Goal: Transaction & Acquisition: Purchase product/service

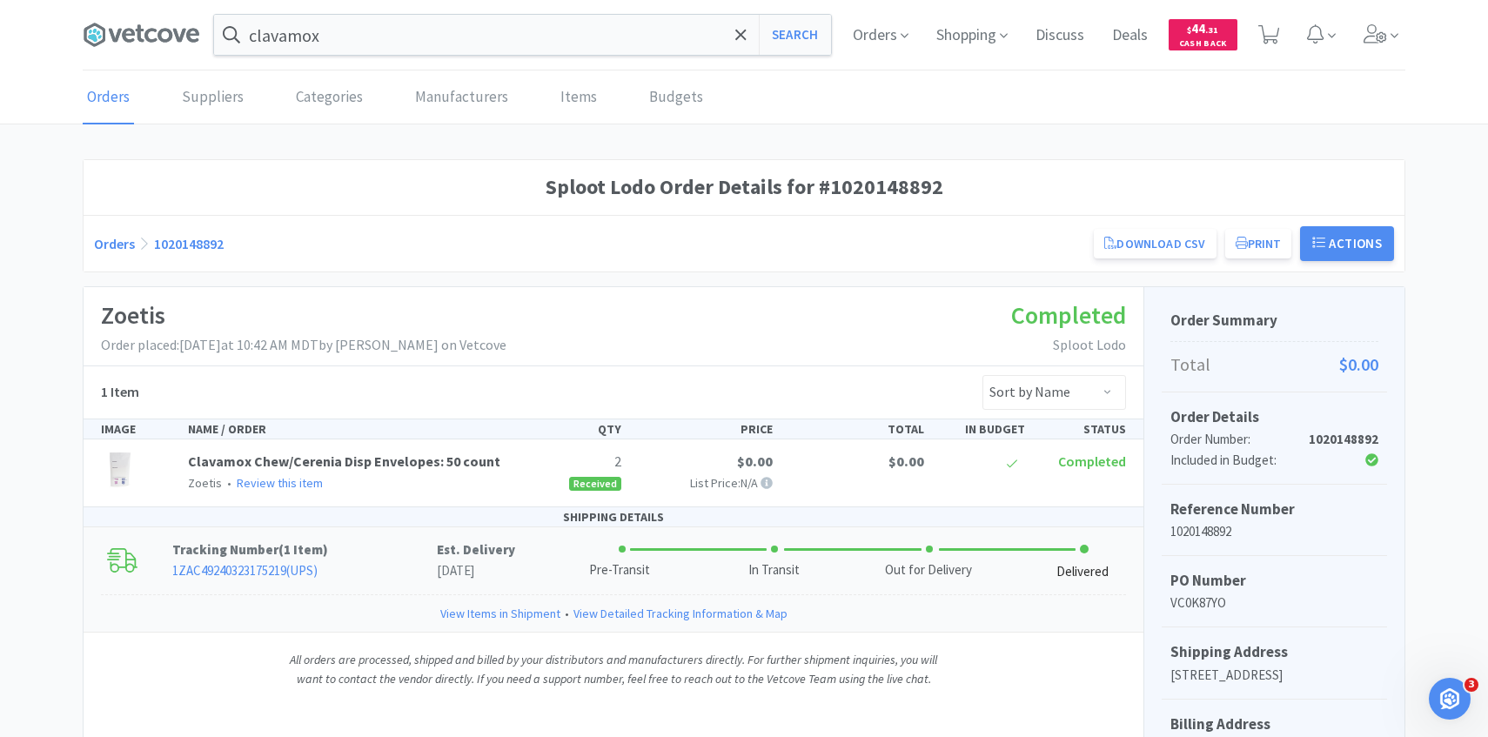
click at [275, 569] on link "1ZAC49240323175219 ( UPS )" at bounding box center [244, 570] width 145 height 17
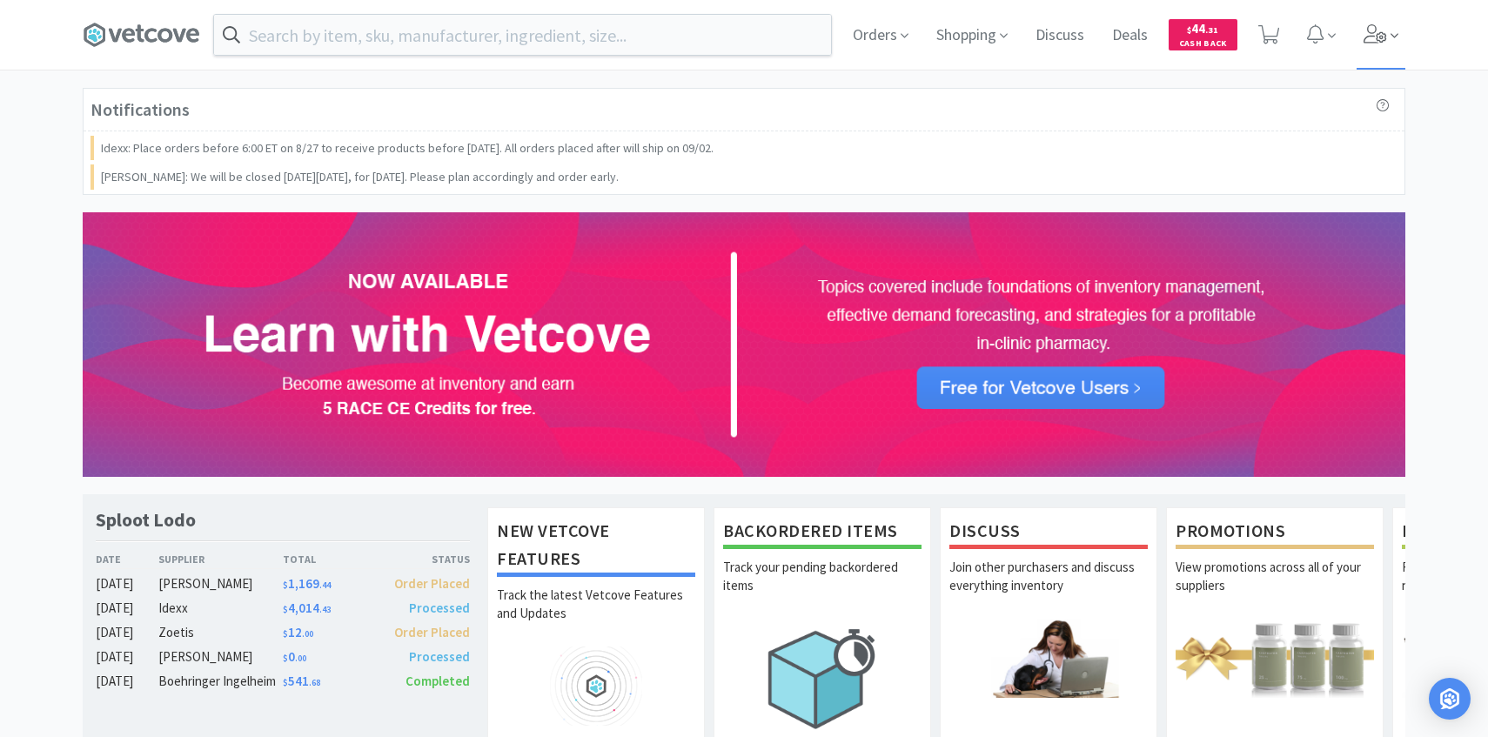
click at [1381, 41] on icon at bounding box center [1376, 33] width 24 height 19
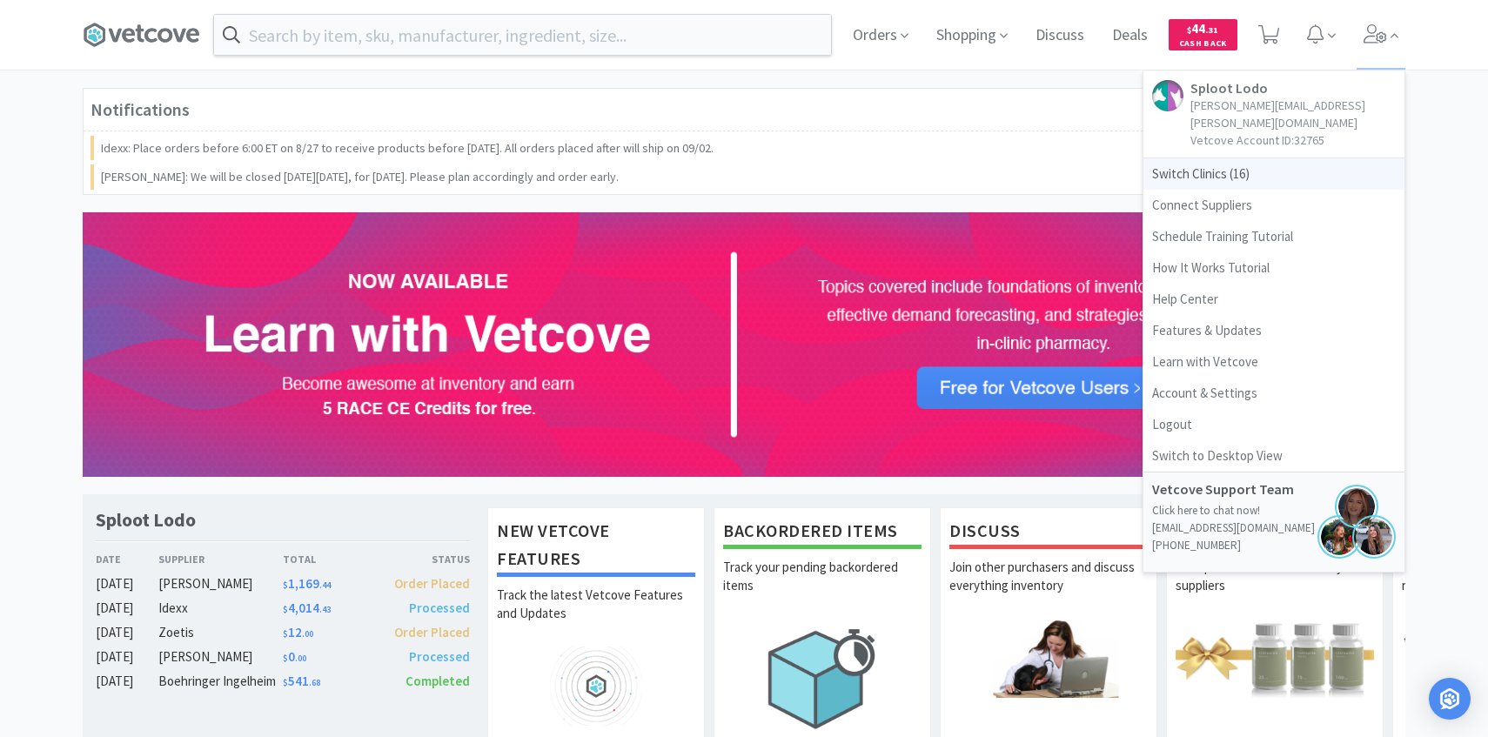
click at [1270, 158] on span "Switch Clinics ( 16 )" at bounding box center [1274, 173] width 261 height 31
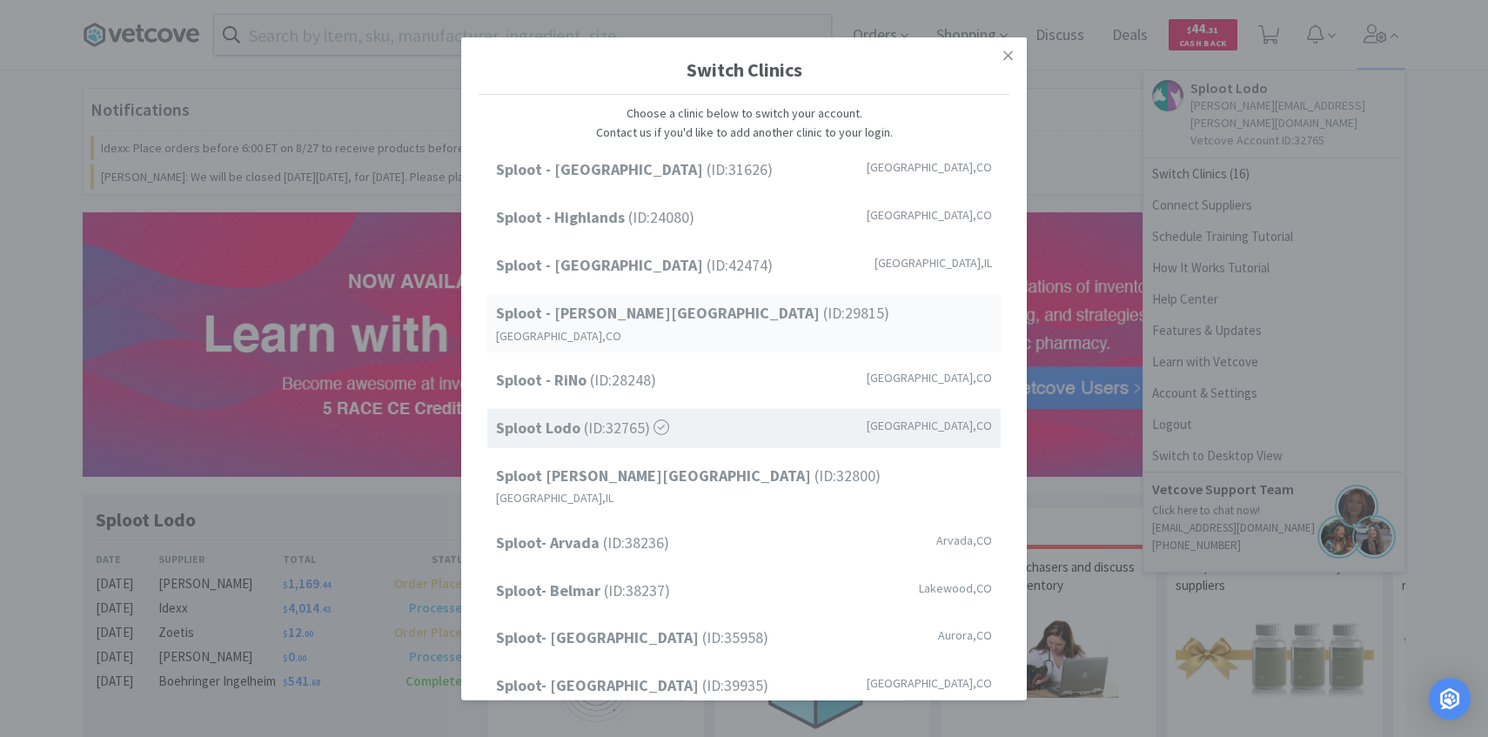
click at [705, 314] on div "Sploot - Platt Park (ID: 29815 ) Denver , CO" at bounding box center [743, 323] width 513 height 58
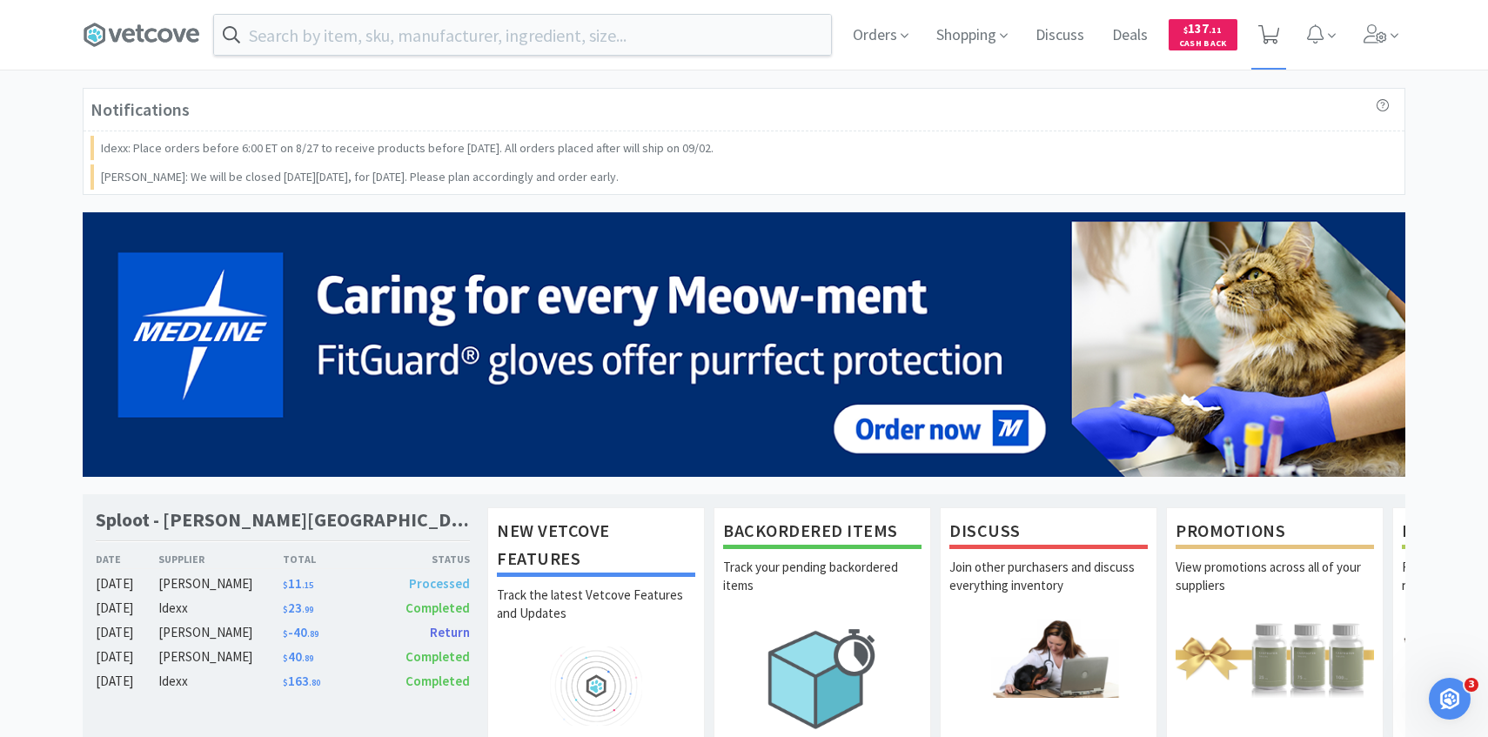
click at [1278, 36] on icon at bounding box center [1269, 34] width 22 height 19
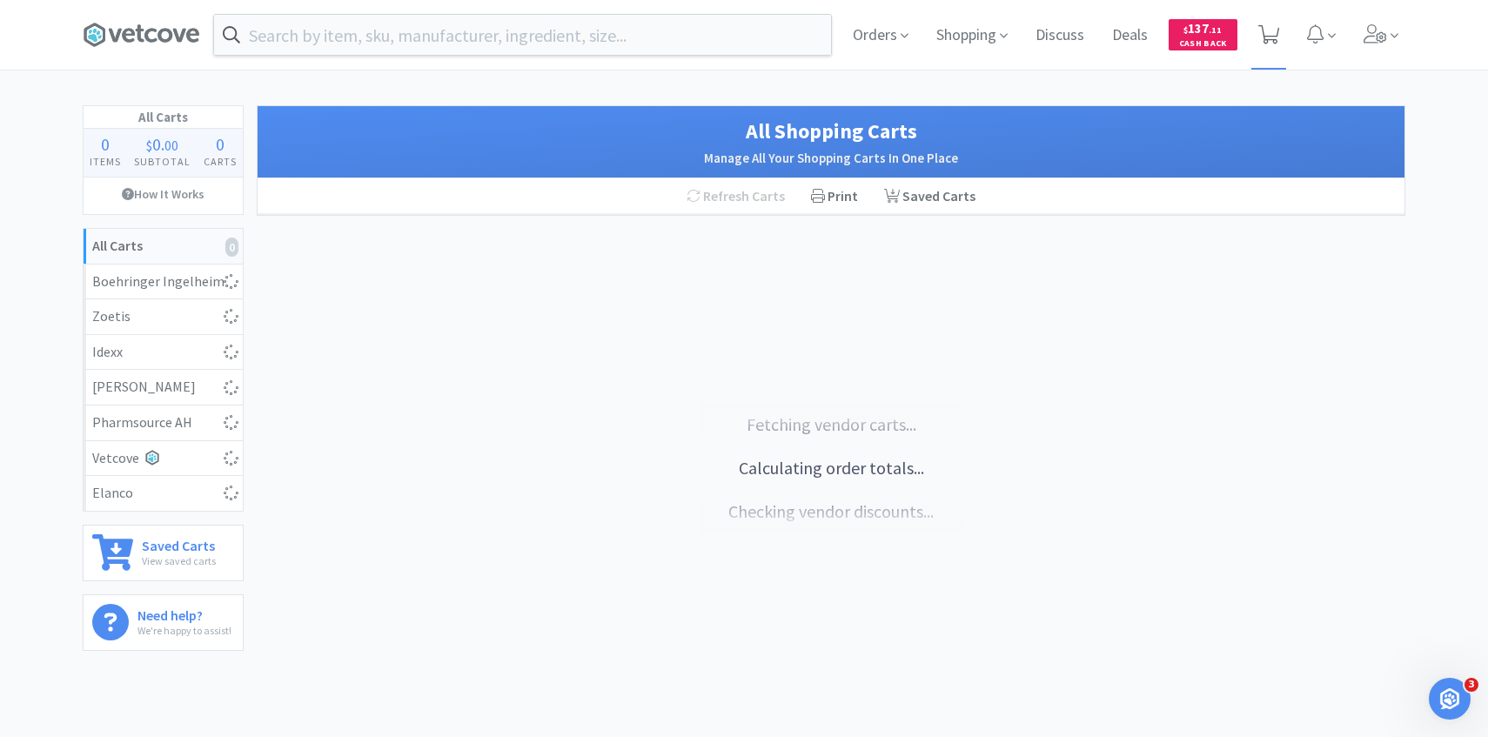
select select "2"
select select "1"
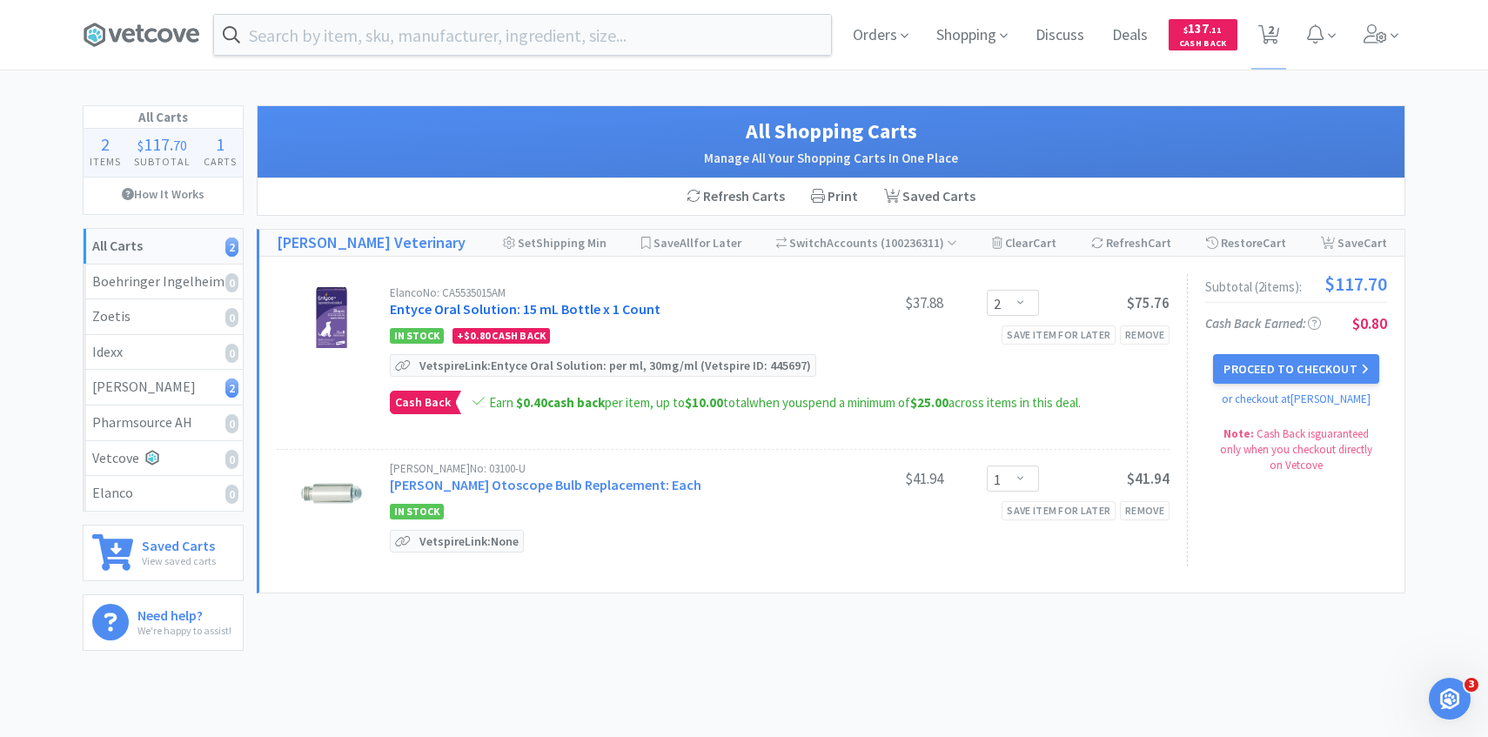
click at [626, 312] on link "Entyce Oral Solution: 15 mL Bottle x 1 Count" at bounding box center [525, 308] width 271 height 17
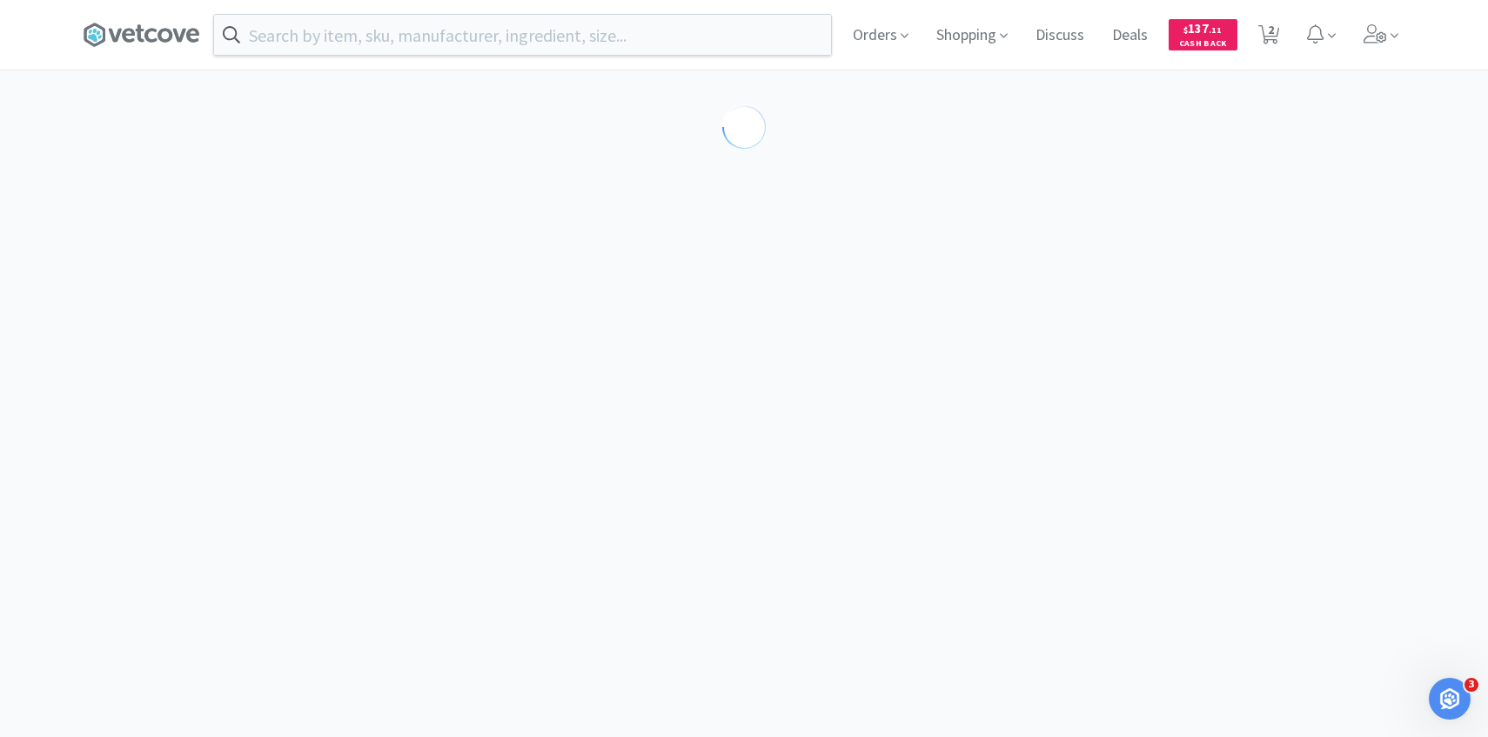
select select "212402"
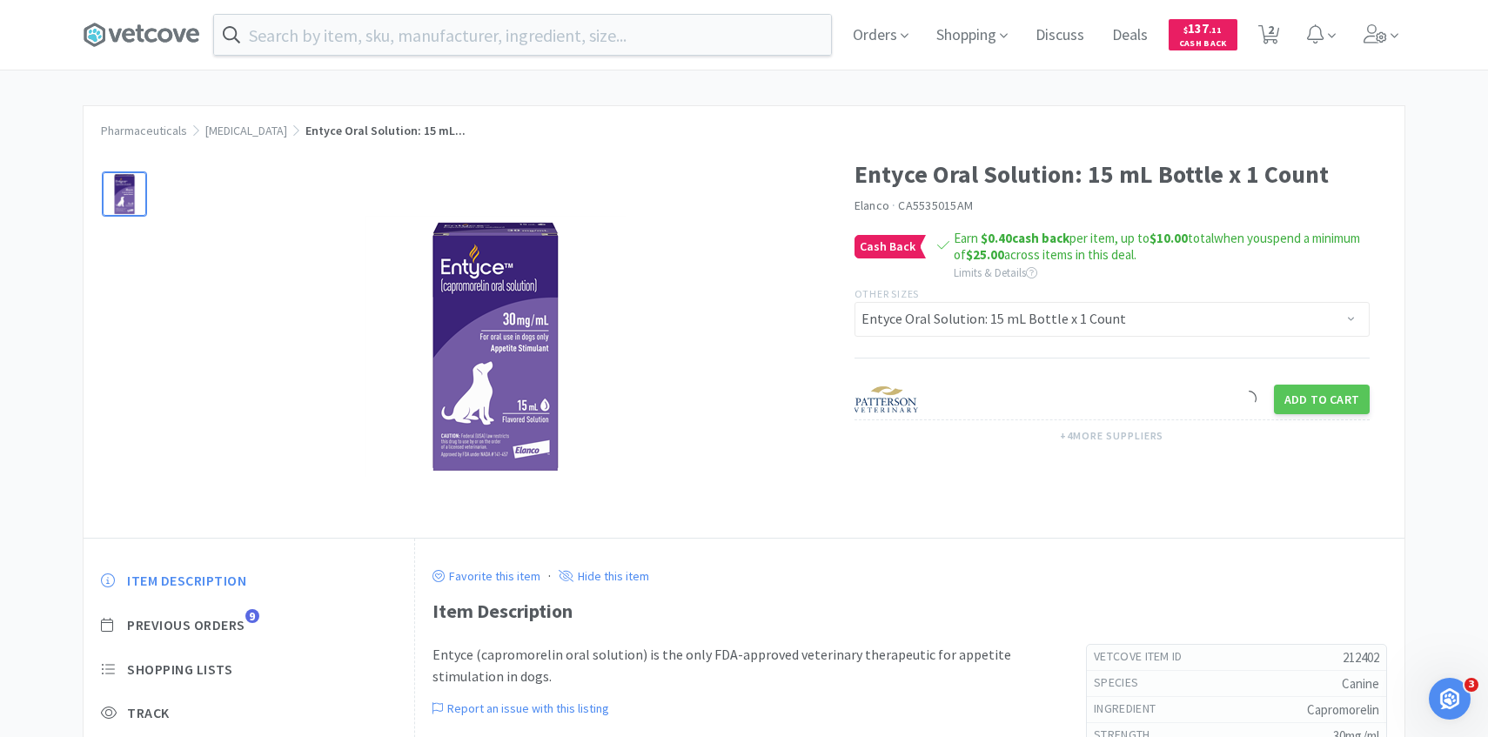
click at [236, 635] on div "Item Description Previous Orders 9 Shopping Lists Track Item Notes Reviews 21" at bounding box center [249, 704] width 331 height 300
click at [240, 626] on span "Previous Orders" at bounding box center [186, 625] width 118 height 18
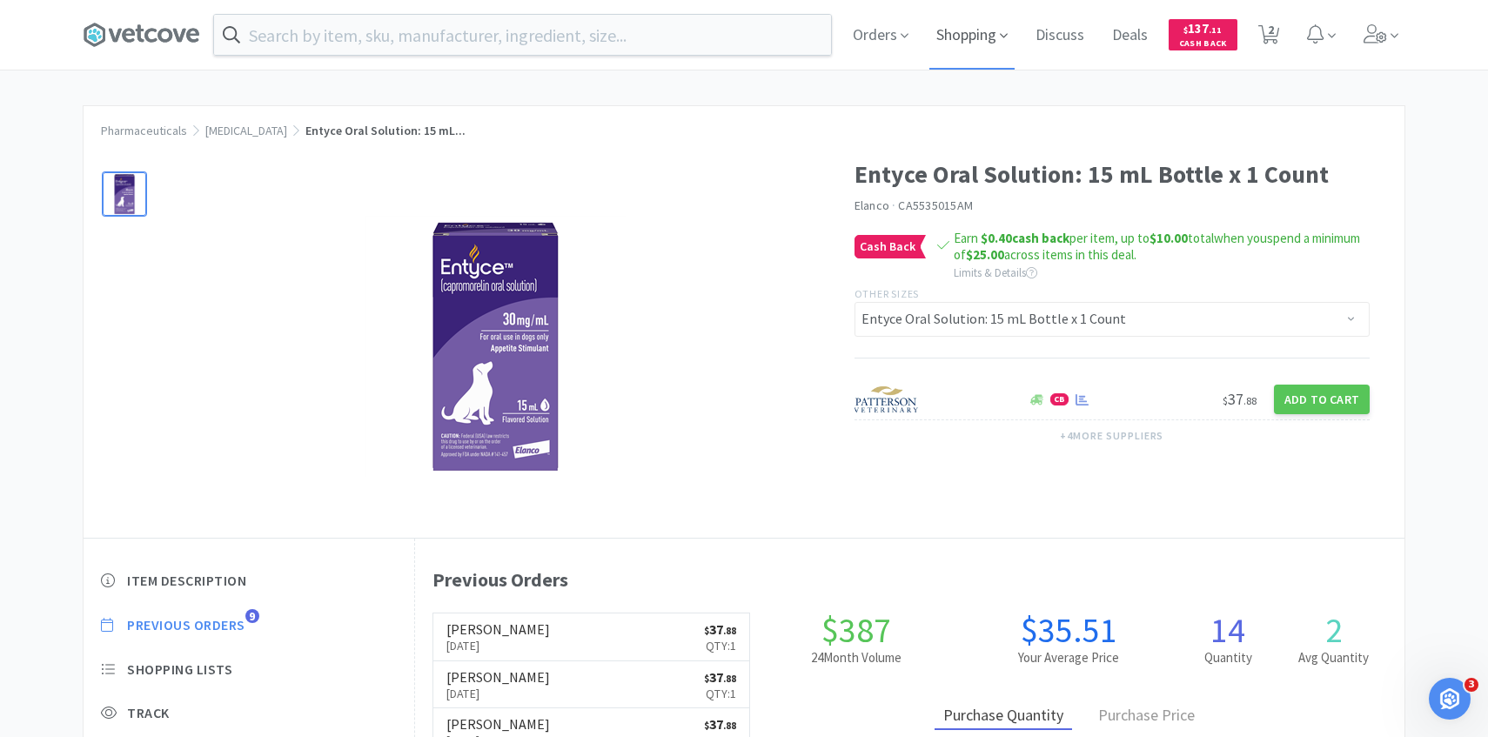
scroll to position [478, 990]
click at [1272, 30] on span "2" at bounding box center [1271, 30] width 6 height 70
select select "2"
select select "1"
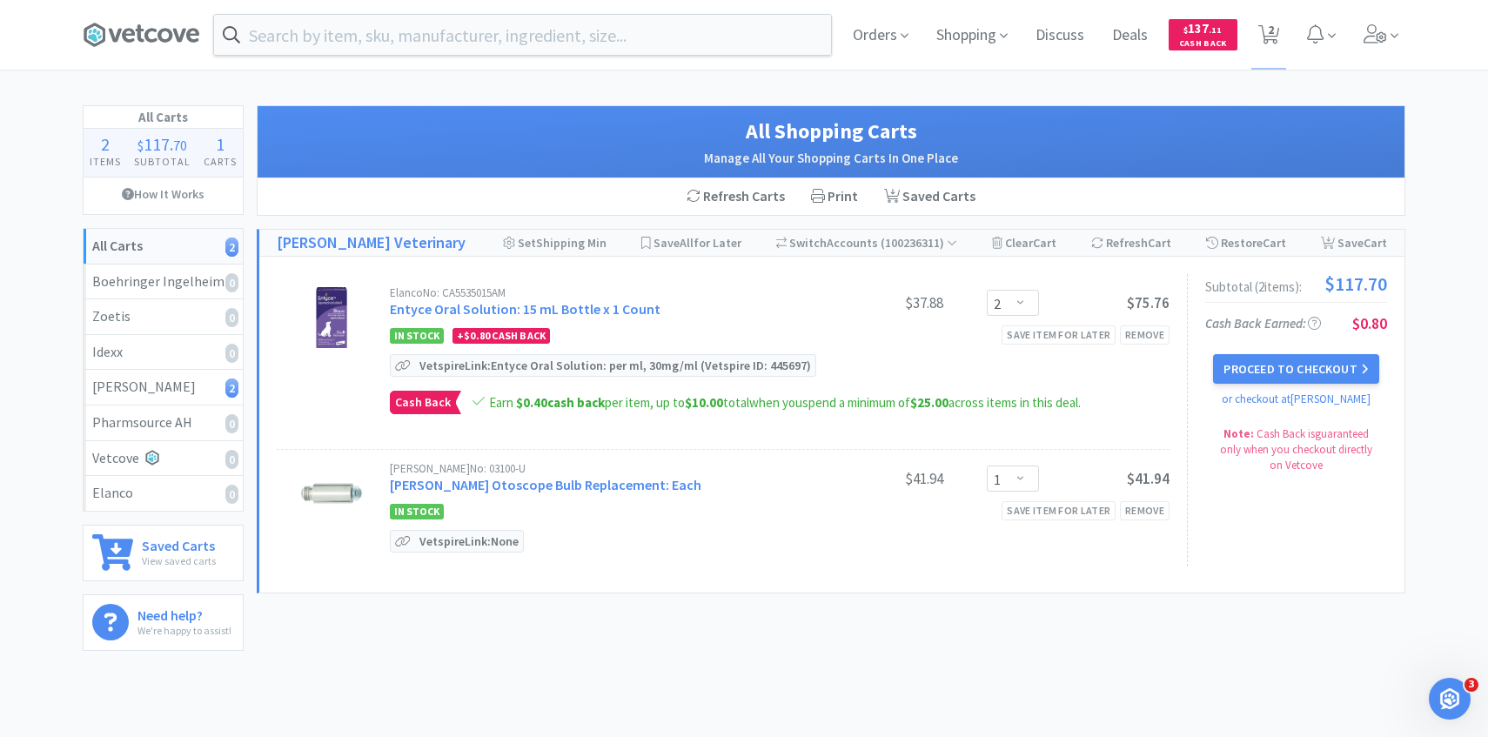
click at [1236, 349] on div "Subtotal ( 2 item s ): $117.70 Cash Back Earned : Breakdown Entyce Oral Solutio…" at bounding box center [1287, 420] width 200 height 292
click at [1304, 369] on button "Proceed to Checkout" at bounding box center [1295, 369] width 165 height 30
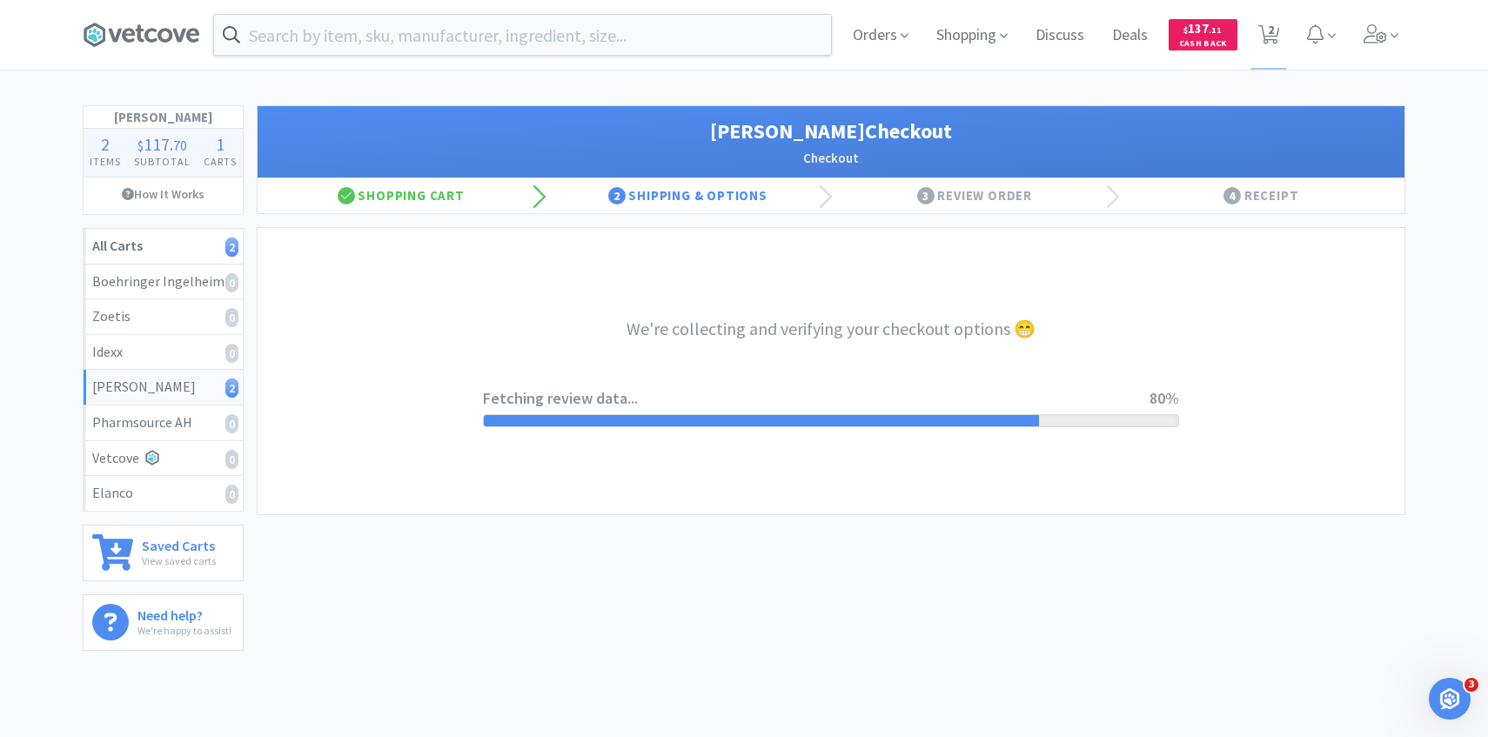
select select "1"
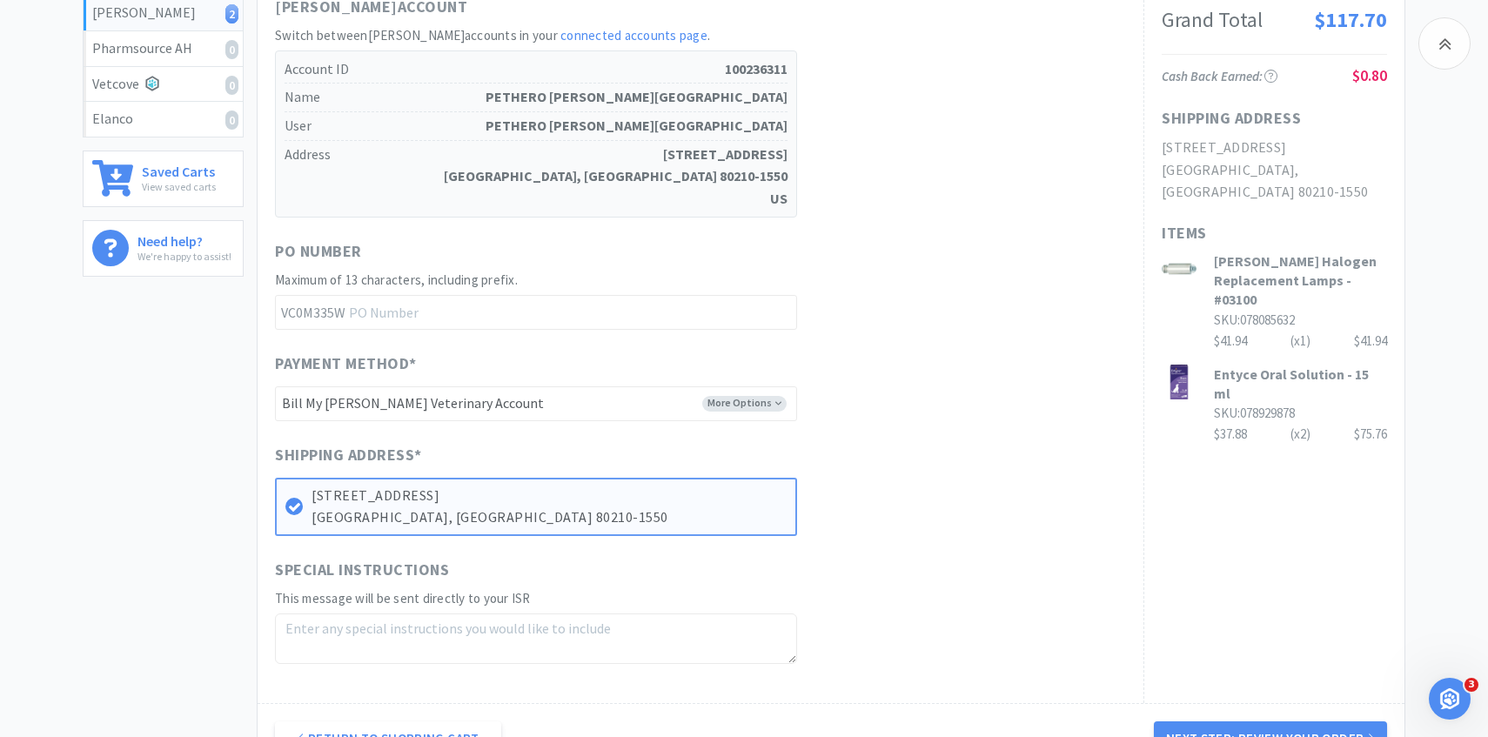
scroll to position [589, 0]
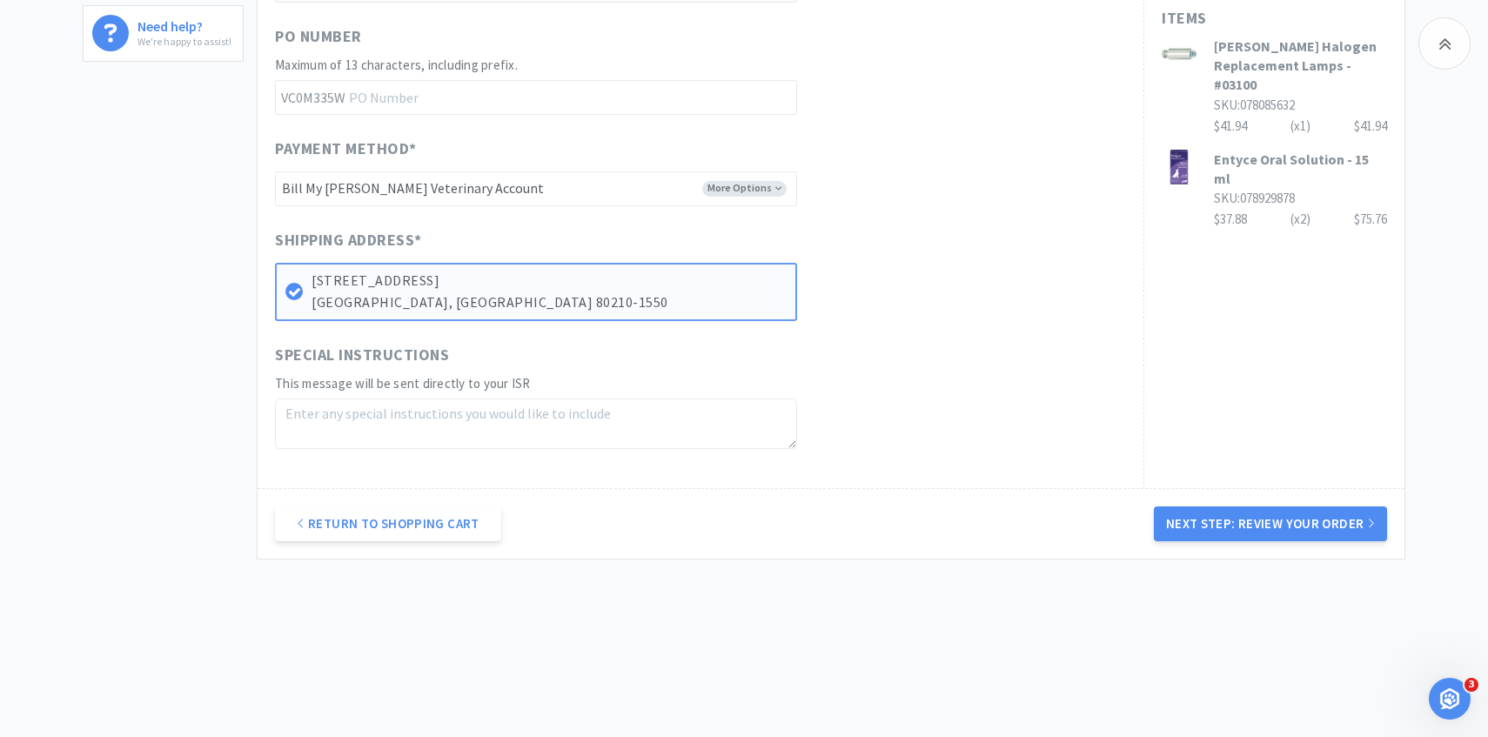
click at [1218, 554] on div "Return to Shopping Cart Next Step: Review Your Order" at bounding box center [831, 523] width 1147 height 70
click at [1238, 528] on button "Next Step: Review Your Order" at bounding box center [1270, 524] width 233 height 35
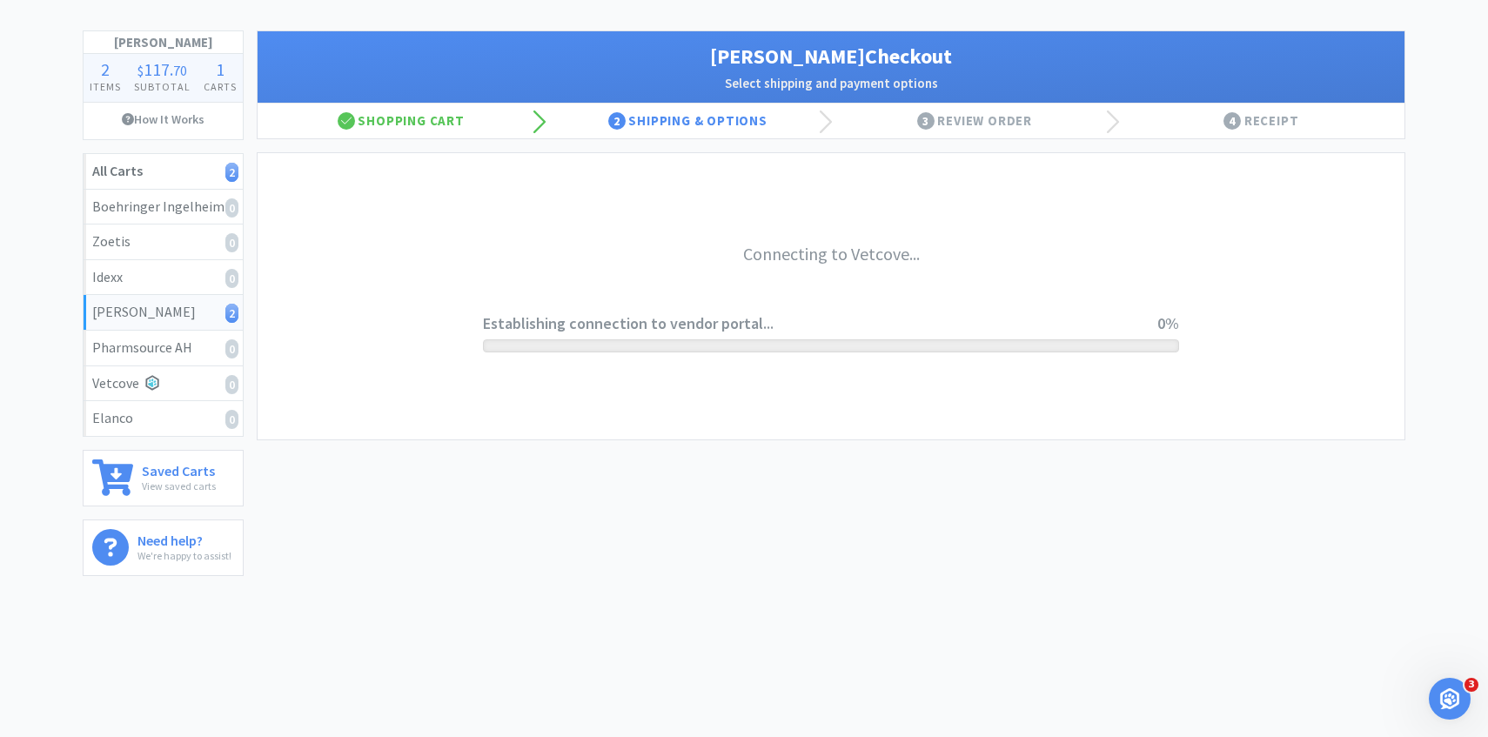
scroll to position [0, 0]
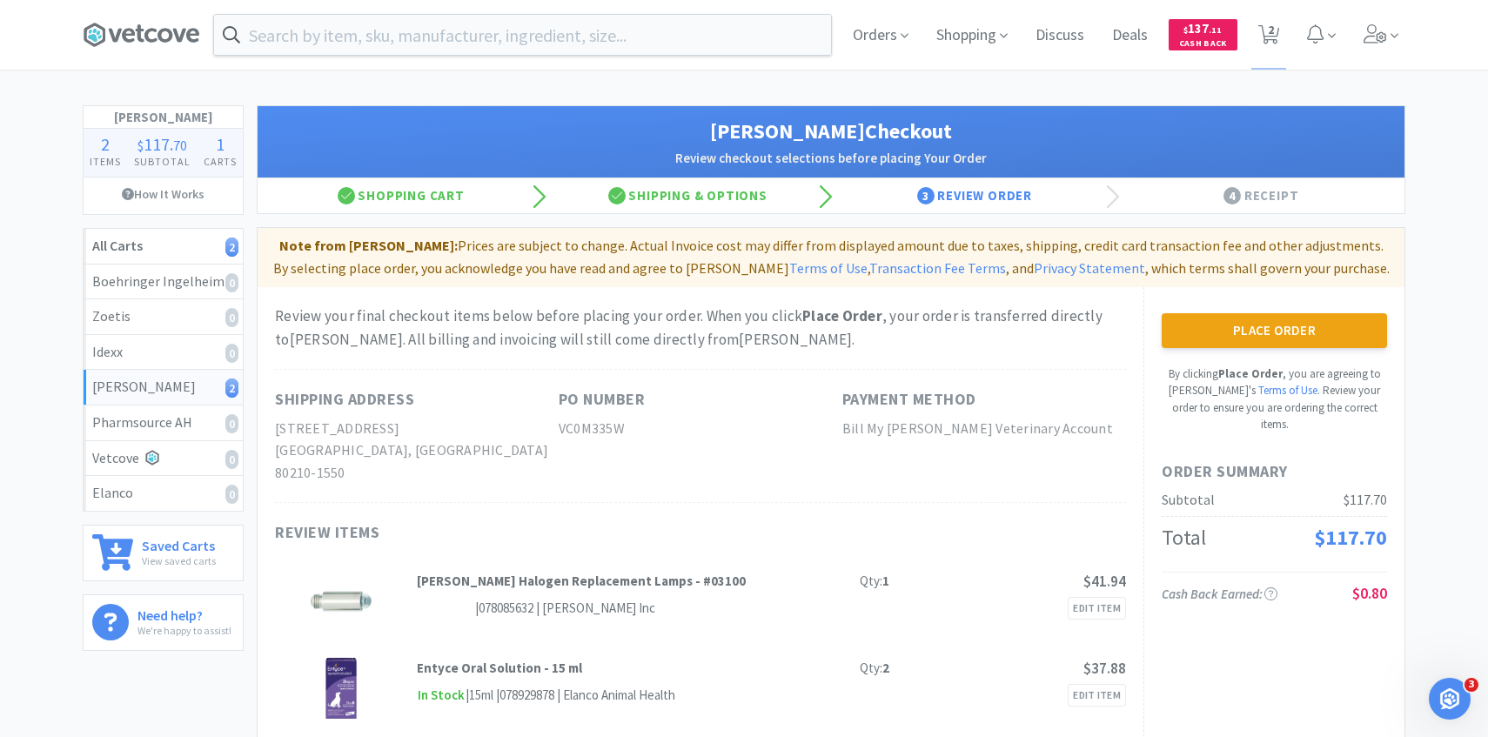
click at [1238, 351] on div "Place Order By clicking Place Order , you are agreeing to Vetcove's Terms of Us…" at bounding box center [1274, 373] width 225 height 120
click at [1236, 335] on button "Place Order" at bounding box center [1274, 330] width 225 height 35
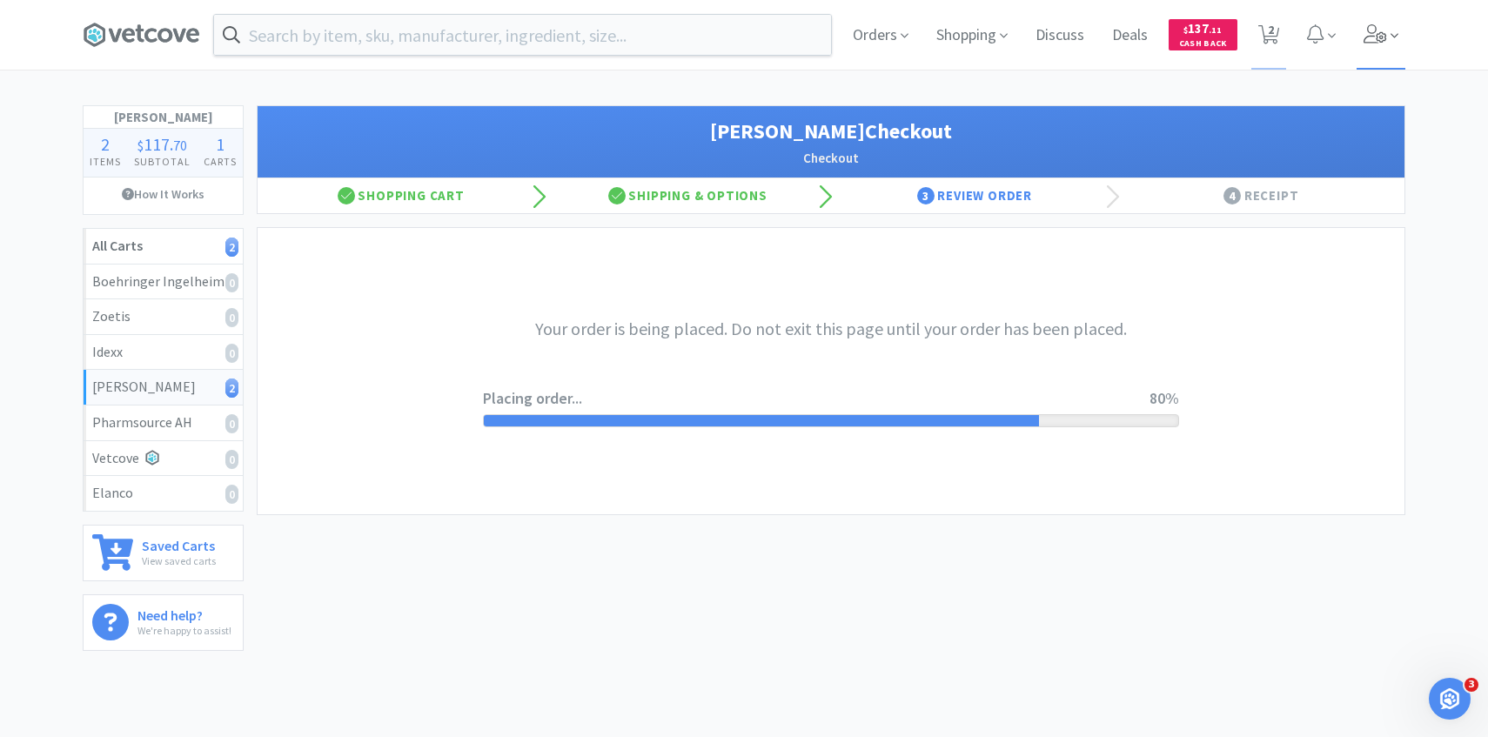
click at [1385, 36] on icon at bounding box center [1375, 33] width 23 height 19
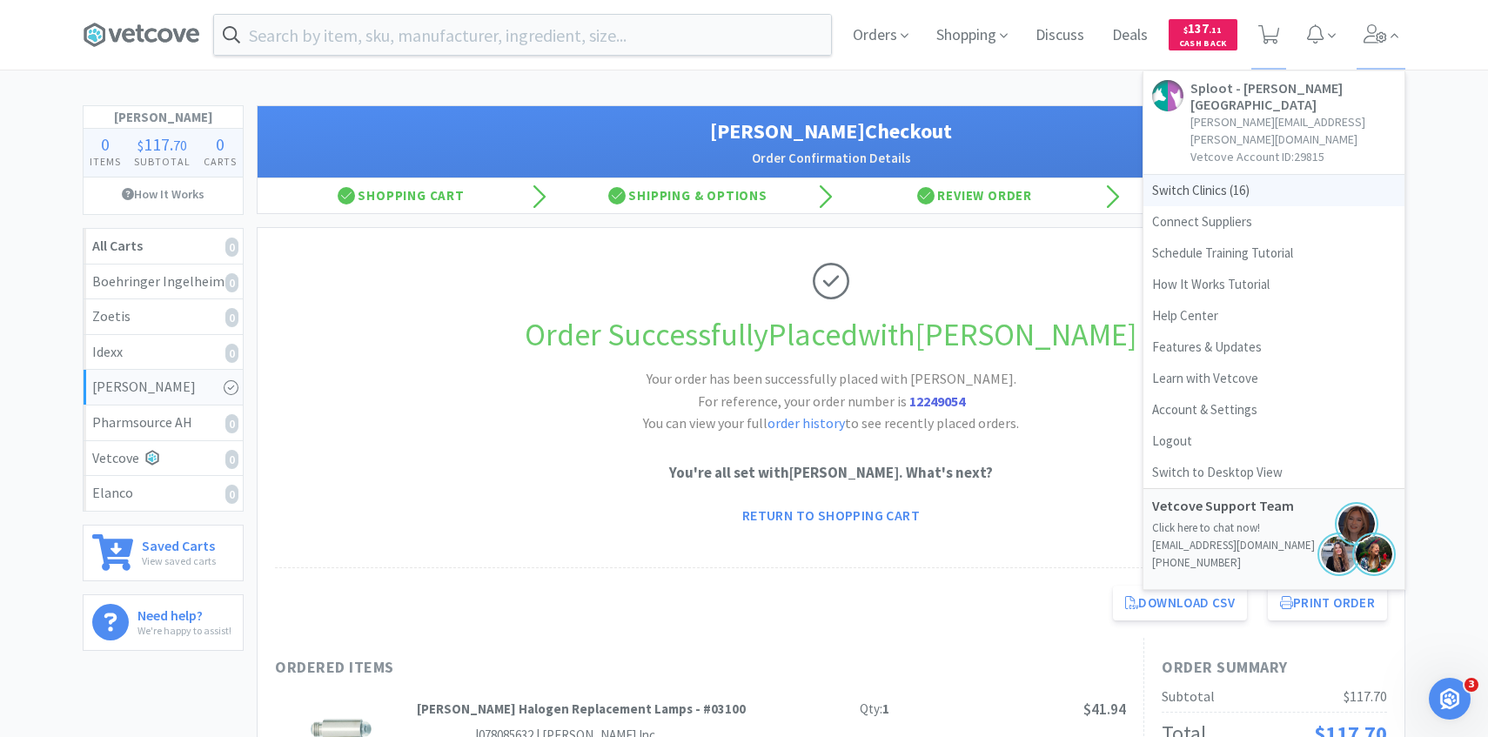
click at [1225, 175] on span "Switch Clinics ( 16 )" at bounding box center [1274, 190] width 261 height 31
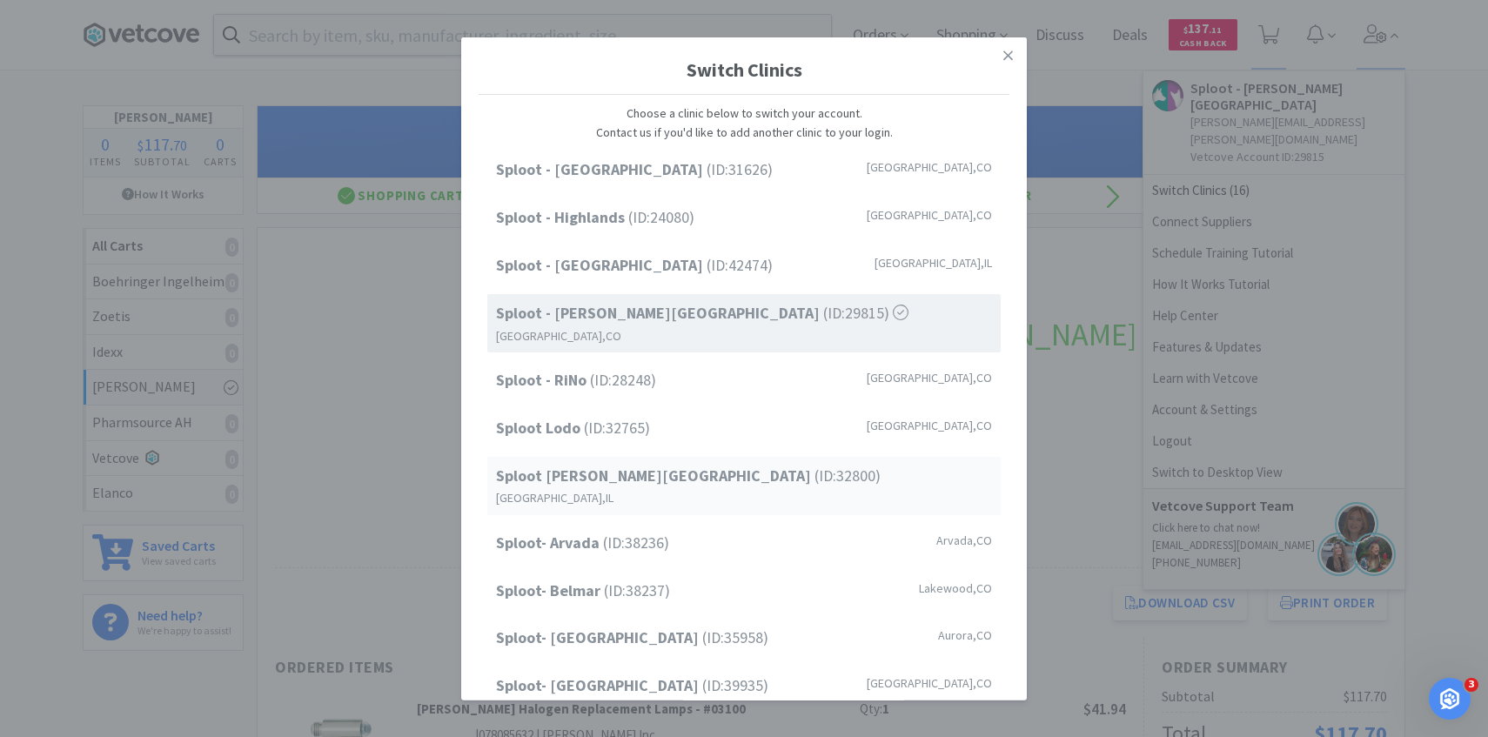
scroll to position [222, 0]
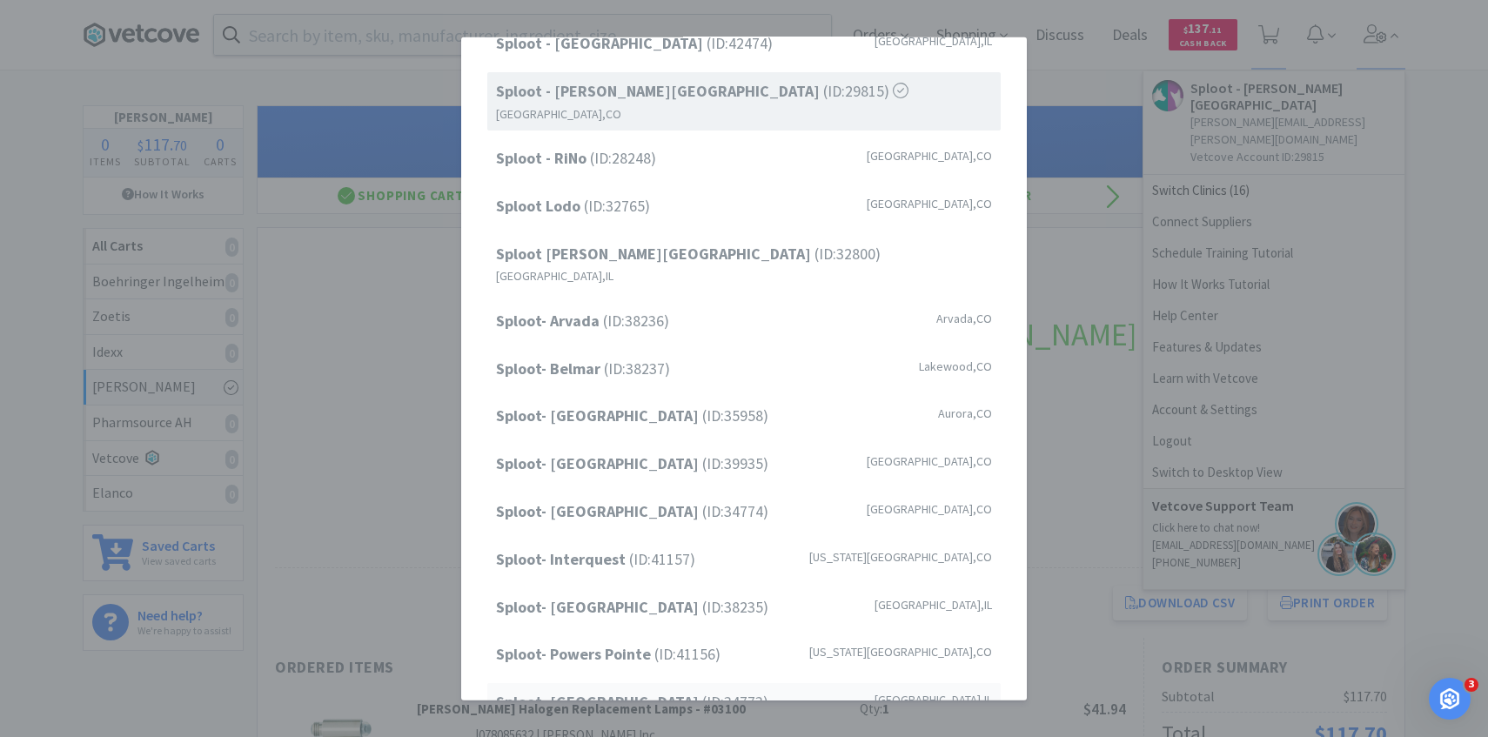
click at [645, 692] on strong "Sploot- Roscoe Village" at bounding box center [599, 702] width 206 height 20
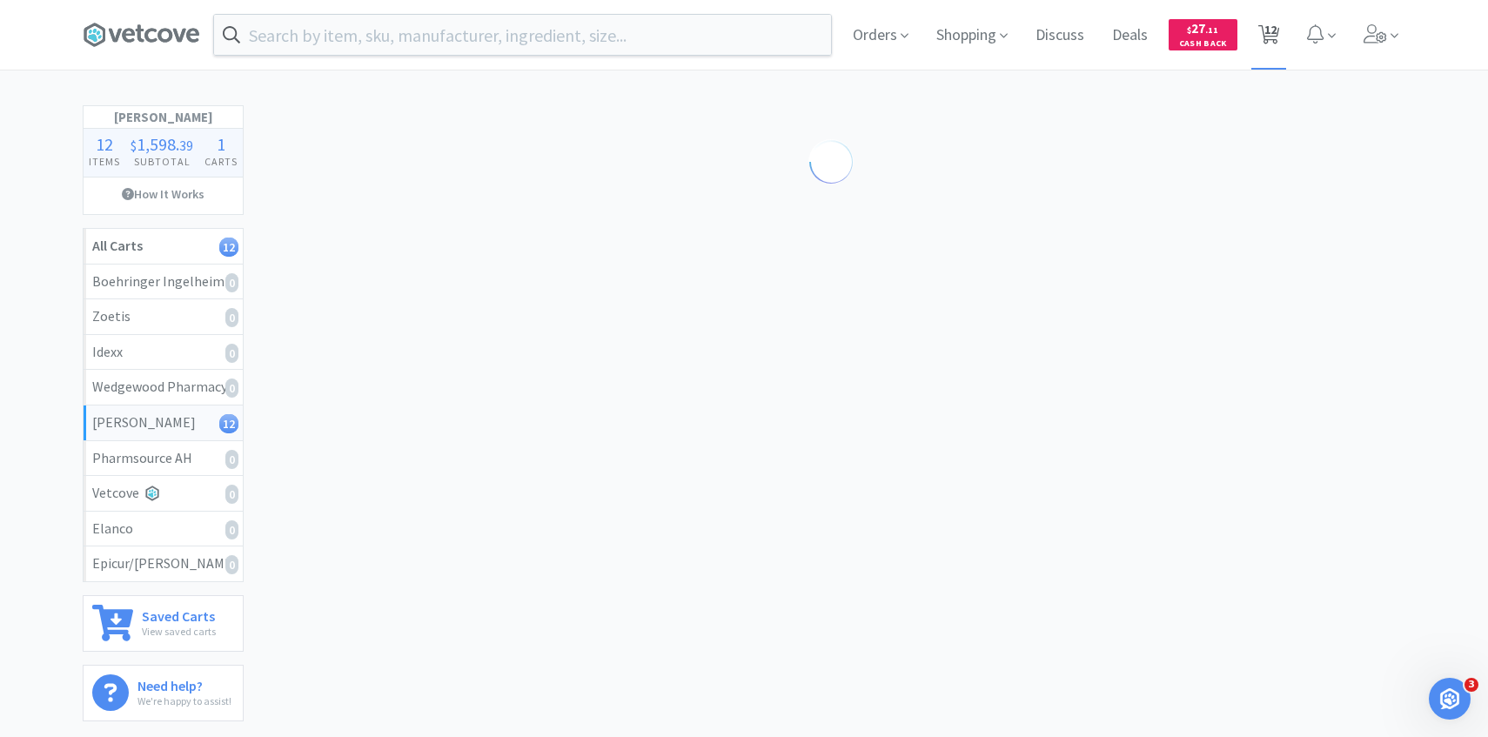
click at [1280, 50] on span "12" at bounding box center [1270, 35] width 36 height 70
select select "2"
select select "3"
select select "4"
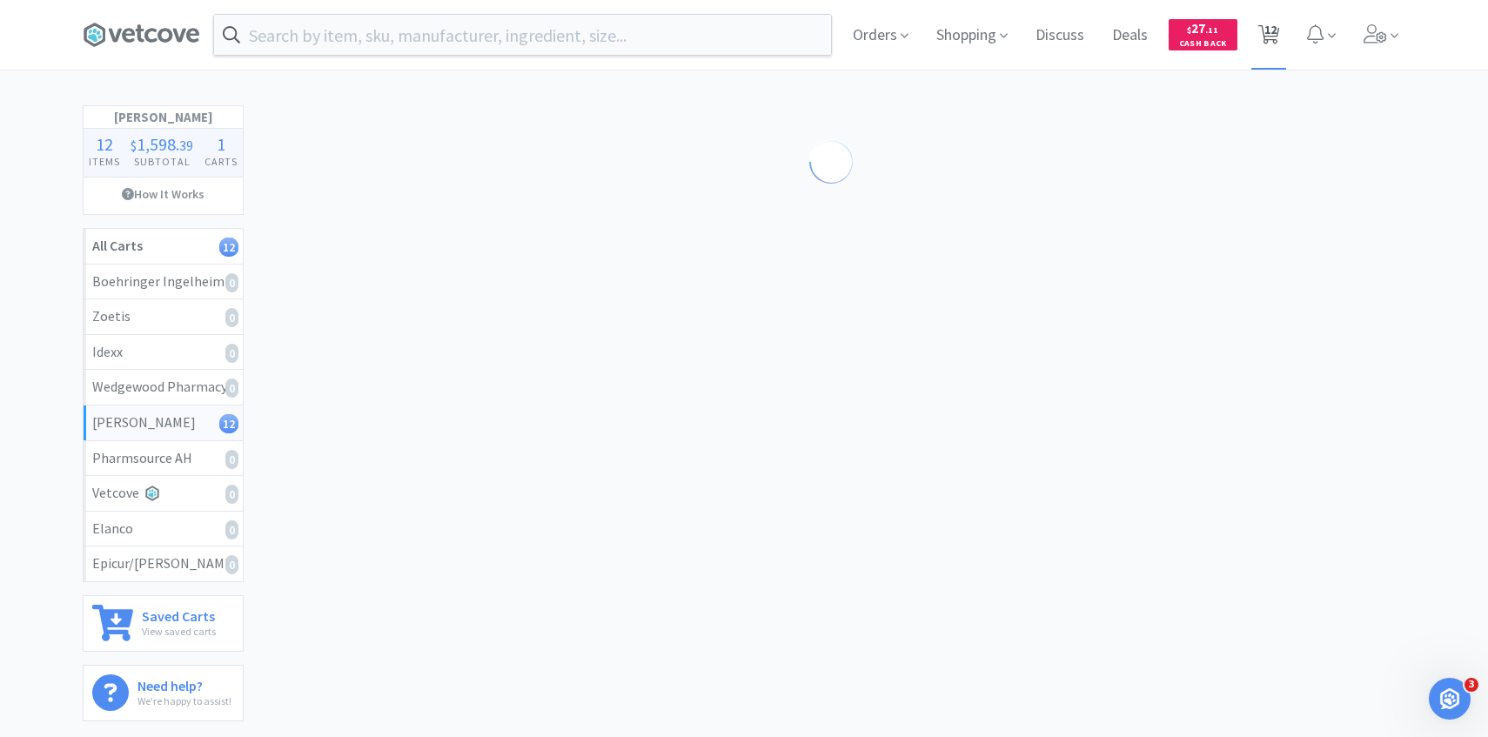
select select "4"
select select "1"
select select "100"
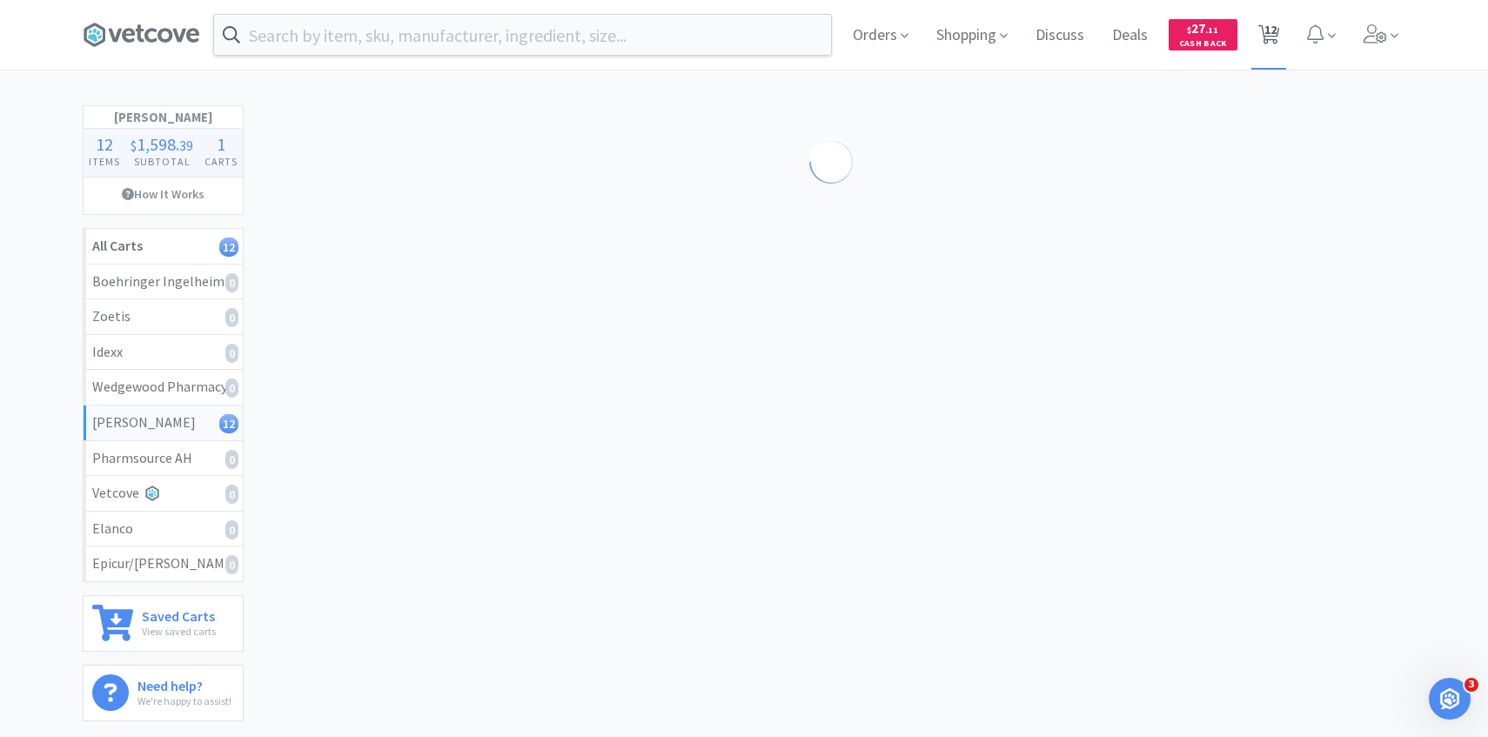
select select "1"
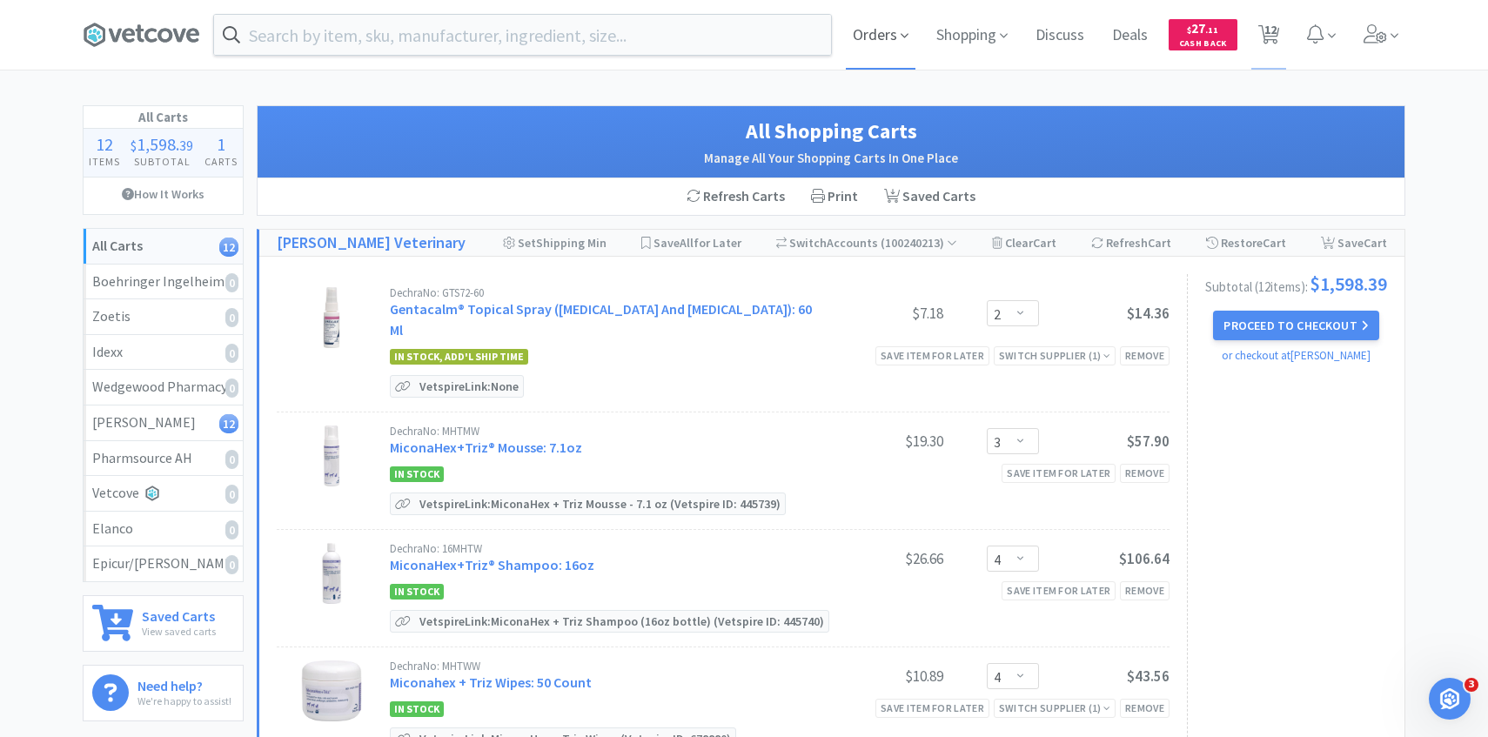
click at [873, 23] on span "Orders" at bounding box center [881, 35] width 70 height 70
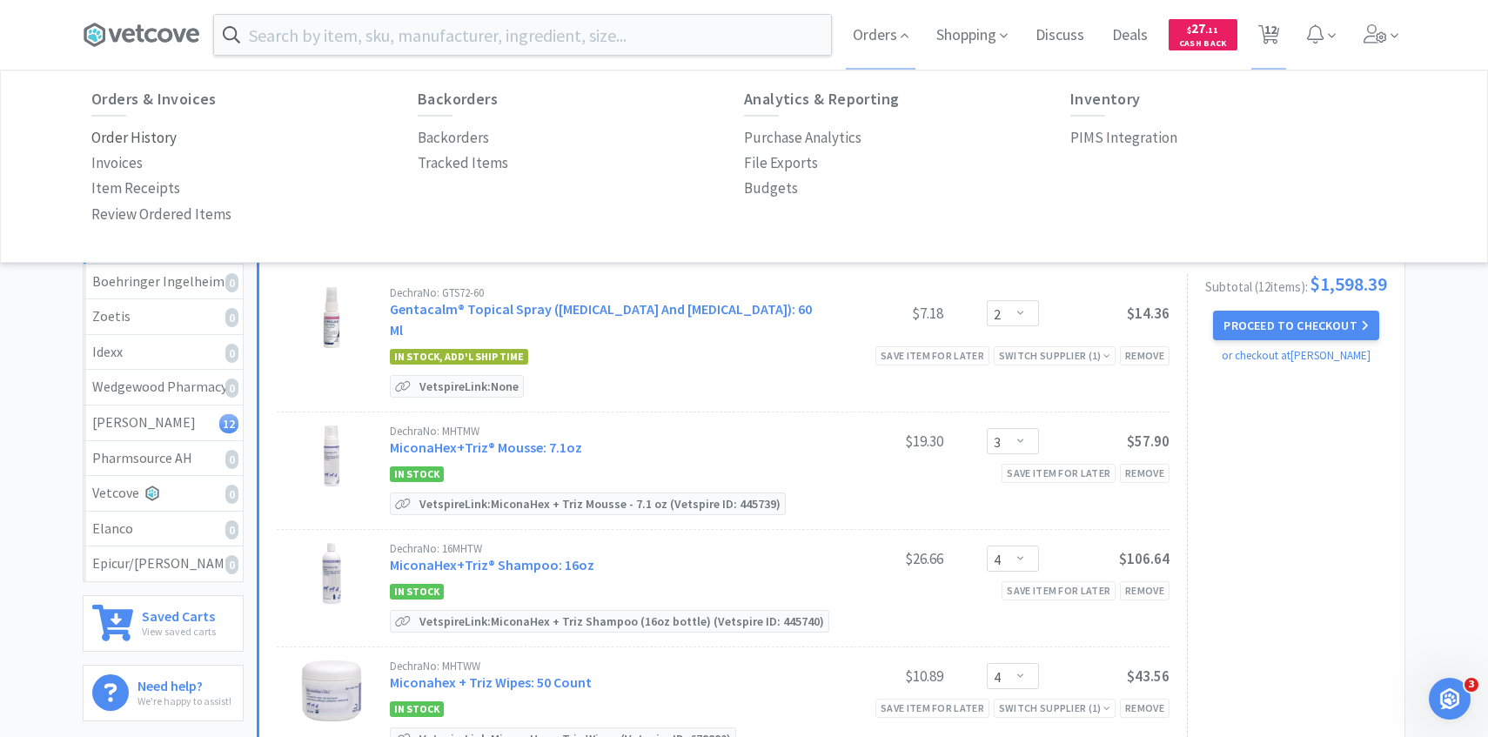
click at [119, 139] on p "Order History" at bounding box center [133, 137] width 85 height 23
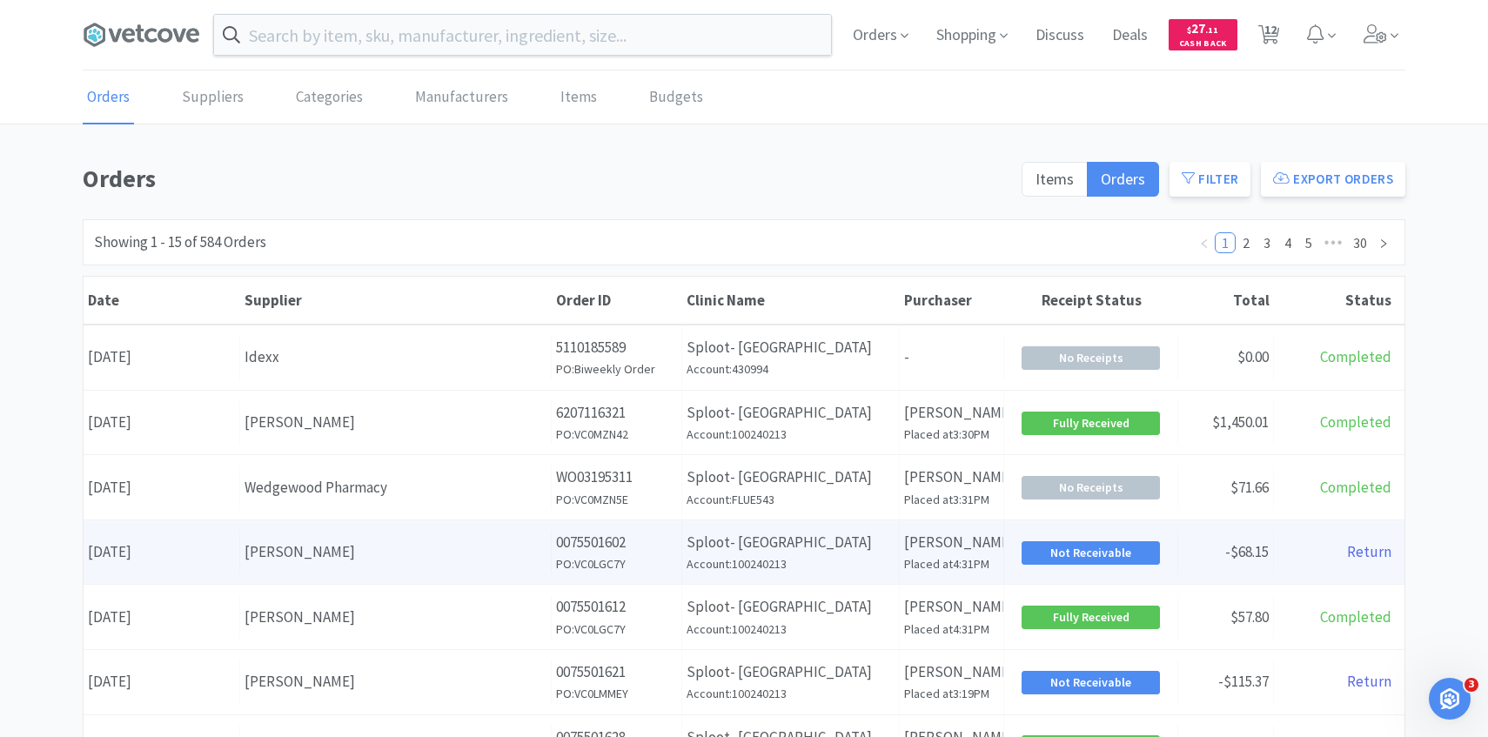
click at [820, 563] on h6 "Account: 100240213" at bounding box center [791, 563] width 208 height 19
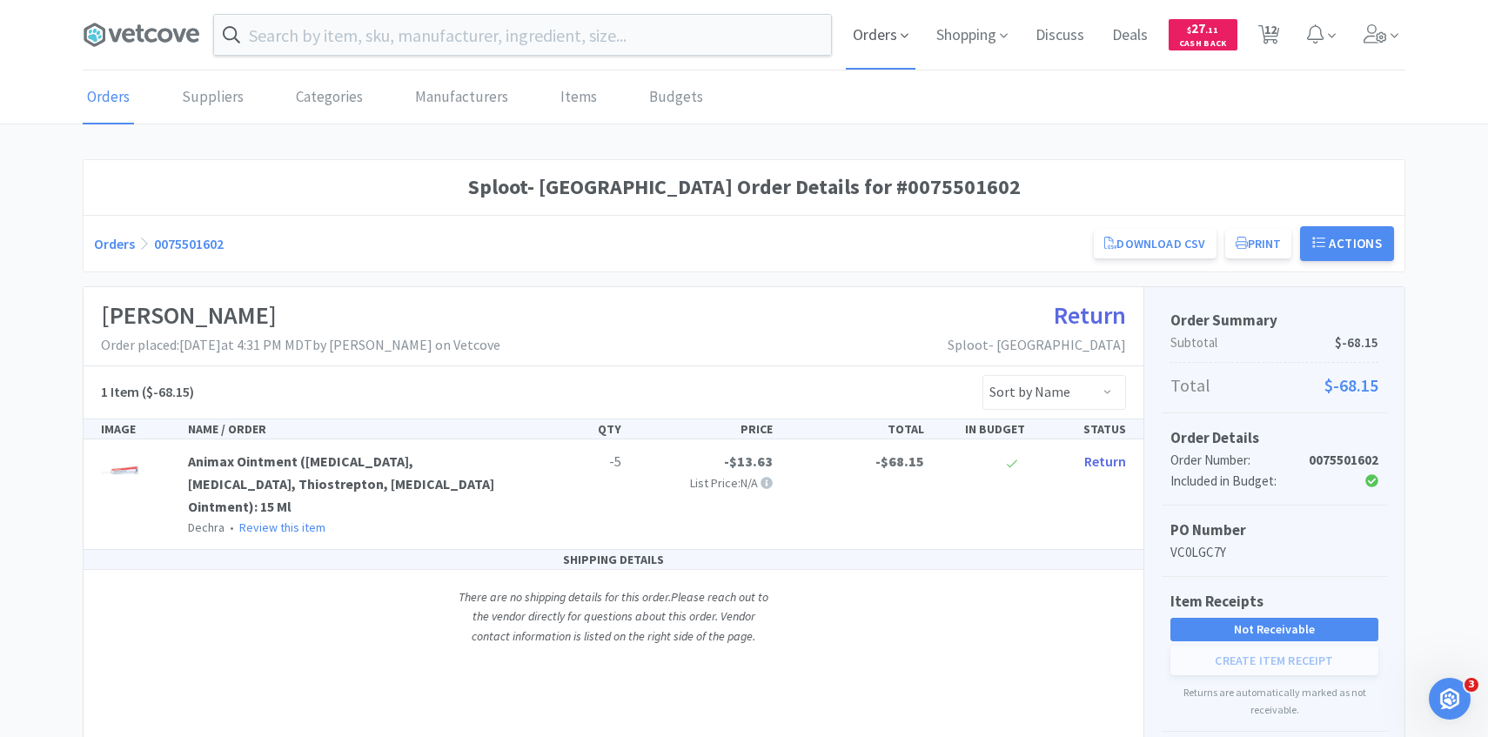
click at [880, 40] on span "Orders" at bounding box center [881, 35] width 70 height 70
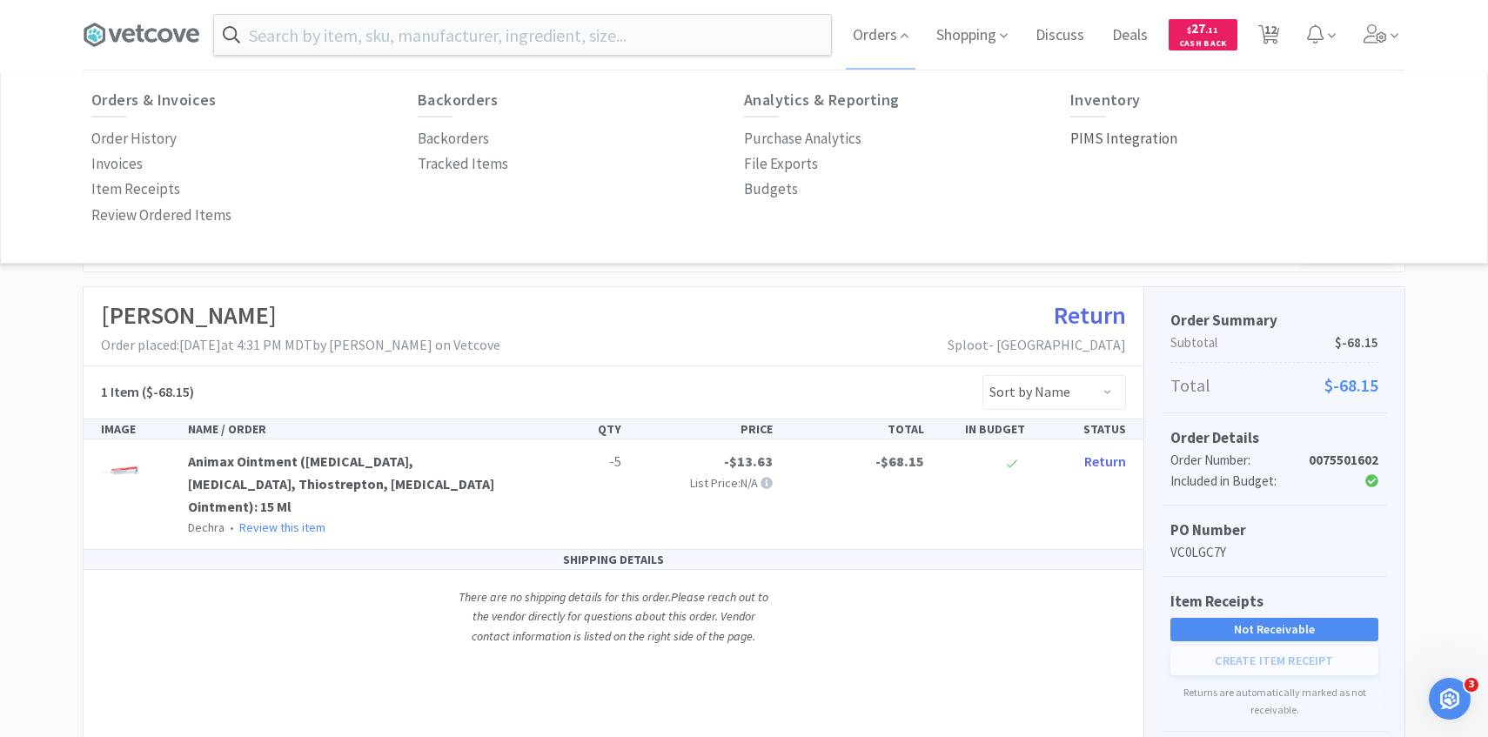
click at [1123, 131] on p "PIMS Integration" at bounding box center [1123, 138] width 107 height 23
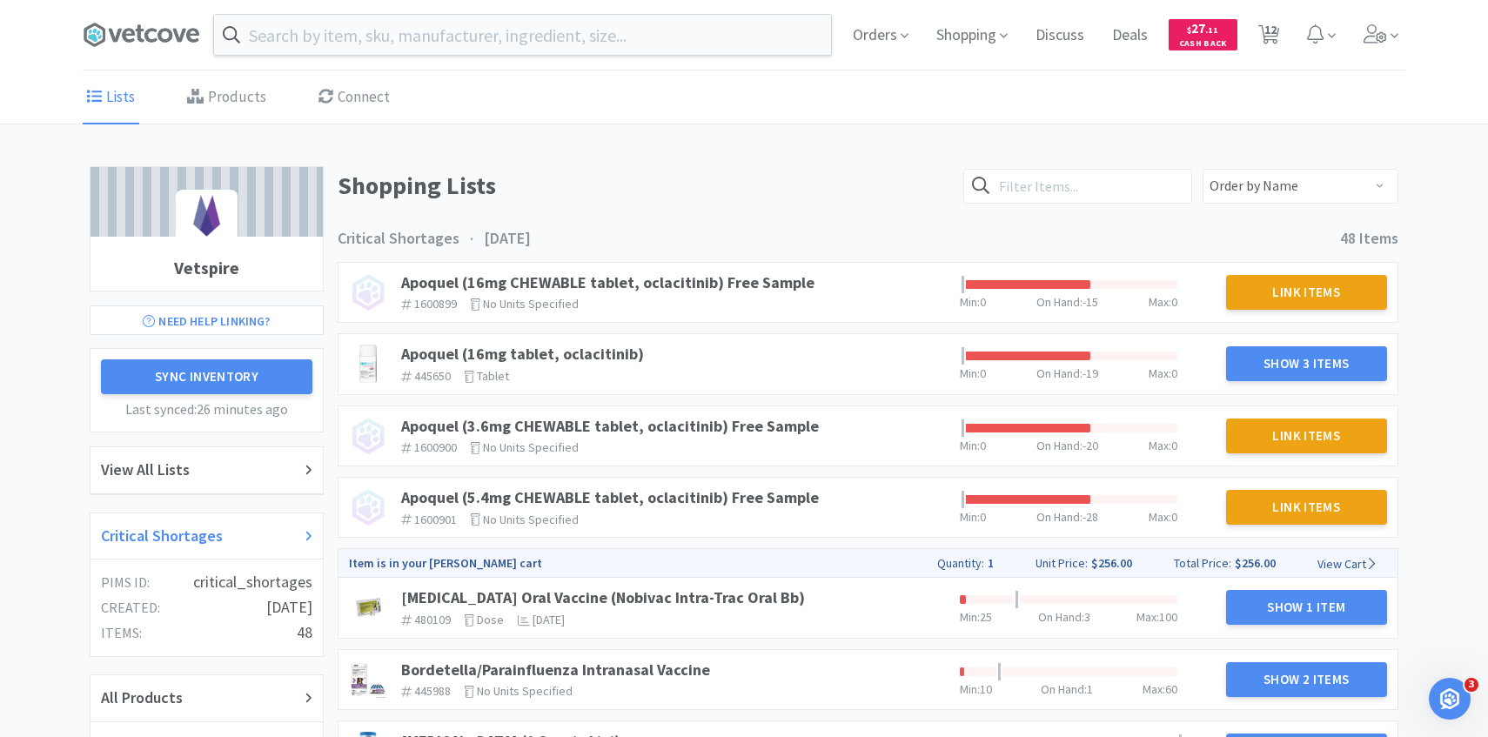
click at [243, 527] on div "Critical Shortages" at bounding box center [206, 536] width 211 height 25
click at [1285, 49] on span "12" at bounding box center [1270, 35] width 36 height 70
select select "2"
select select "3"
select select "4"
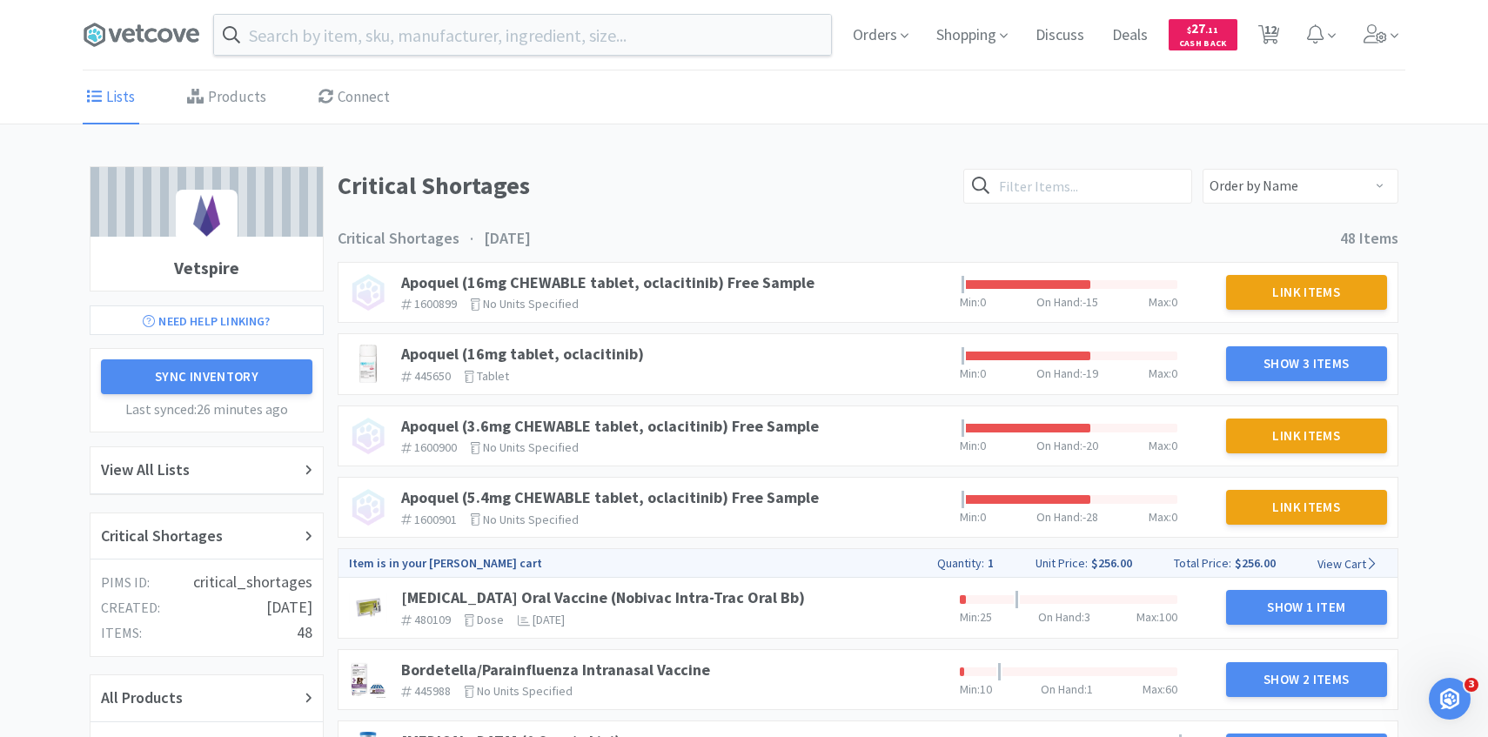
select select "4"
select select "1"
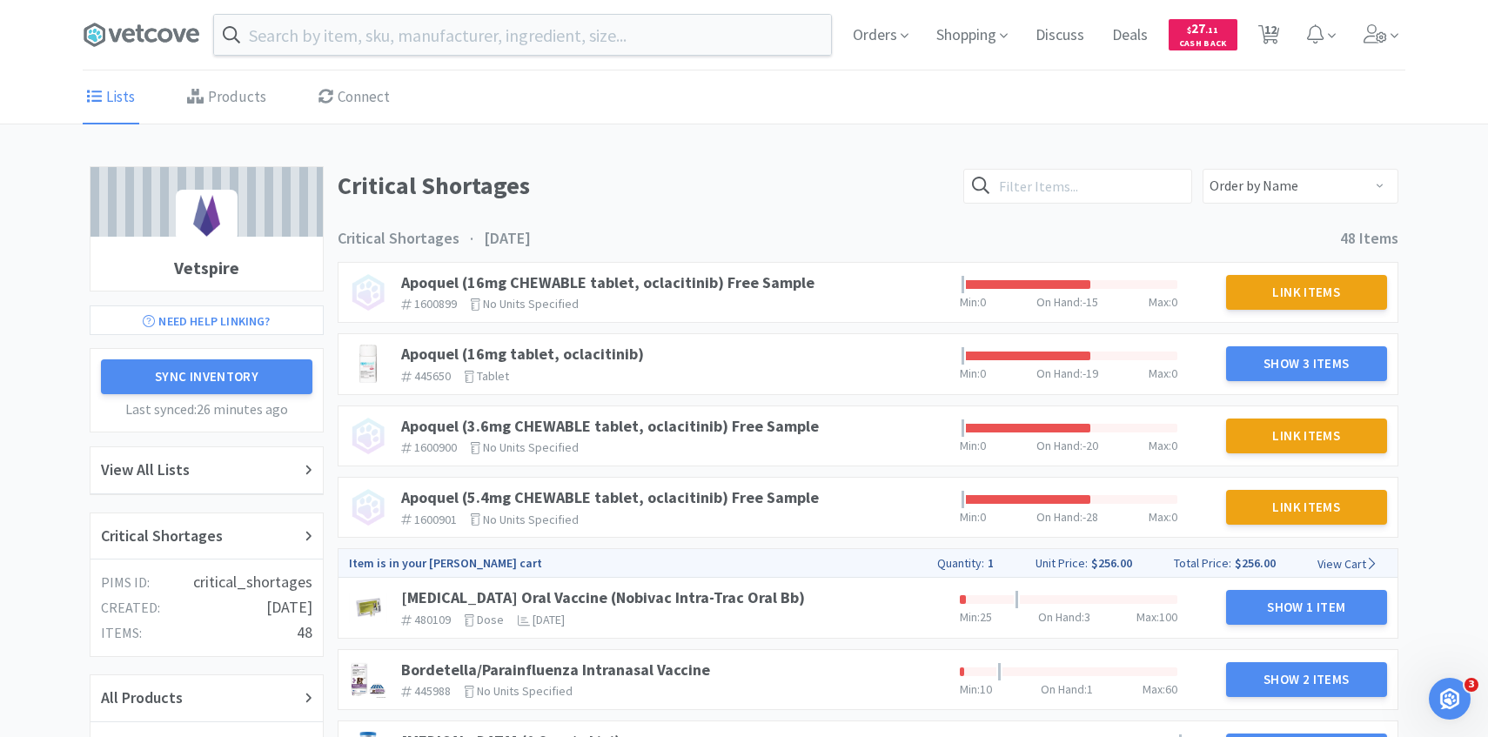
select select "100"
select select "1"
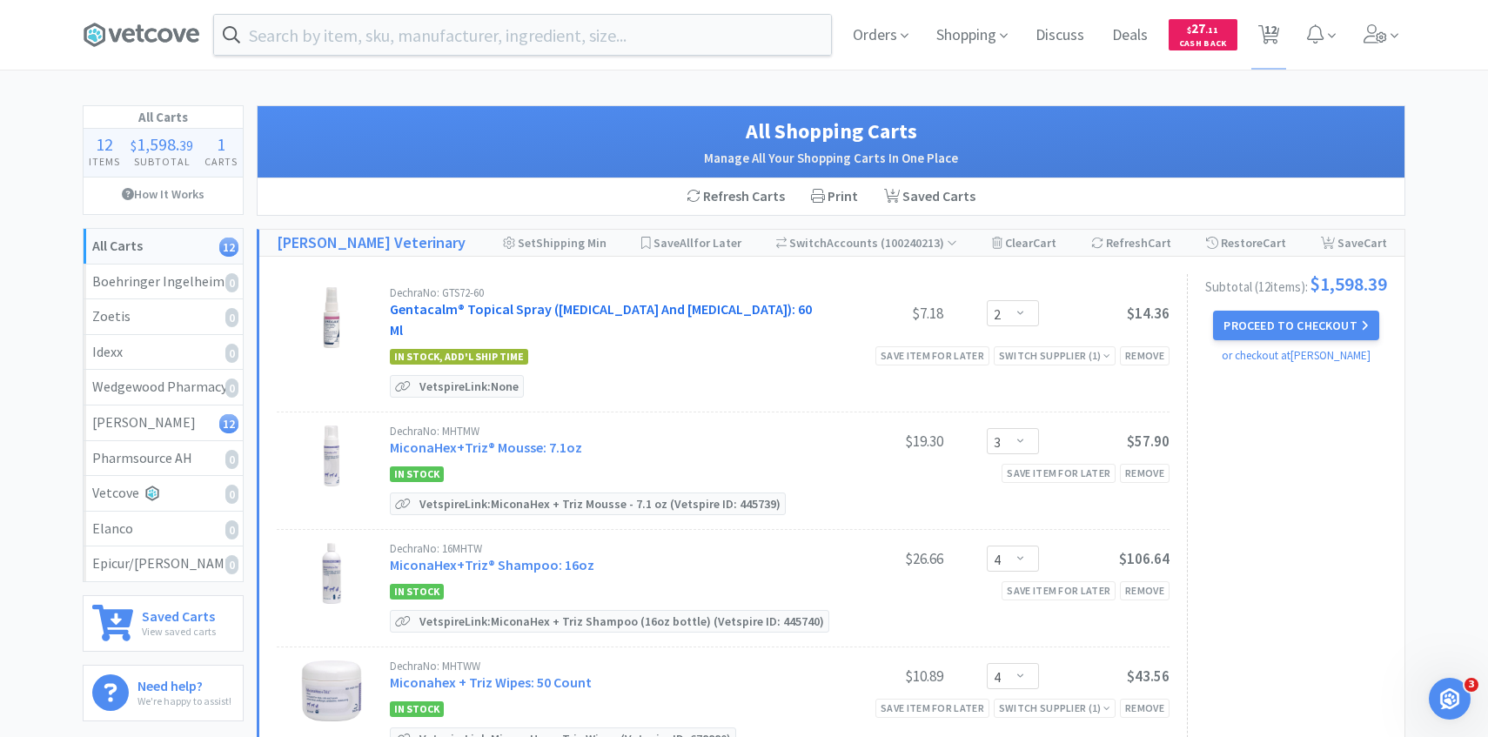
click at [648, 303] on link "Gentacalm® Topical Spray (Gentamicin Sulfate And Betamethasone Valerate): 60 Ml" at bounding box center [601, 319] width 422 height 38
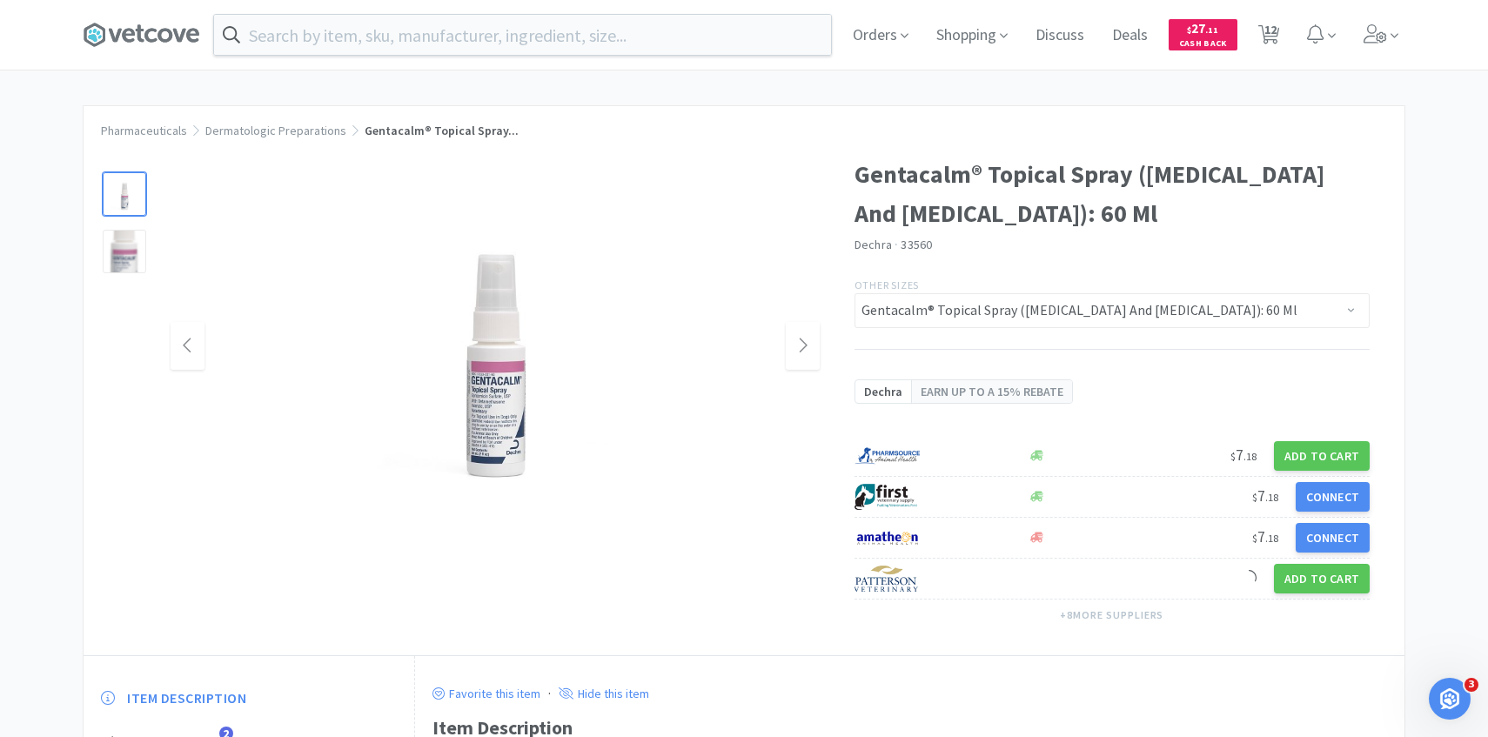
scroll to position [264, 0]
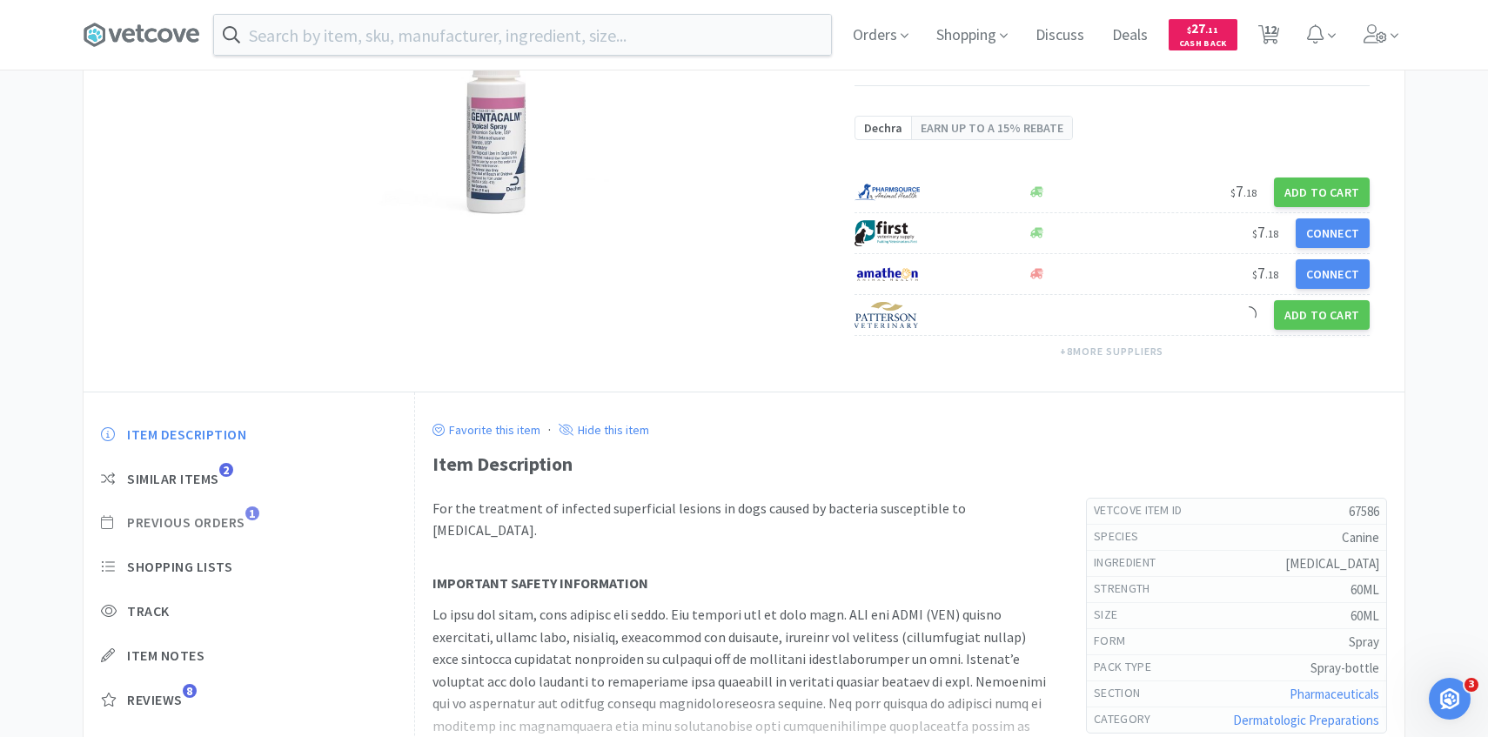
click at [215, 515] on span "Previous Orders" at bounding box center [186, 522] width 118 height 18
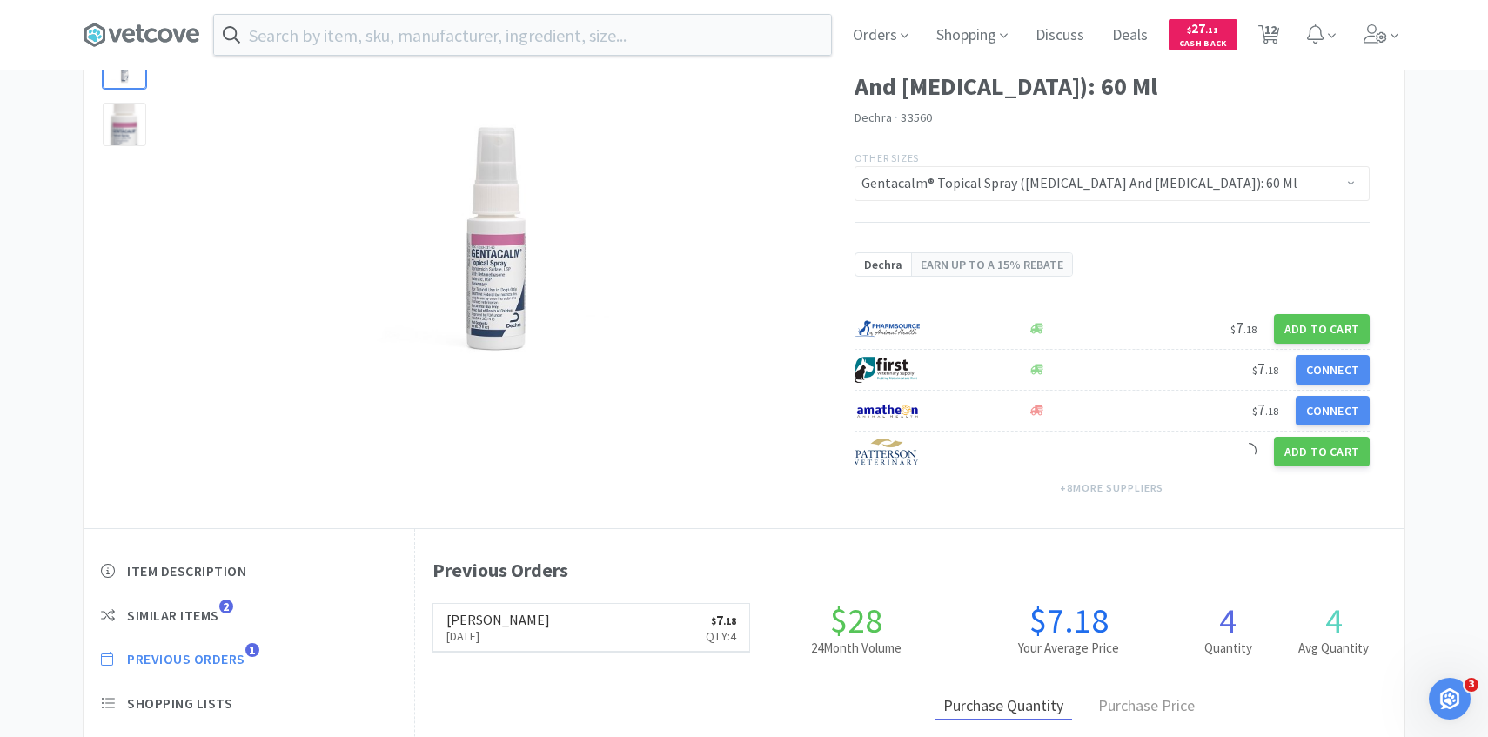
scroll to position [84, 0]
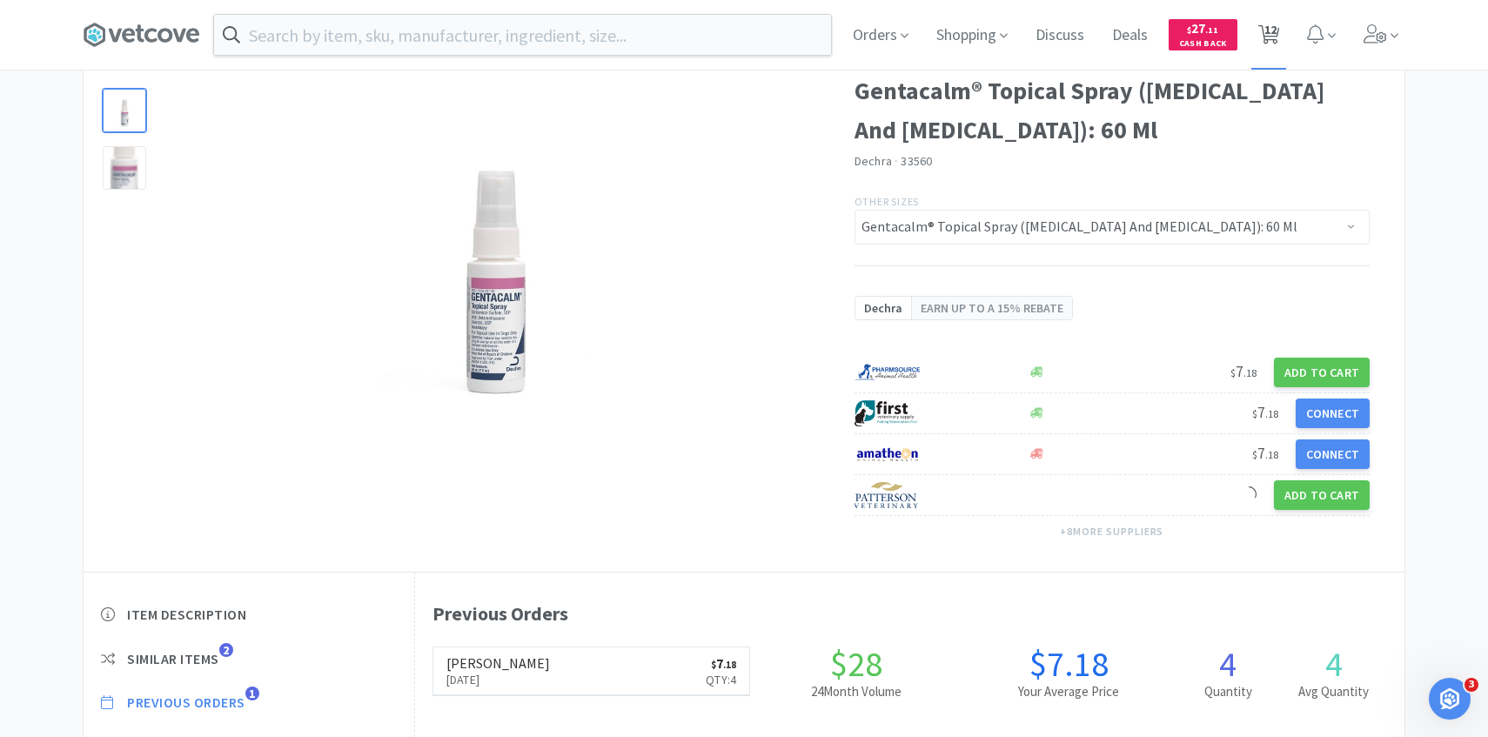
click at [1275, 36] on span "12" at bounding box center [1271, 30] width 12 height 70
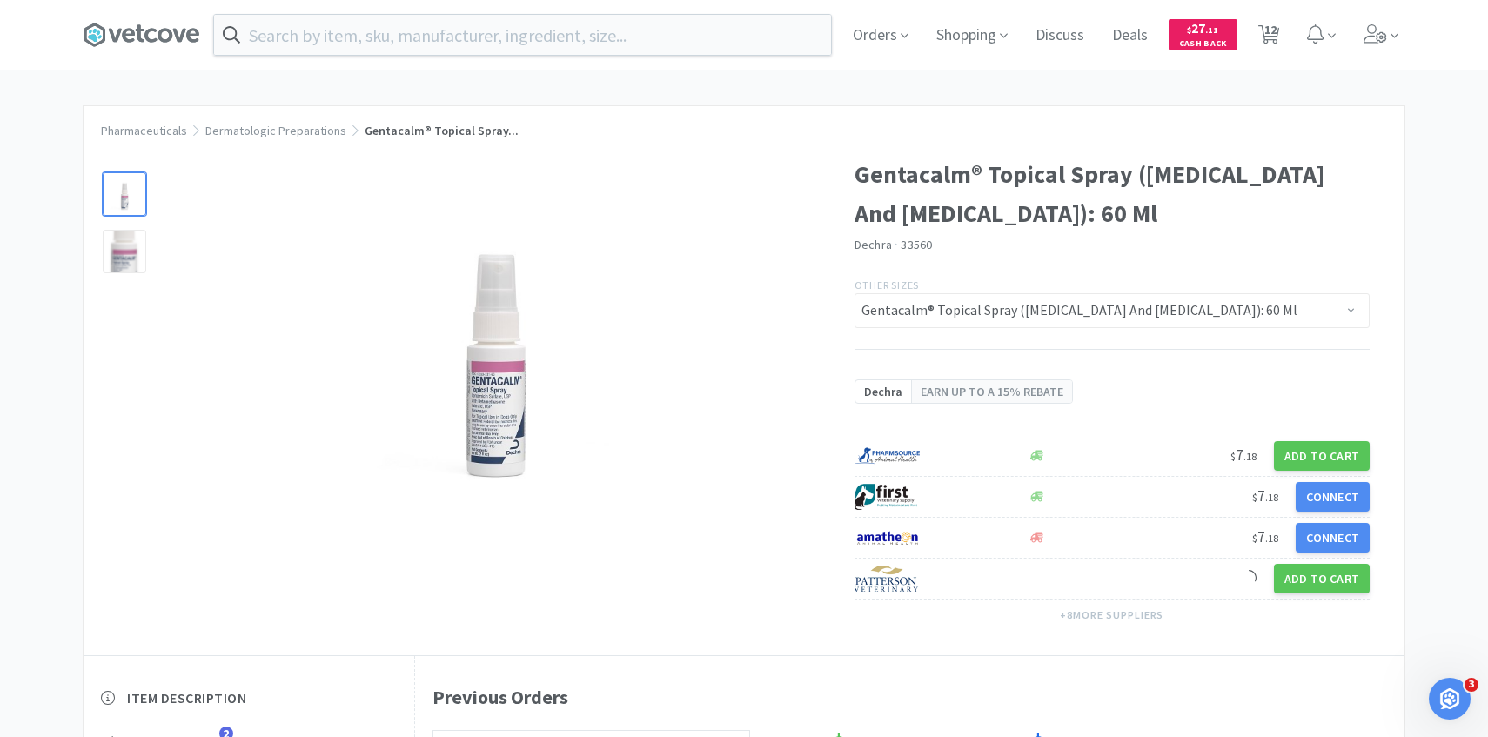
select select "2"
select select "3"
select select "4"
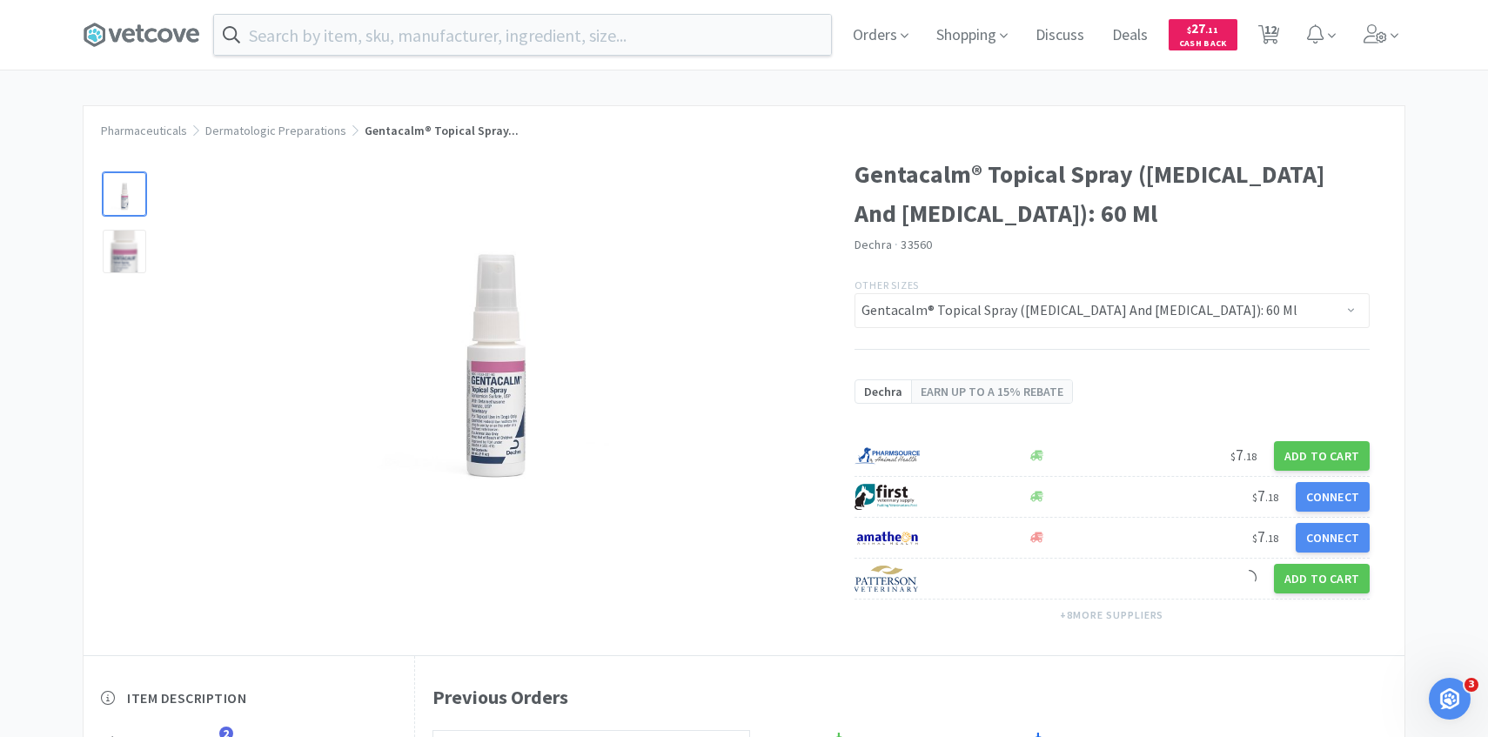
select select "1"
select select "100"
select select "1"
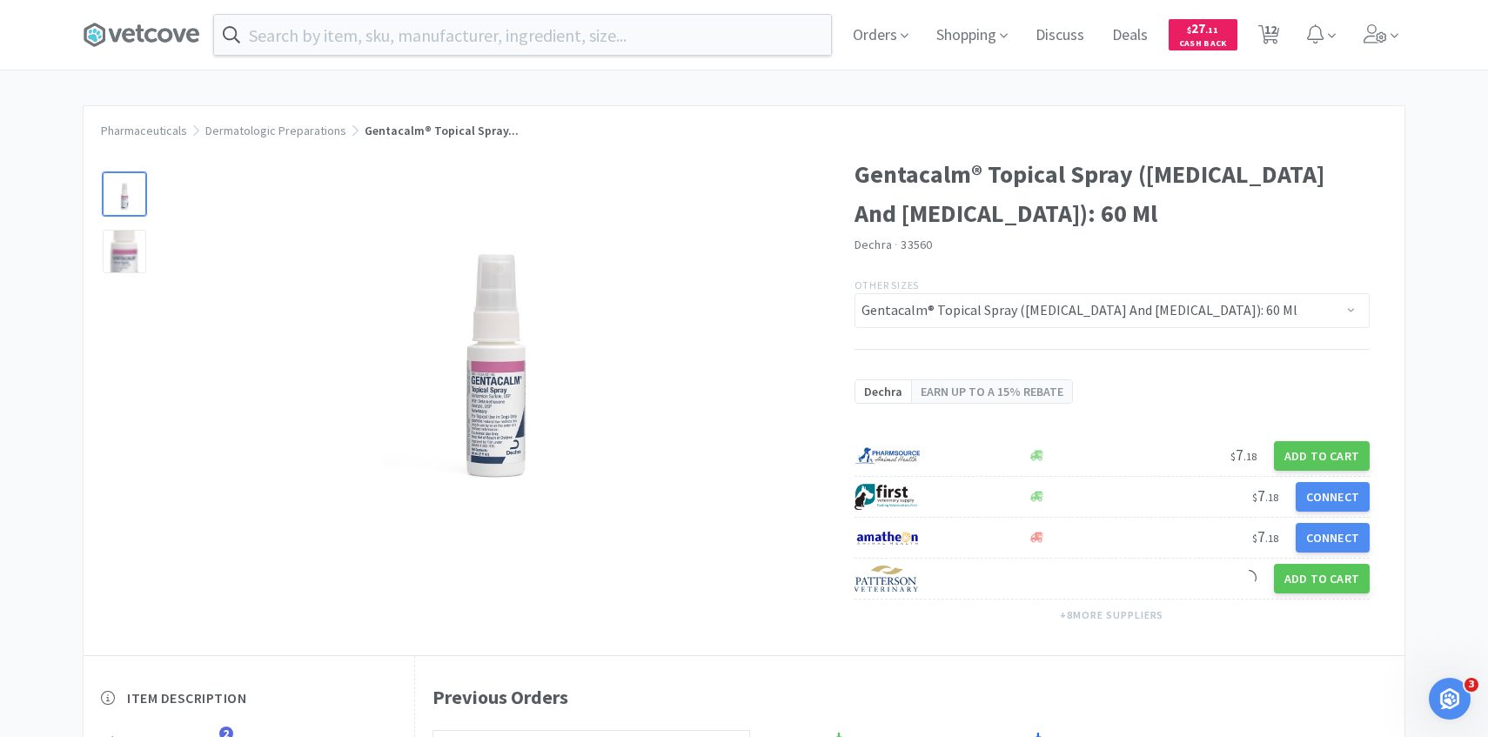
select select "1"
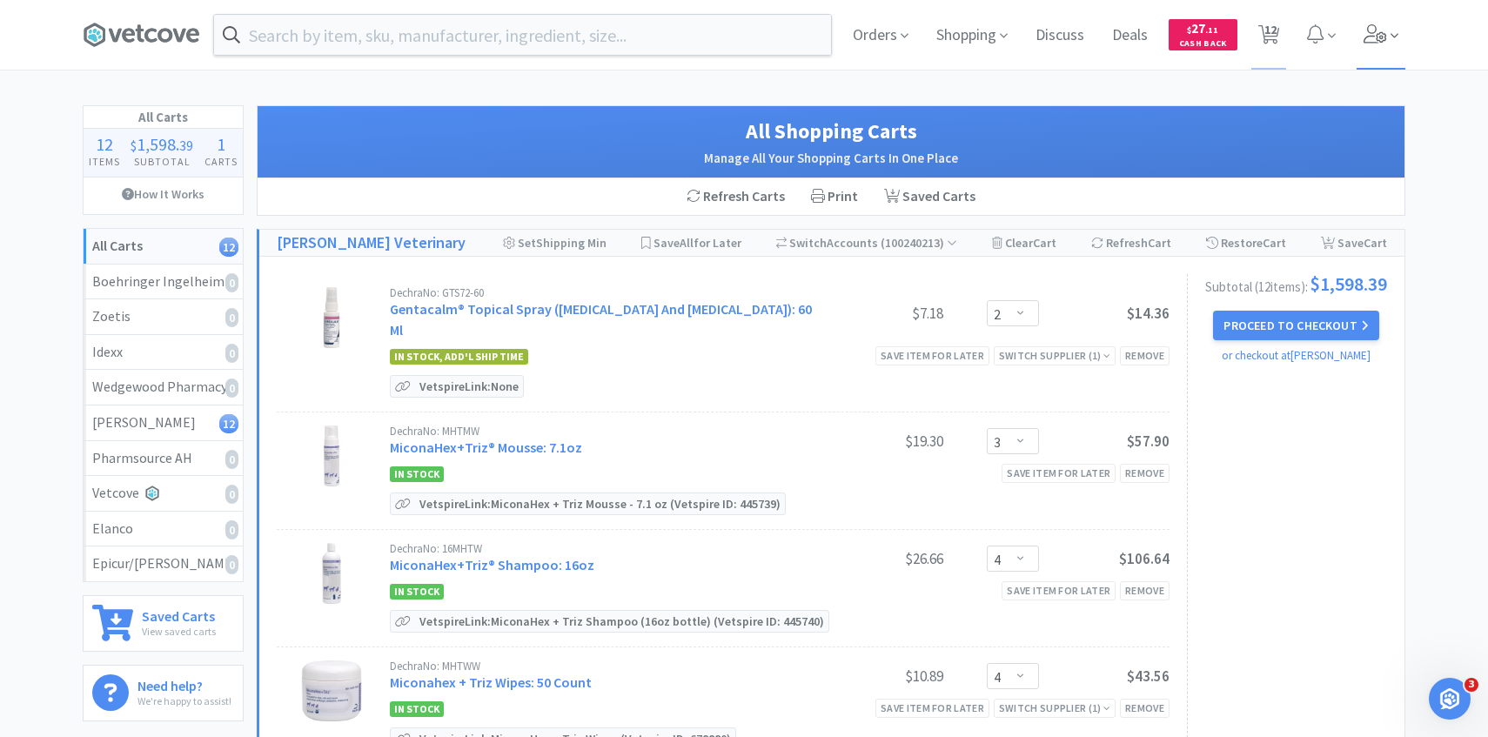
click at [1384, 51] on span at bounding box center [1382, 35] width 50 height 70
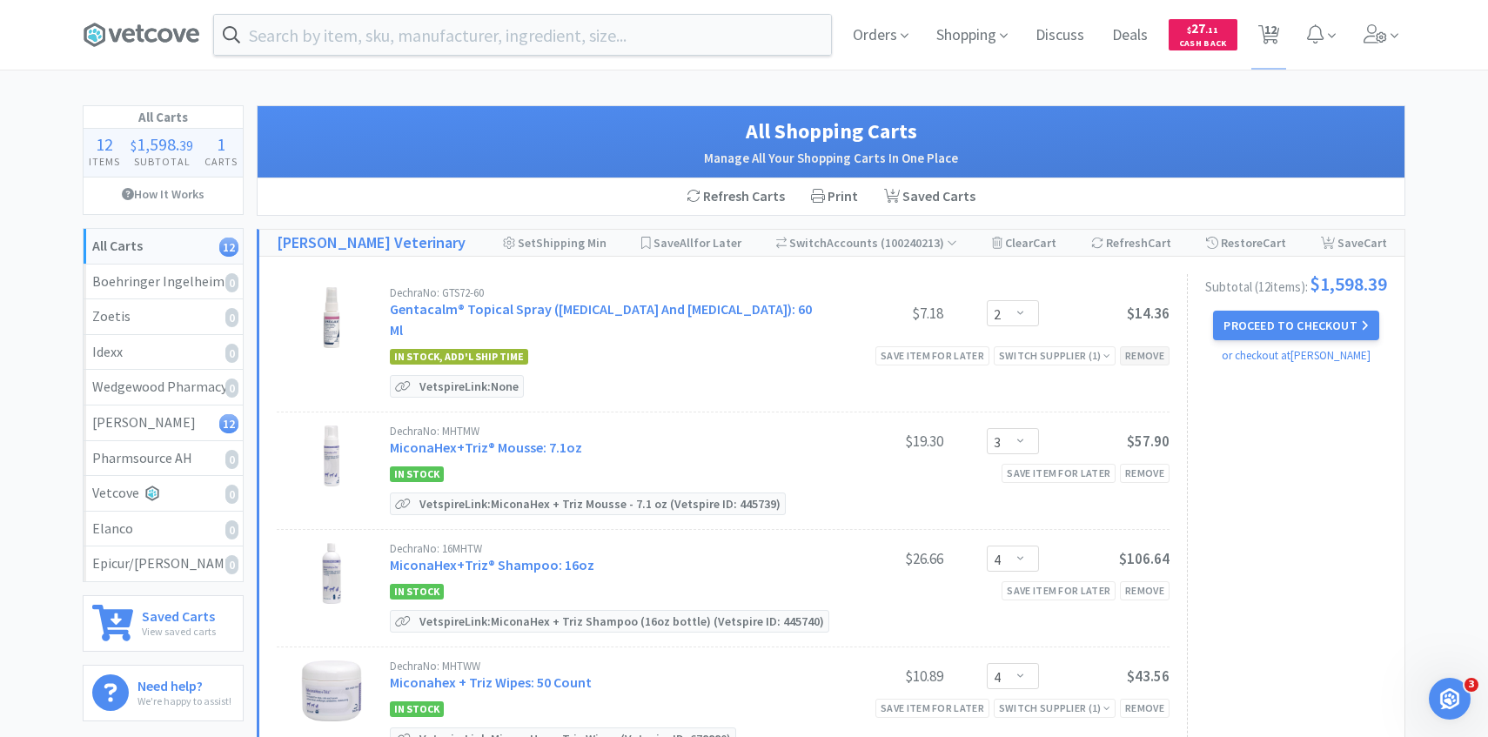
click at [1144, 350] on div "Remove" at bounding box center [1145, 355] width 50 height 18
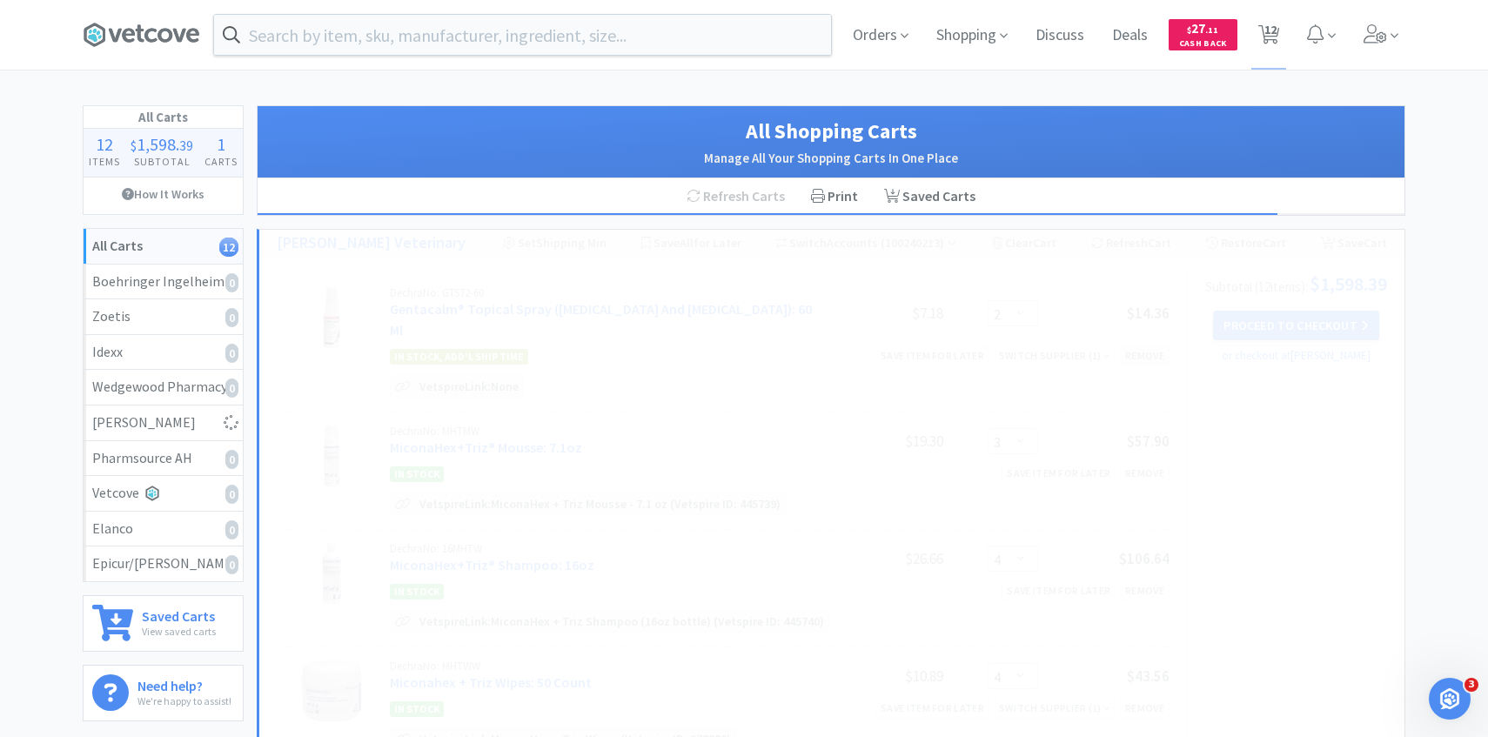
select select "3"
select select "4"
select select "1"
select select "100"
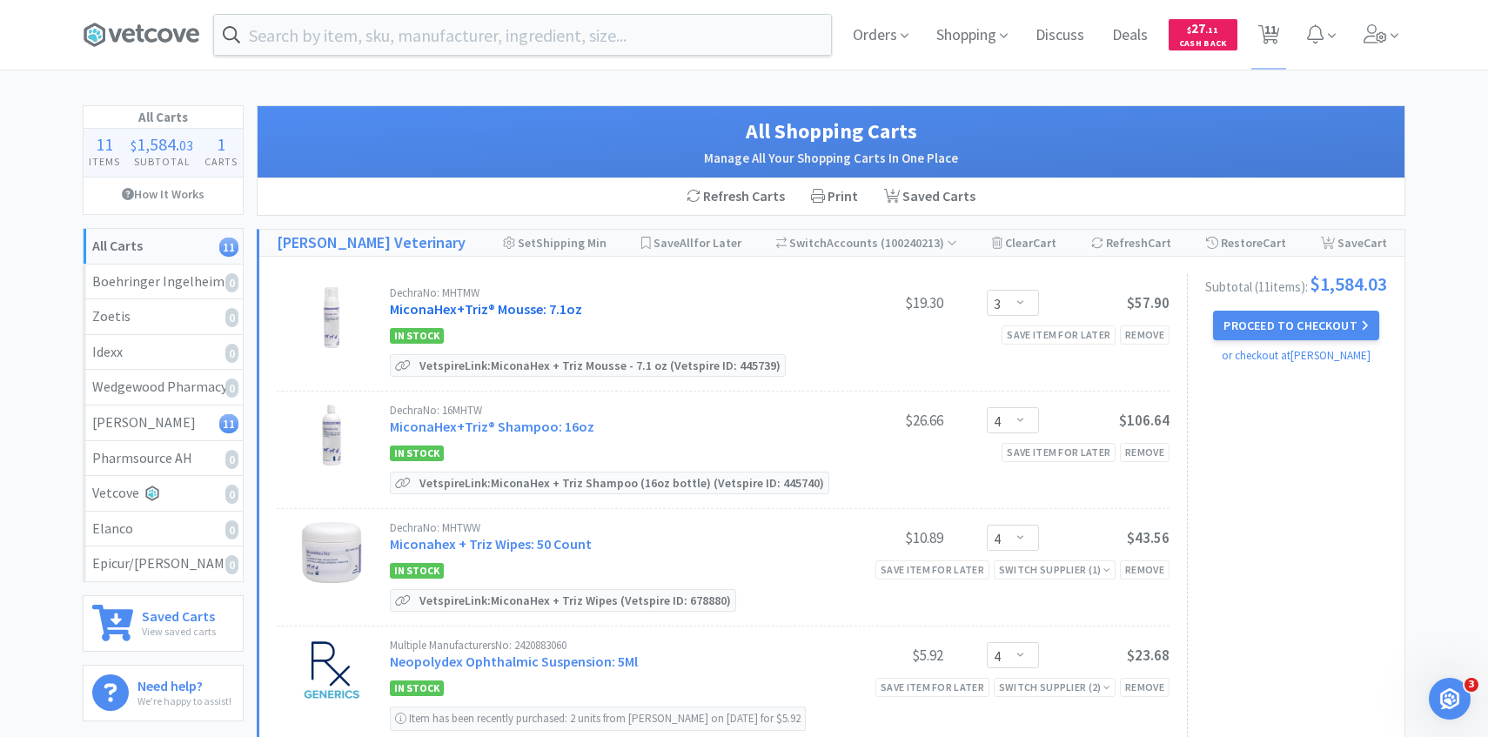
click at [547, 309] on link "MiconaHex+Triz® Mousse: 7.1oz" at bounding box center [486, 308] width 192 height 17
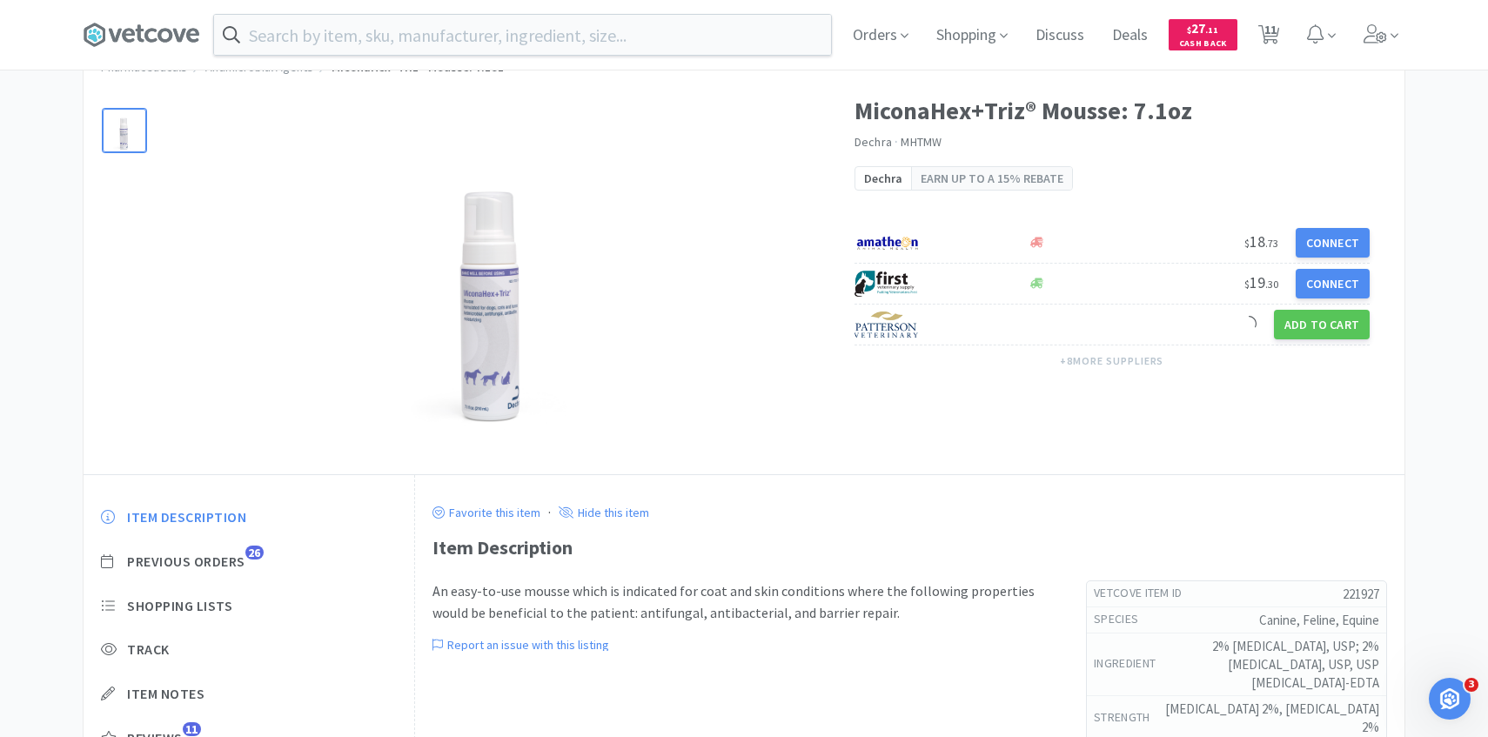
scroll to position [84, 0]
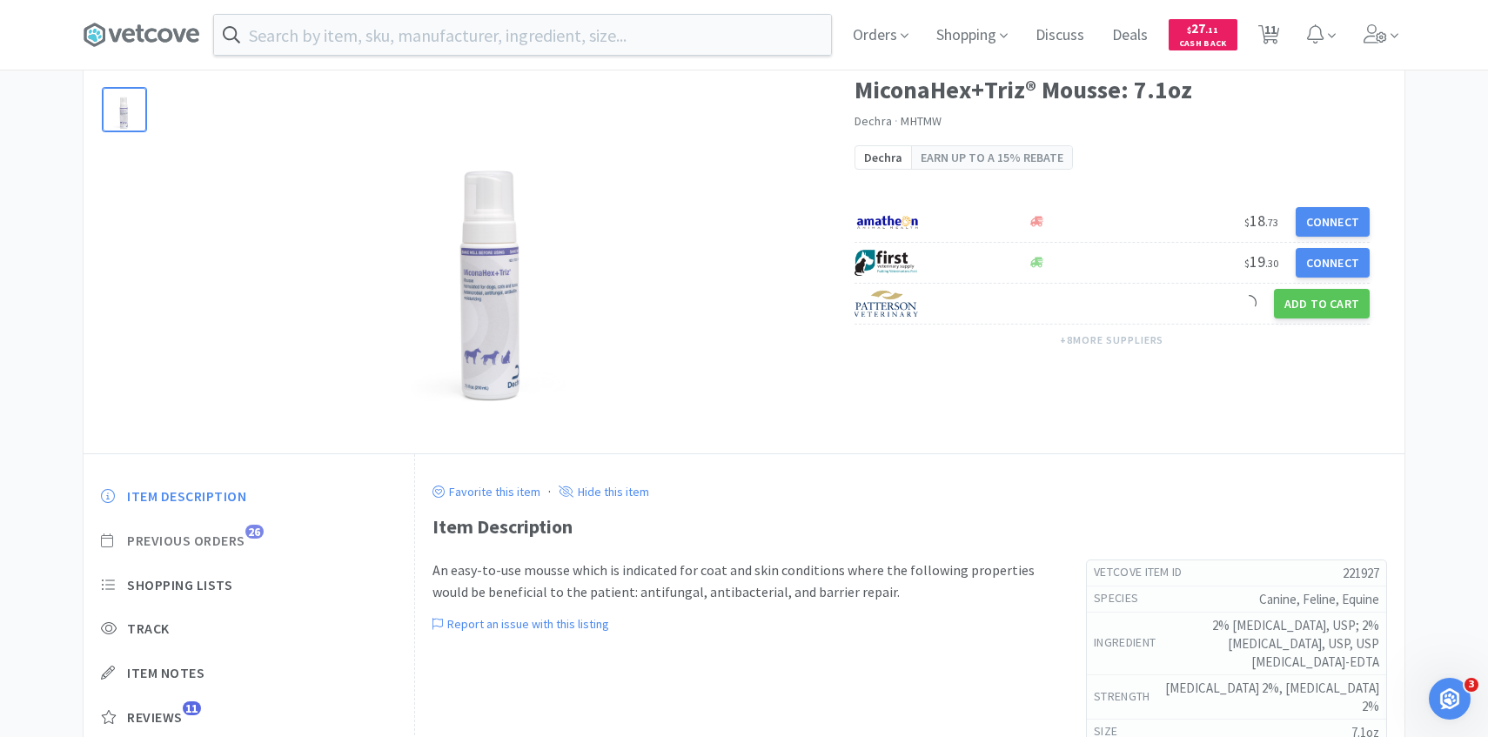
click at [233, 543] on span "Previous Orders" at bounding box center [186, 541] width 118 height 18
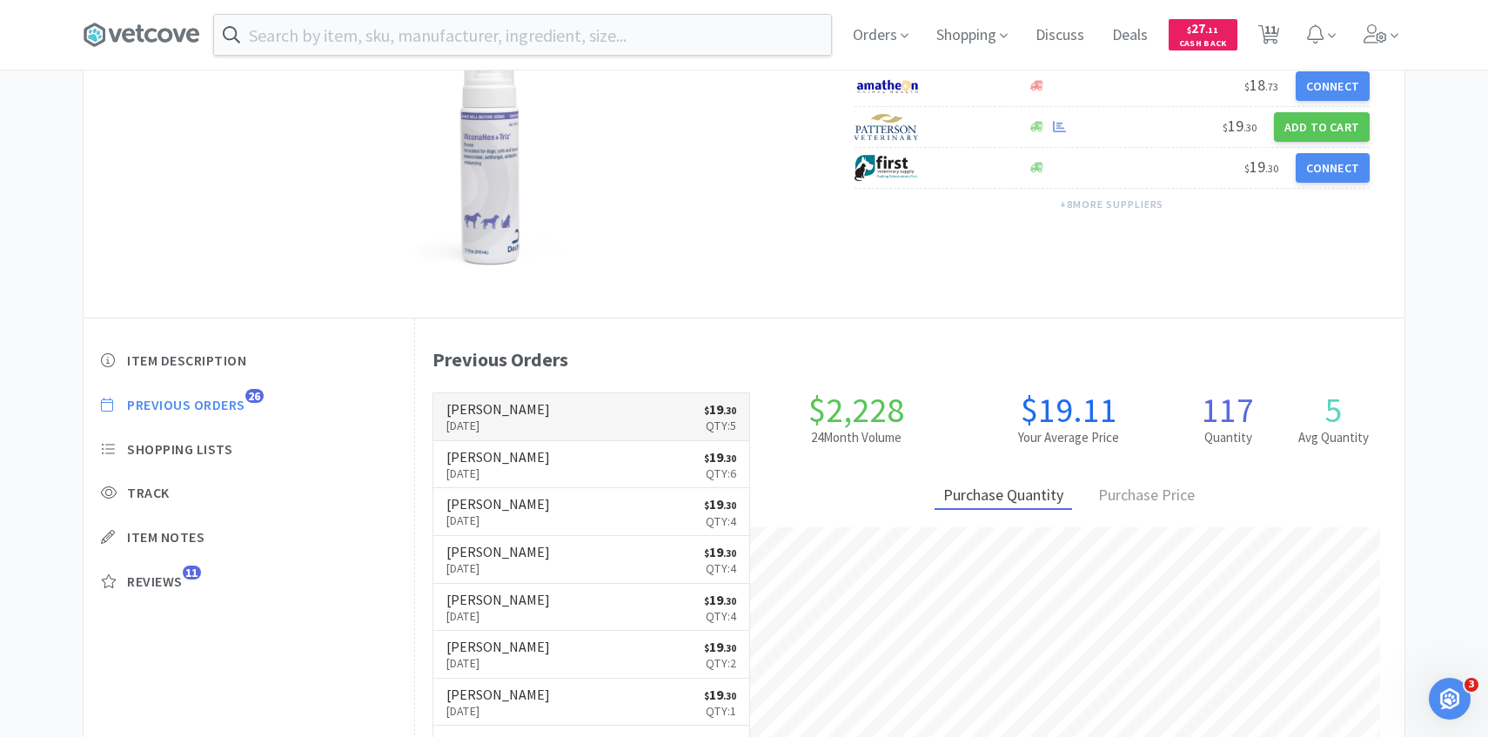
scroll to position [478, 990]
click at [535, 410] on link "Patterson Aug 19th, 2025 $ 19 . 30 Qty: 5" at bounding box center [591, 417] width 317 height 48
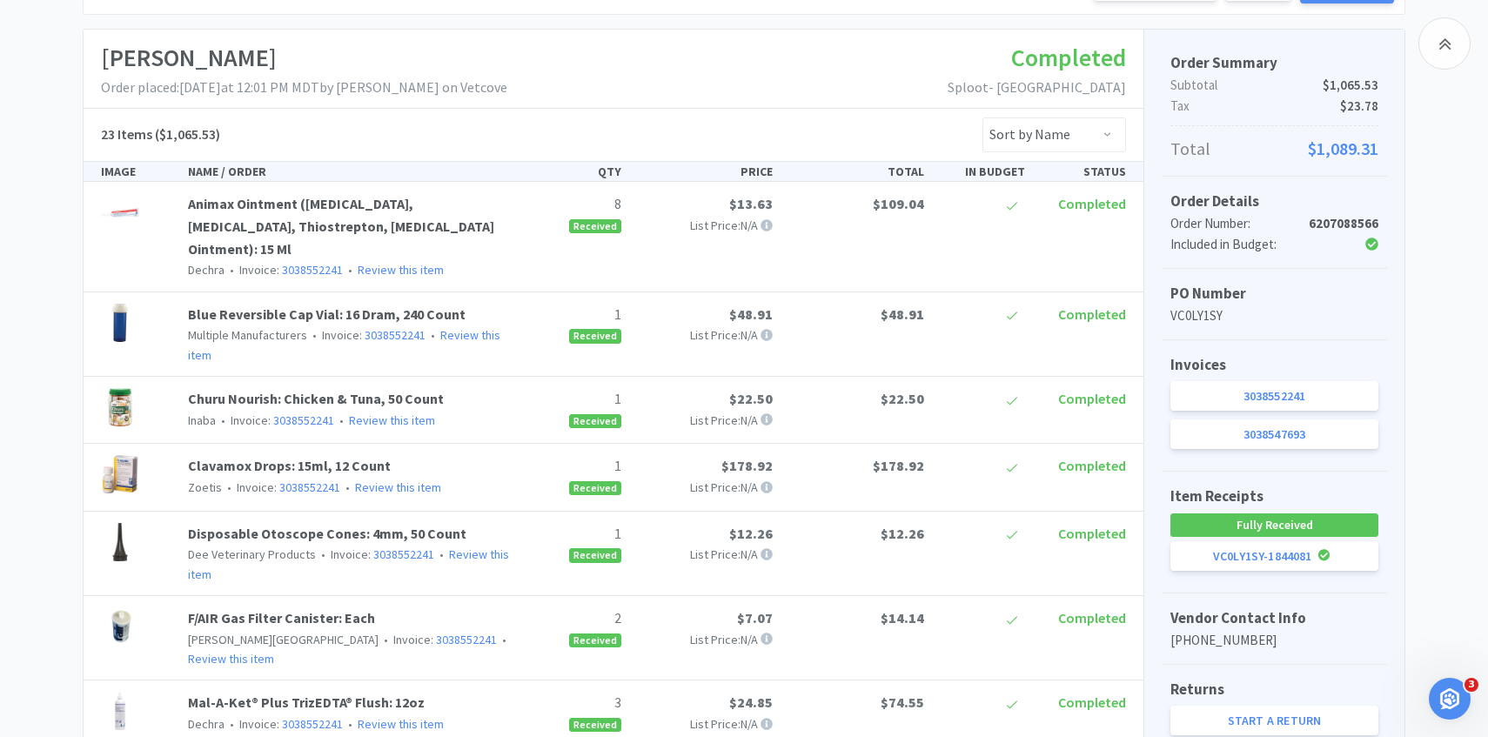
scroll to position [261, 0]
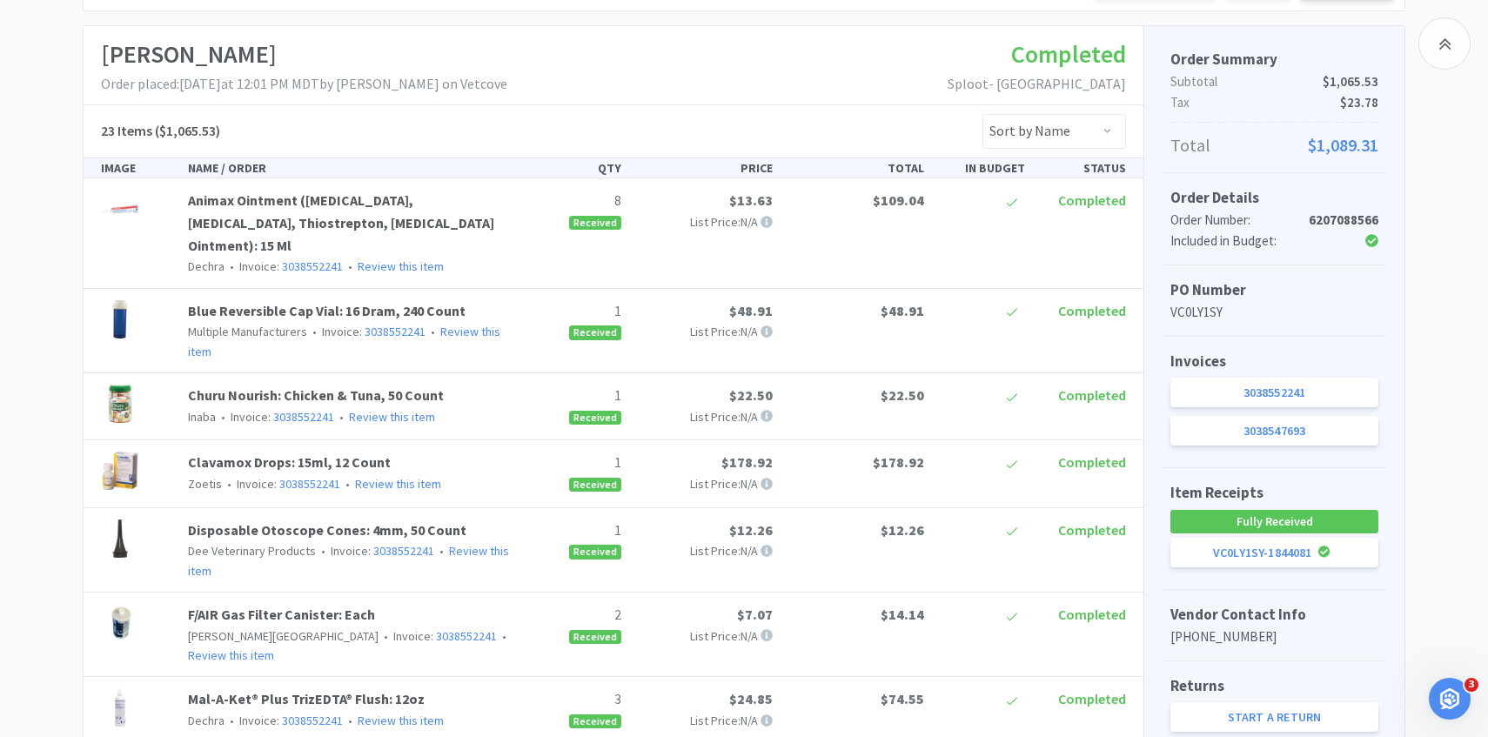
scroll to position [220, 0]
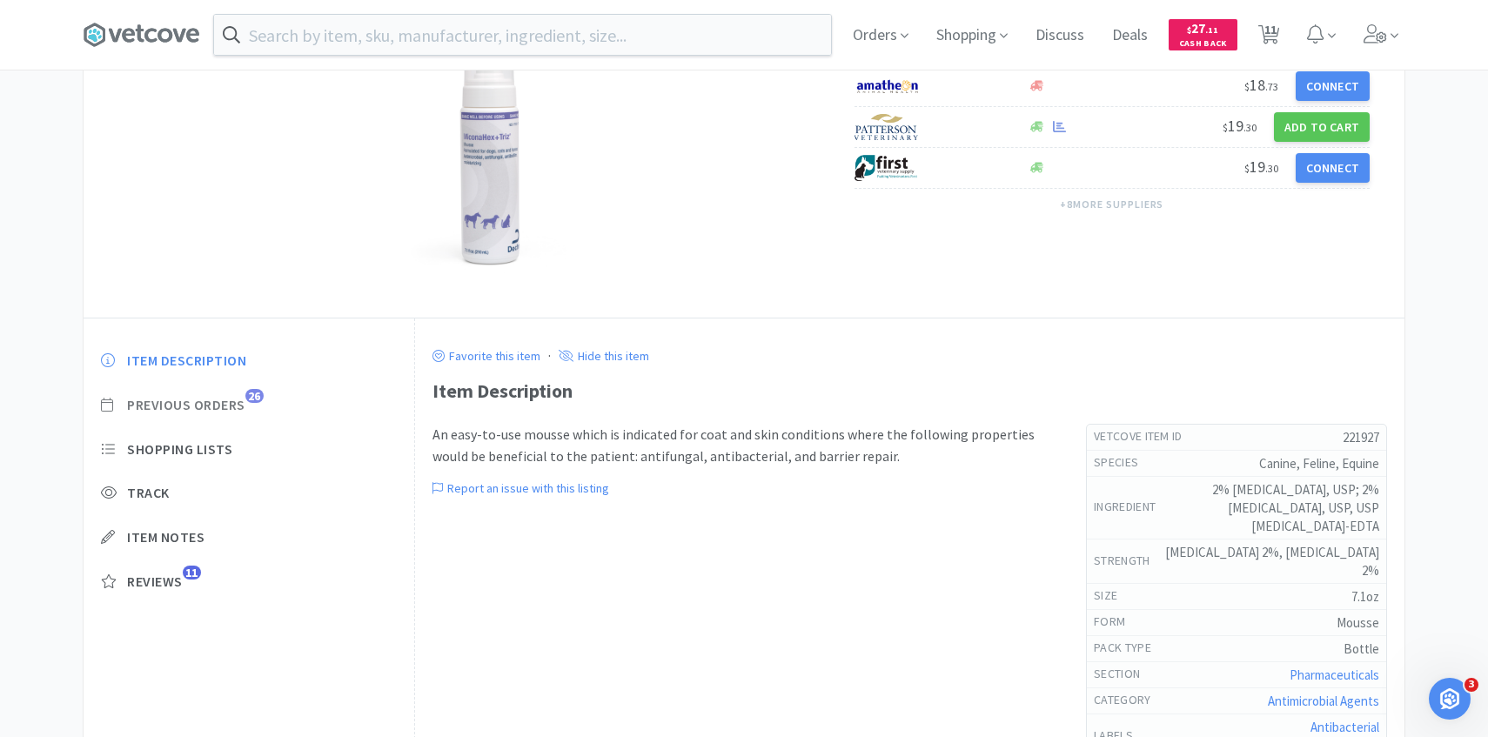
click at [208, 406] on span "Previous Orders" at bounding box center [186, 405] width 118 height 18
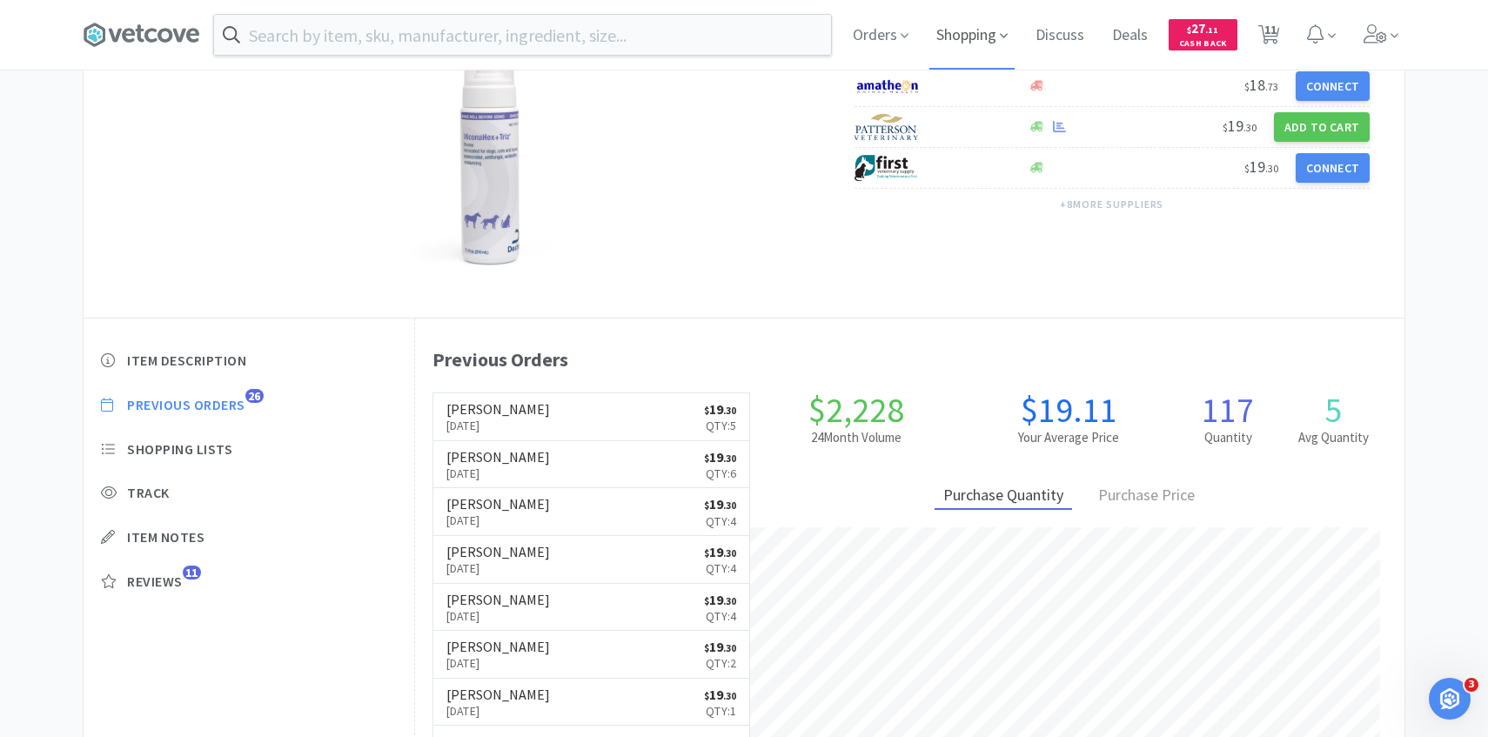
scroll to position [478, 990]
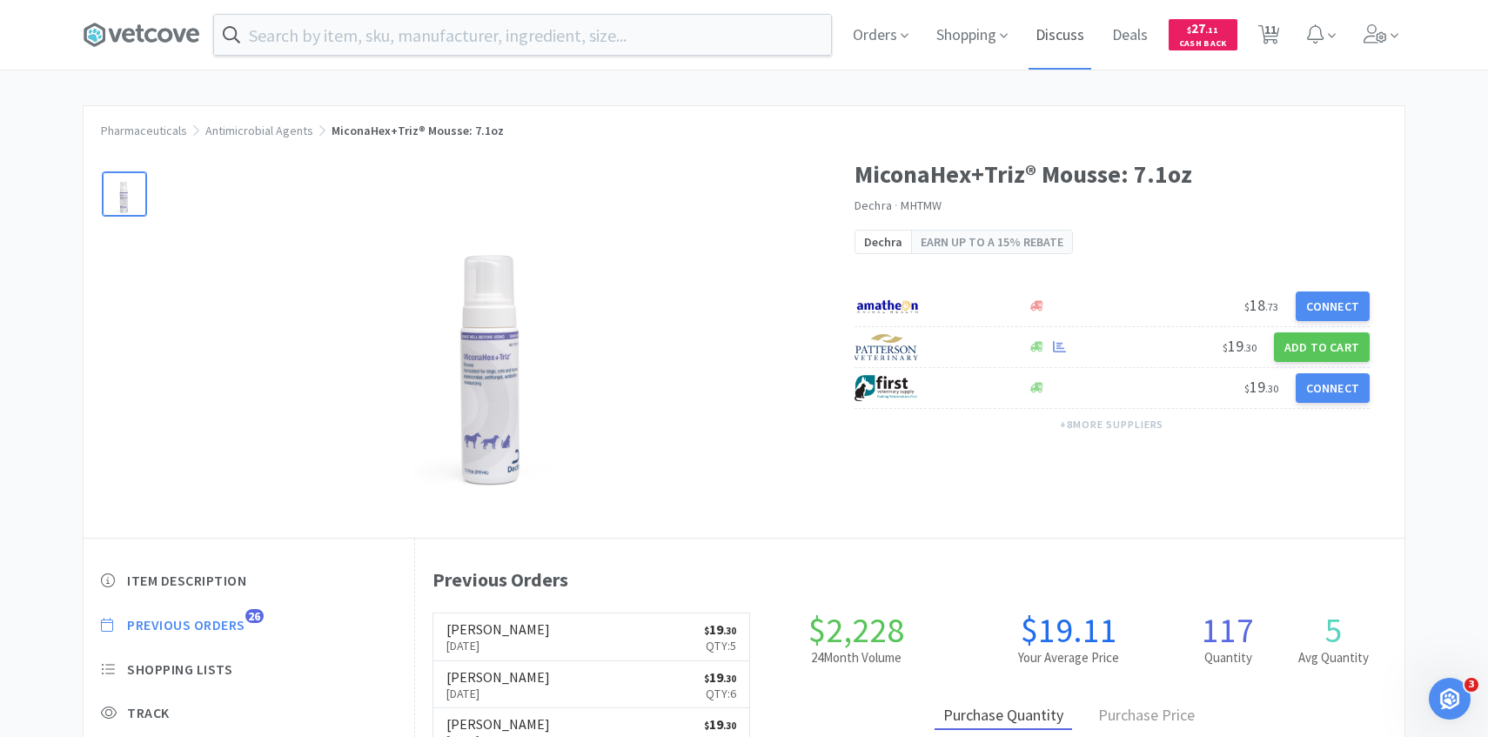
select select "3"
select select "4"
select select "1"
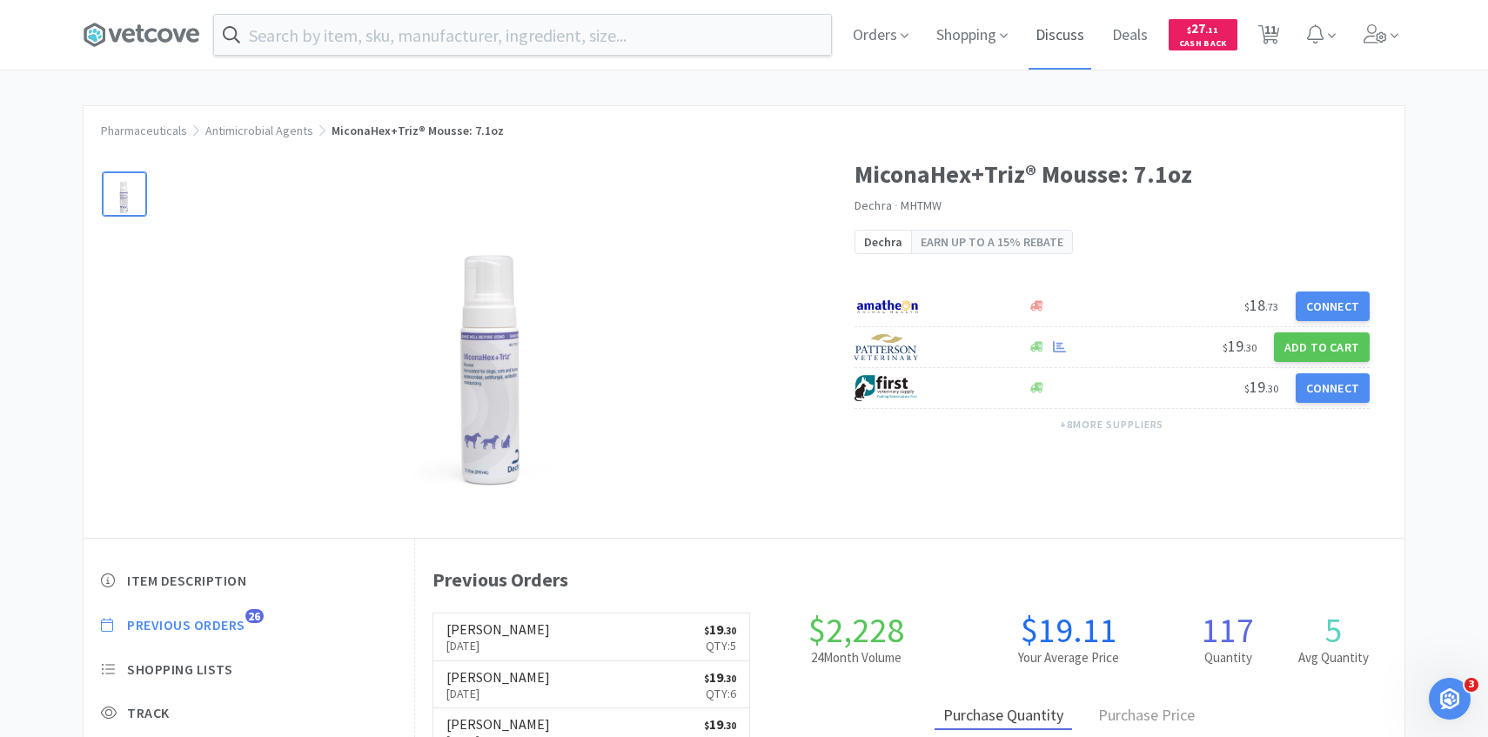
select select "1"
select select "100"
select select "1"
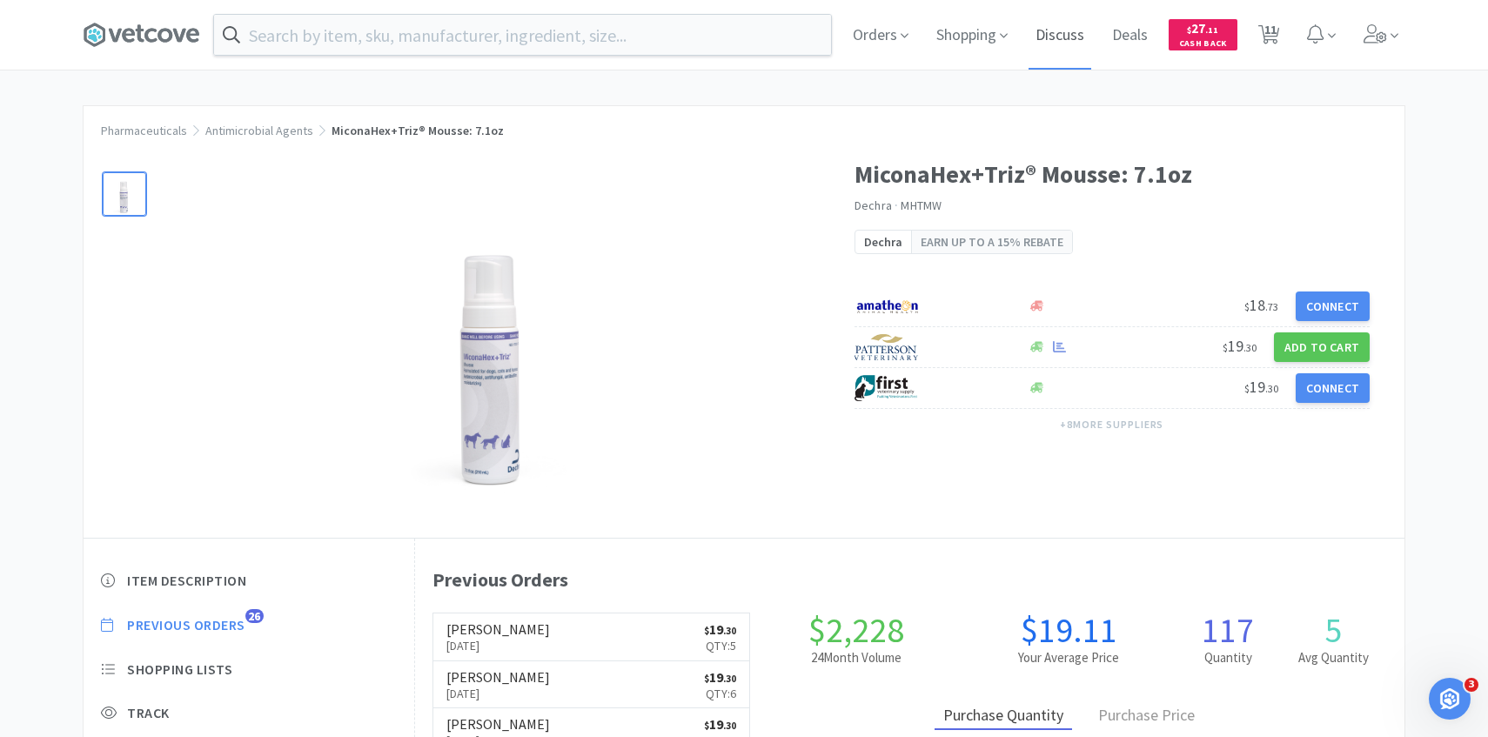
select select "1"
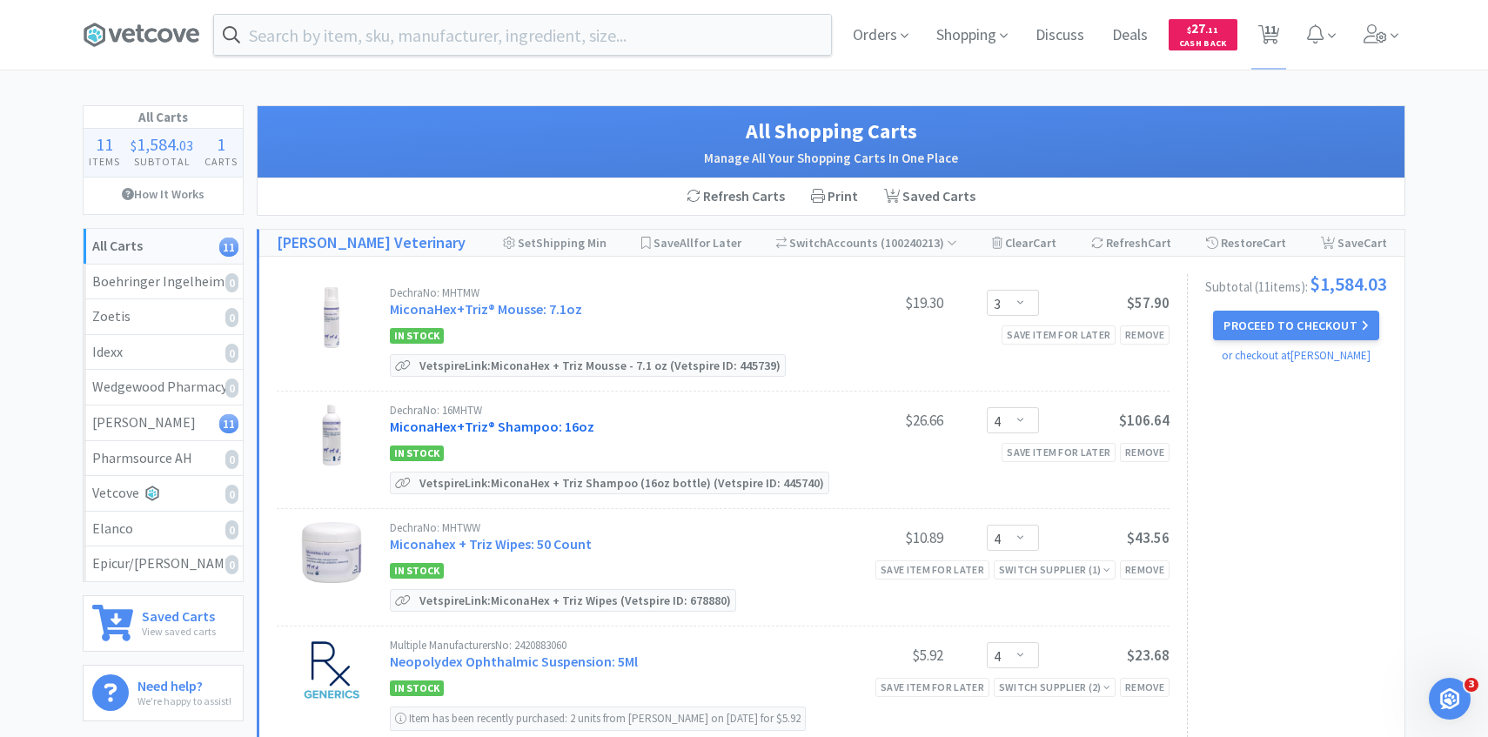
click at [530, 420] on link "MiconaHex+Triz® Shampoo: 16oz" at bounding box center [492, 426] width 205 height 17
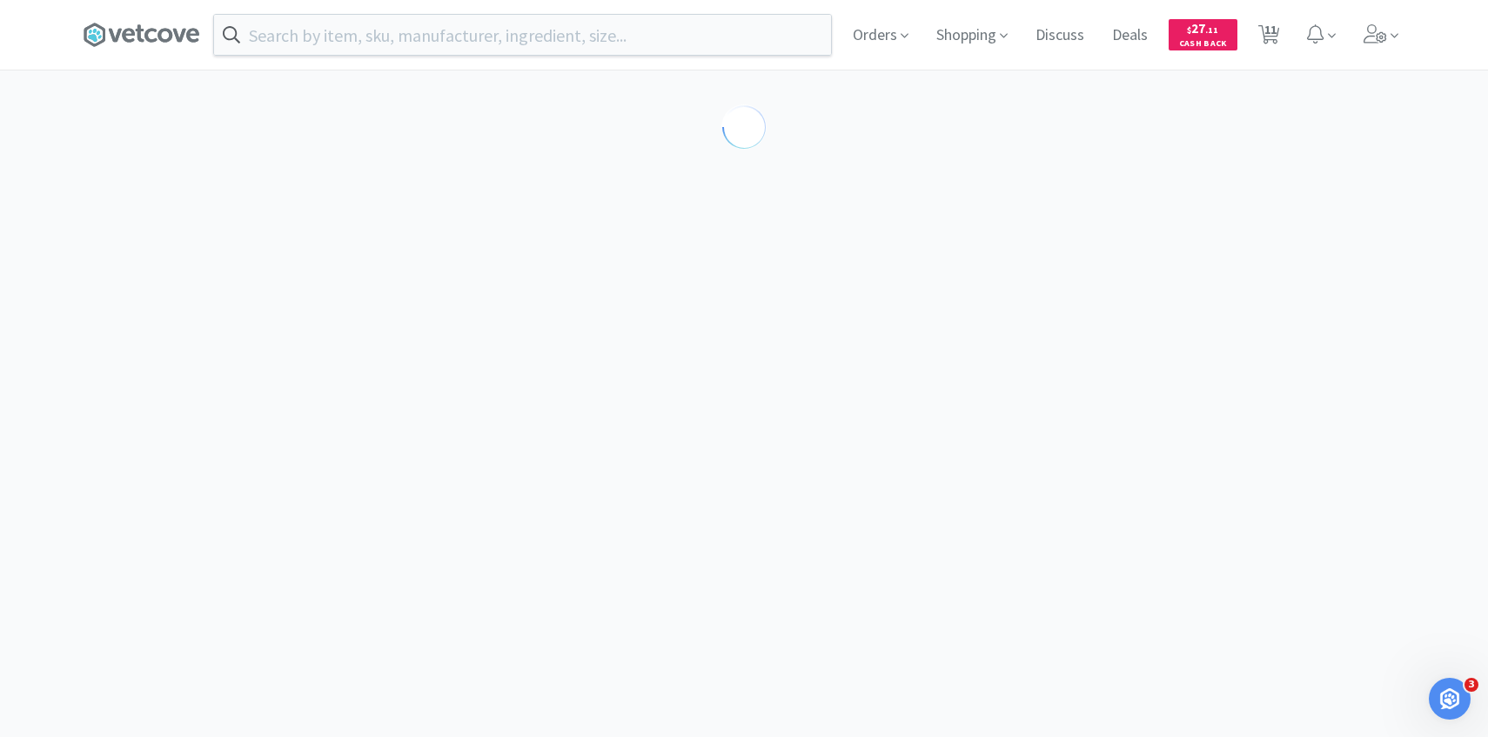
select select "86601"
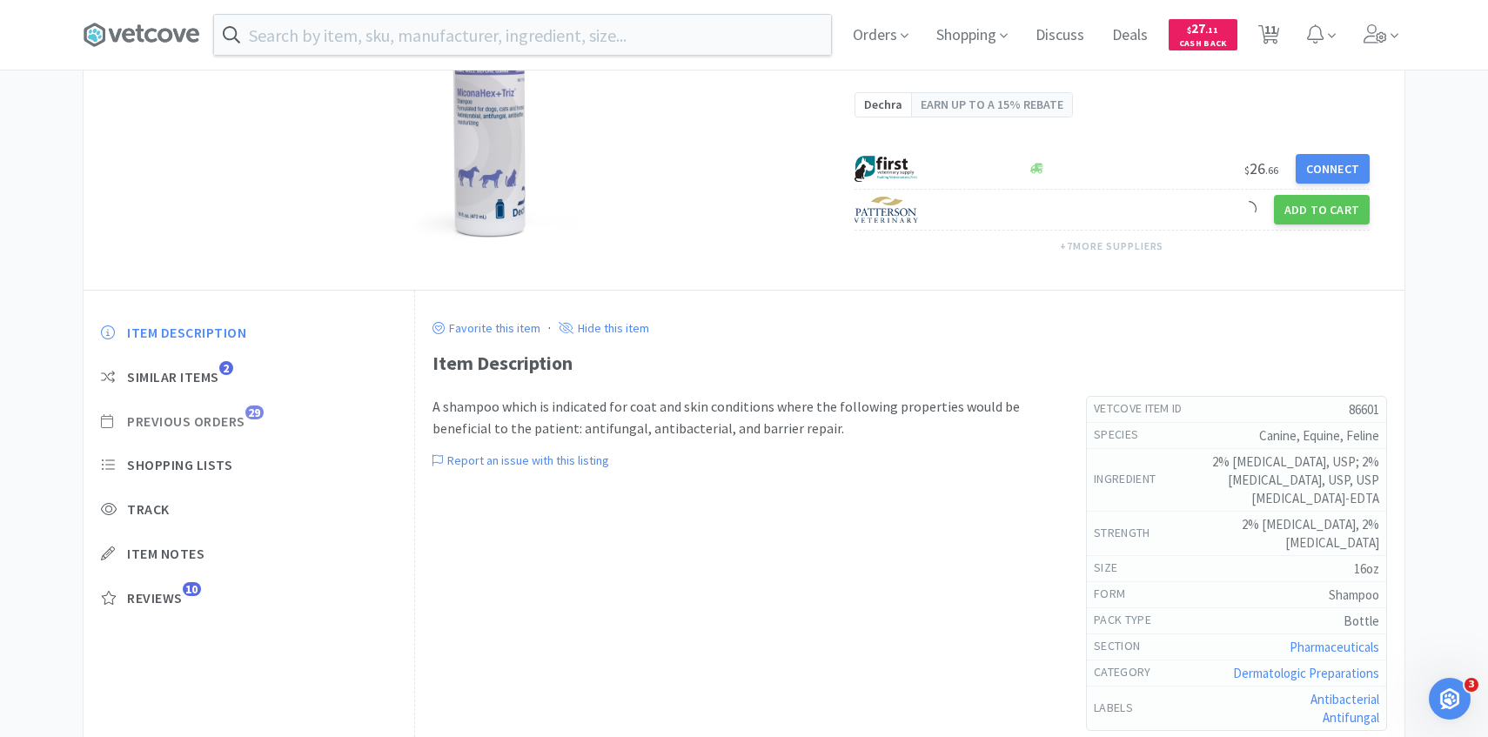
click at [220, 425] on span "Previous Orders" at bounding box center [186, 422] width 118 height 18
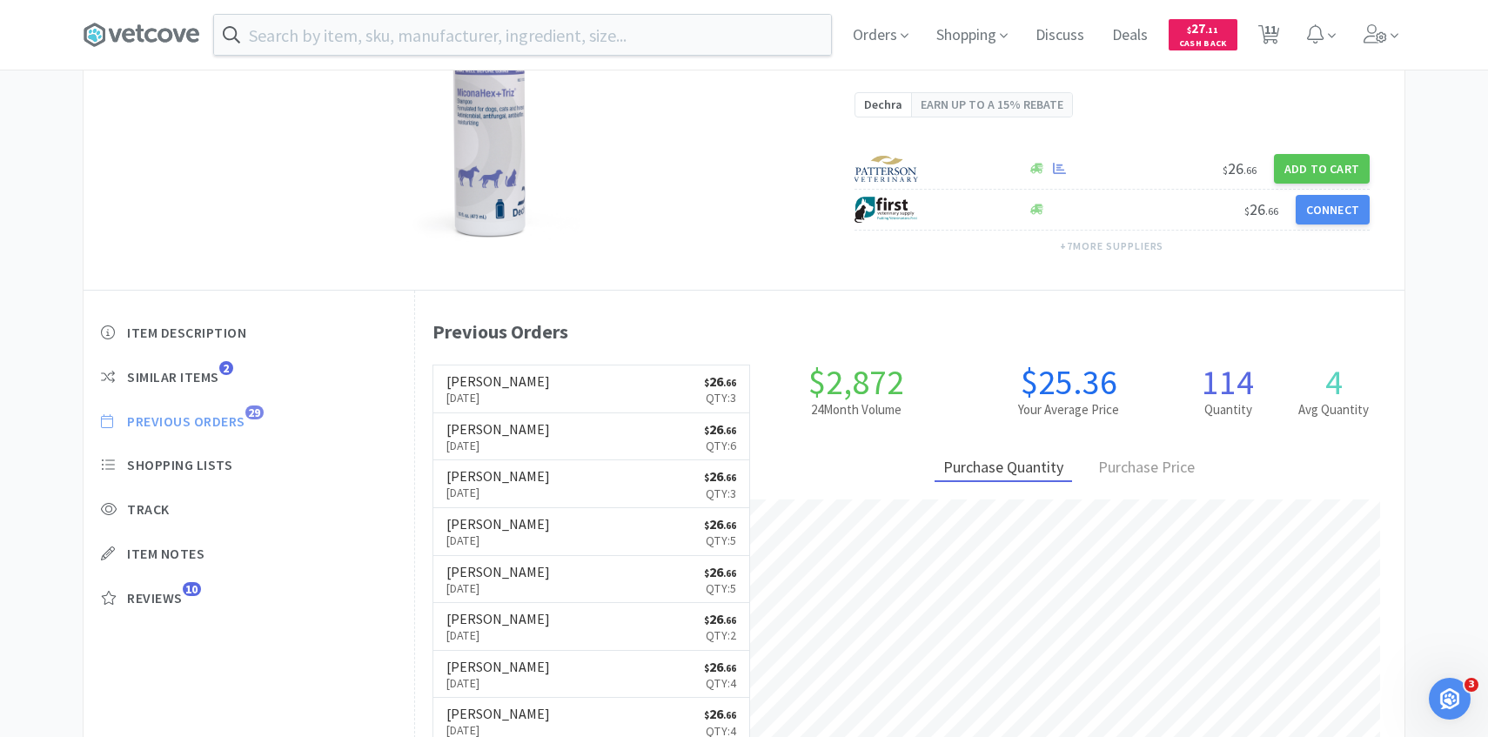
scroll to position [478, 990]
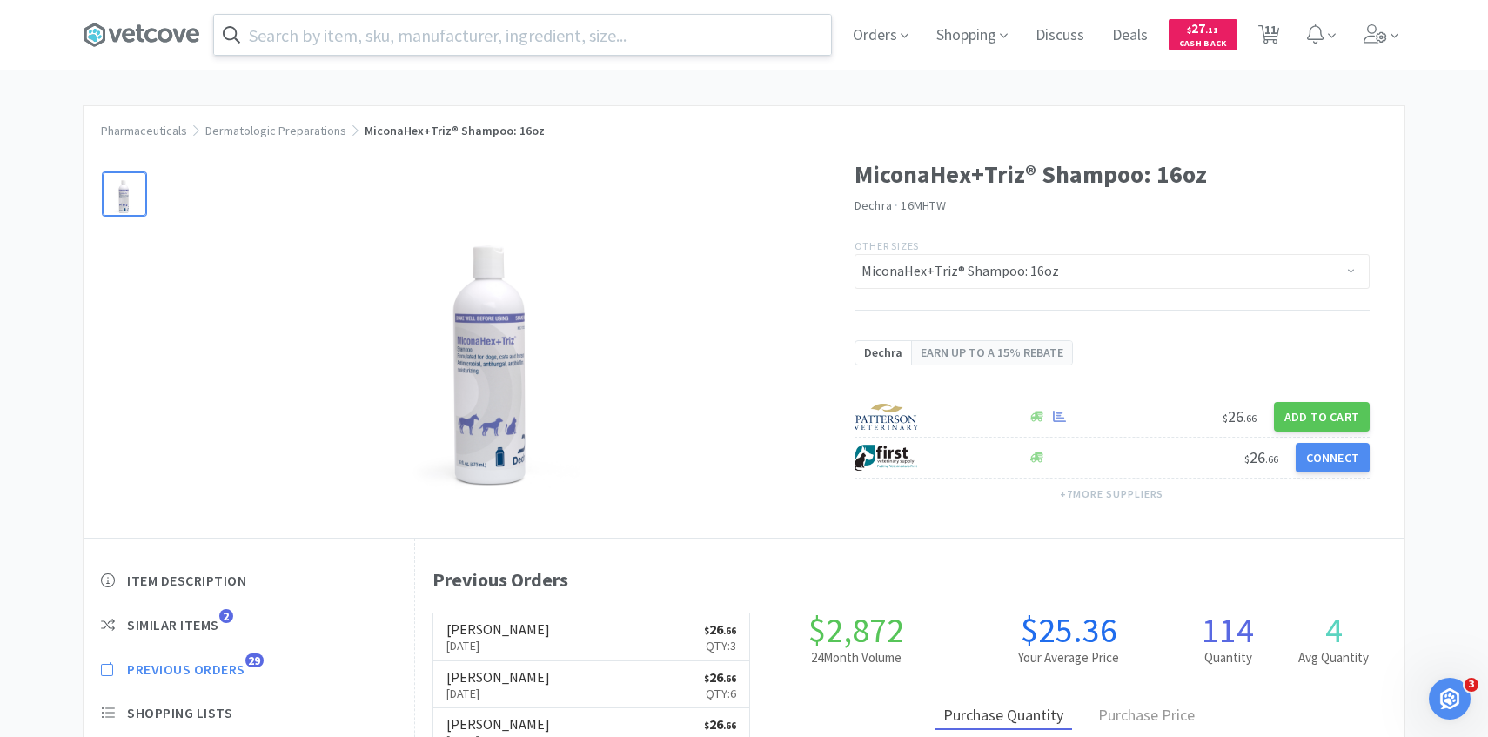
select select "3"
select select "4"
select select "1"
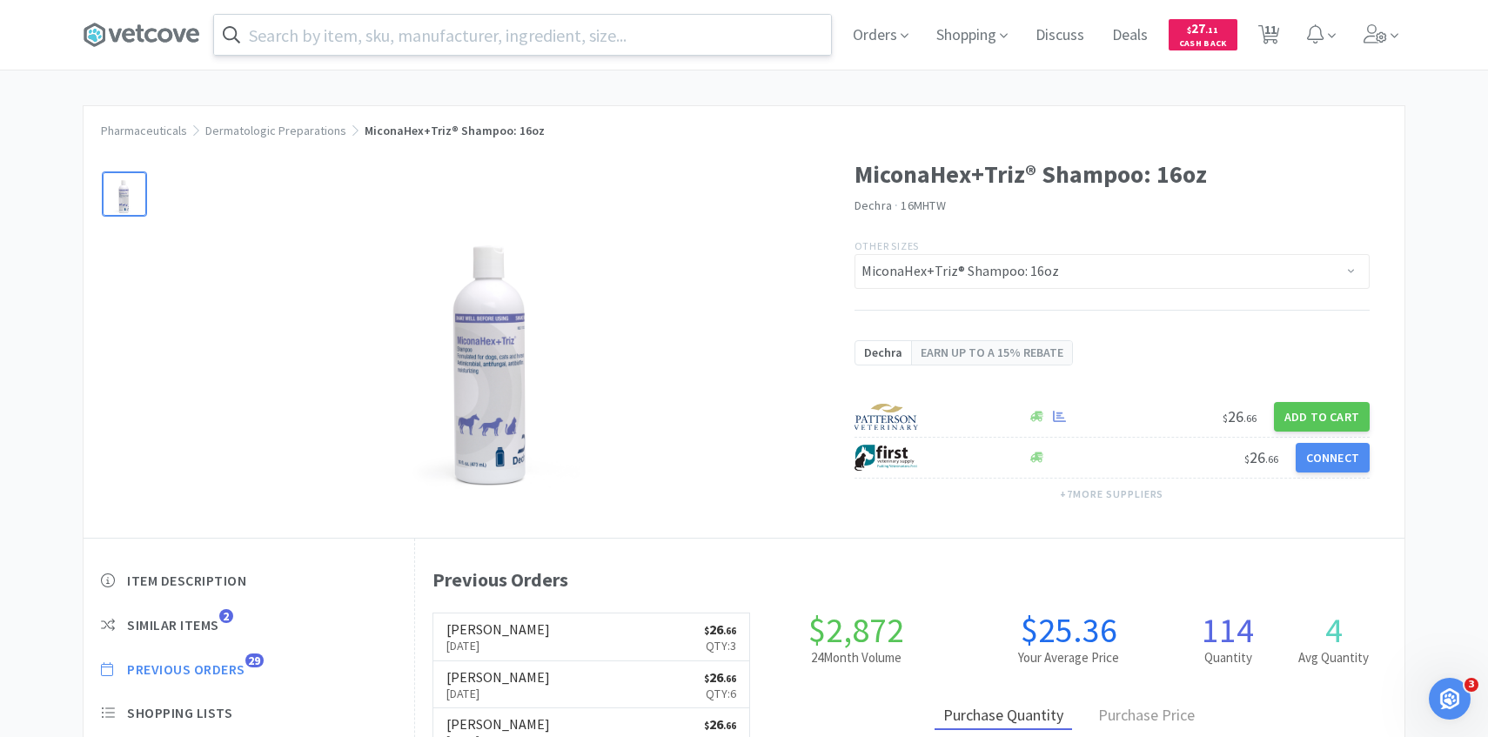
select select "1"
select select "100"
select select "1"
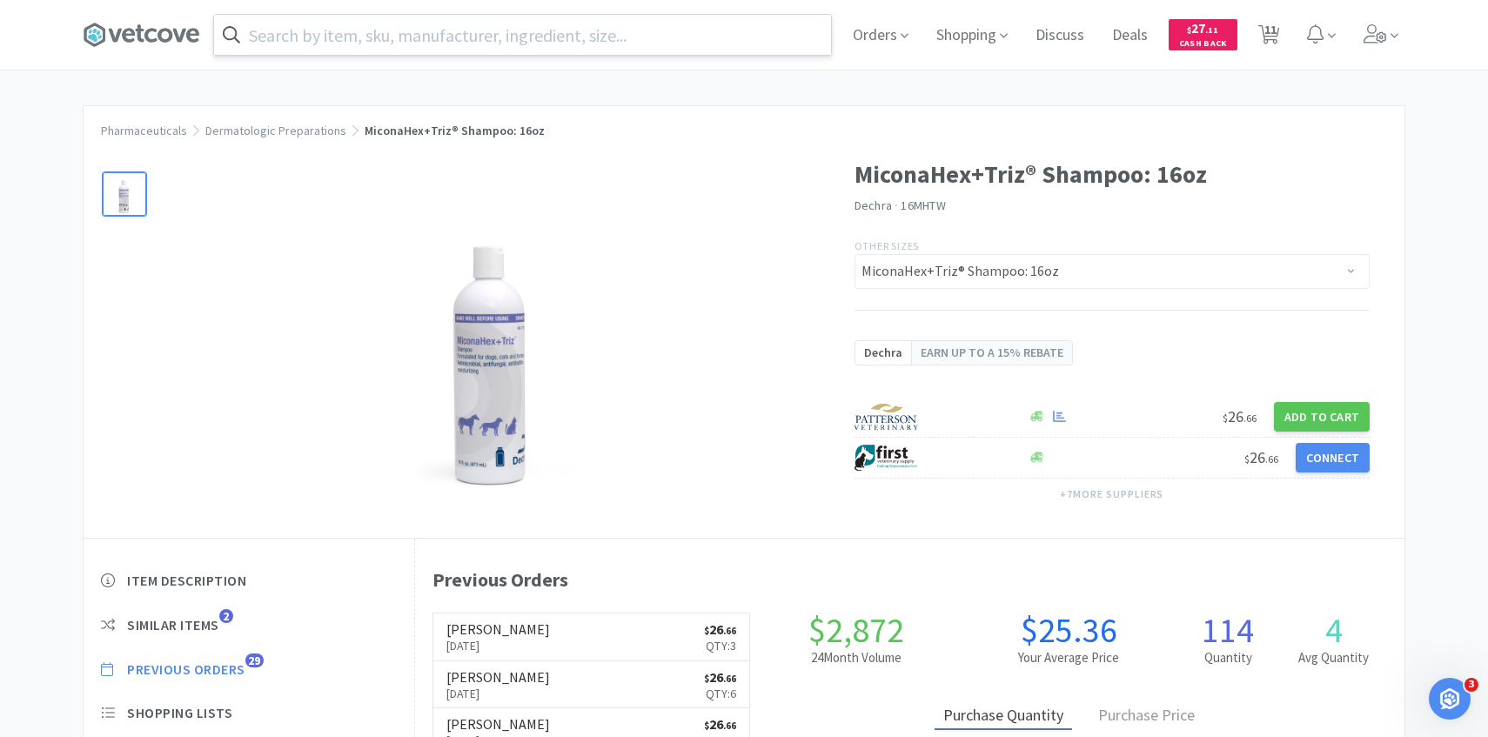
select select "1"
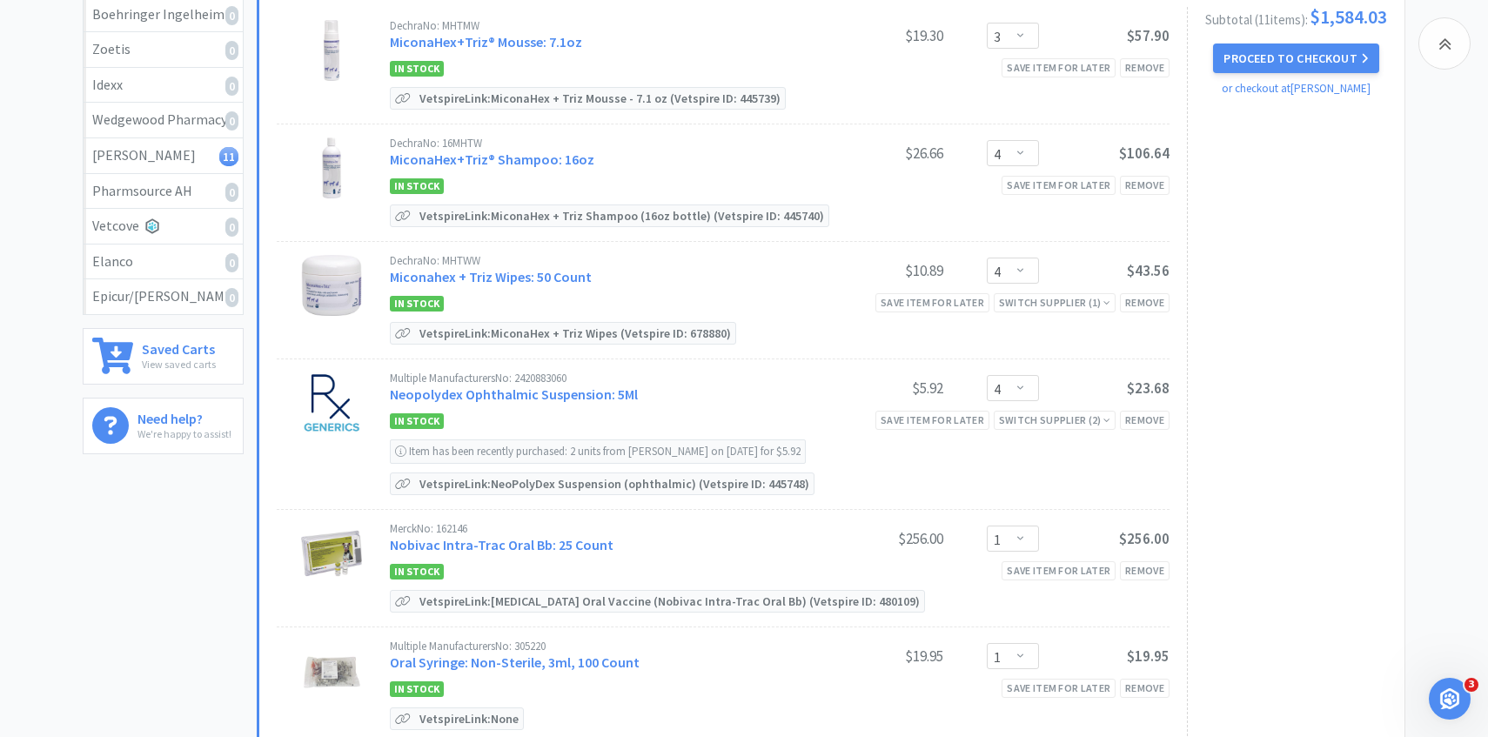
scroll to position [272, 0]
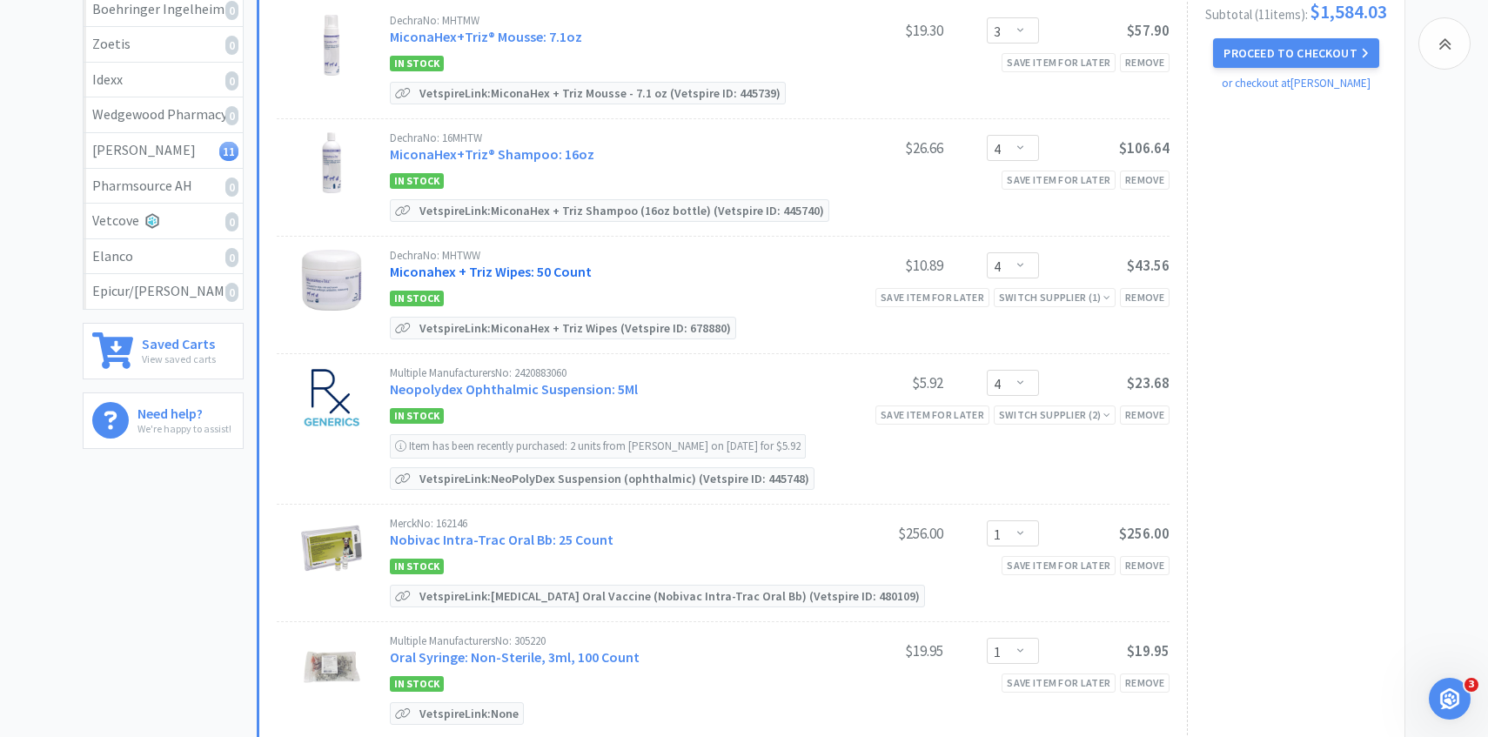
click at [537, 277] on link "Miconahex + Triz Wipes: 50 Count" at bounding box center [491, 271] width 202 height 17
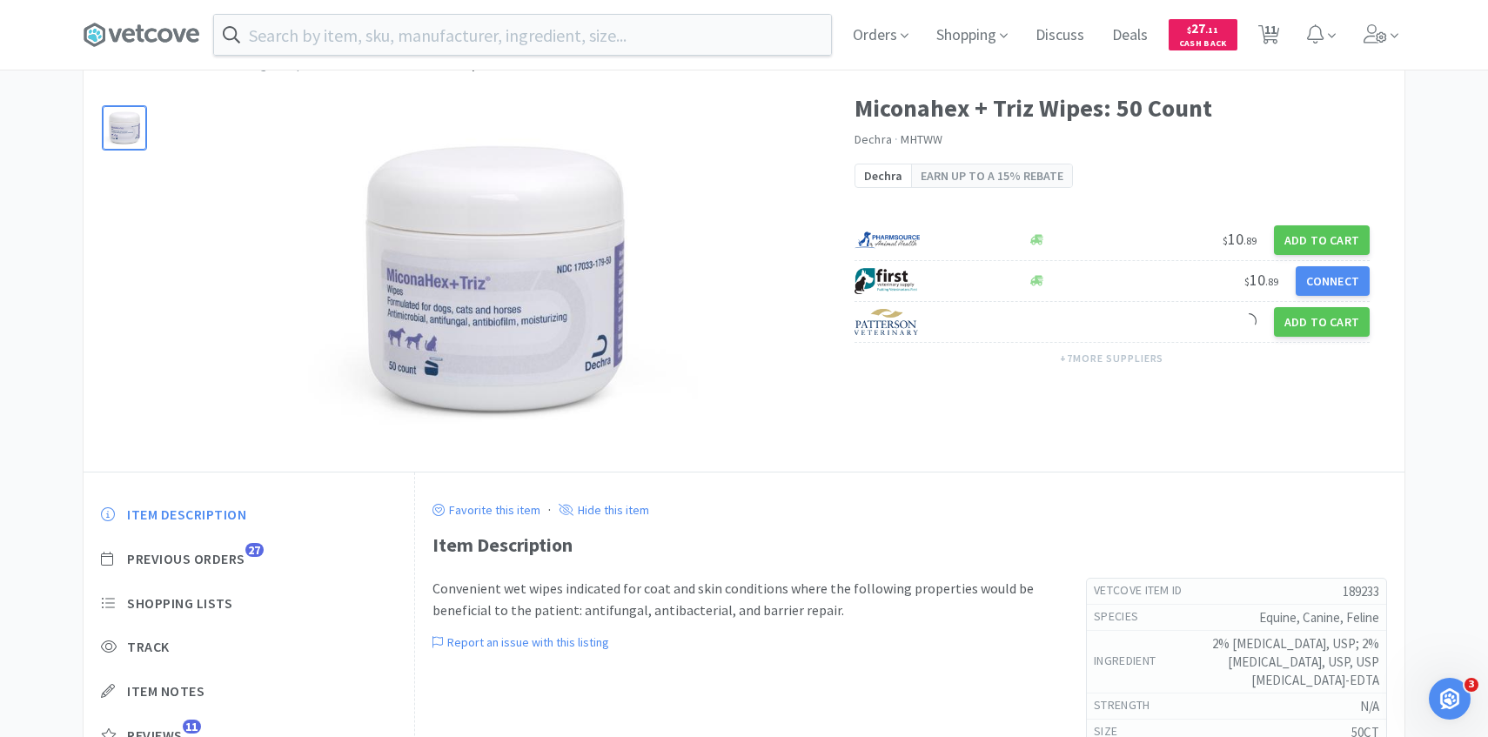
scroll to position [126, 0]
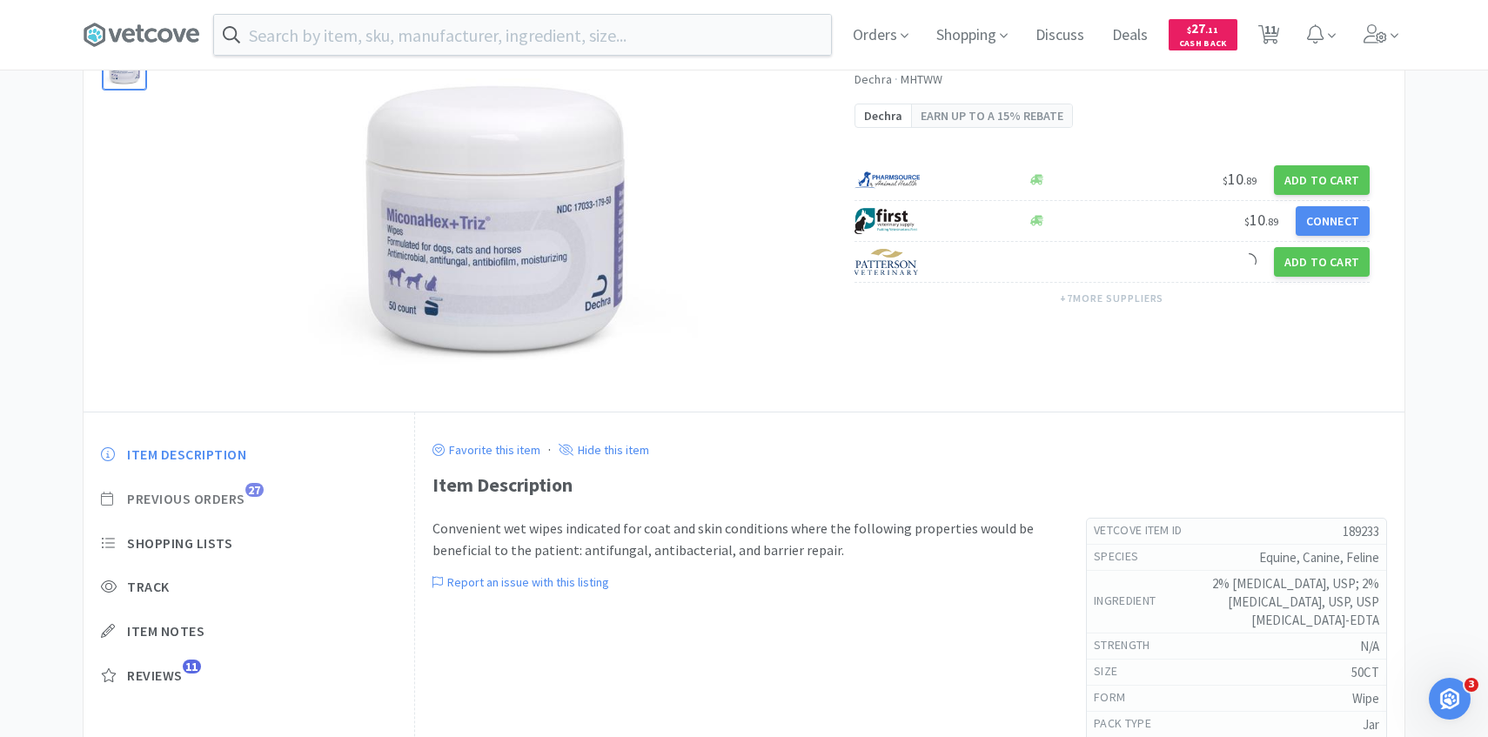
click at [243, 503] on span "Previous Orders" at bounding box center [186, 499] width 118 height 18
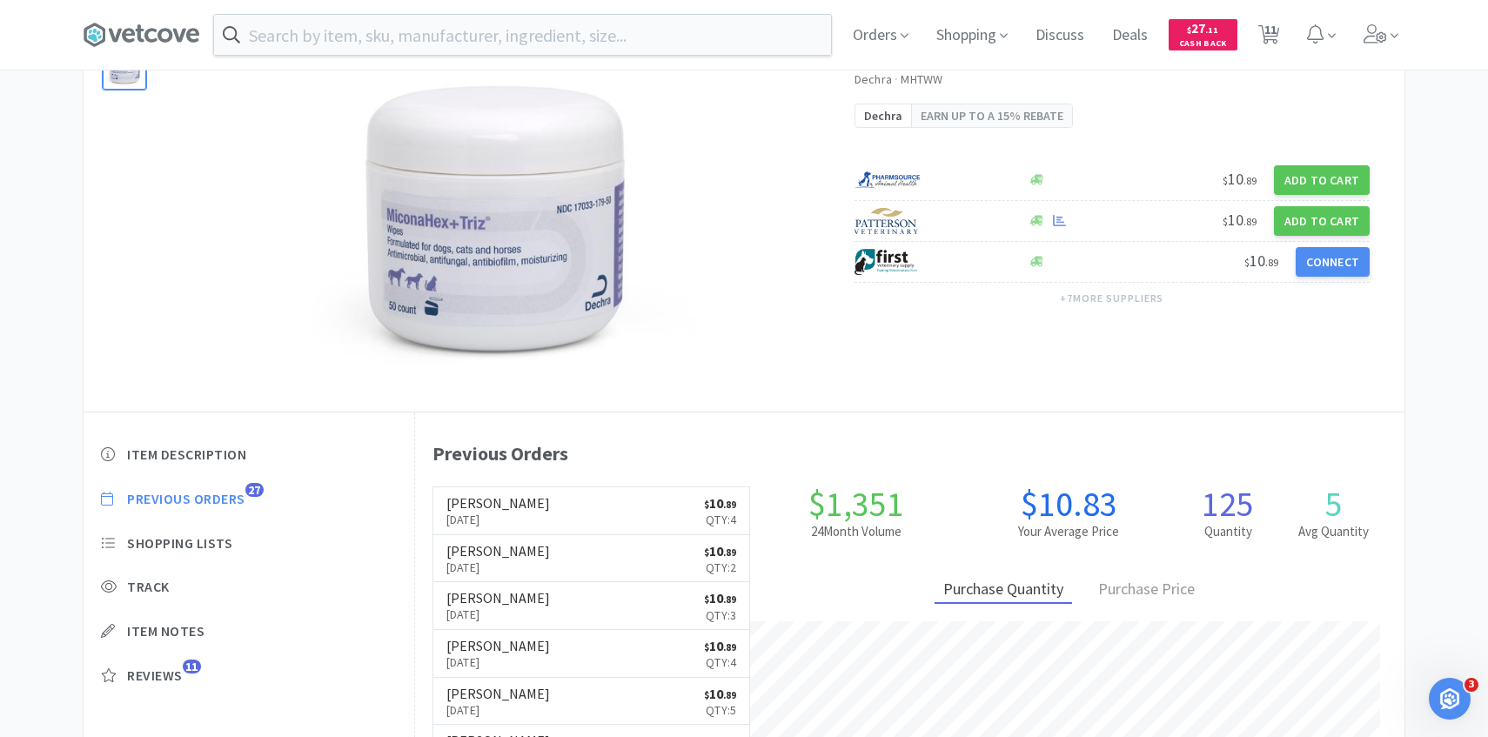
scroll to position [211, 0]
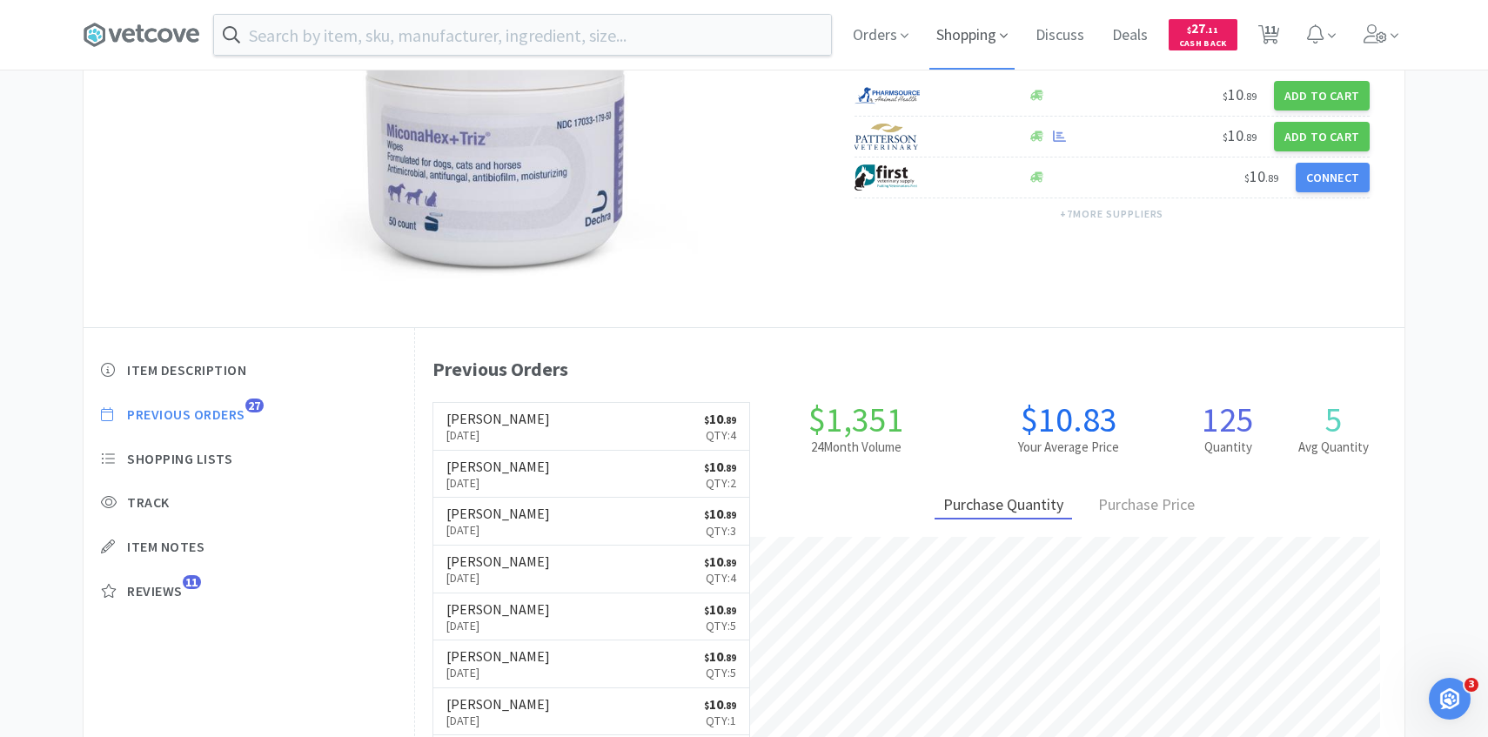
select select "3"
select select "4"
select select "1"
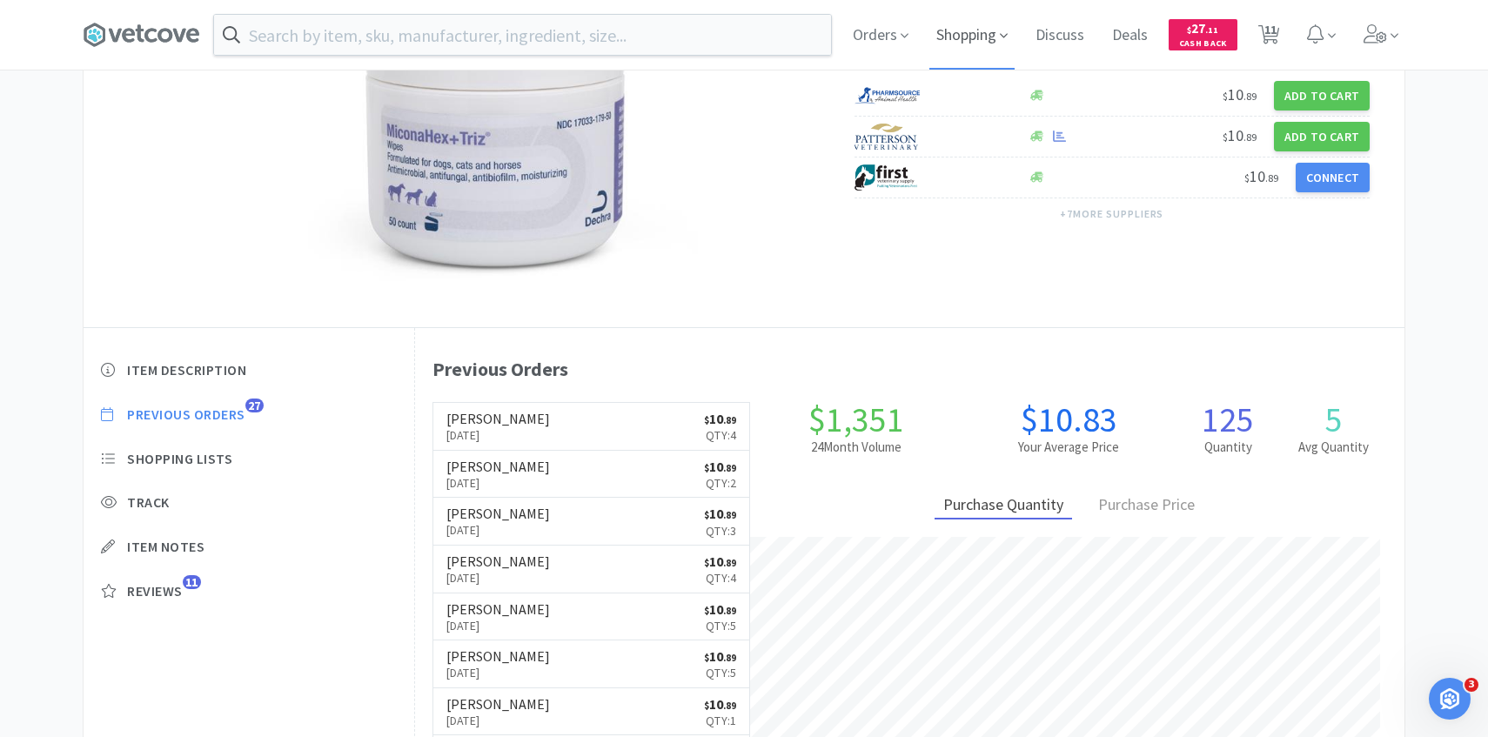
select select "1"
select select "100"
select select "1"
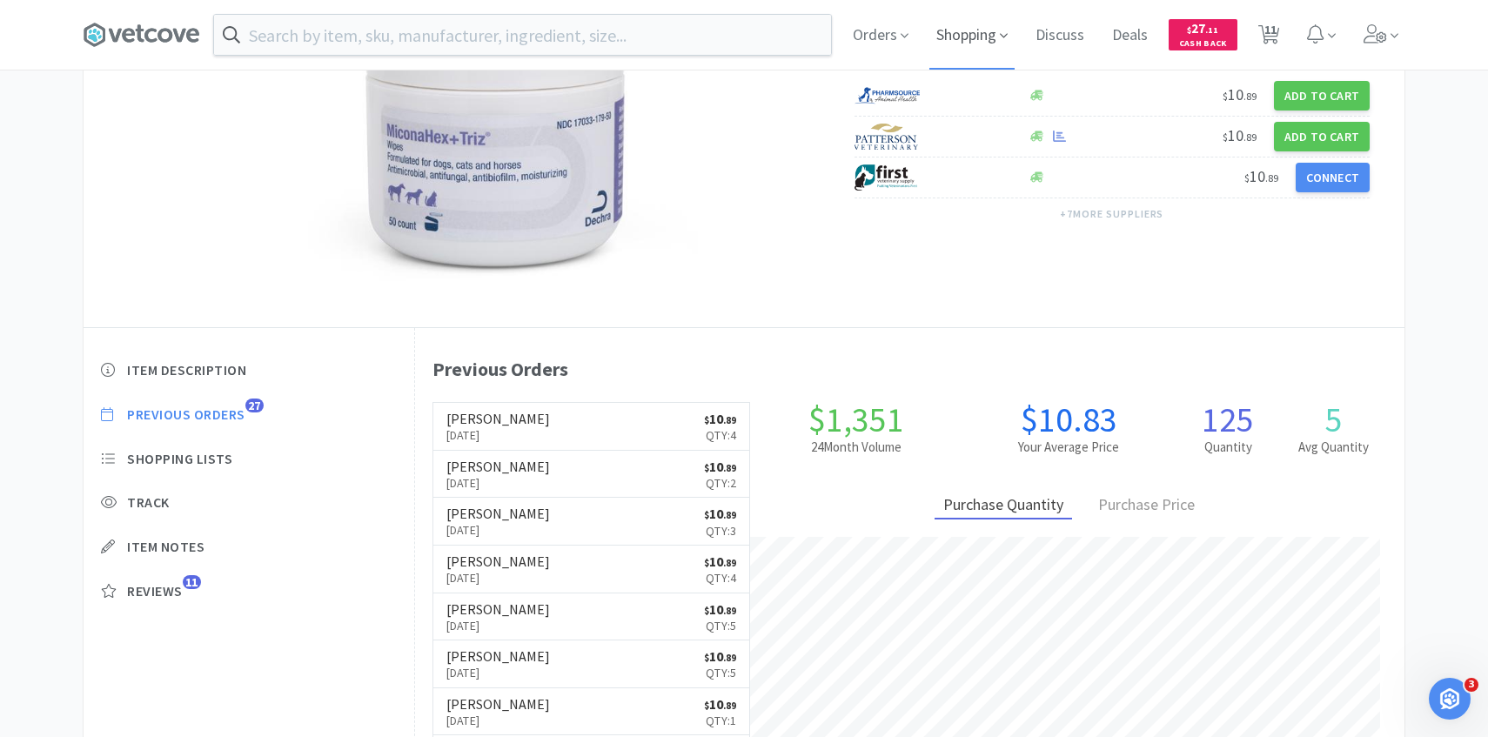
select select "1"
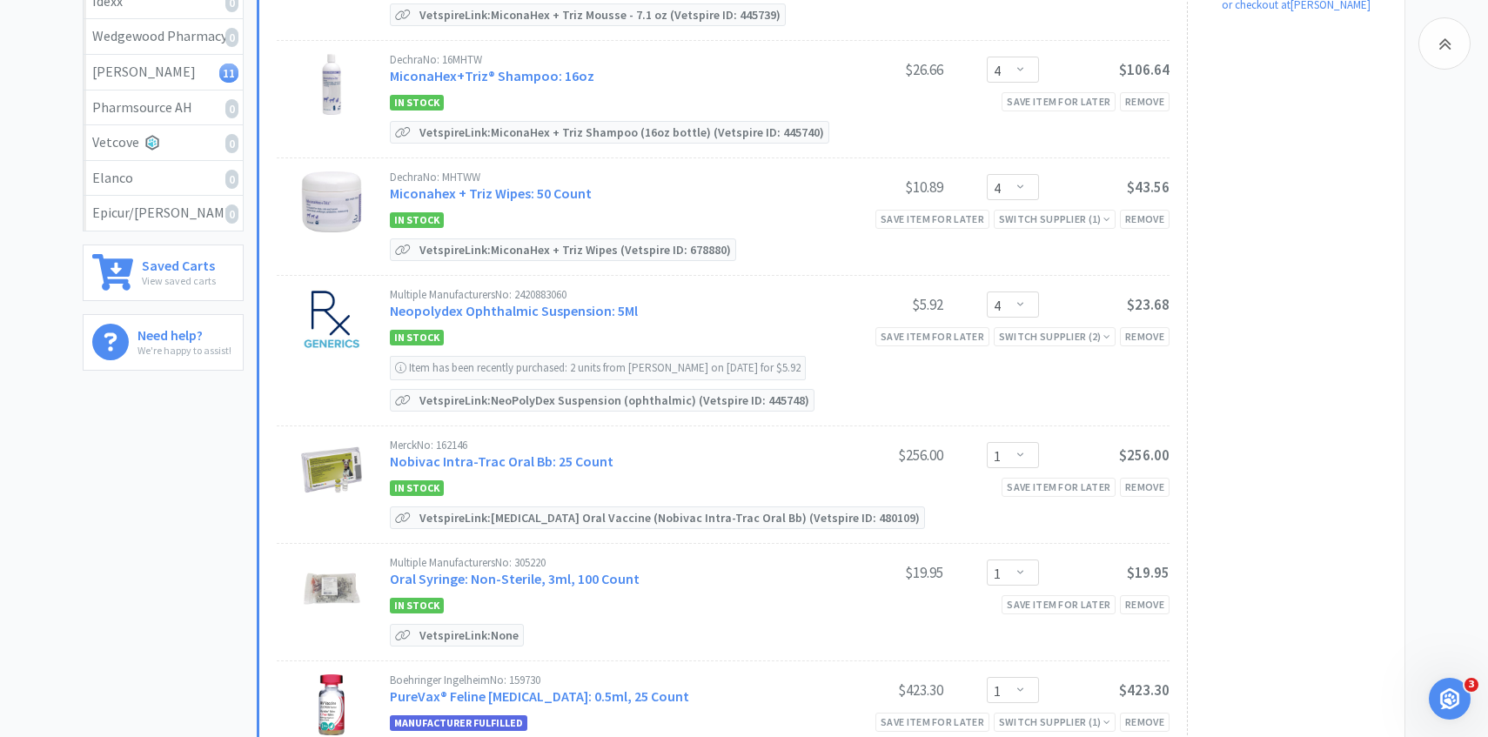
scroll to position [356, 0]
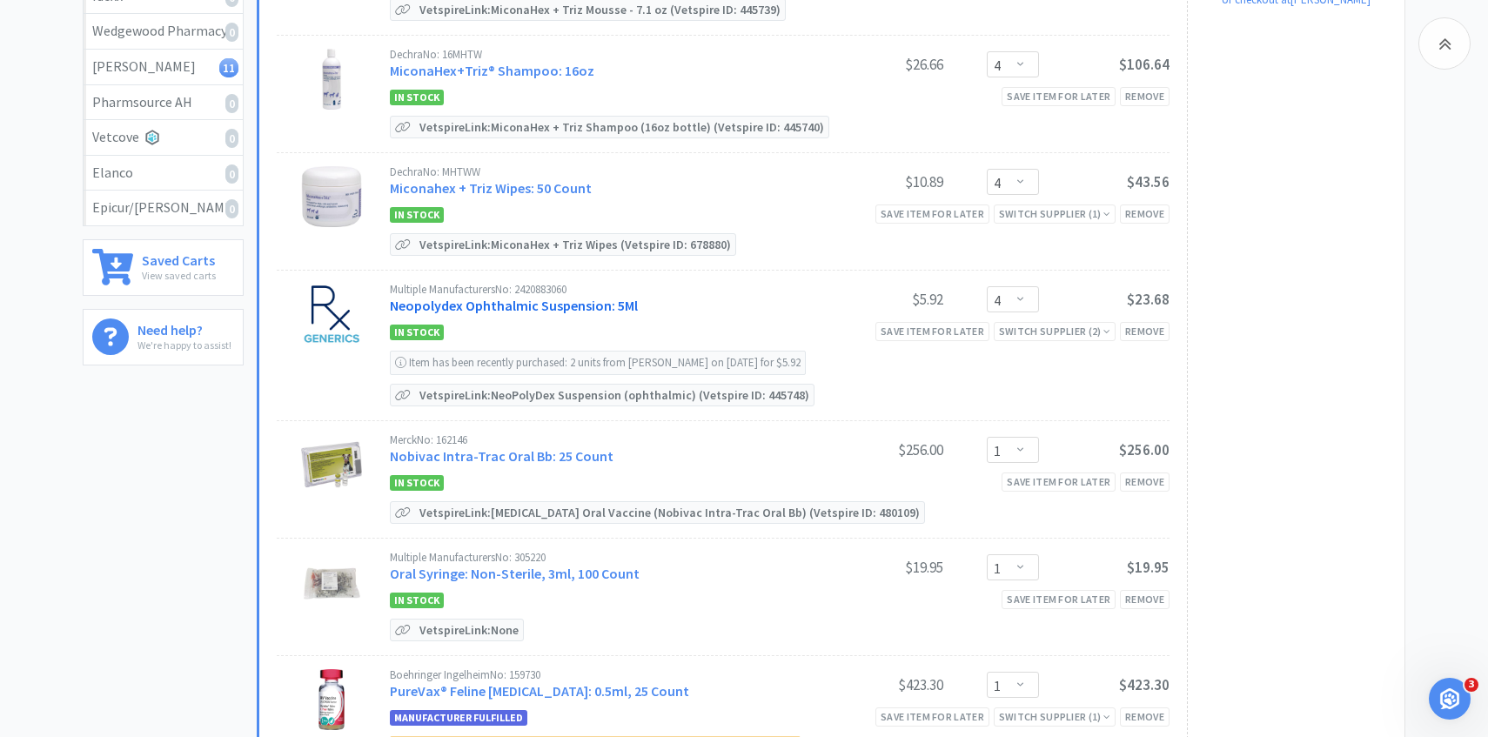
click at [548, 297] on link "Neopolydex Ophthalmic Suspension: 5Ml" at bounding box center [514, 305] width 248 height 17
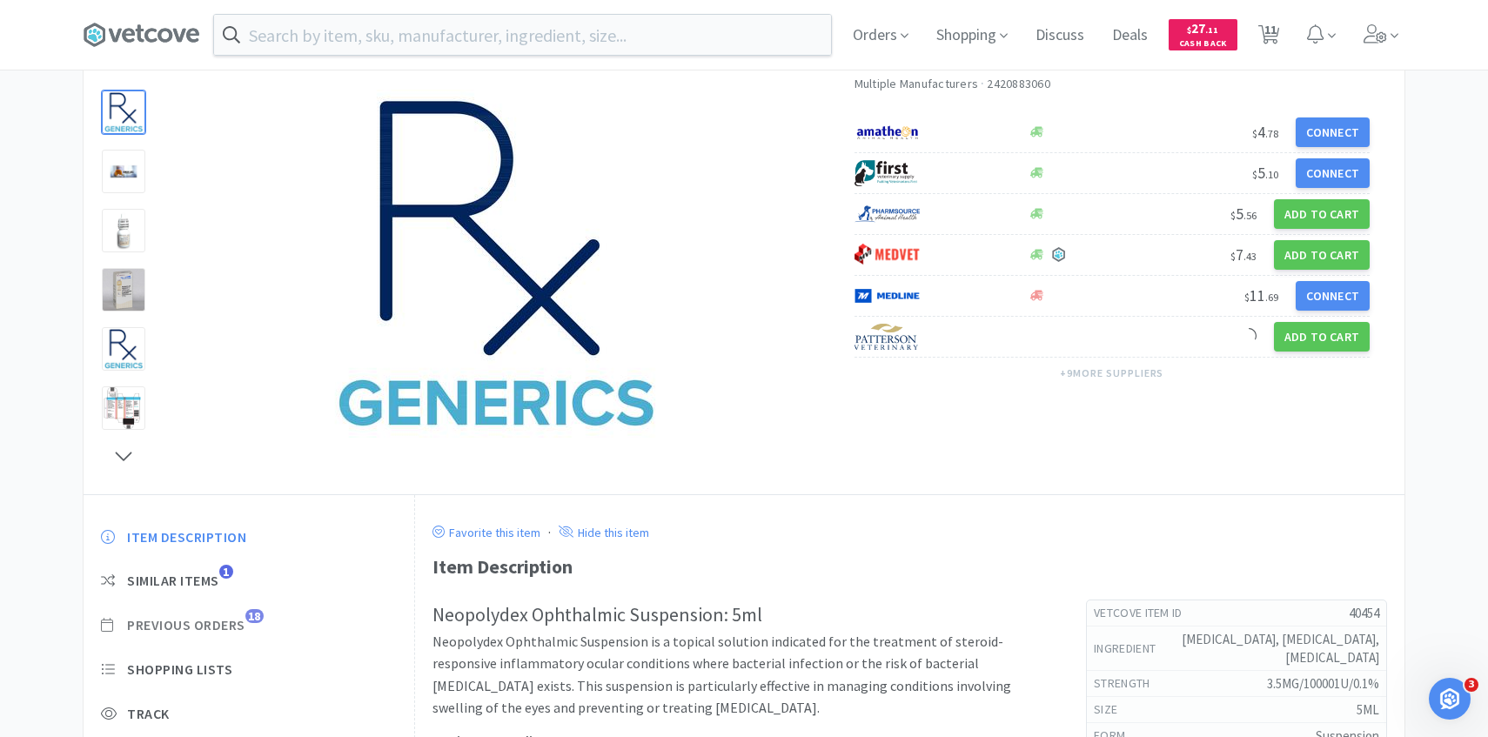
click at [244, 618] on span "Previous Orders" at bounding box center [186, 625] width 118 height 18
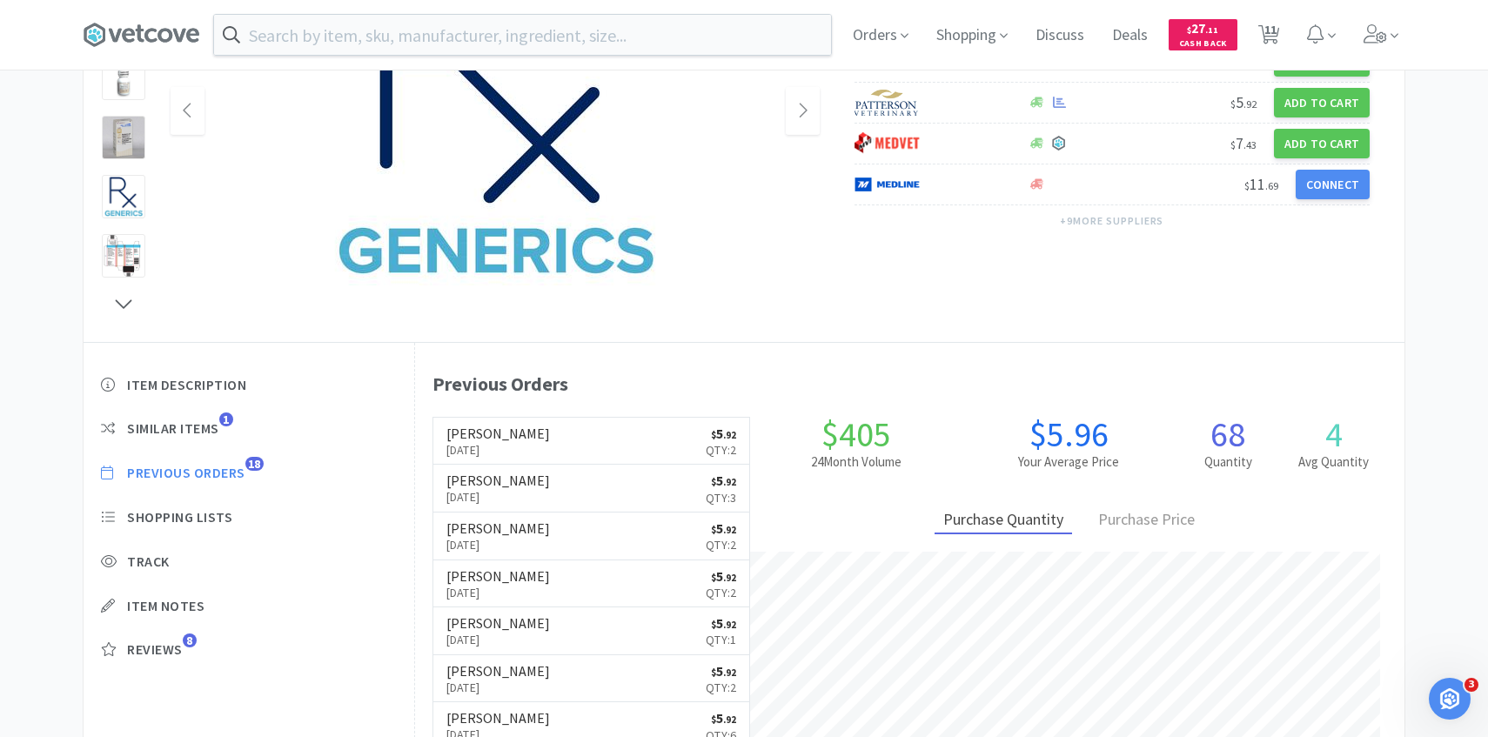
scroll to position [478, 990]
click at [557, 447] on link "Patterson Aug 21st, 2025 $ 5 . 92 Qty: 2" at bounding box center [591, 442] width 317 height 48
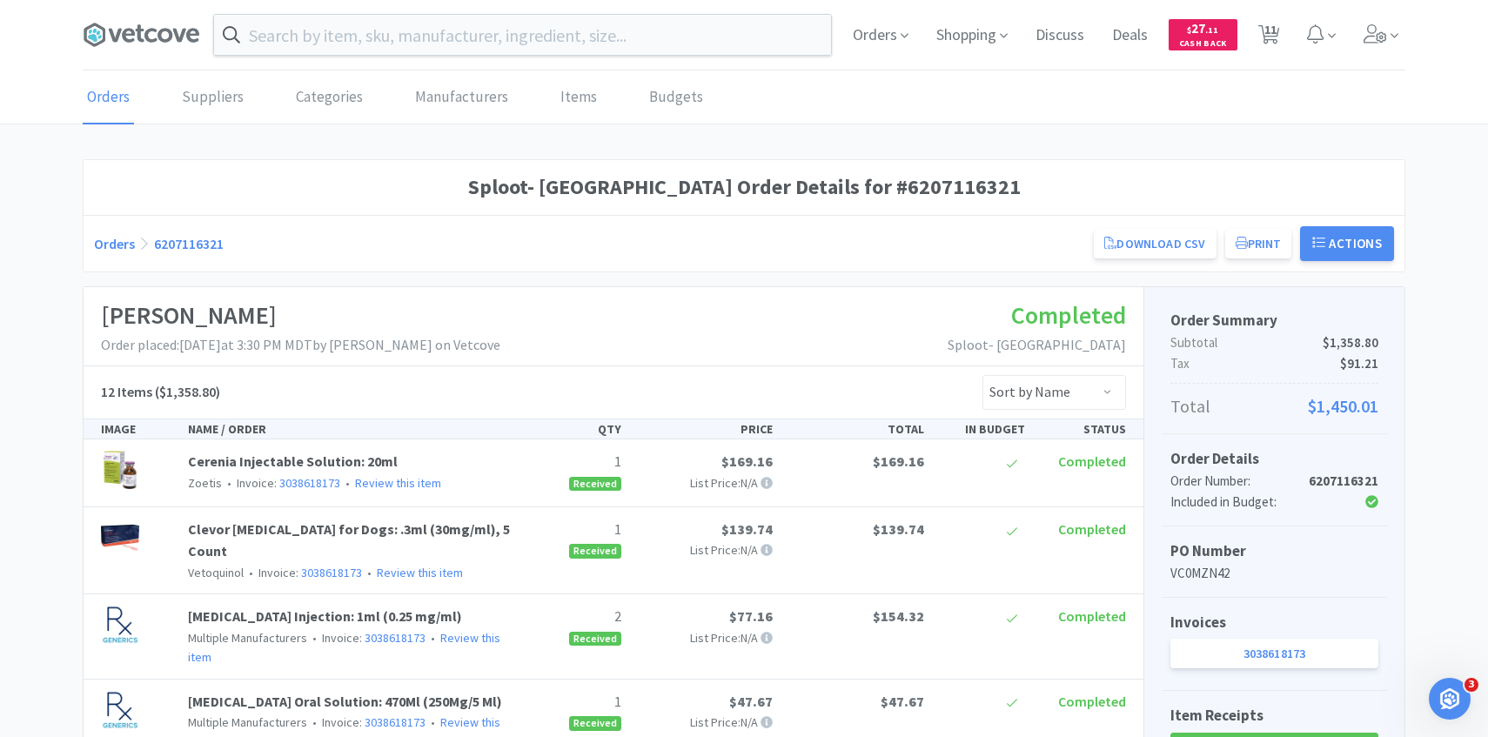
scroll to position [274, 0]
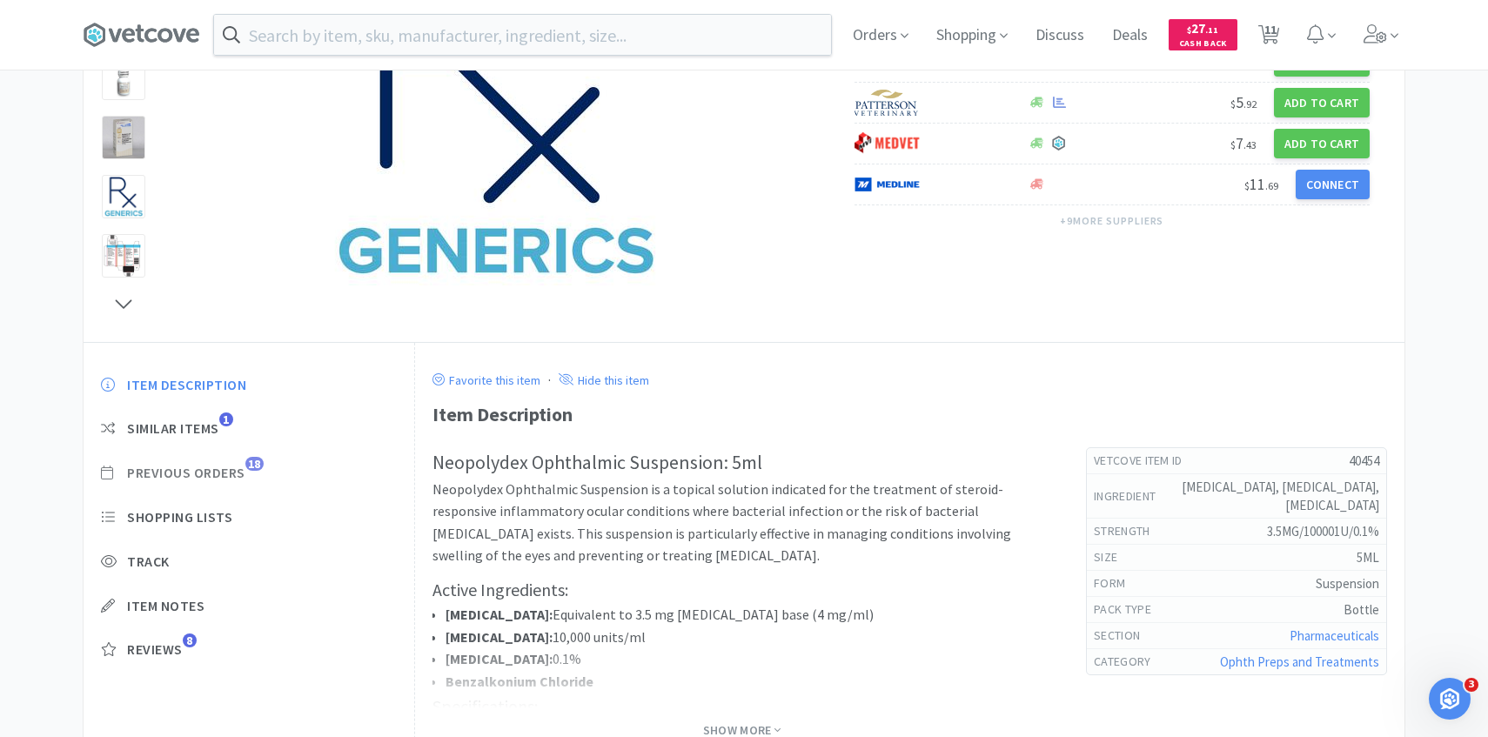
click at [224, 473] on span "Previous Orders" at bounding box center [186, 473] width 118 height 18
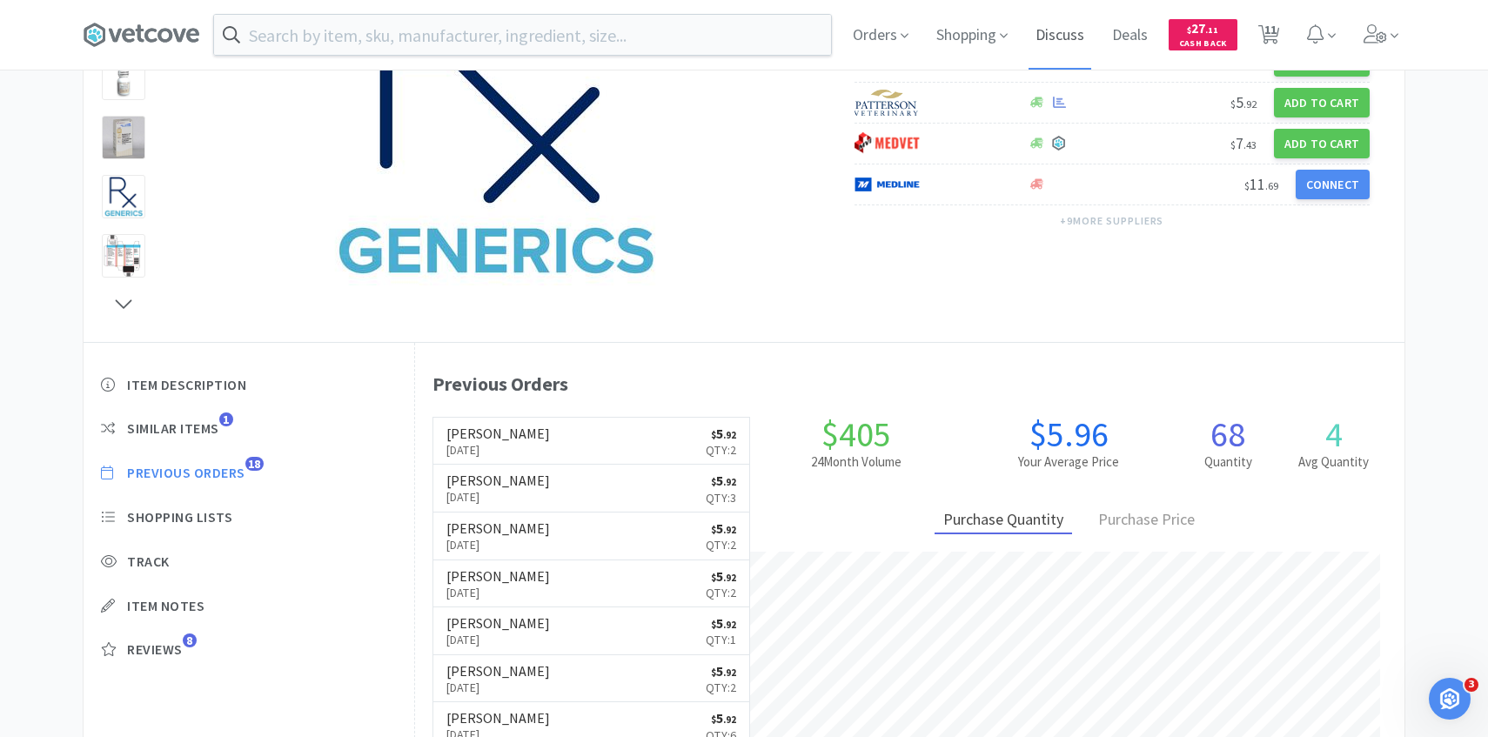
scroll to position [478, 990]
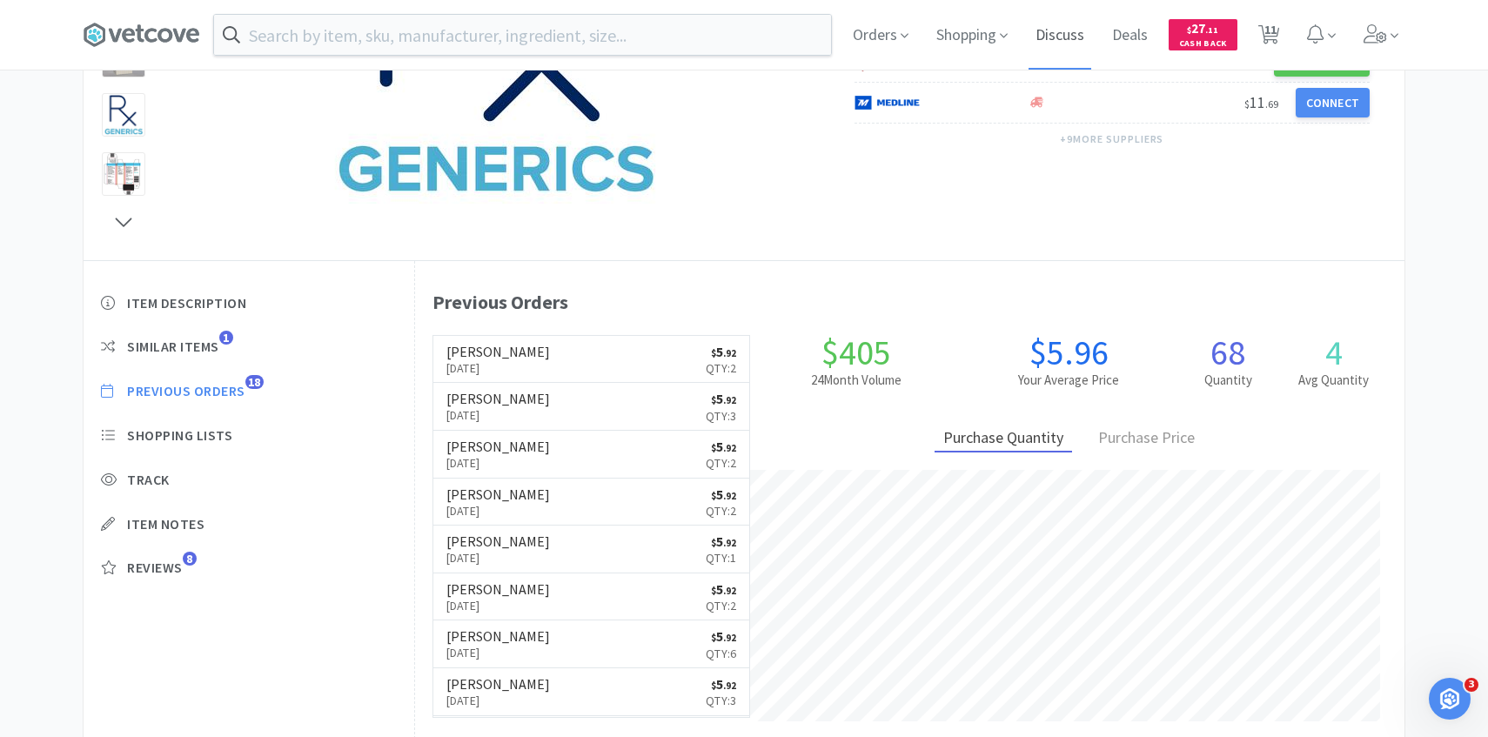
select select "3"
select select "4"
select select "1"
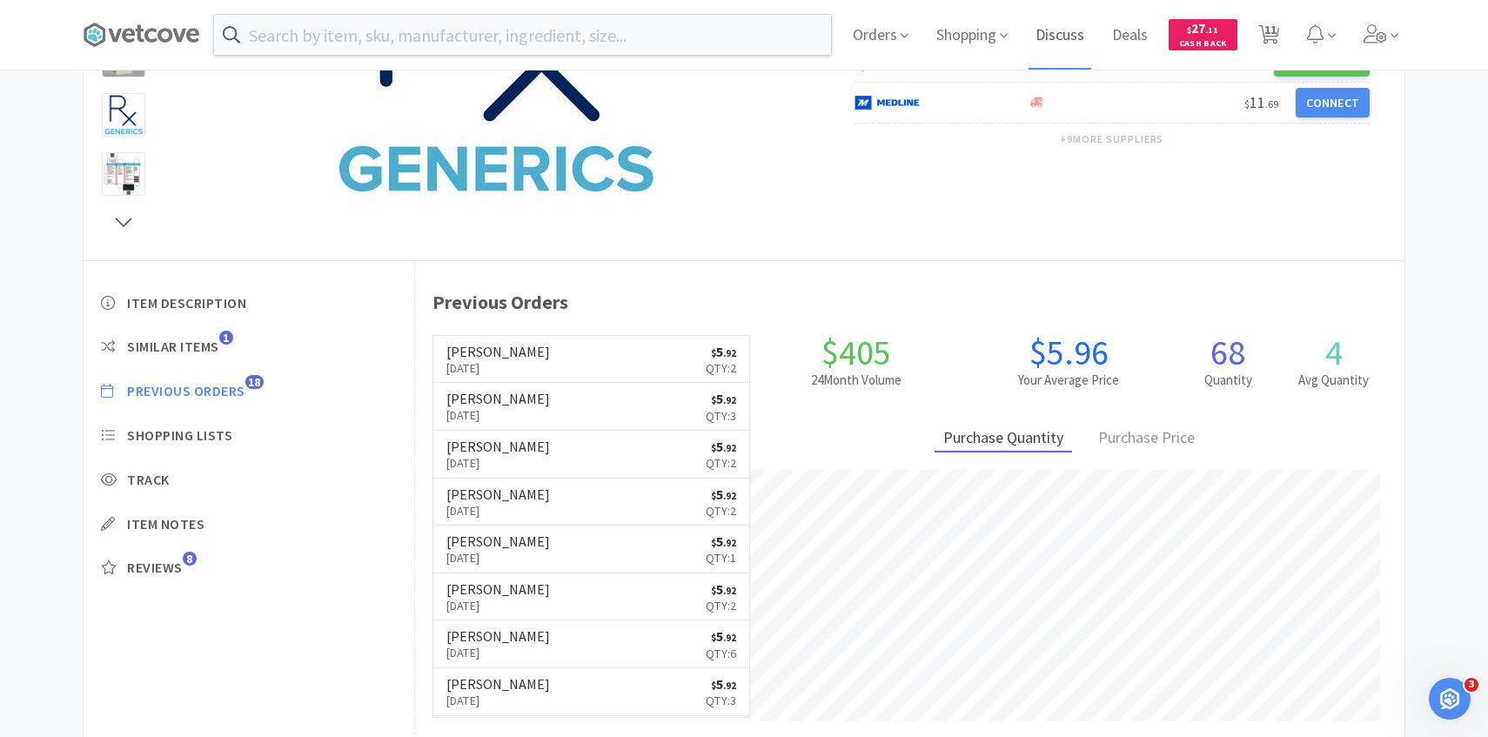
select select "1"
select select "100"
select select "1"
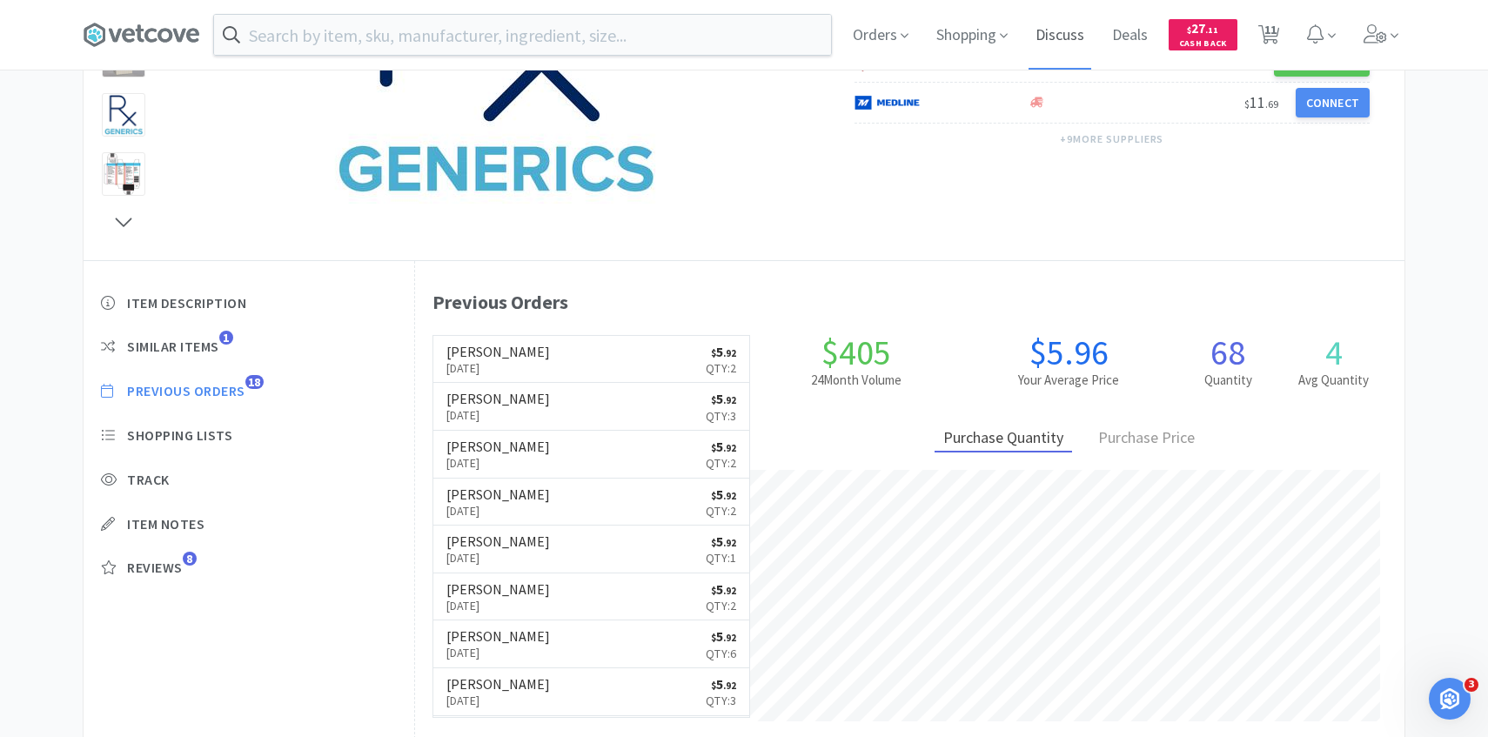
select select "1"
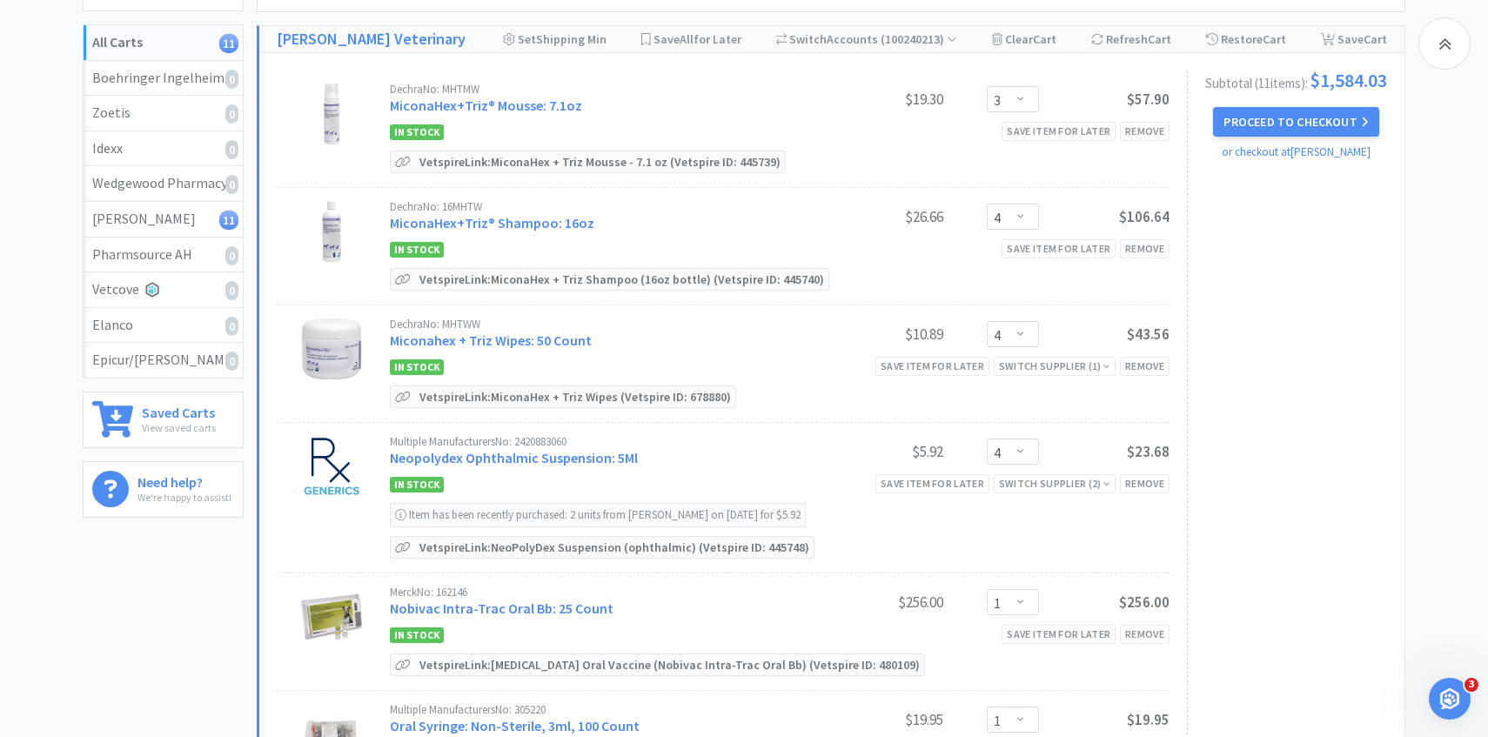
scroll to position [0, 0]
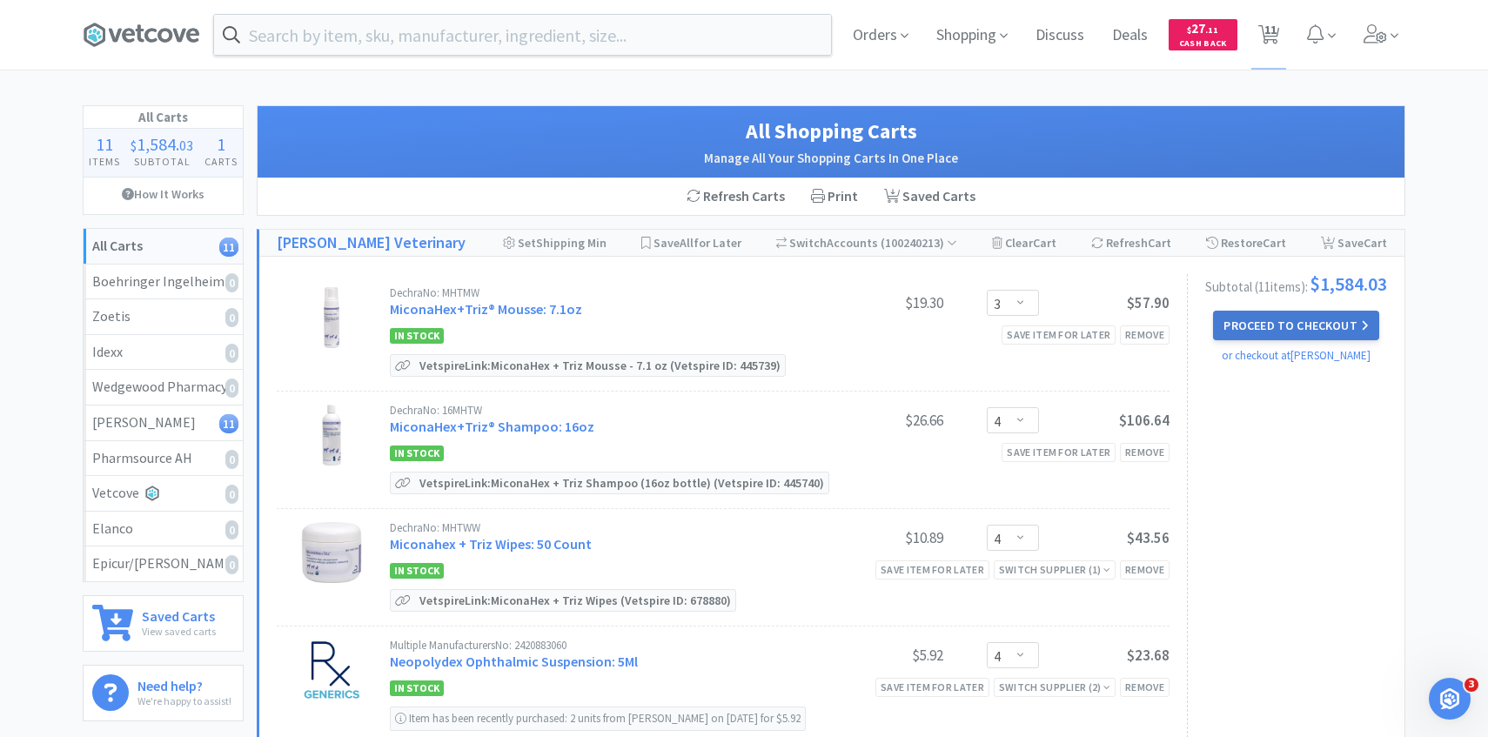
click at [1282, 334] on button "Proceed to Checkout" at bounding box center [1295, 326] width 165 height 30
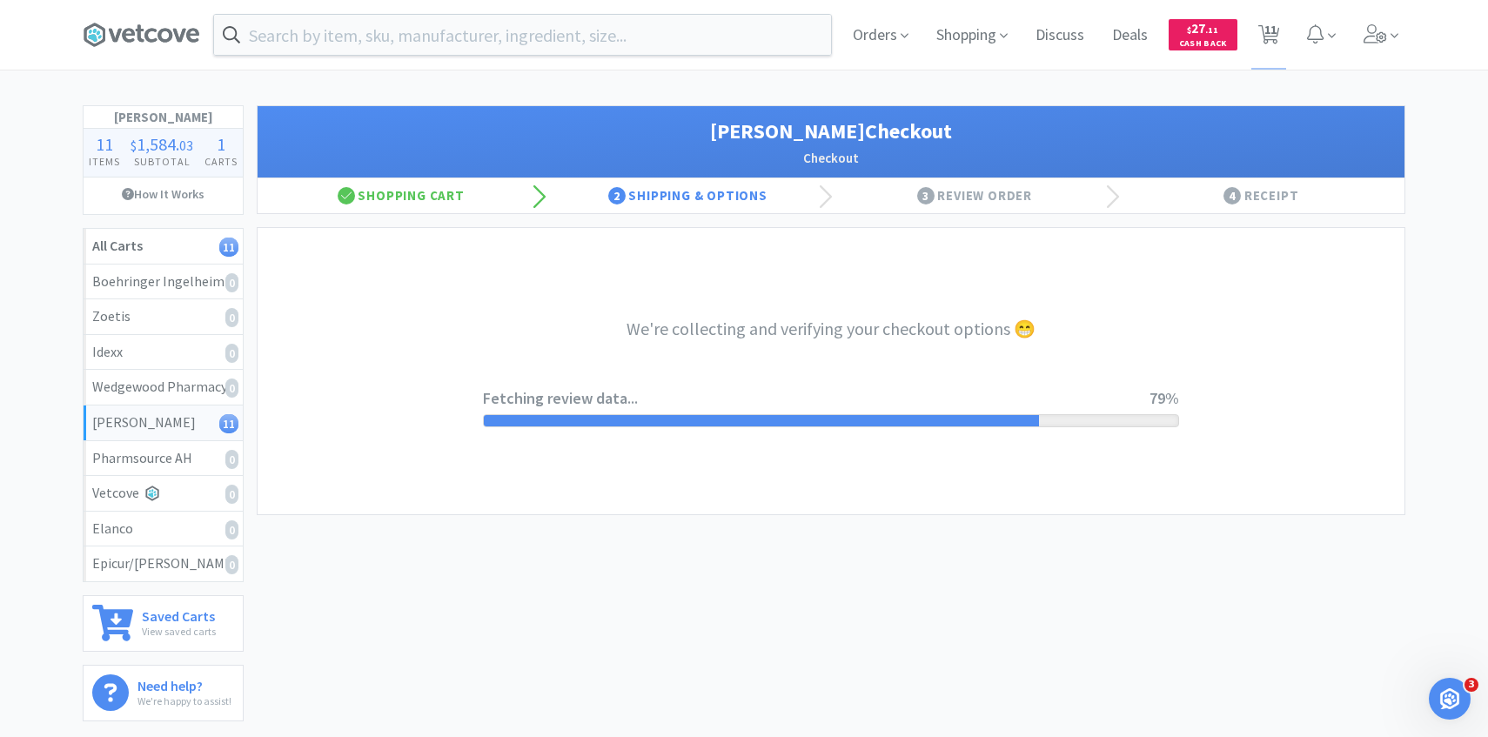
select select "1"
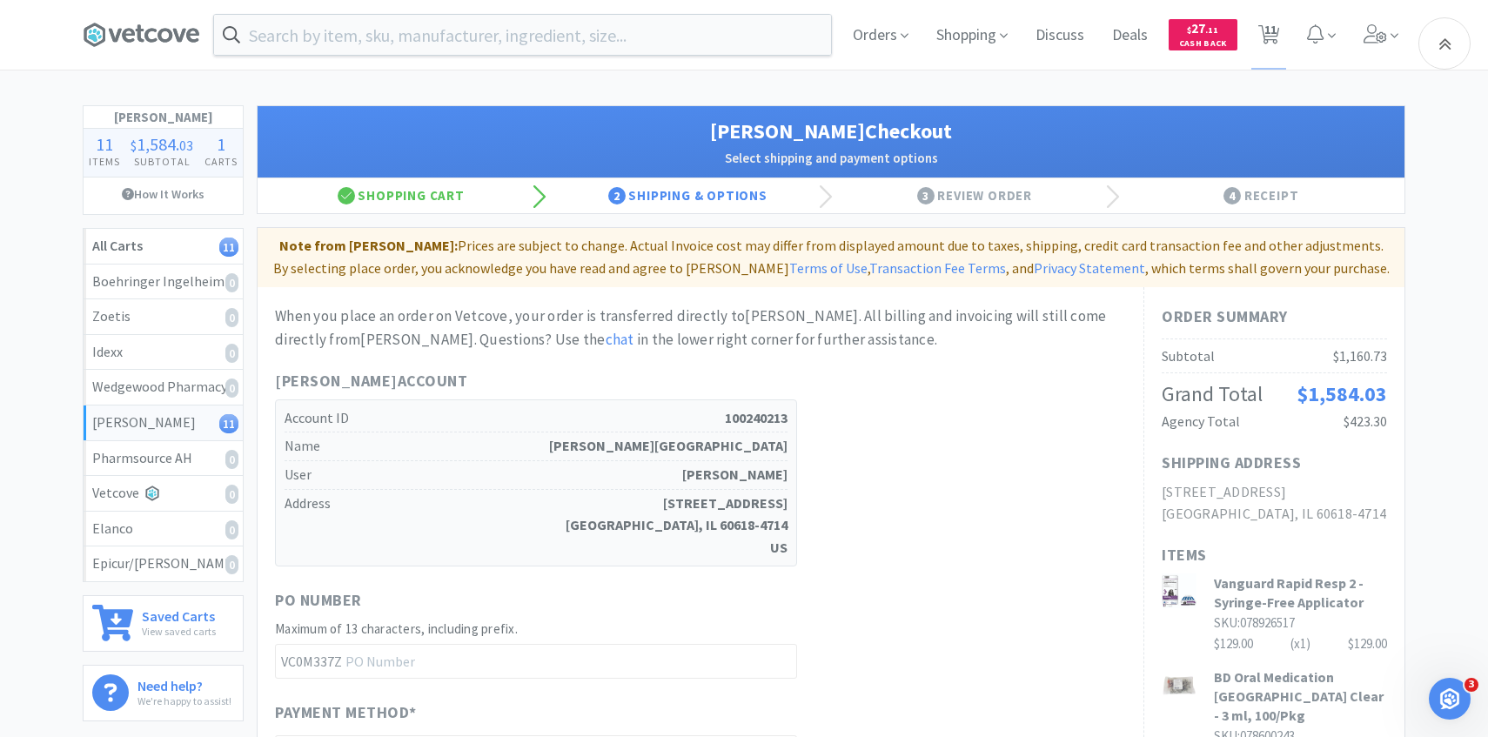
scroll to position [1051, 0]
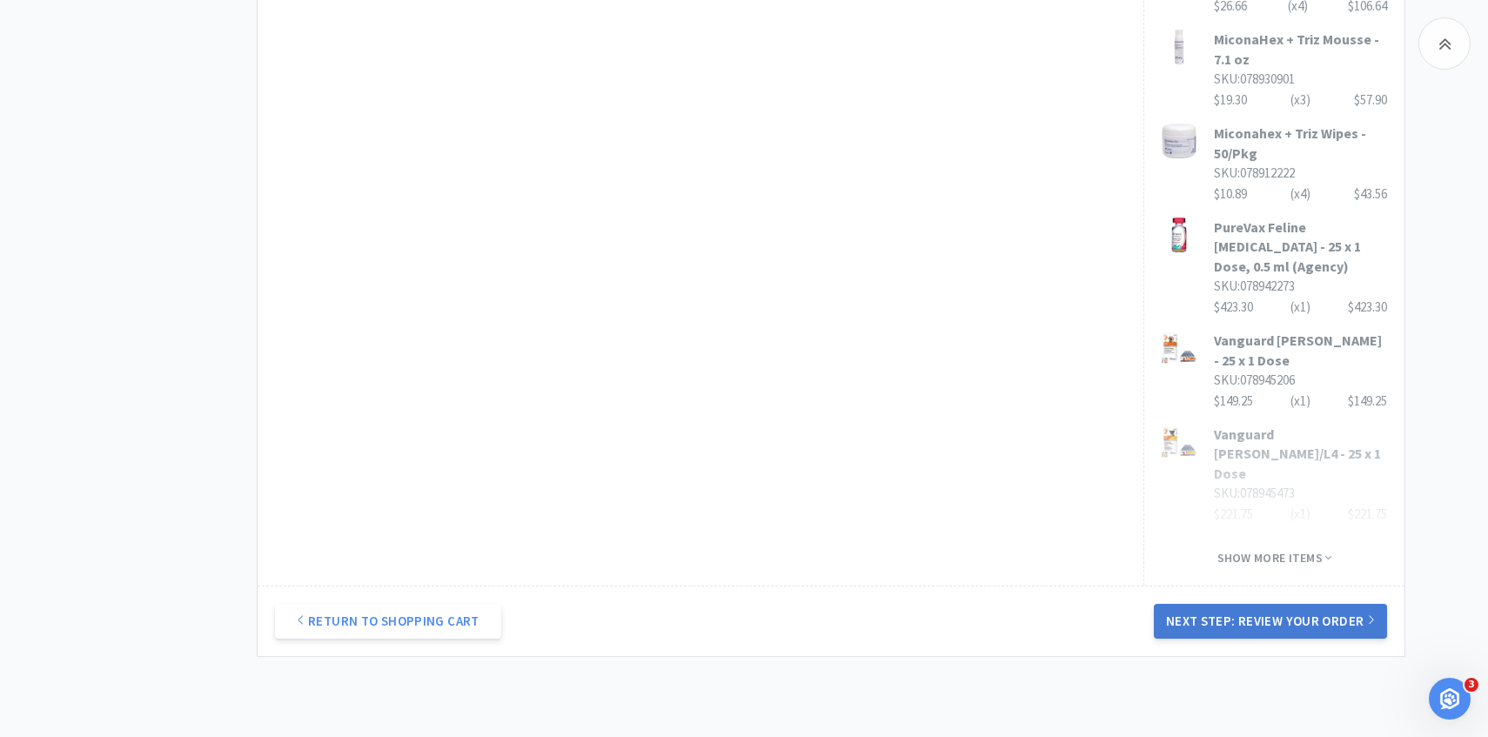
click at [1245, 604] on button "Next Step: Review Your Order" at bounding box center [1270, 621] width 233 height 35
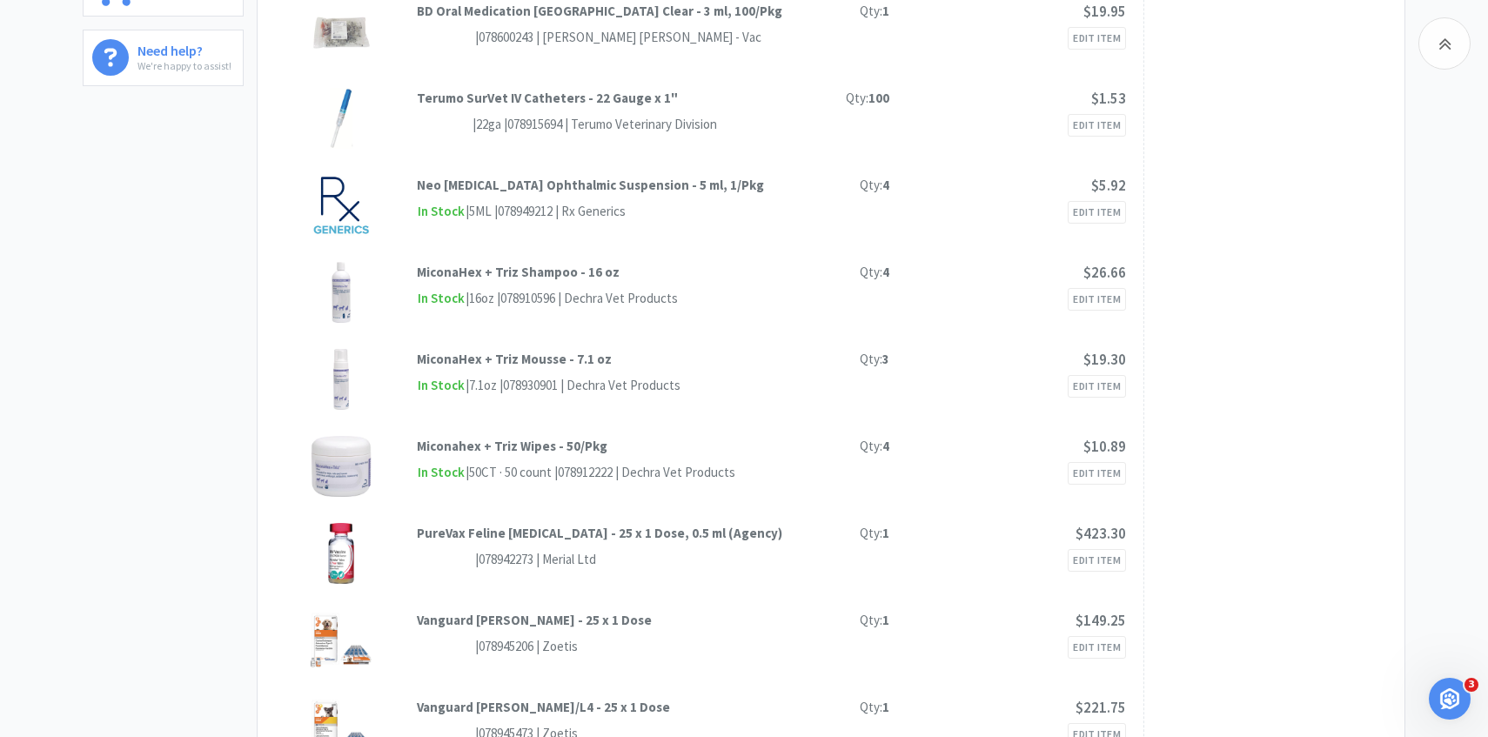
scroll to position [0, 0]
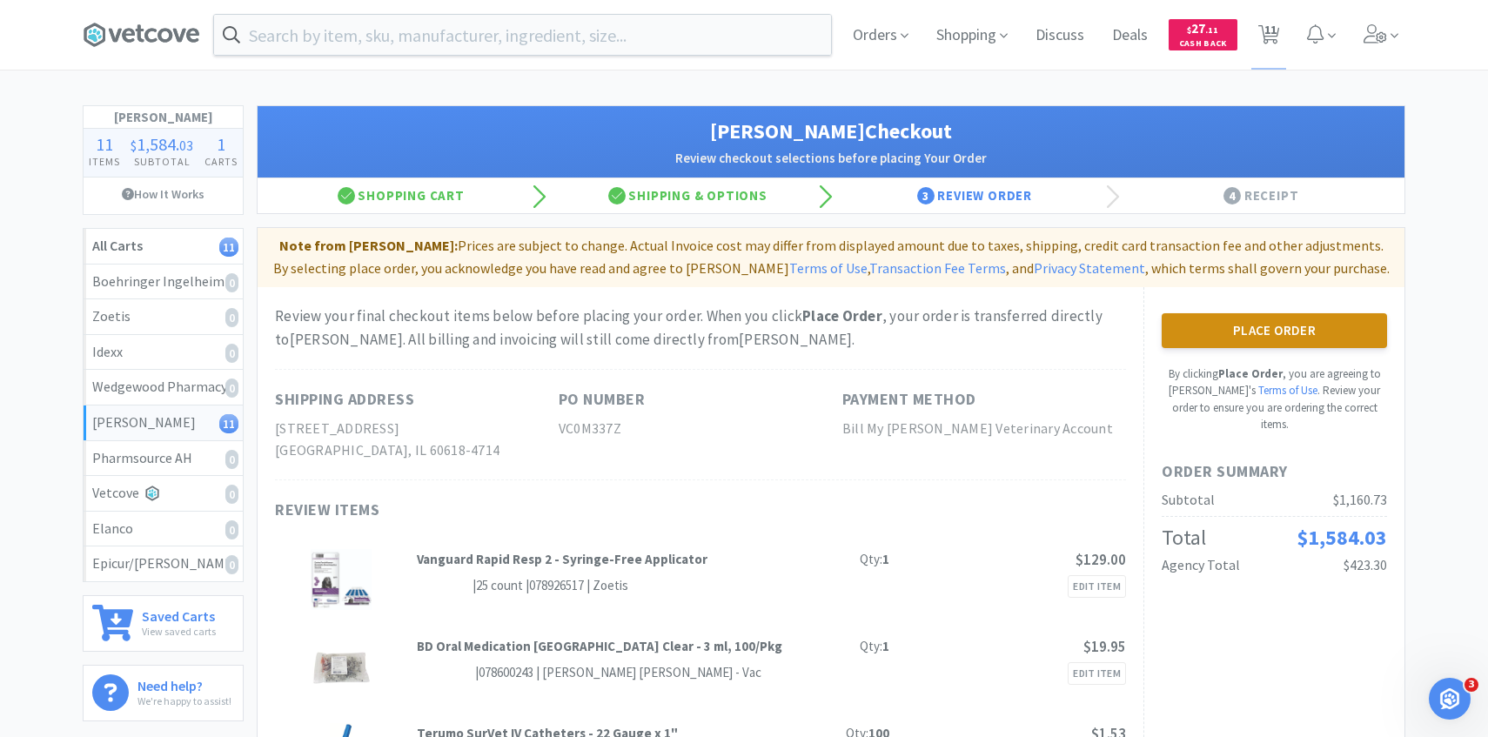
click at [1323, 321] on button "Place Order" at bounding box center [1274, 330] width 225 height 35
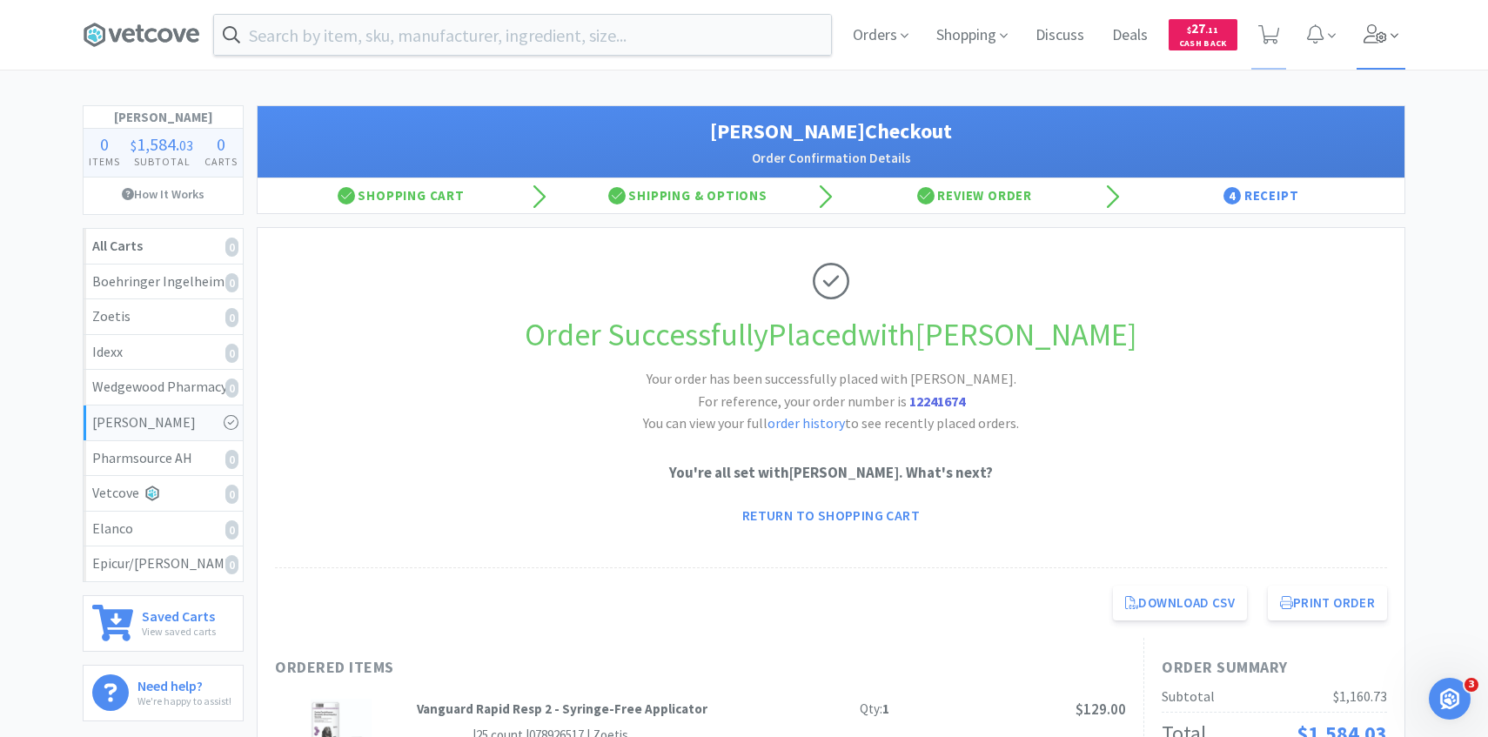
click at [1396, 52] on span at bounding box center [1382, 35] width 50 height 70
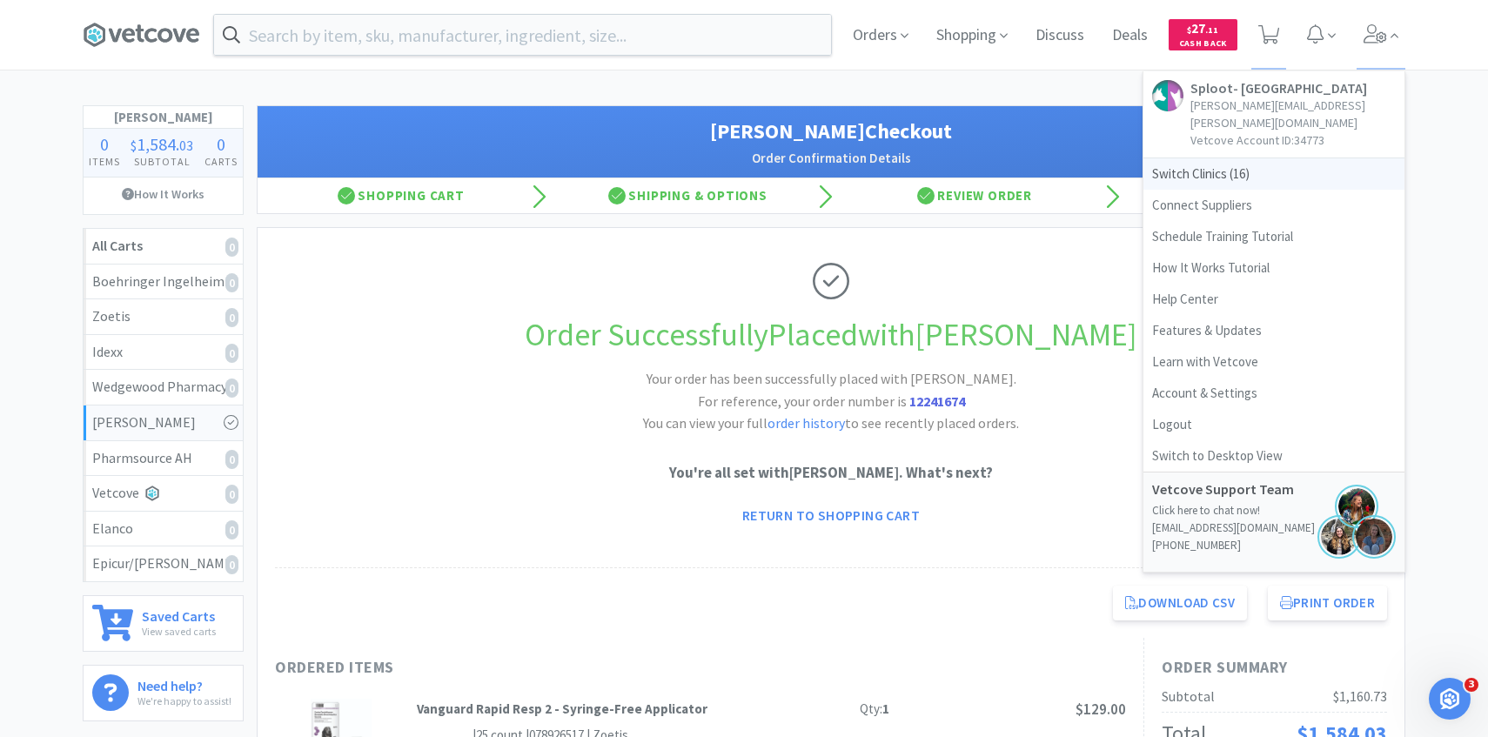
click at [1212, 158] on span "Switch Clinics ( 16 )" at bounding box center [1274, 173] width 261 height 31
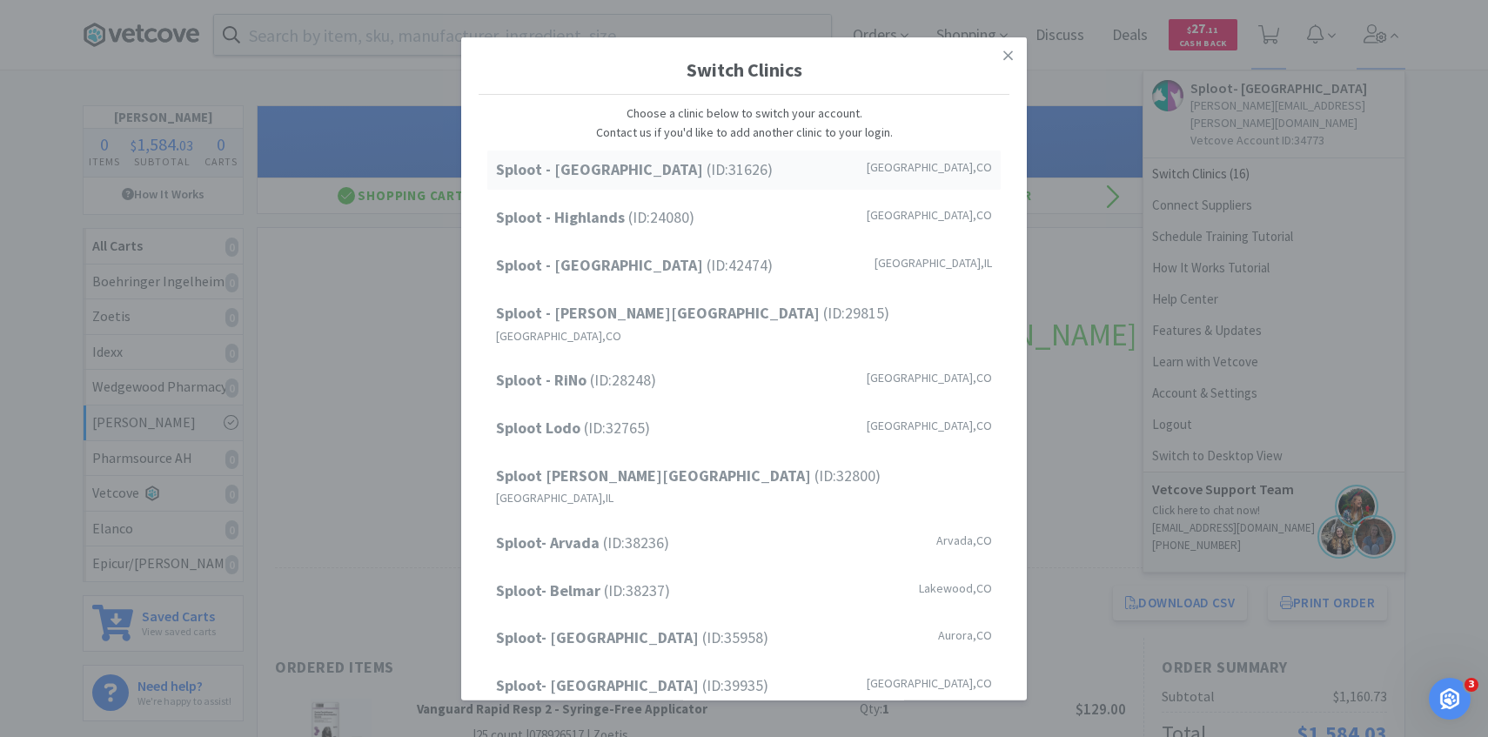
click at [697, 186] on div "Sploot - Cherry Creek (ID: 31626 ) Denver , CO" at bounding box center [743, 170] width 513 height 39
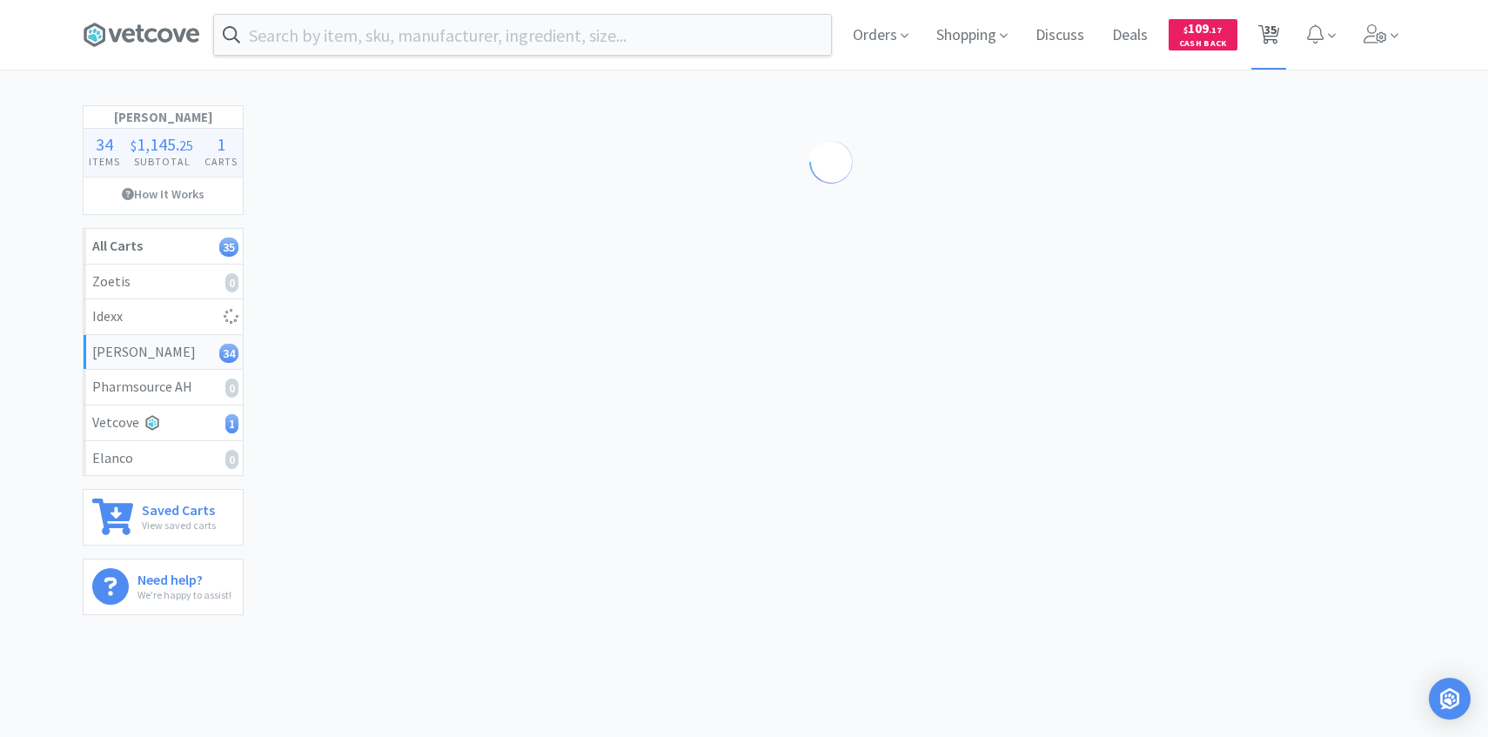
click at [1281, 33] on span "35" at bounding box center [1270, 35] width 36 height 70
select select "4"
select select "8"
select select "3"
select select "2"
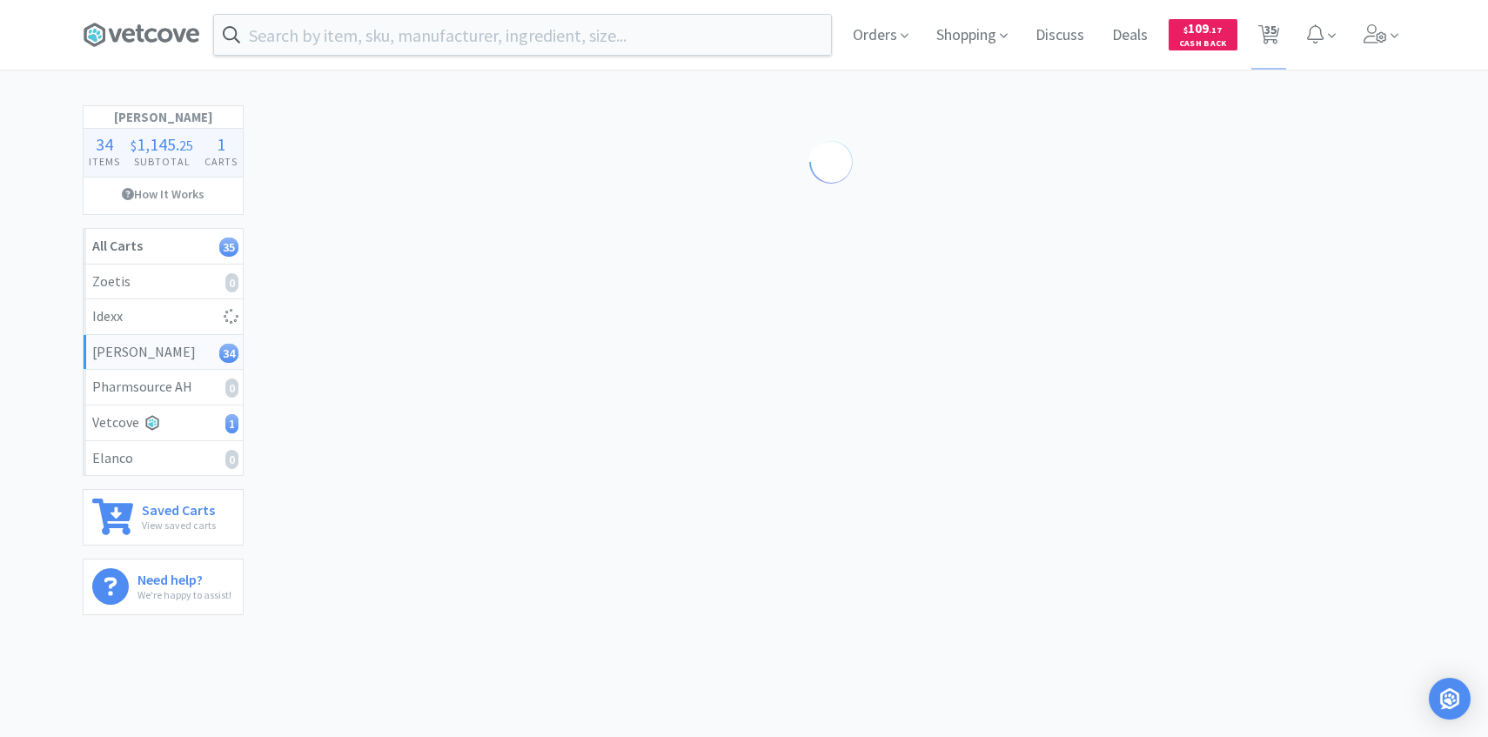
select select "2"
select select "1"
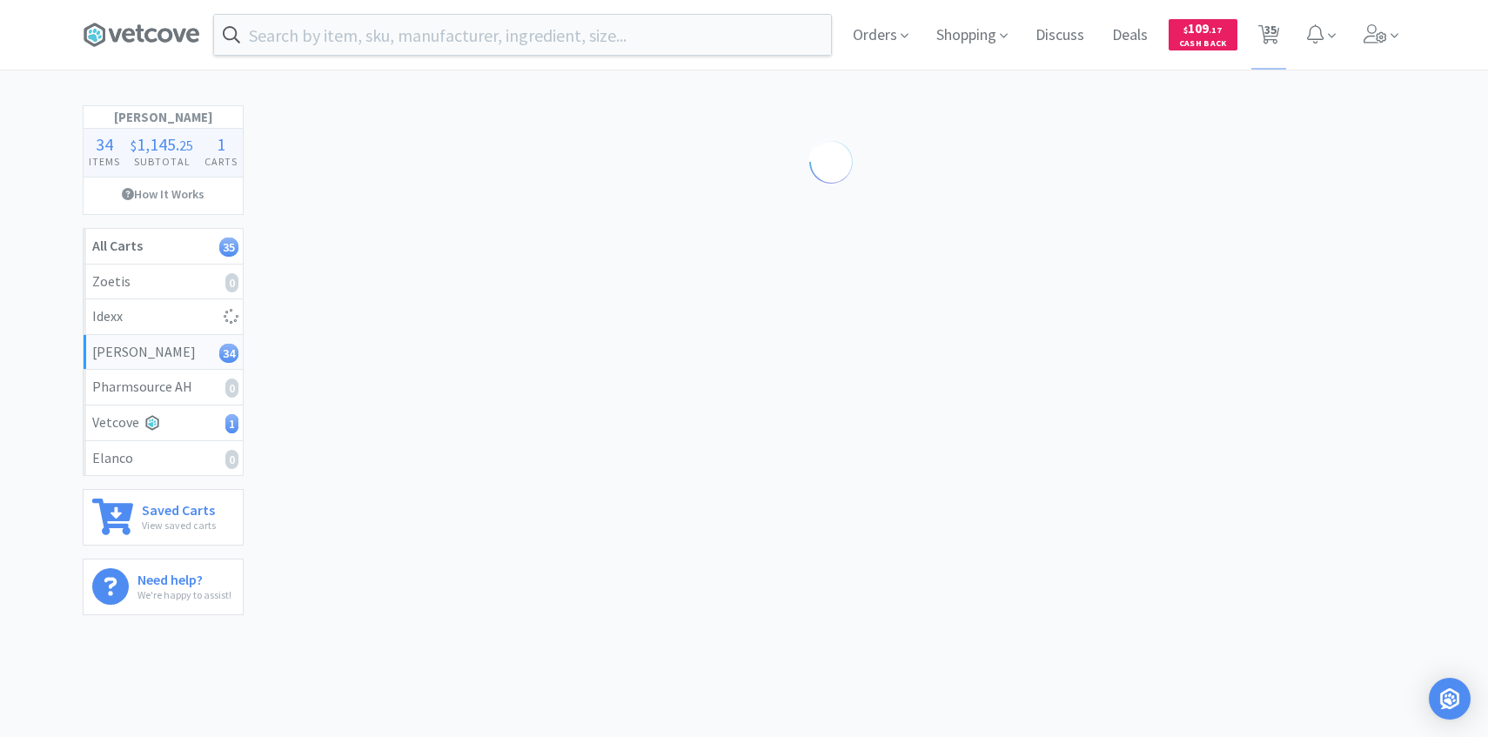
select select "1"
select select "3"
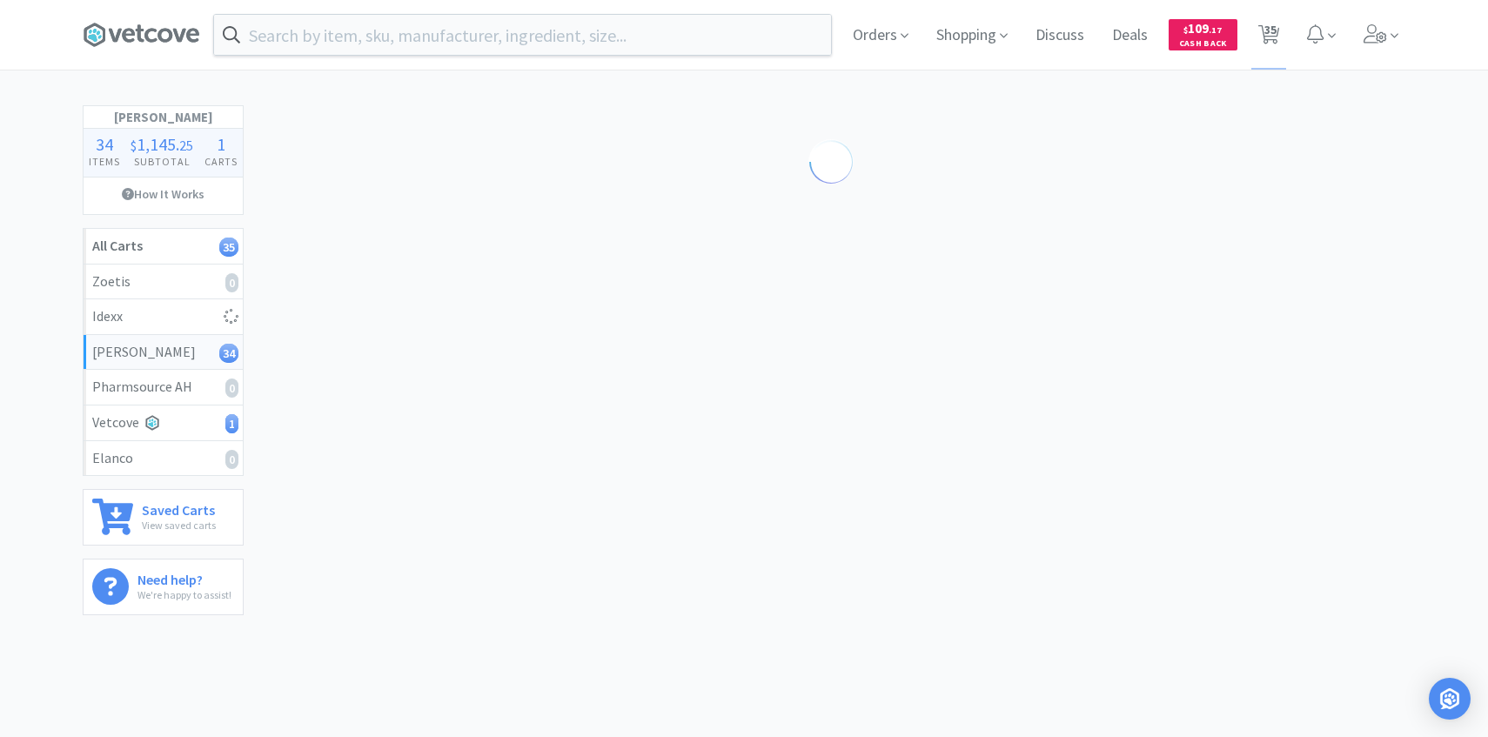
select select "3"
select select "1"
select select "2"
select select "1"
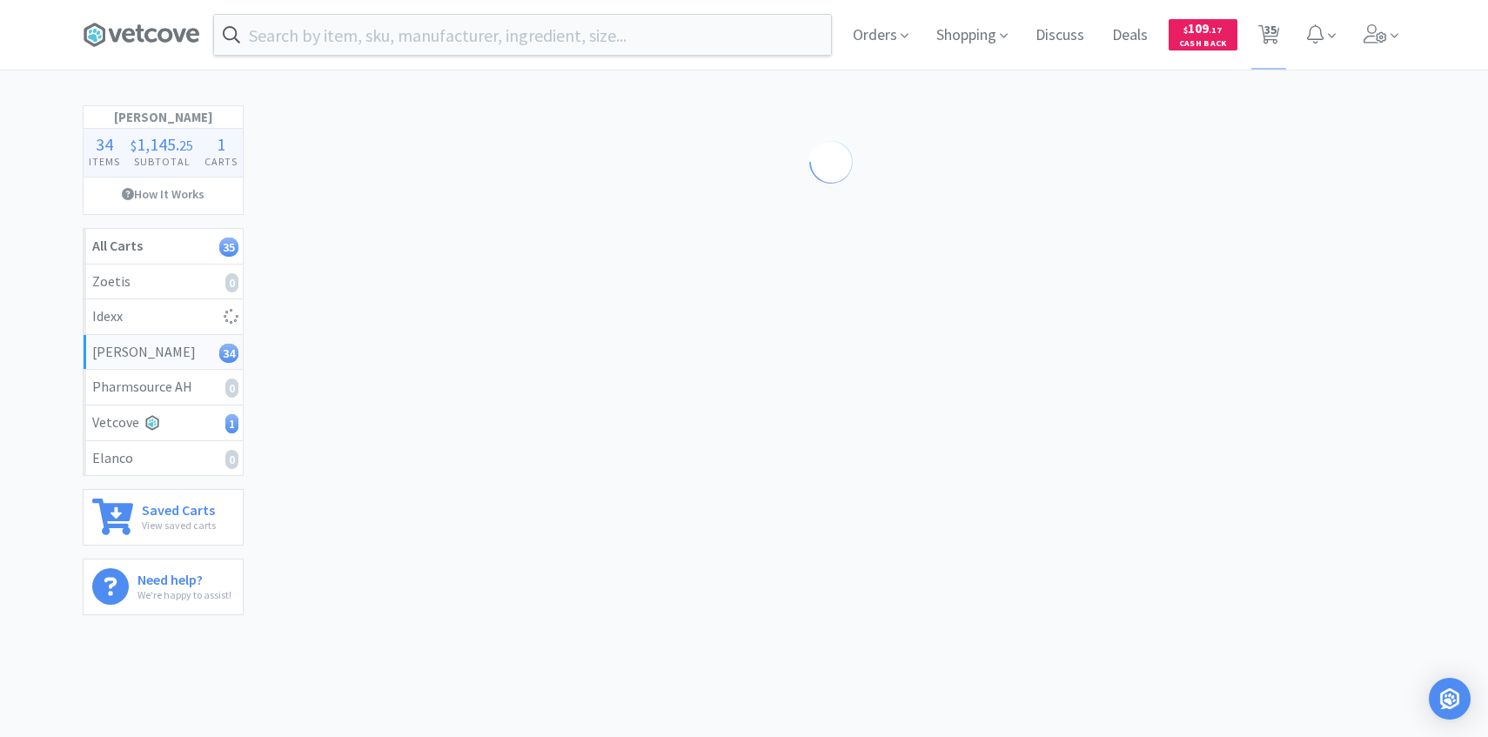
select select "2"
select select "4"
select select "1"
select select "2"
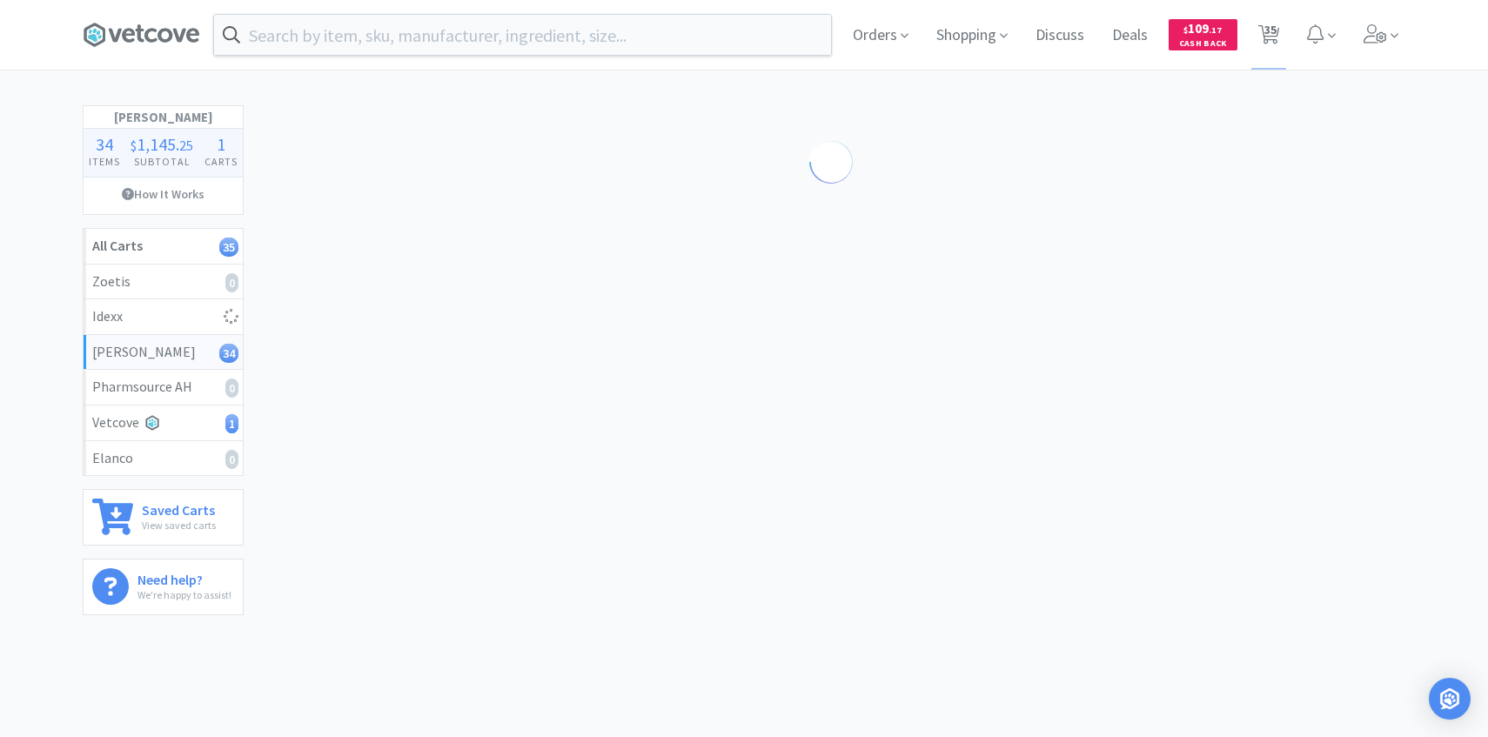
select select "1"
select select "2"
select select "20"
select select "2"
select select "25"
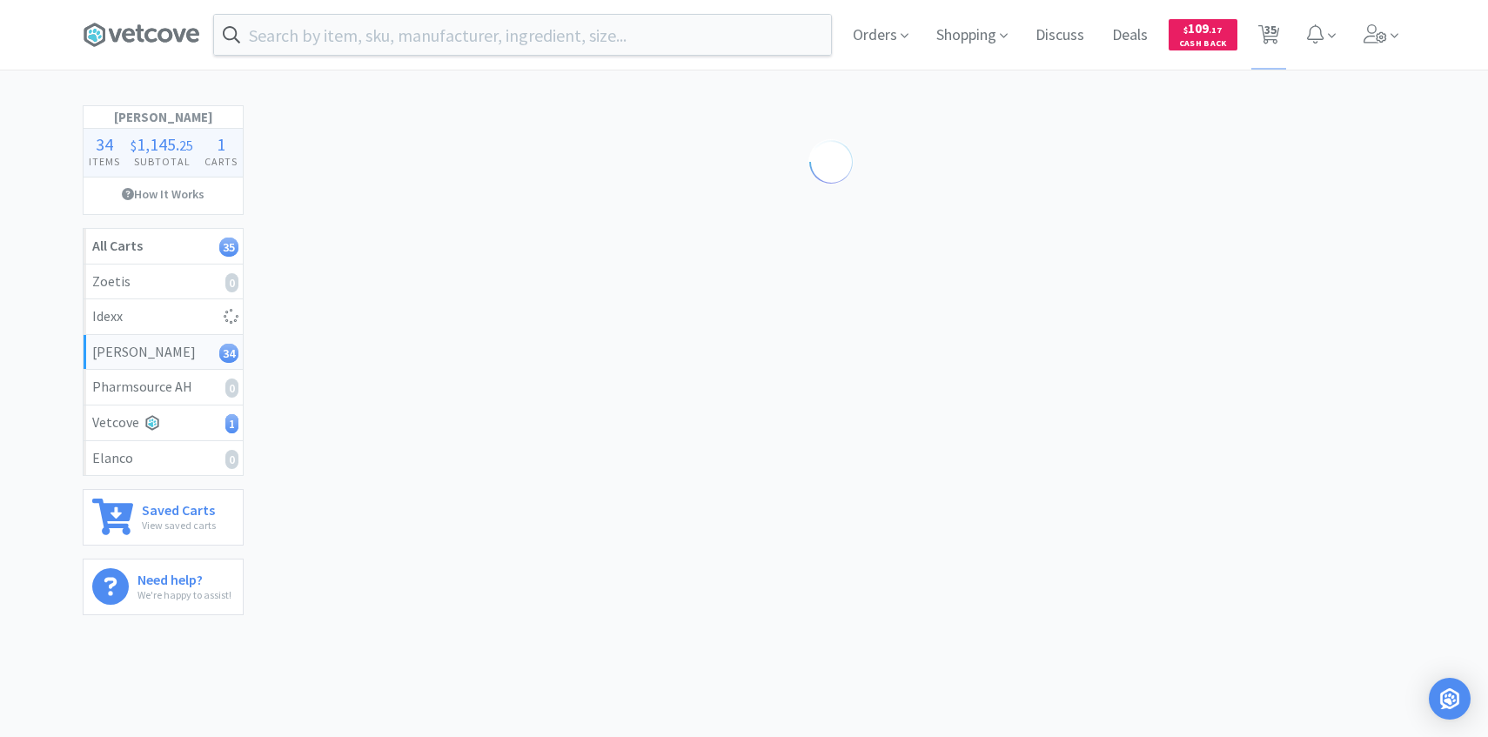
select select "1"
select select "30"
select select "25"
select select "1"
select select "2"
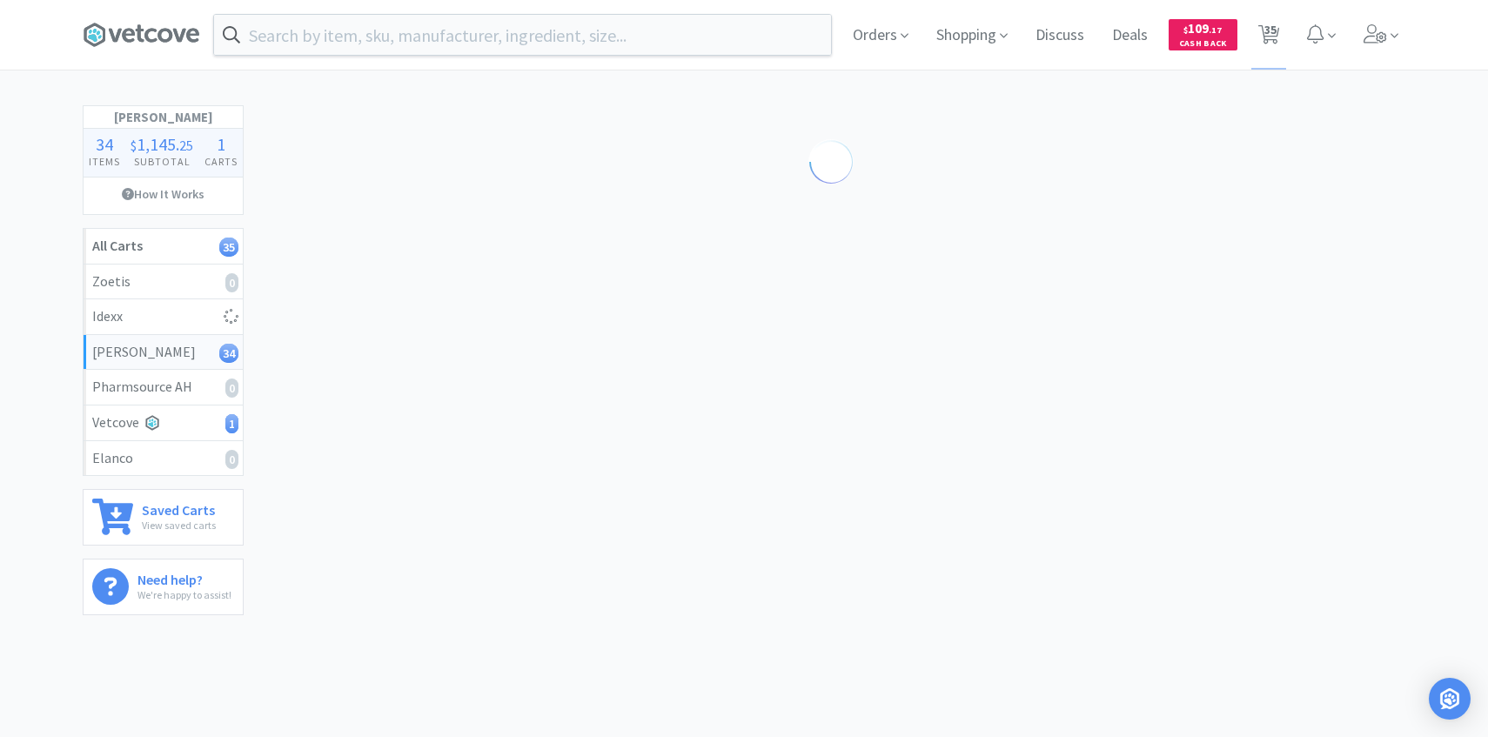
select select "1"
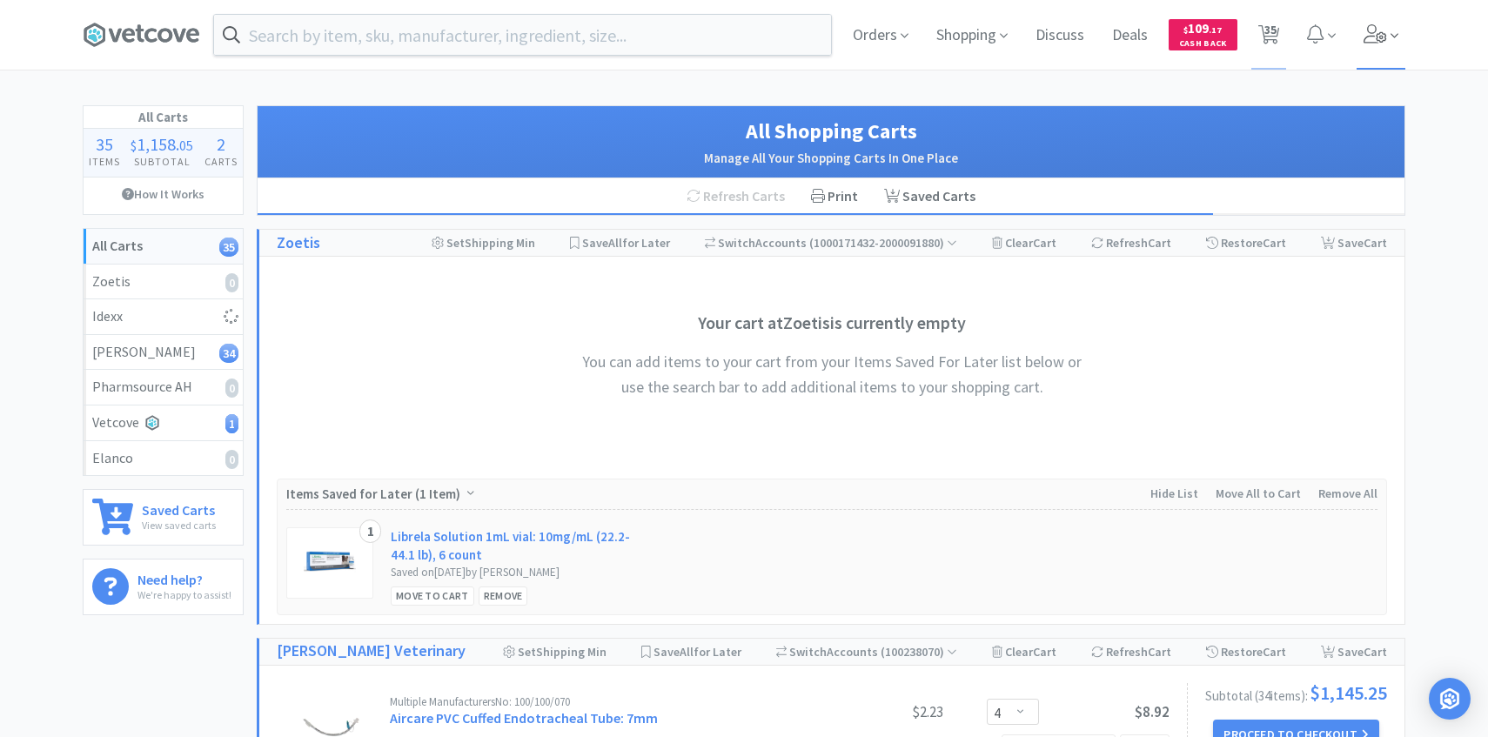
click at [1381, 49] on span at bounding box center [1382, 35] width 50 height 70
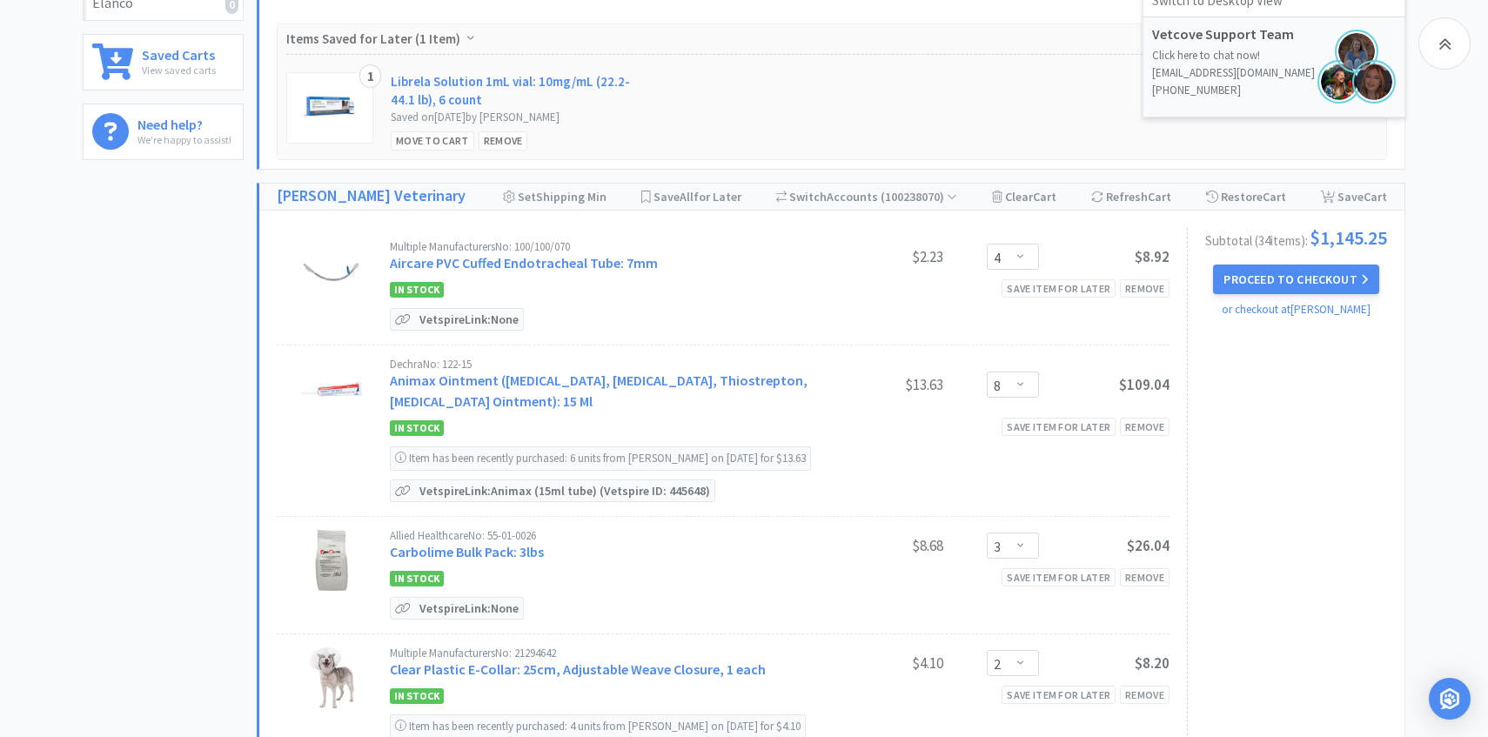
click at [726, 293] on div "In Stock Save item for later Remove" at bounding box center [780, 289] width 780 height 21
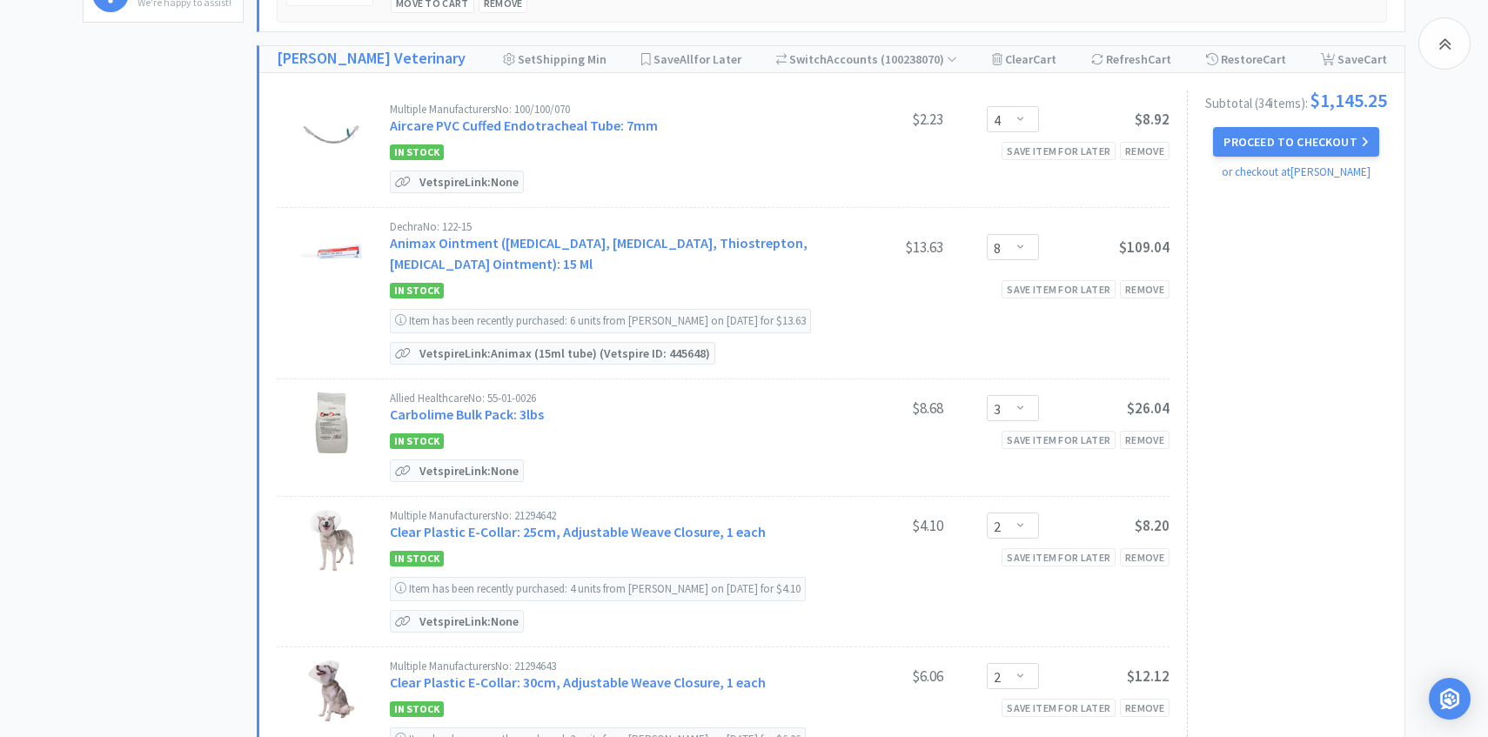
scroll to position [596, 0]
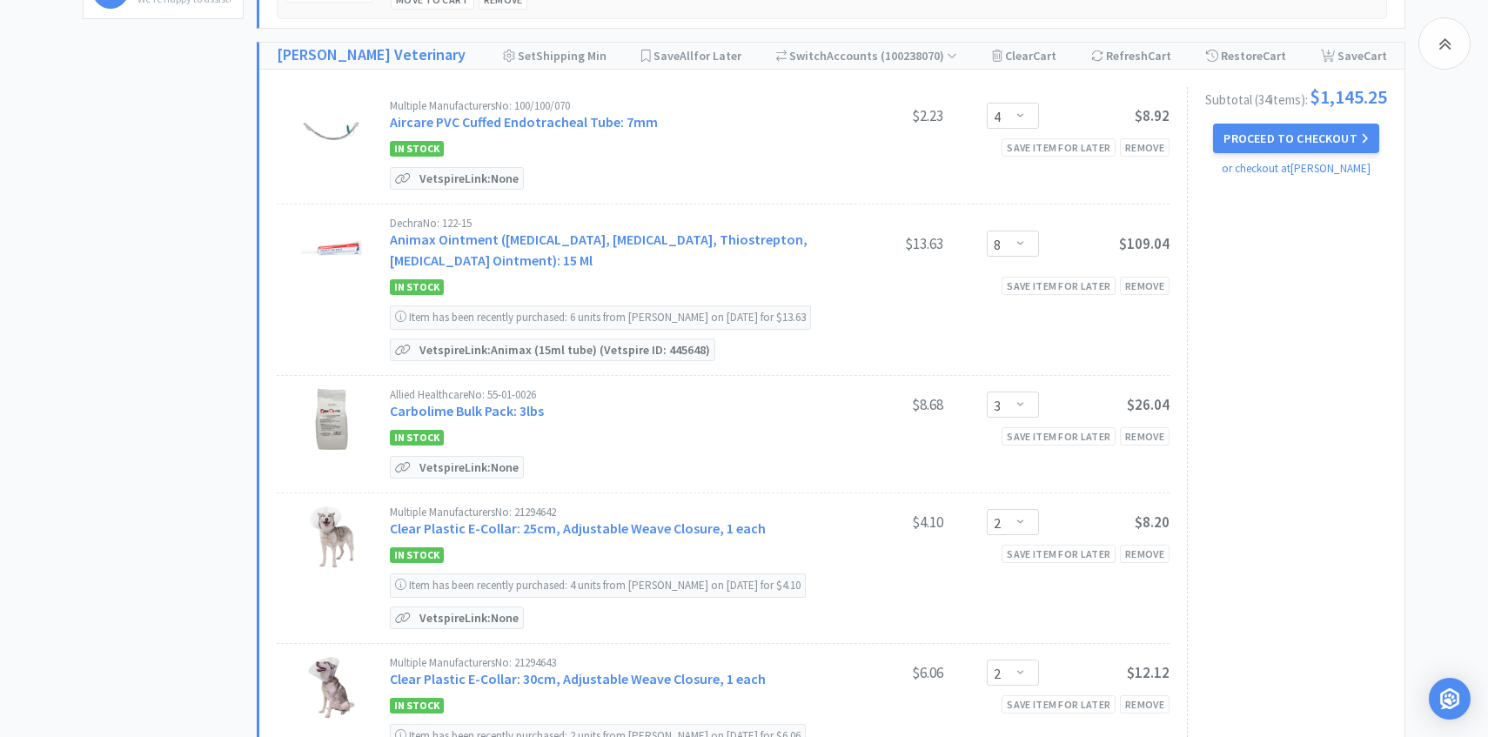
select select "1"
select select "2"
select select "50"
select select "1"
select select "2"
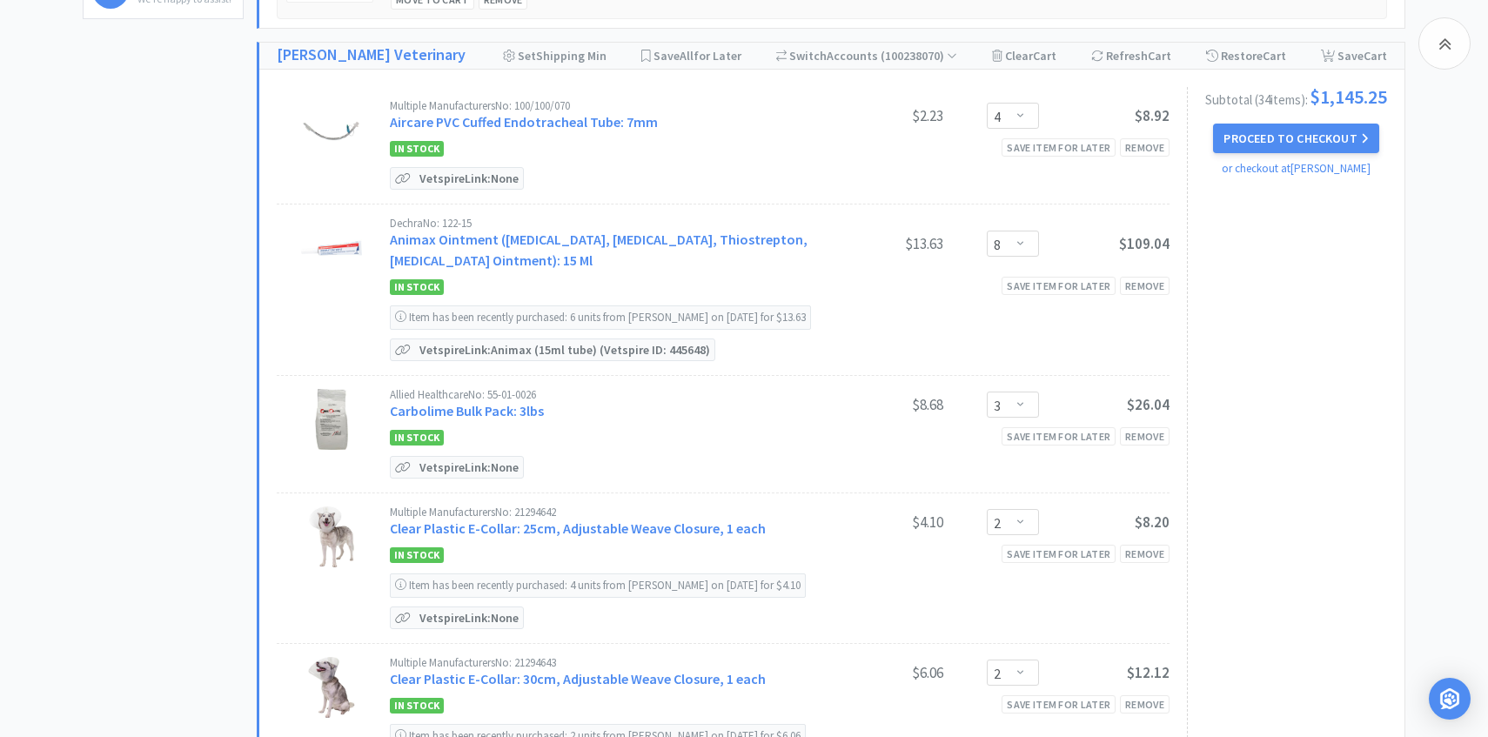
select select "1"
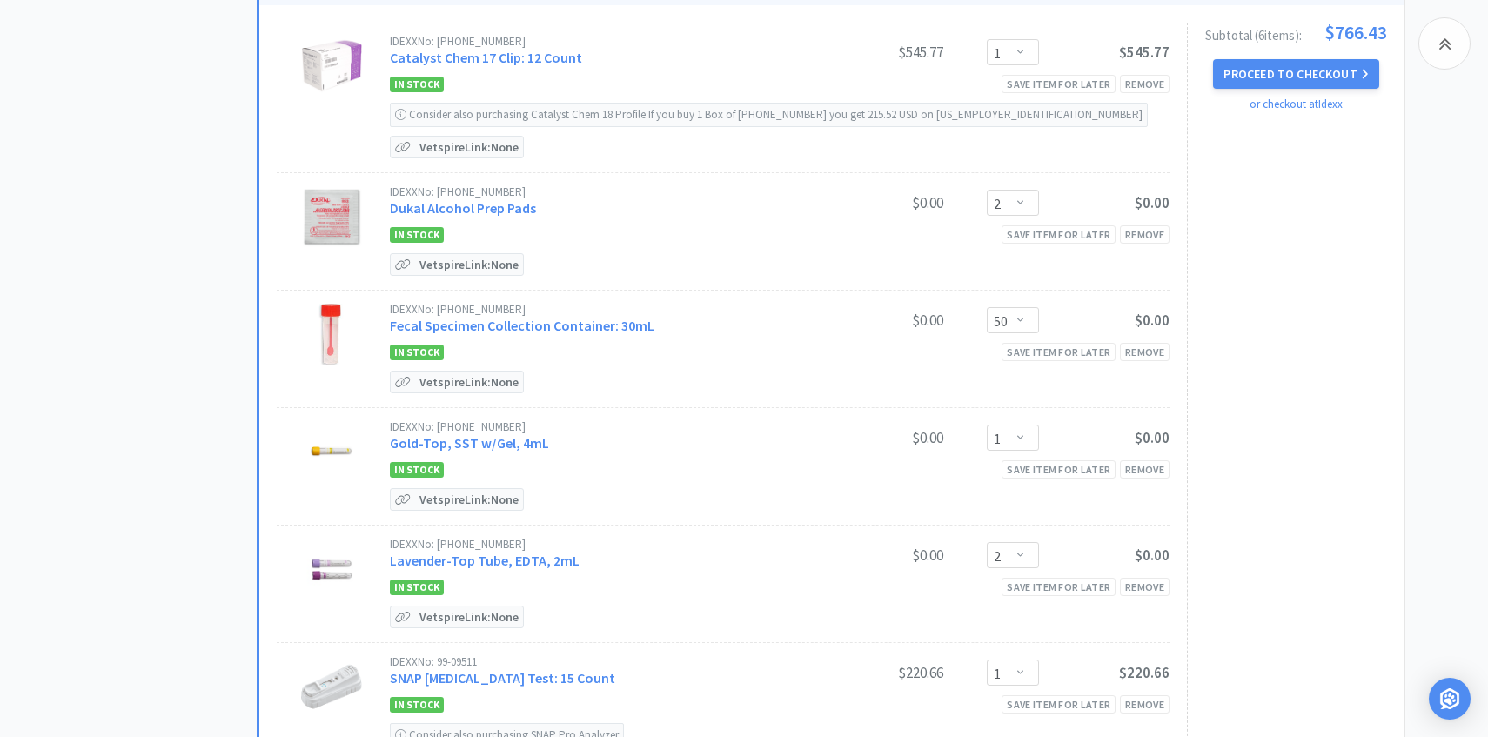
scroll to position [717, 0]
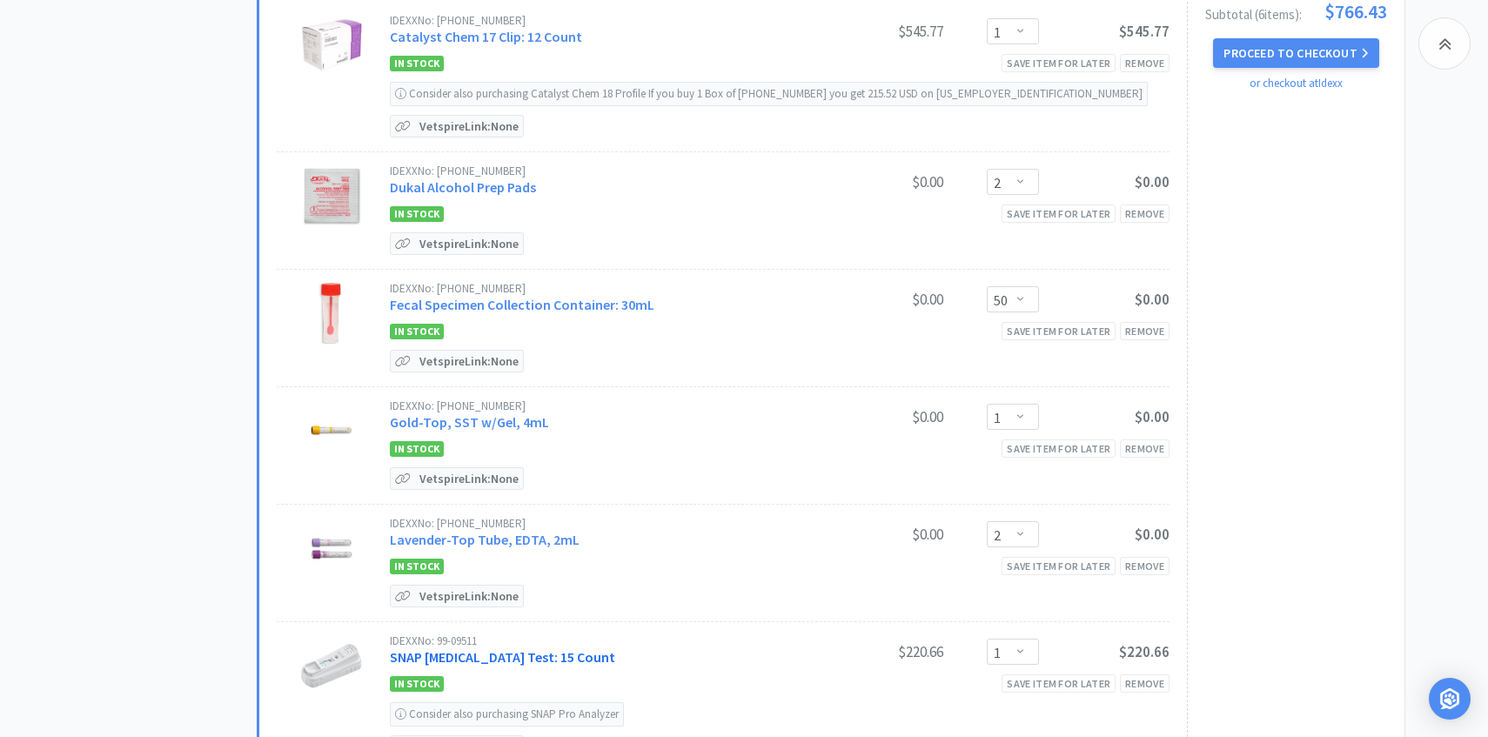
click at [493, 659] on link "SNAP [MEDICAL_DATA] Test: 15 Count" at bounding box center [502, 656] width 225 height 17
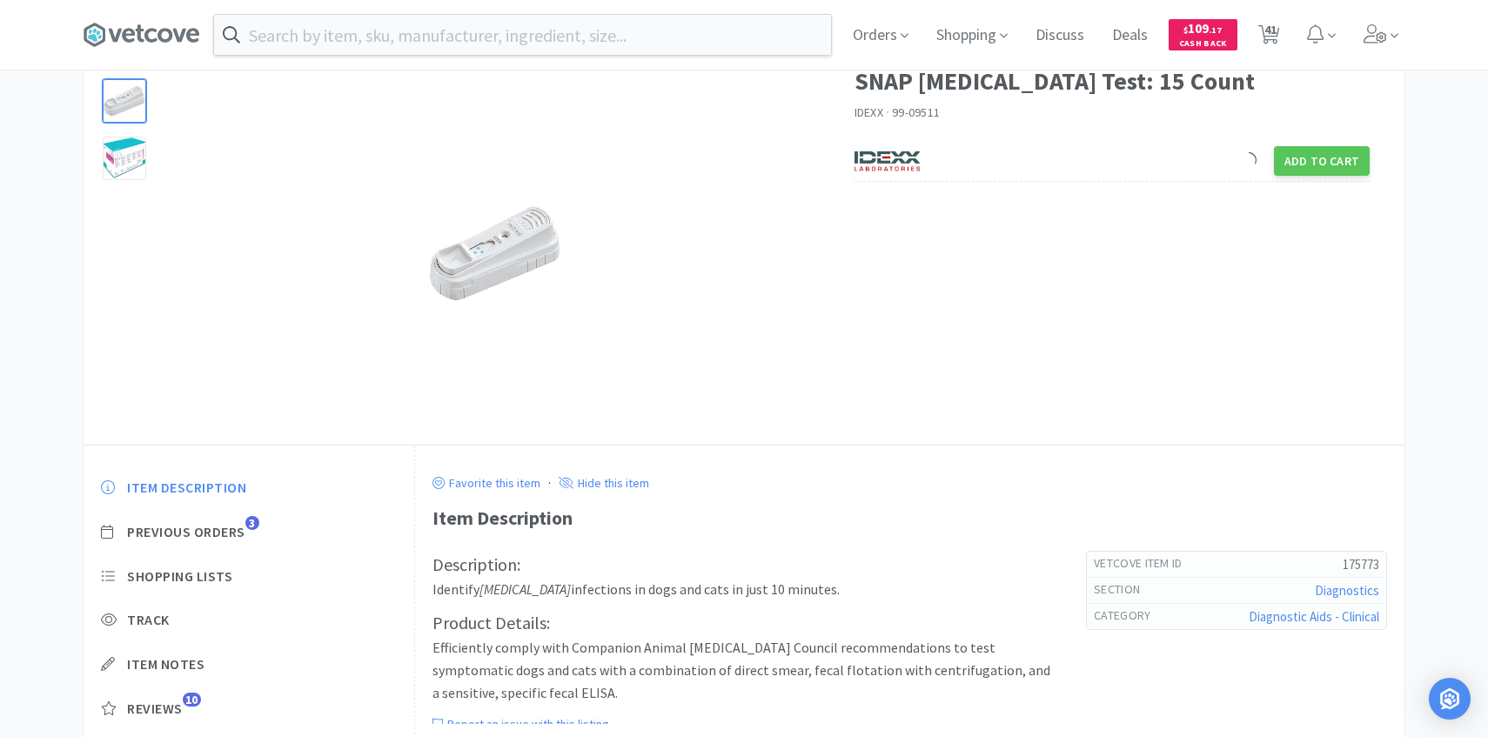
scroll to position [94, 0]
click at [245, 538] on span "Previous Orders" at bounding box center [186, 531] width 118 height 18
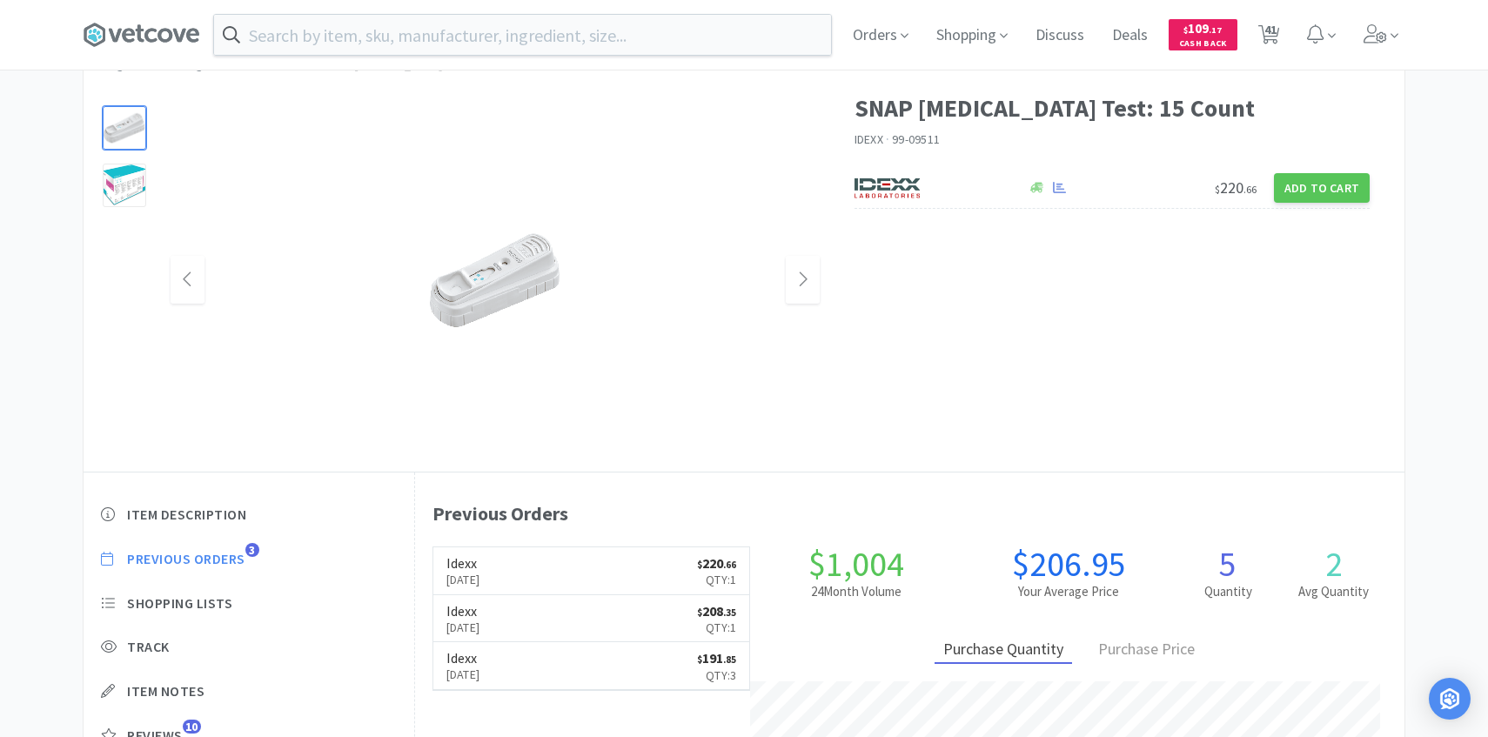
scroll to position [0, 0]
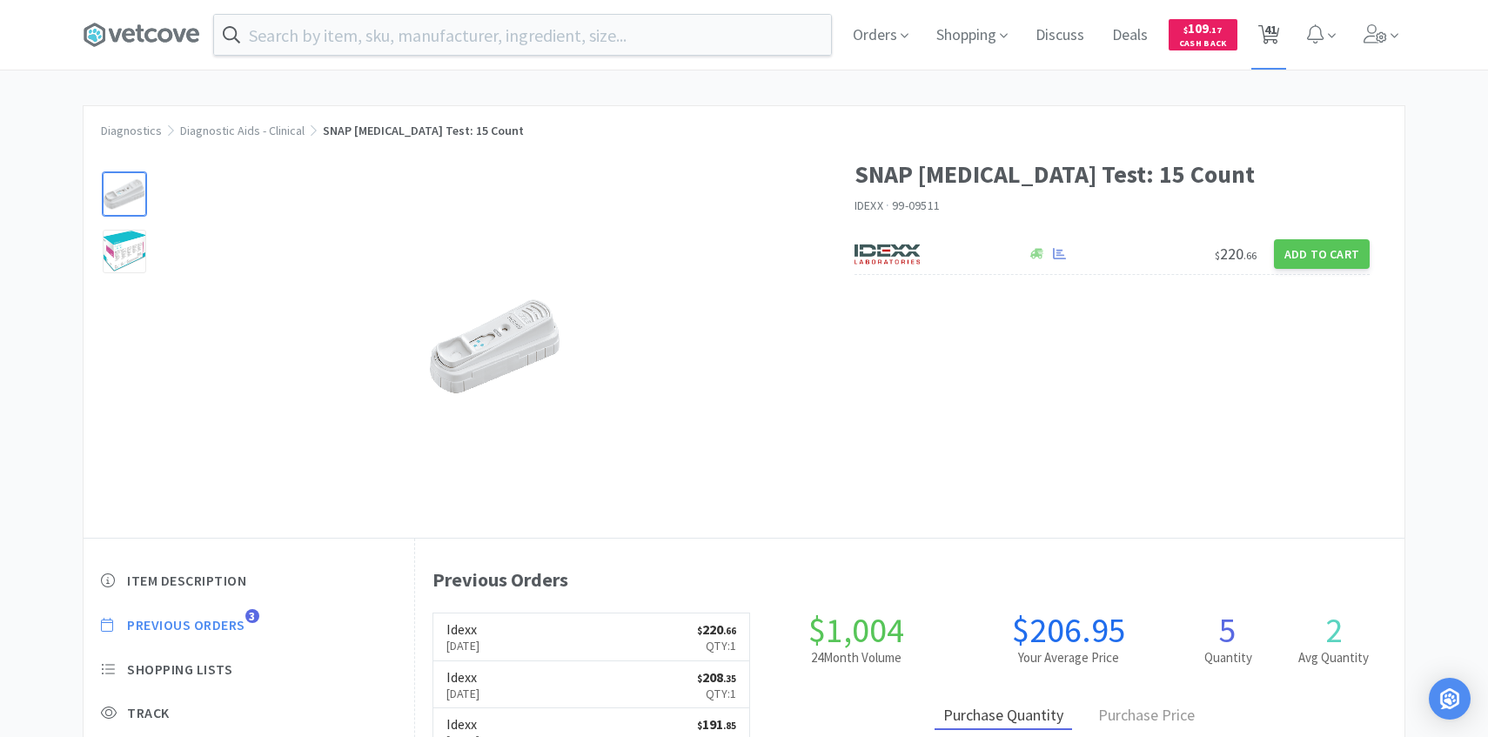
click at [1274, 44] on span "41" at bounding box center [1271, 30] width 12 height 70
select select "1"
select select "2"
select select "50"
select select "1"
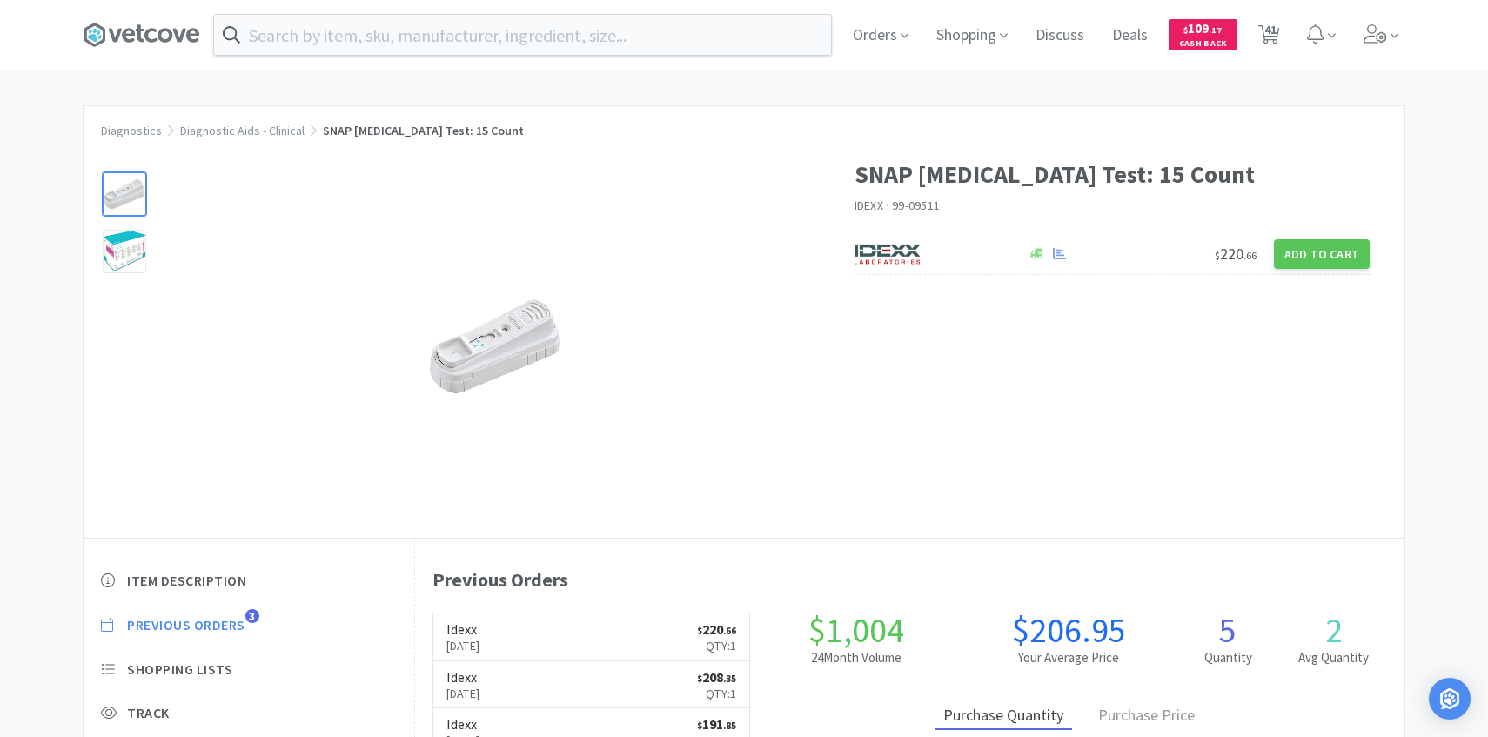
select select "2"
select select "1"
select select "4"
select select "8"
select select "3"
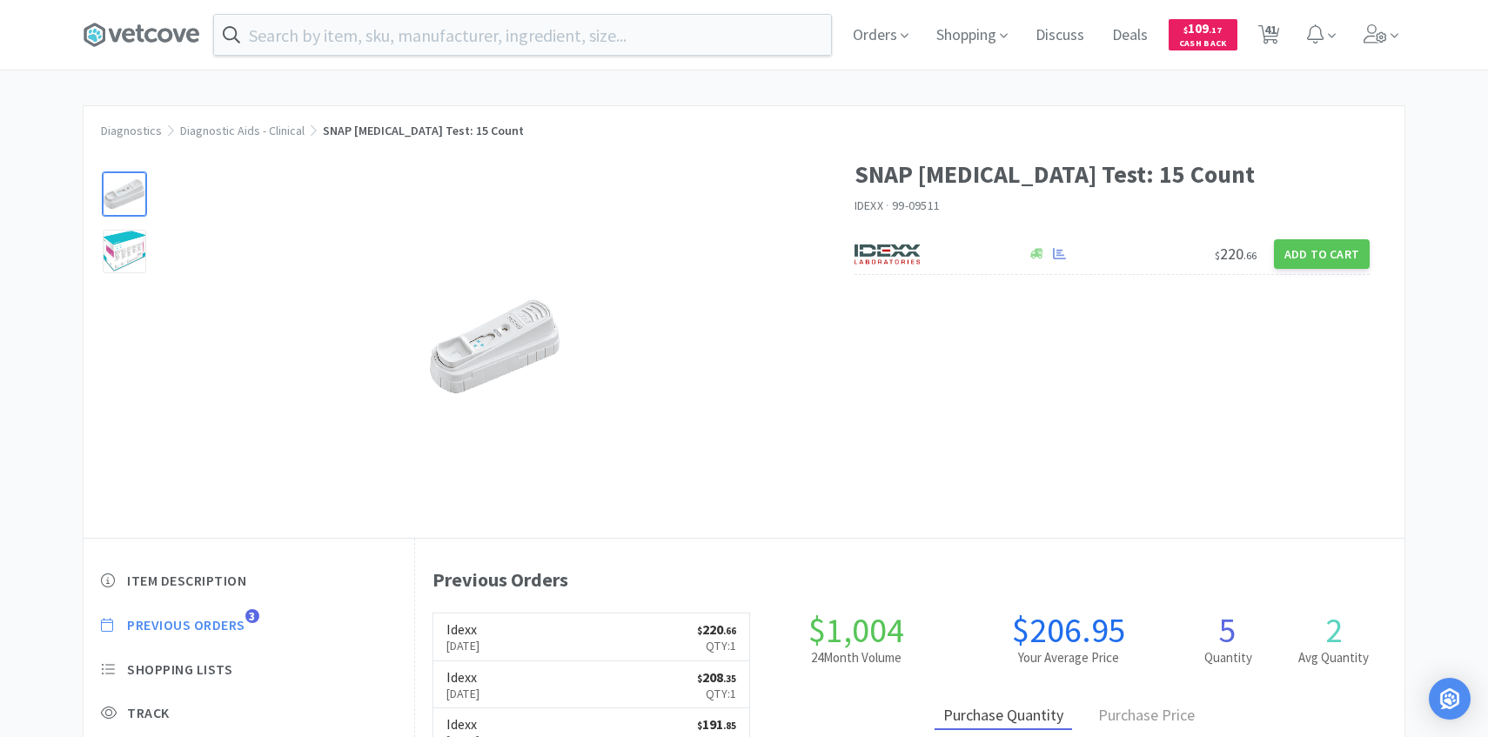
select select "2"
select select "1"
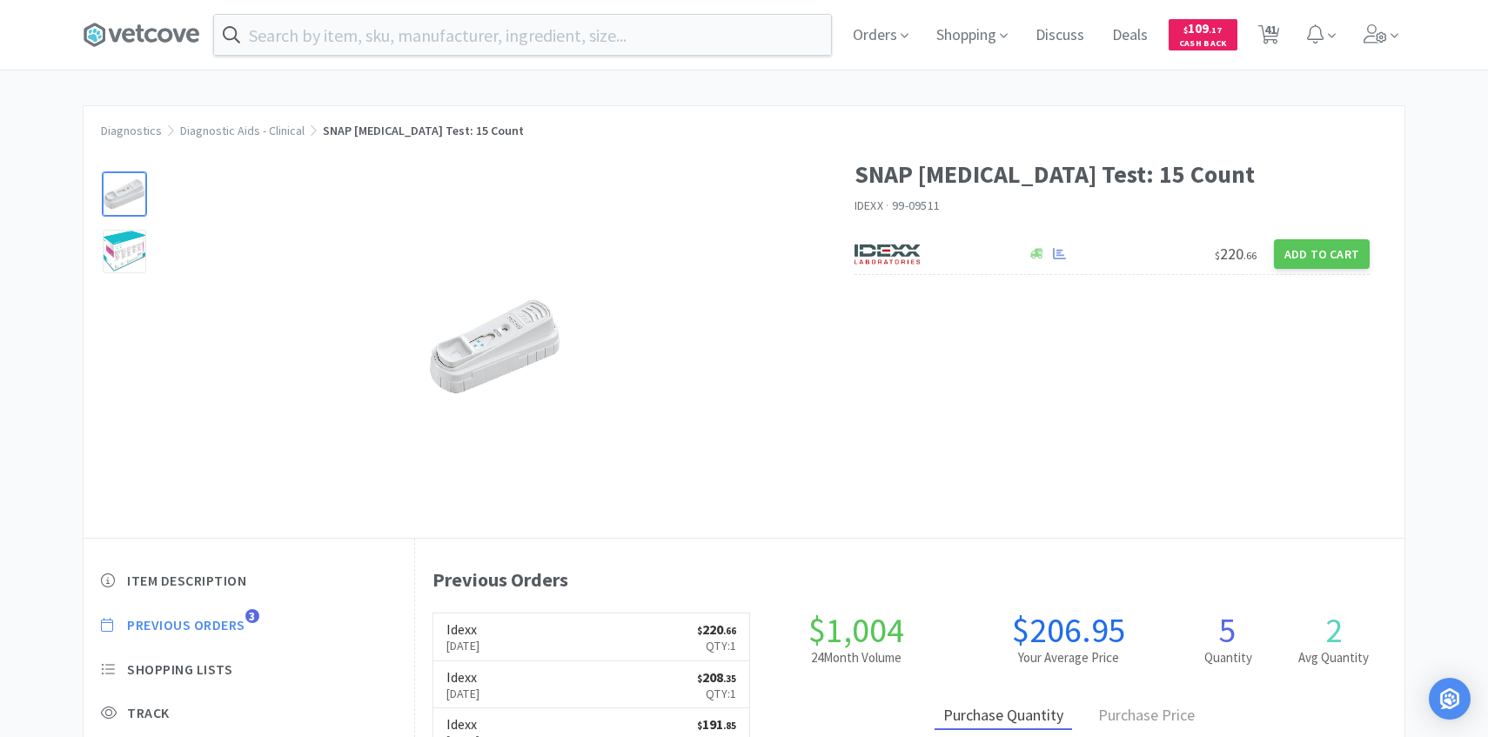
select select "1"
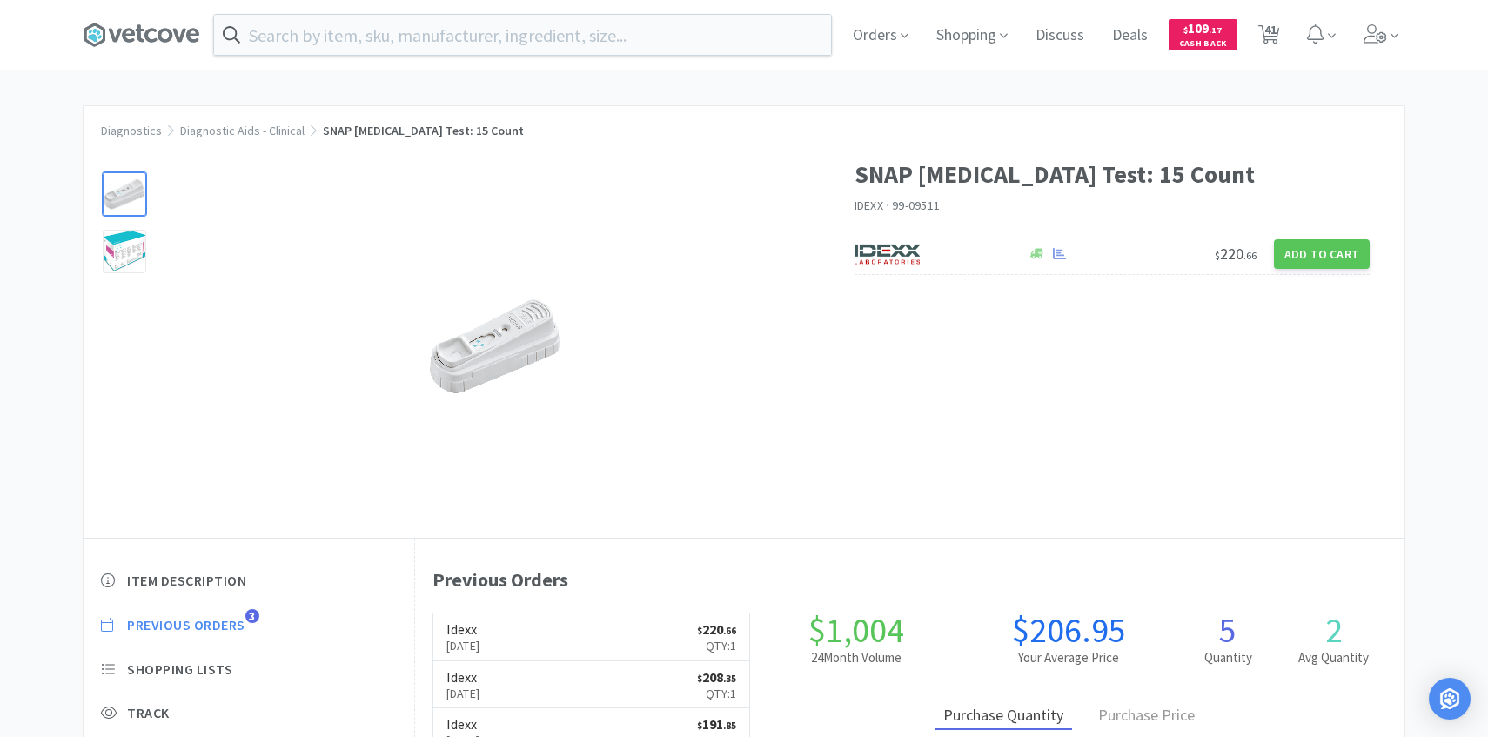
select select "3"
select select "1"
select select "2"
select select "1"
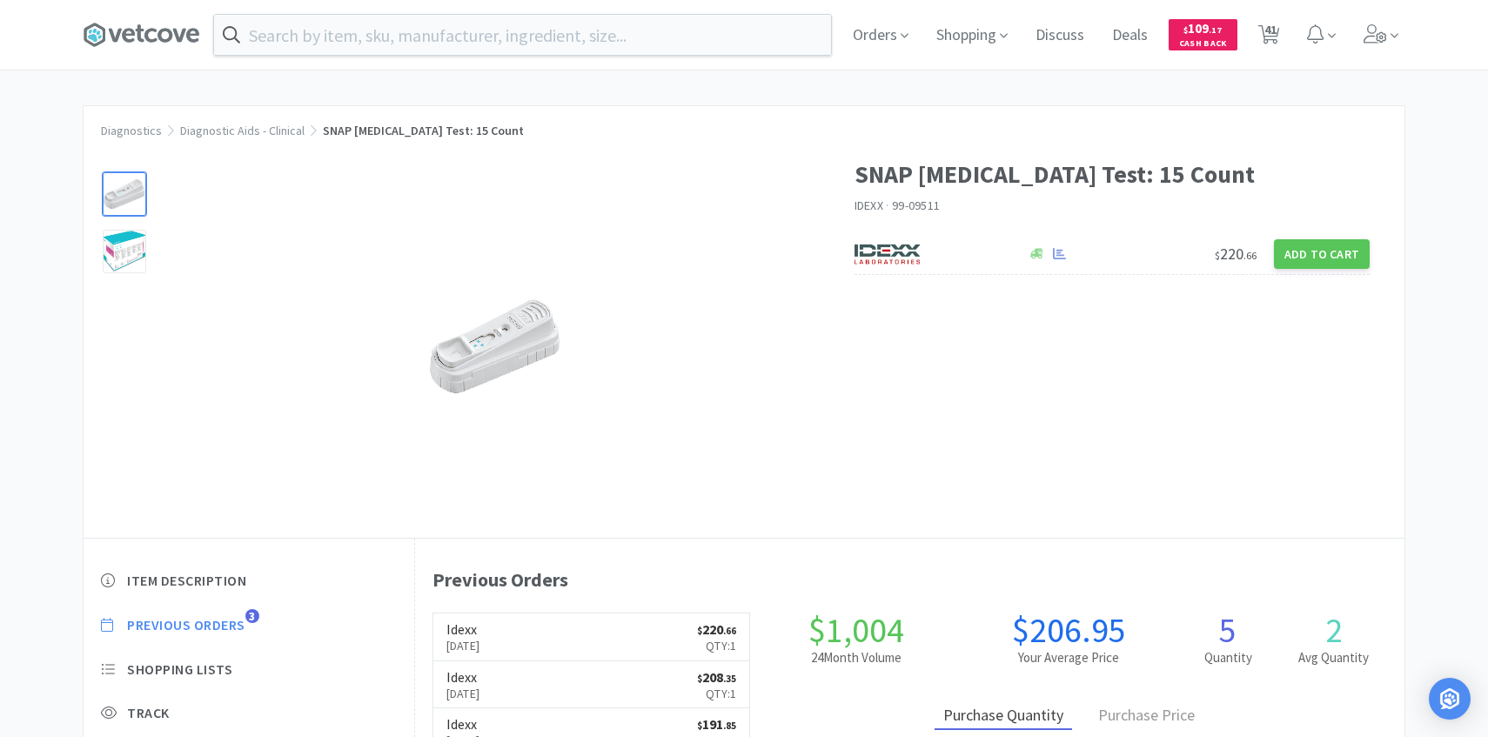
select select "1"
select select "2"
select select "4"
select select "1"
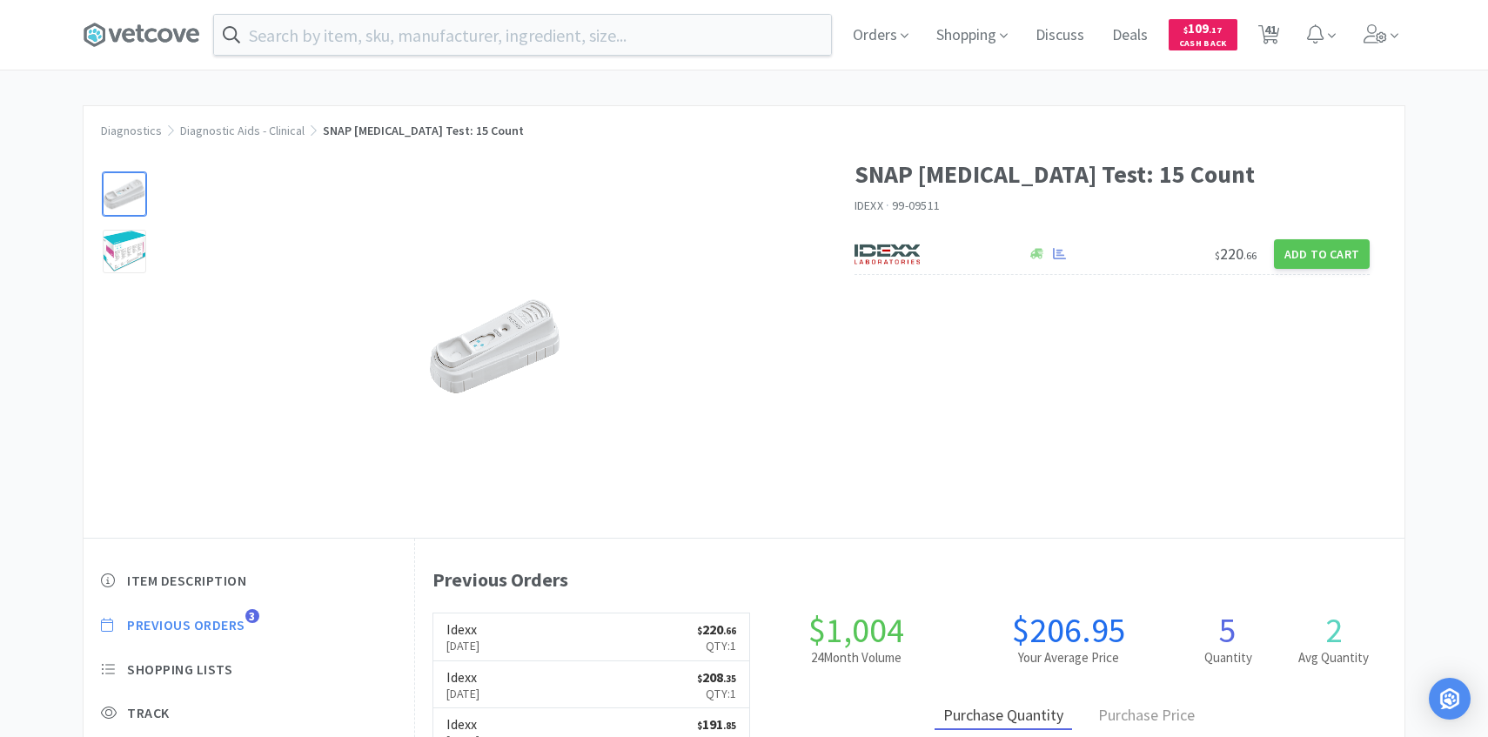
select select "2"
select select "1"
select select "2"
select select "20"
select select "2"
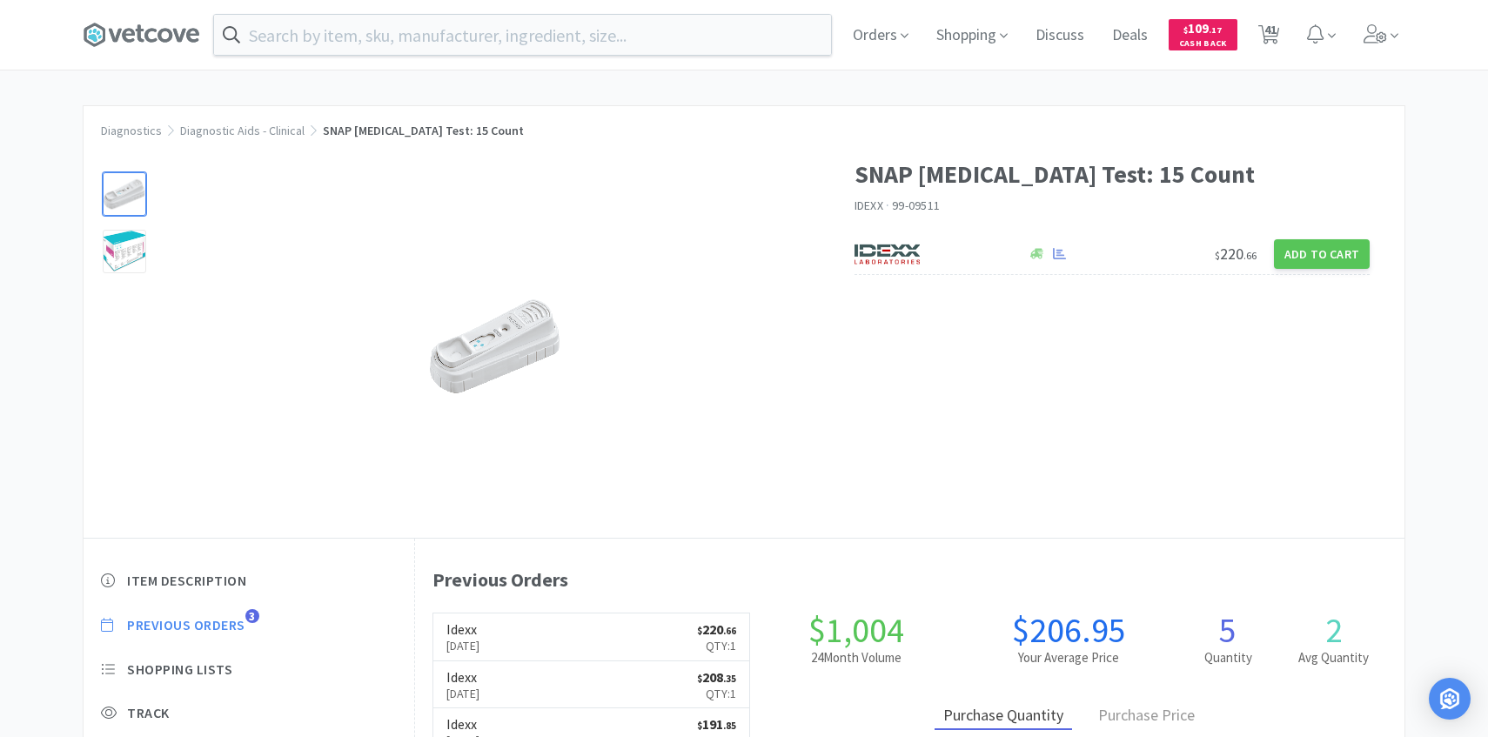
select select "25"
select select "1"
select select "30"
select select "25"
select select "1"
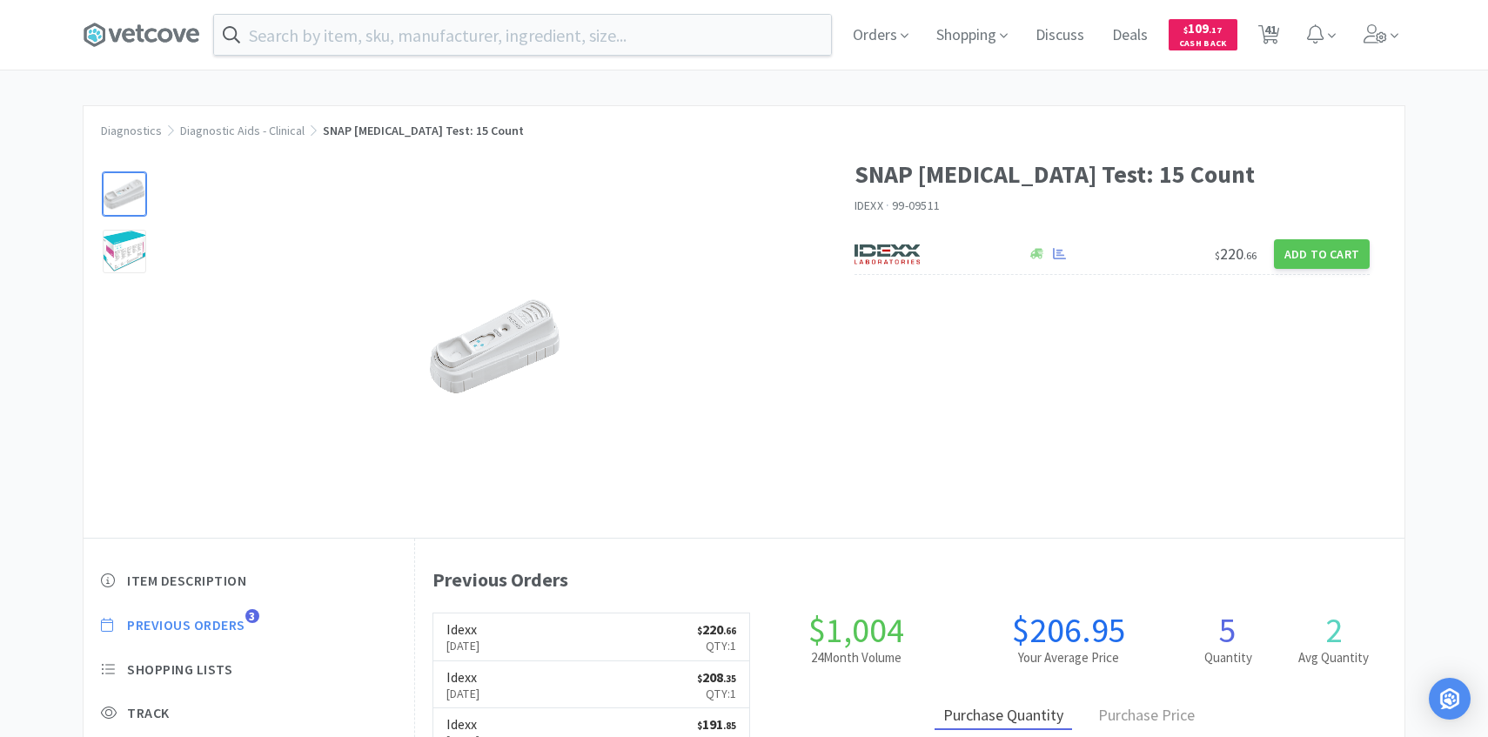
select select "2"
select select "1"
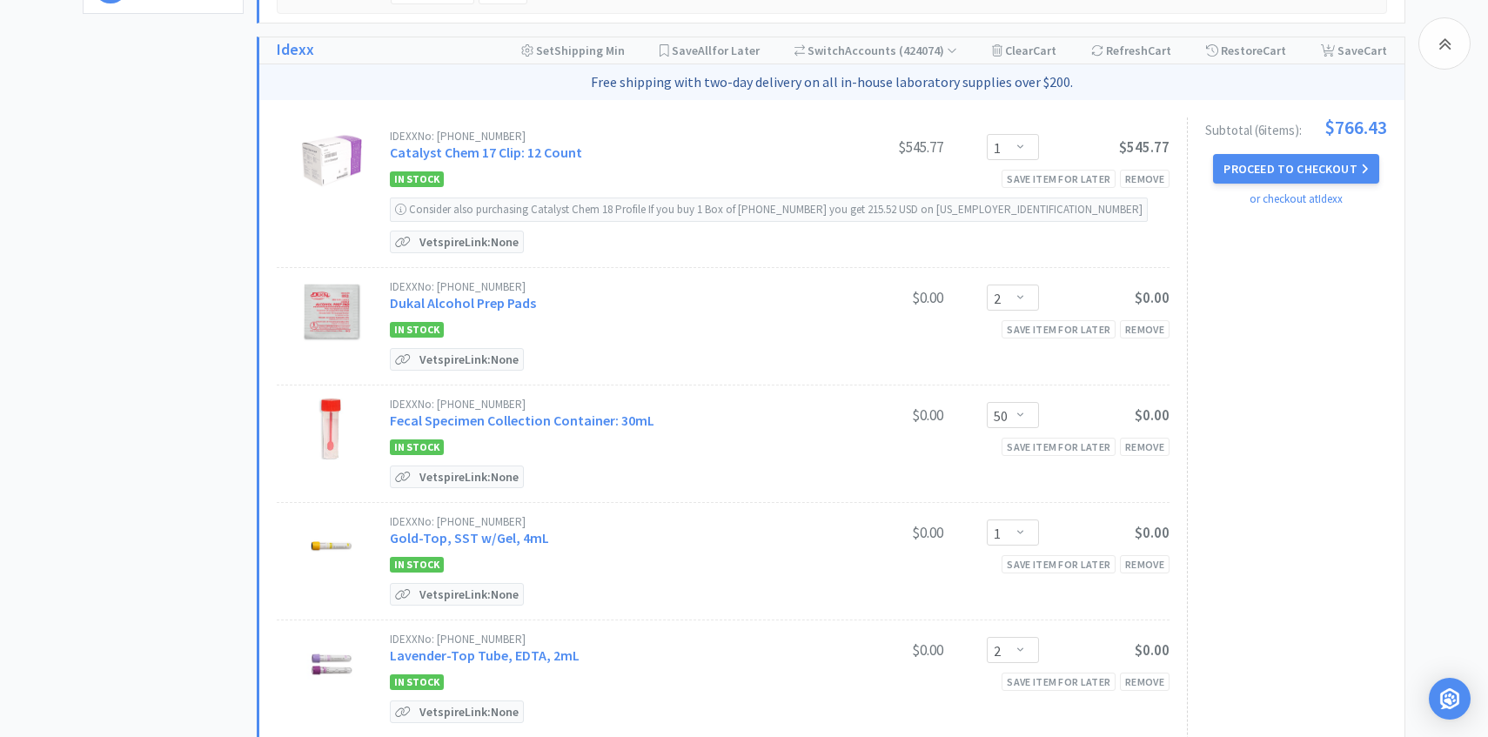
scroll to position [635, 0]
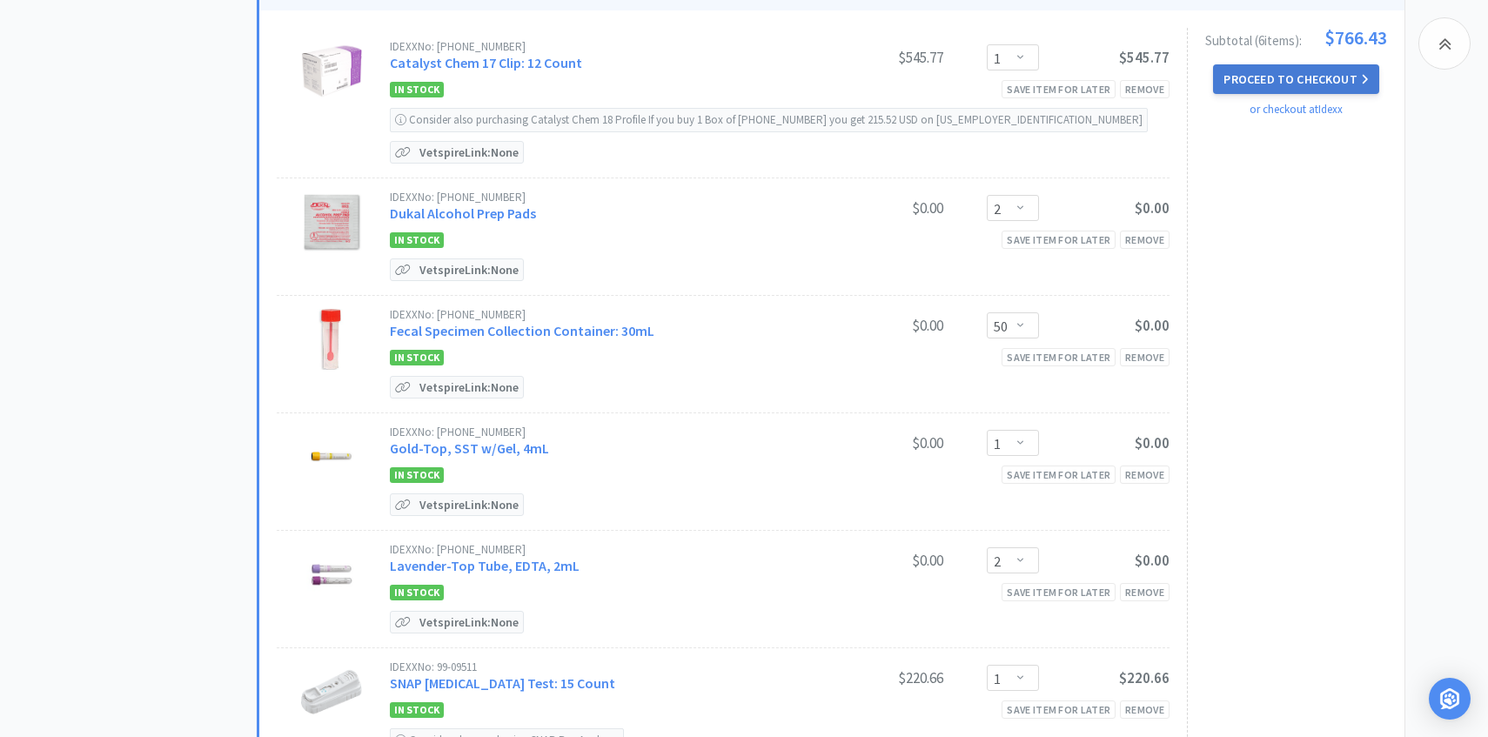
click at [1348, 90] on button "Proceed to Checkout" at bounding box center [1295, 79] width 165 height 30
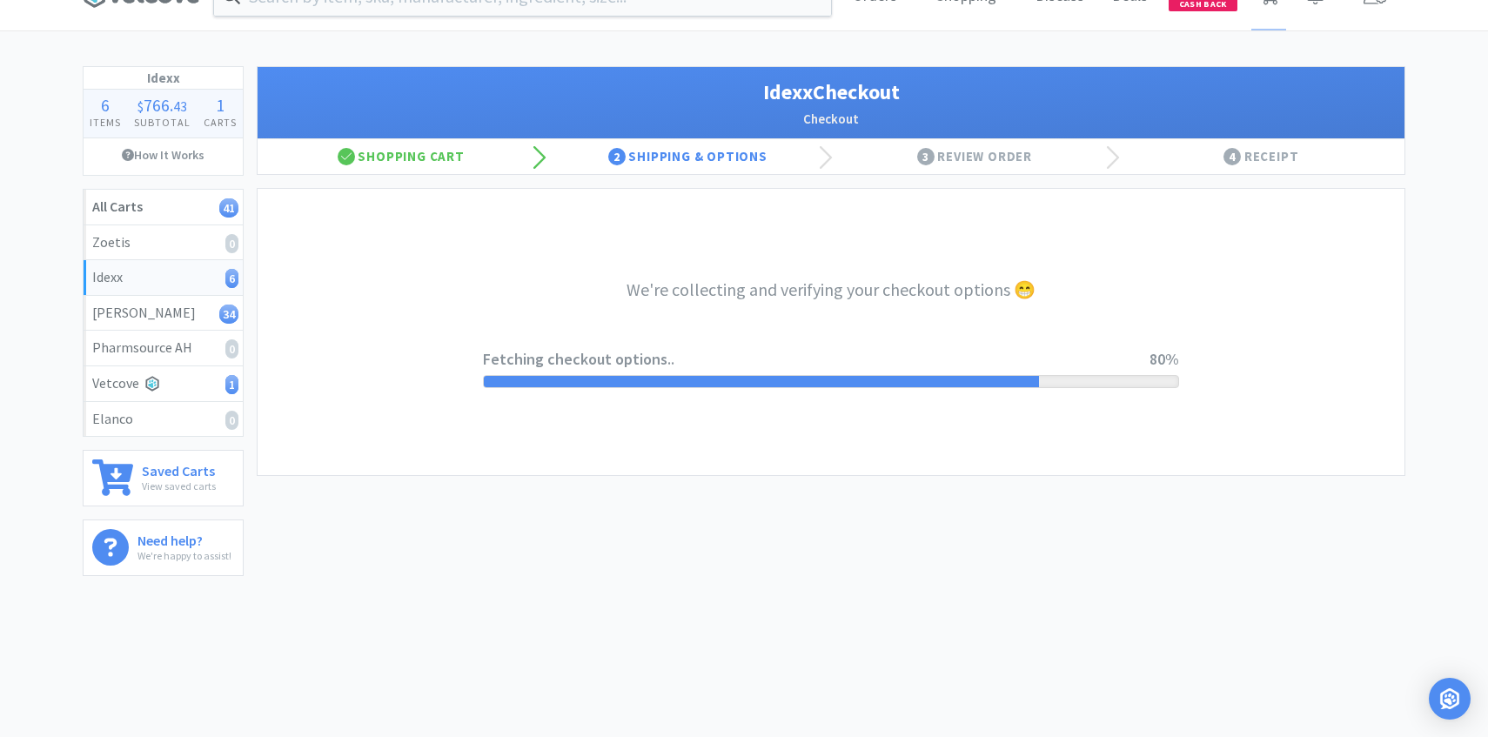
select select "904"
select select "003"
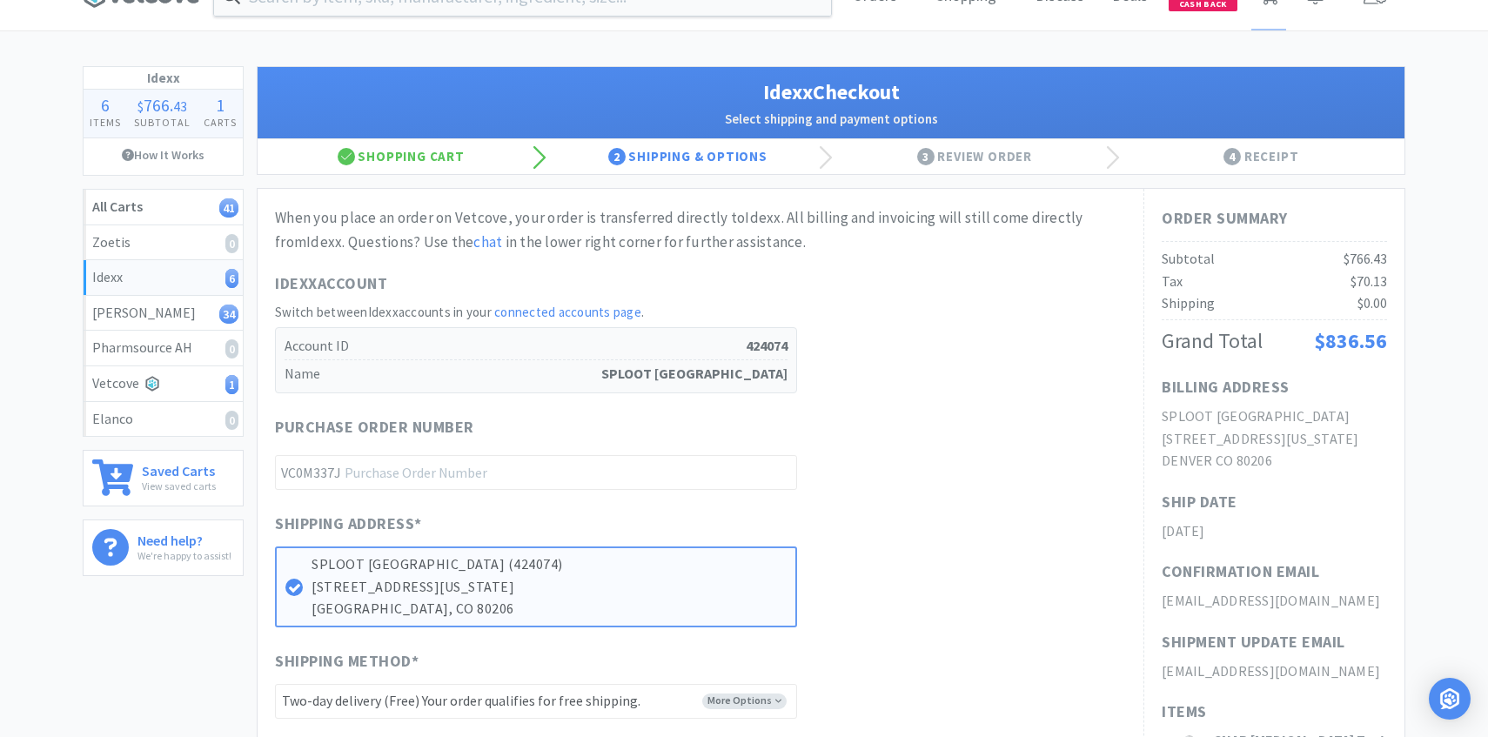
scroll to position [0, 0]
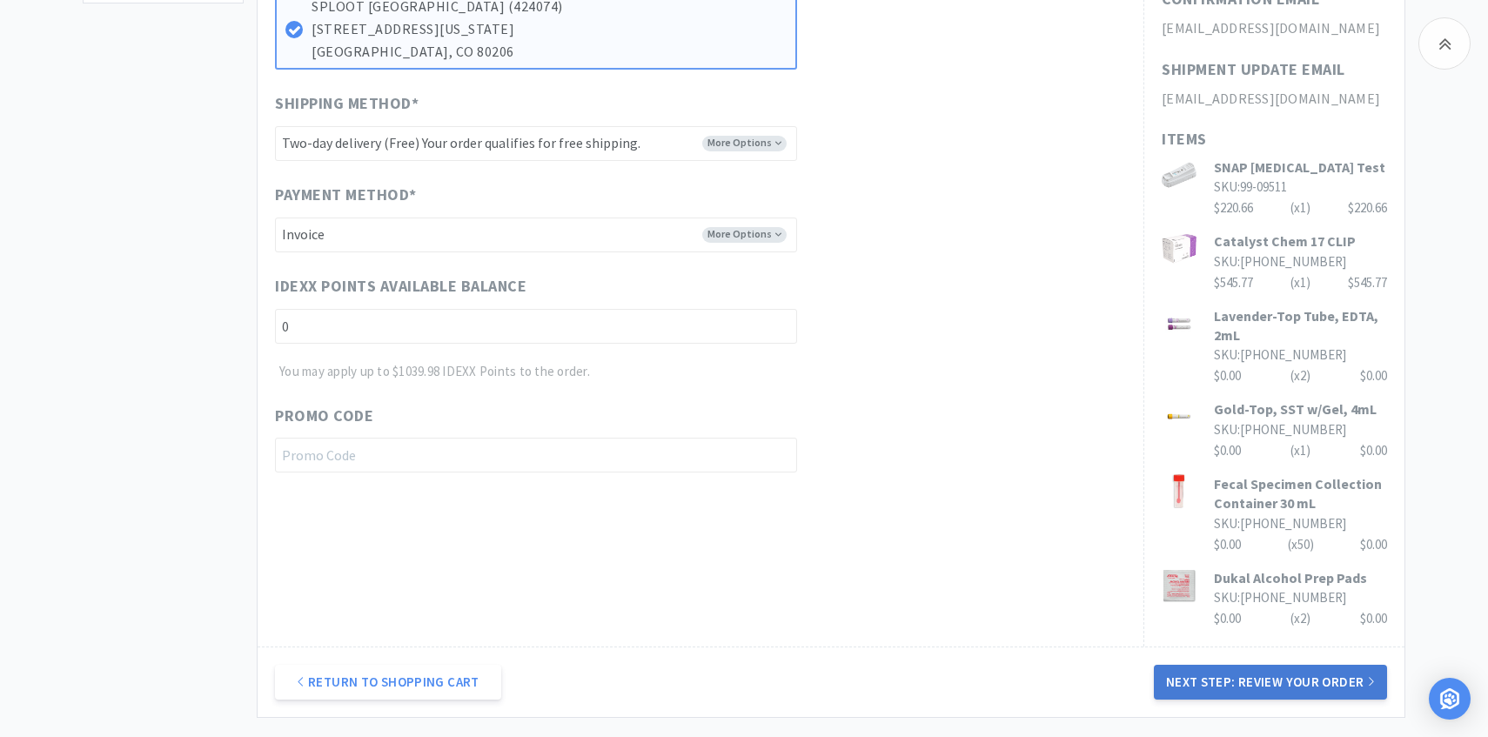
click at [1239, 678] on button "Next Step: Review Your Order" at bounding box center [1270, 682] width 233 height 35
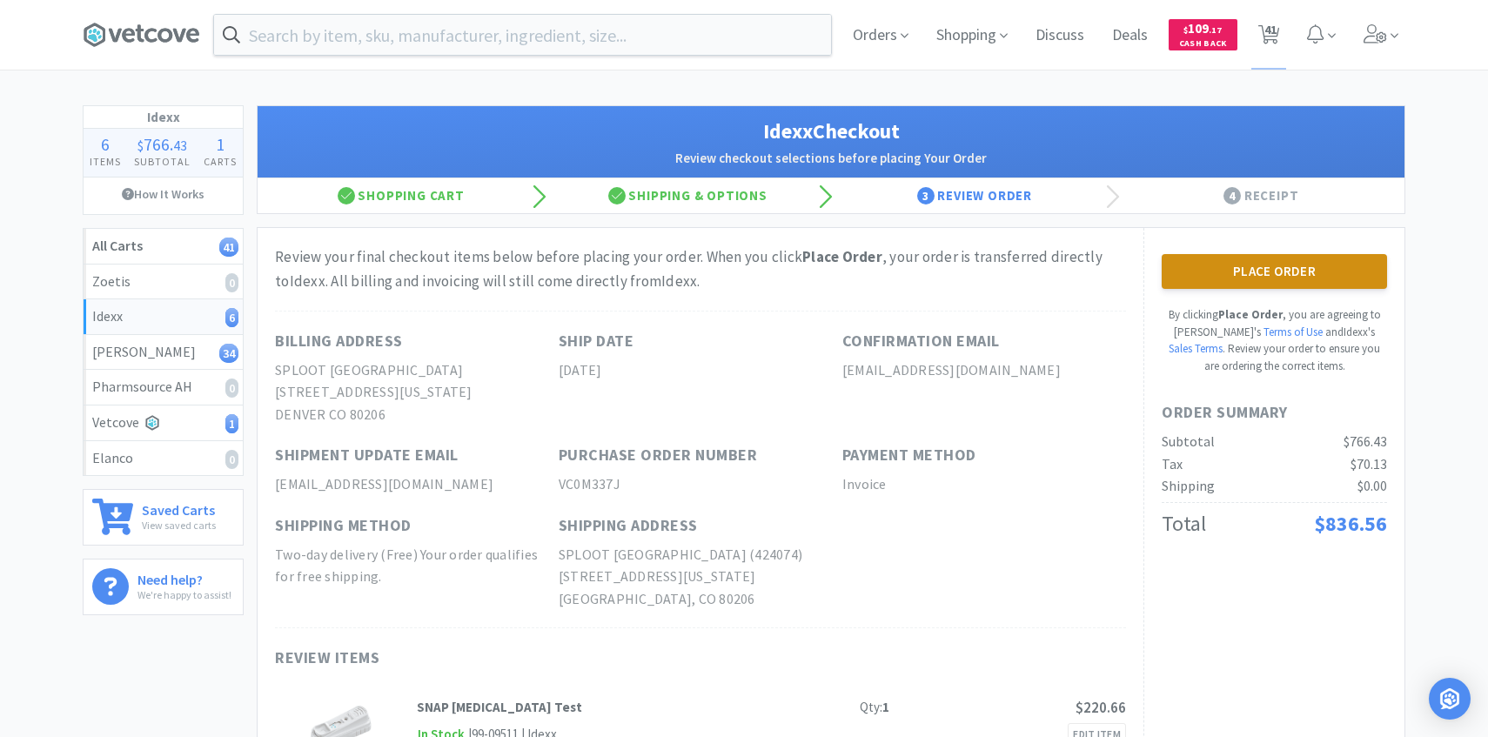
click at [1220, 279] on button "Place Order" at bounding box center [1274, 271] width 225 height 35
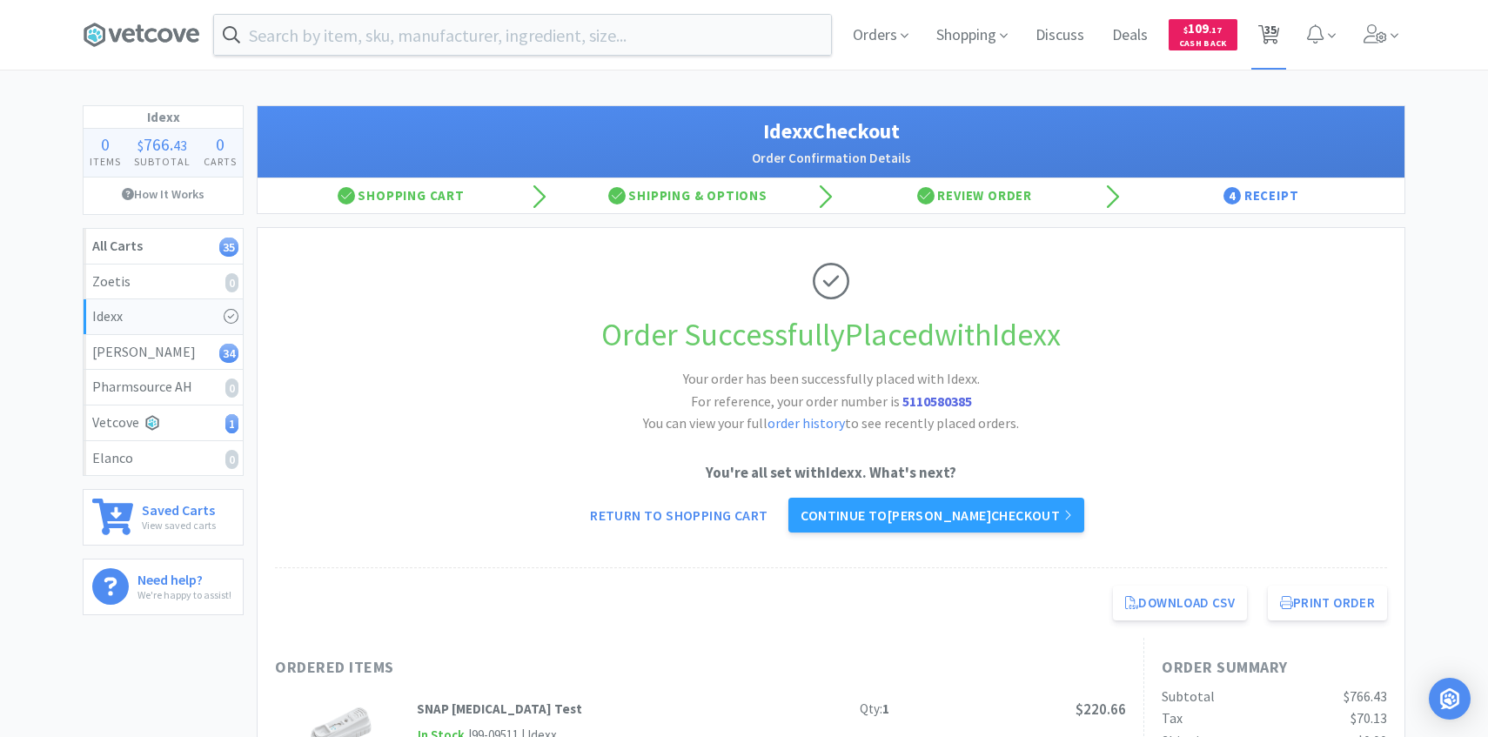
click at [1283, 41] on span "35" at bounding box center [1270, 35] width 36 height 70
select select "4"
select select "8"
select select "3"
select select "2"
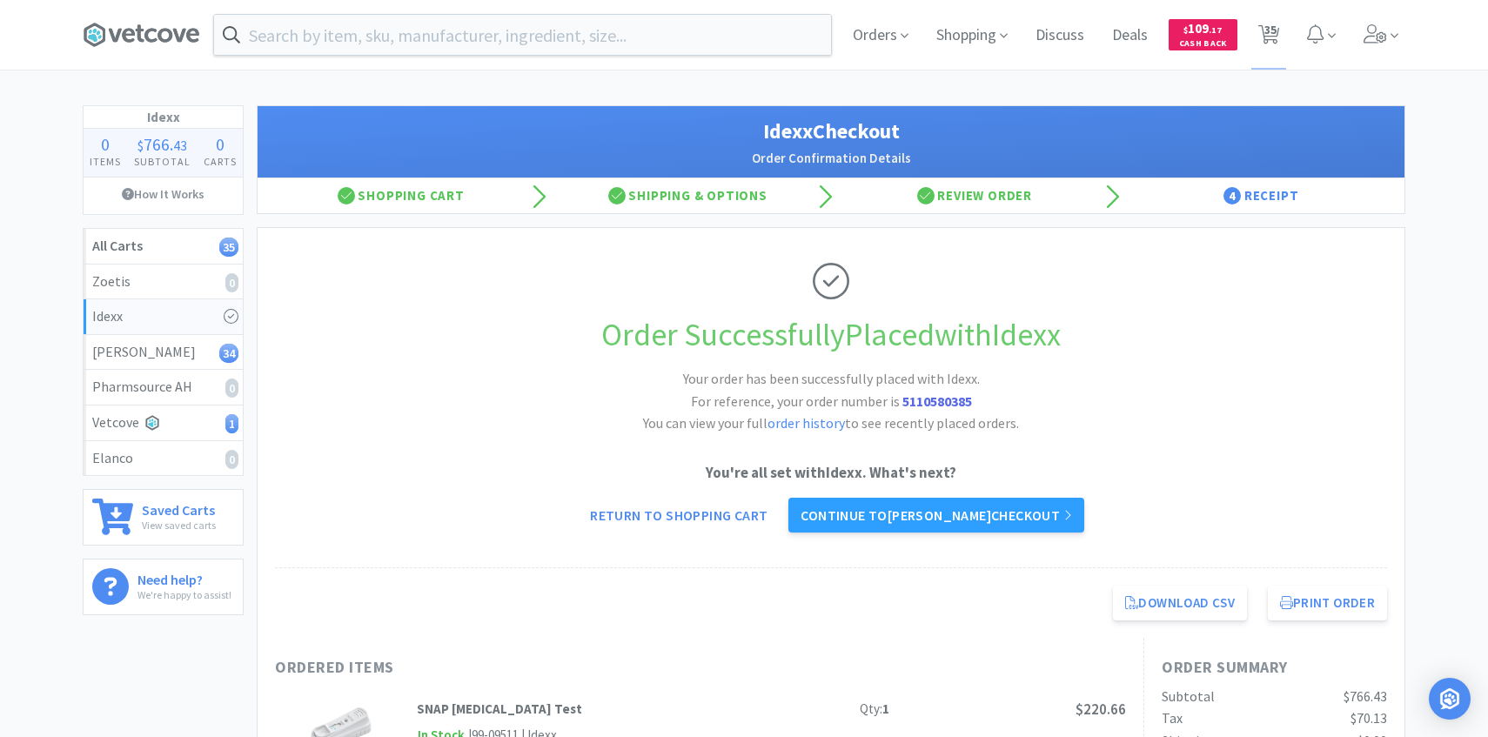
select select "2"
select select "1"
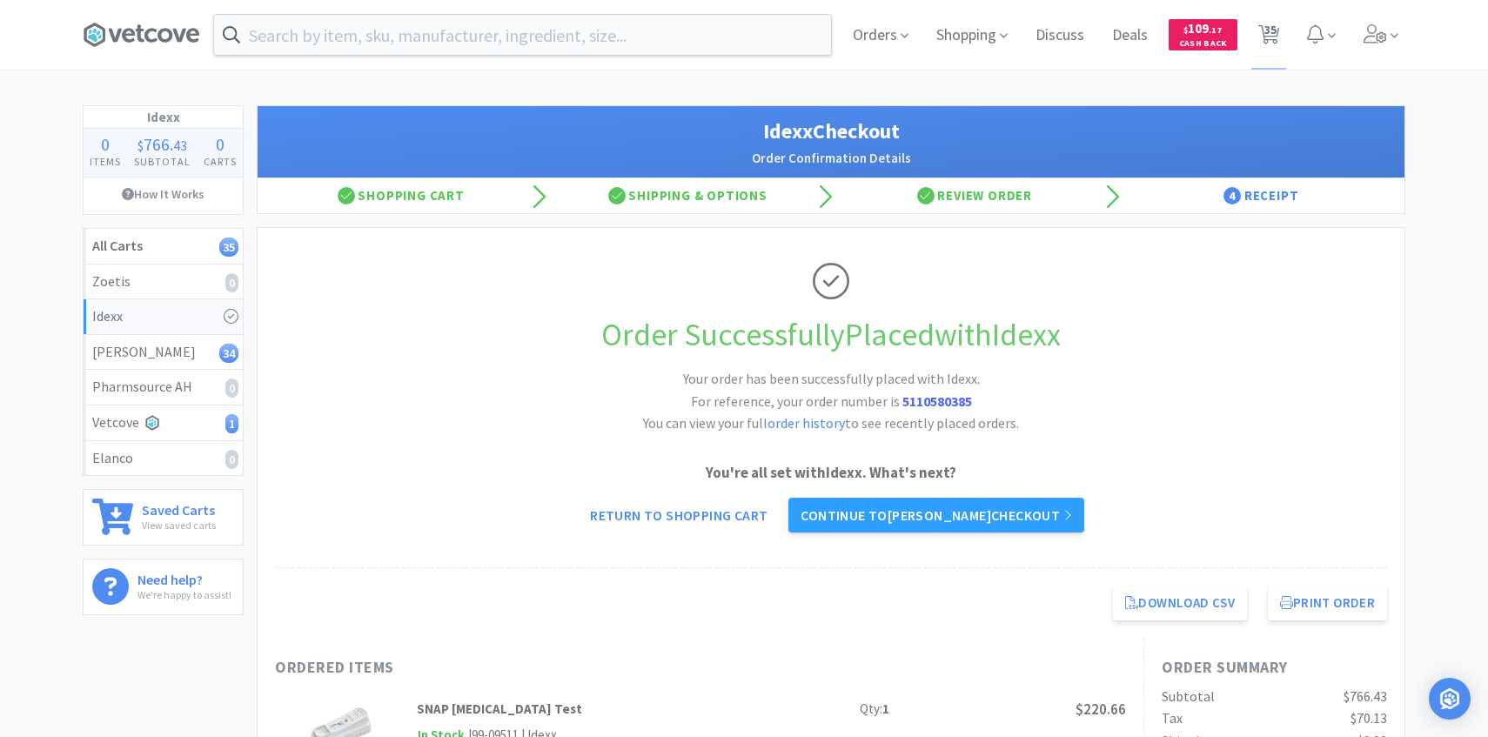
select select "1"
select select "3"
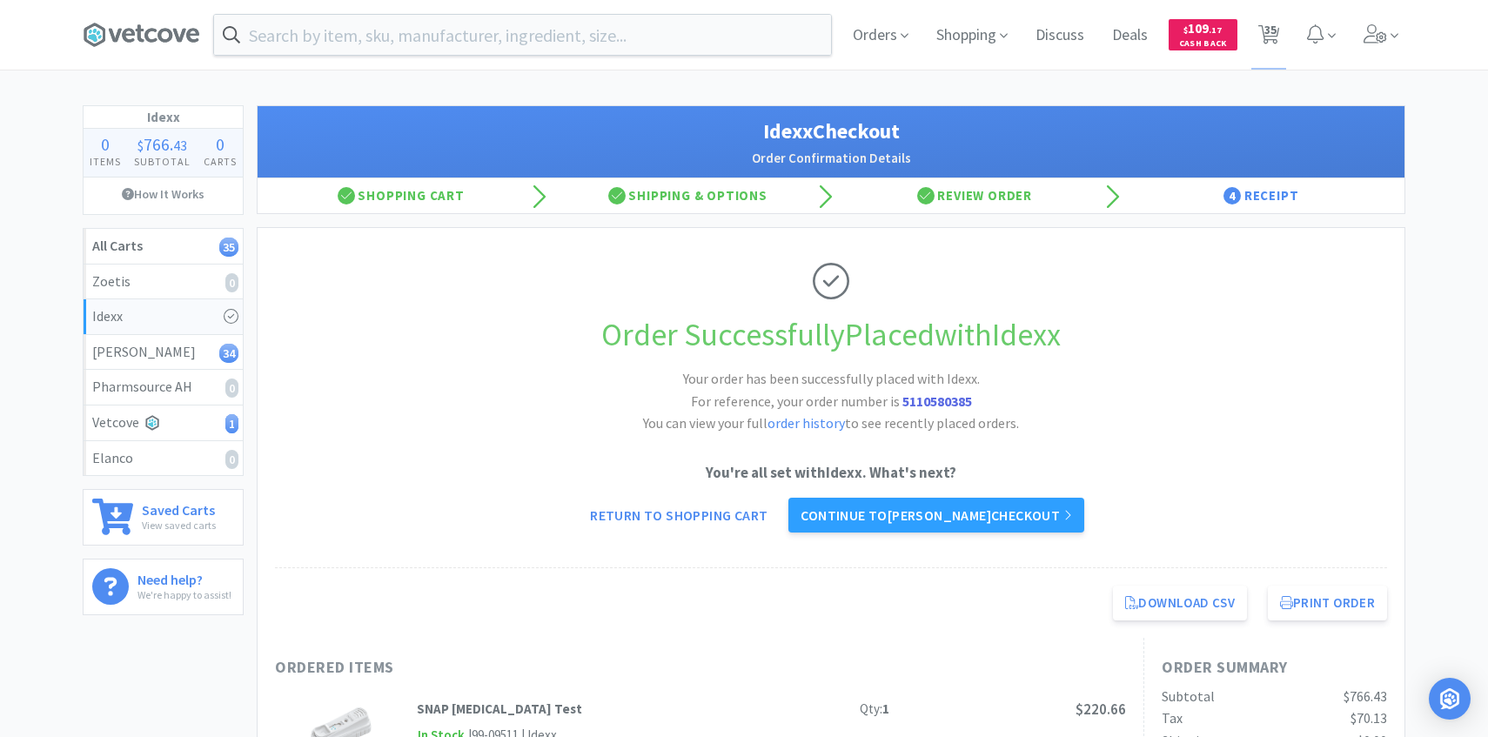
select select "3"
select select "1"
select select "2"
select select "1"
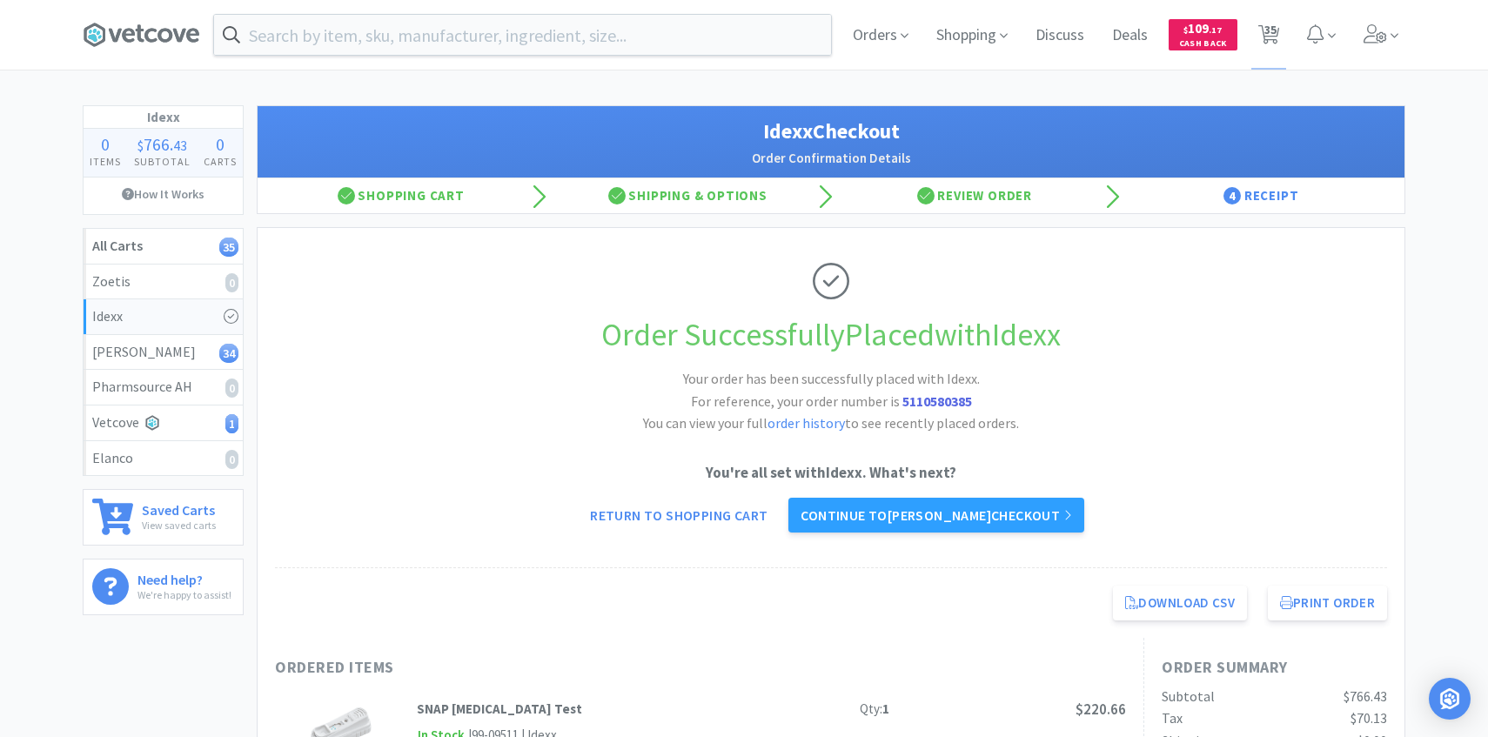
select select "2"
select select "4"
select select "1"
select select "2"
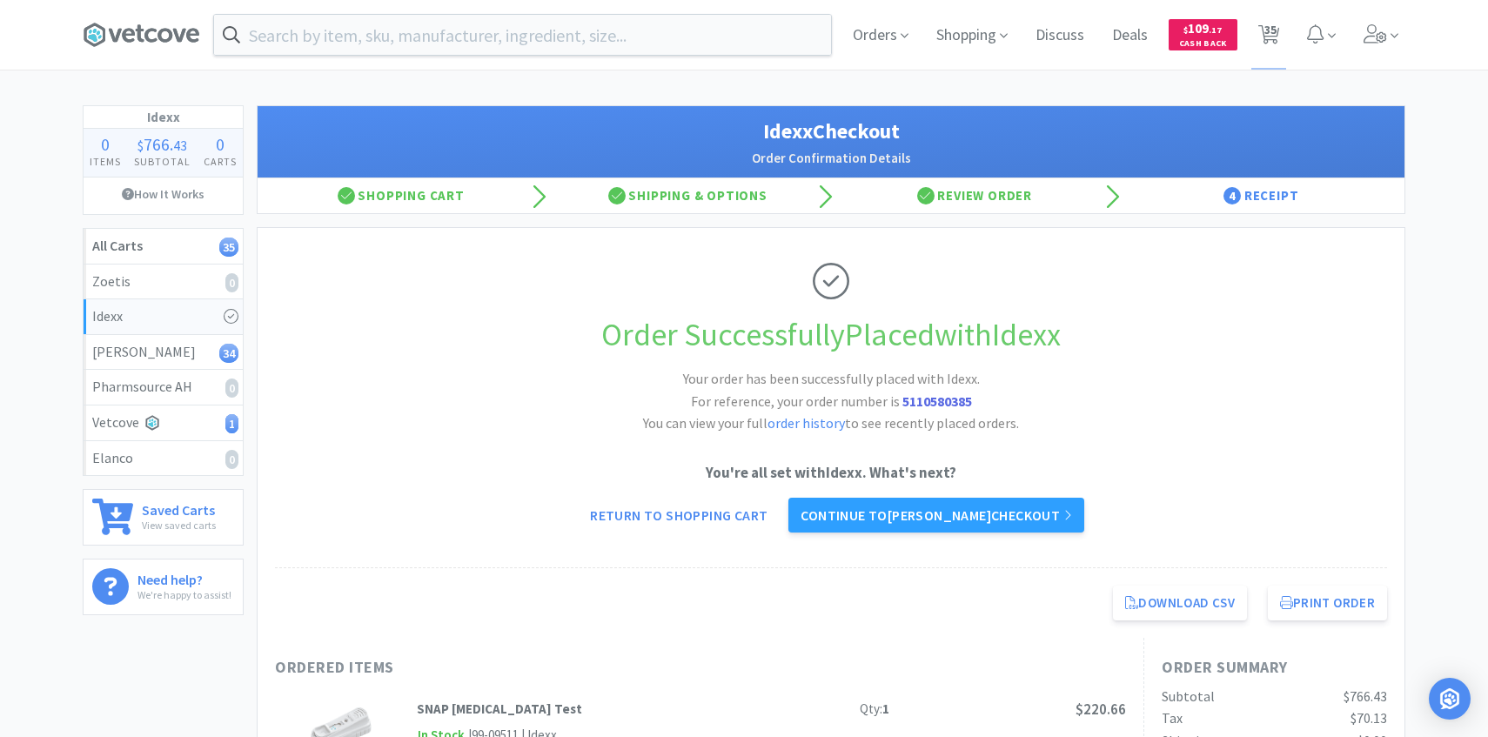
select select "1"
select select "2"
select select "20"
select select "2"
select select "25"
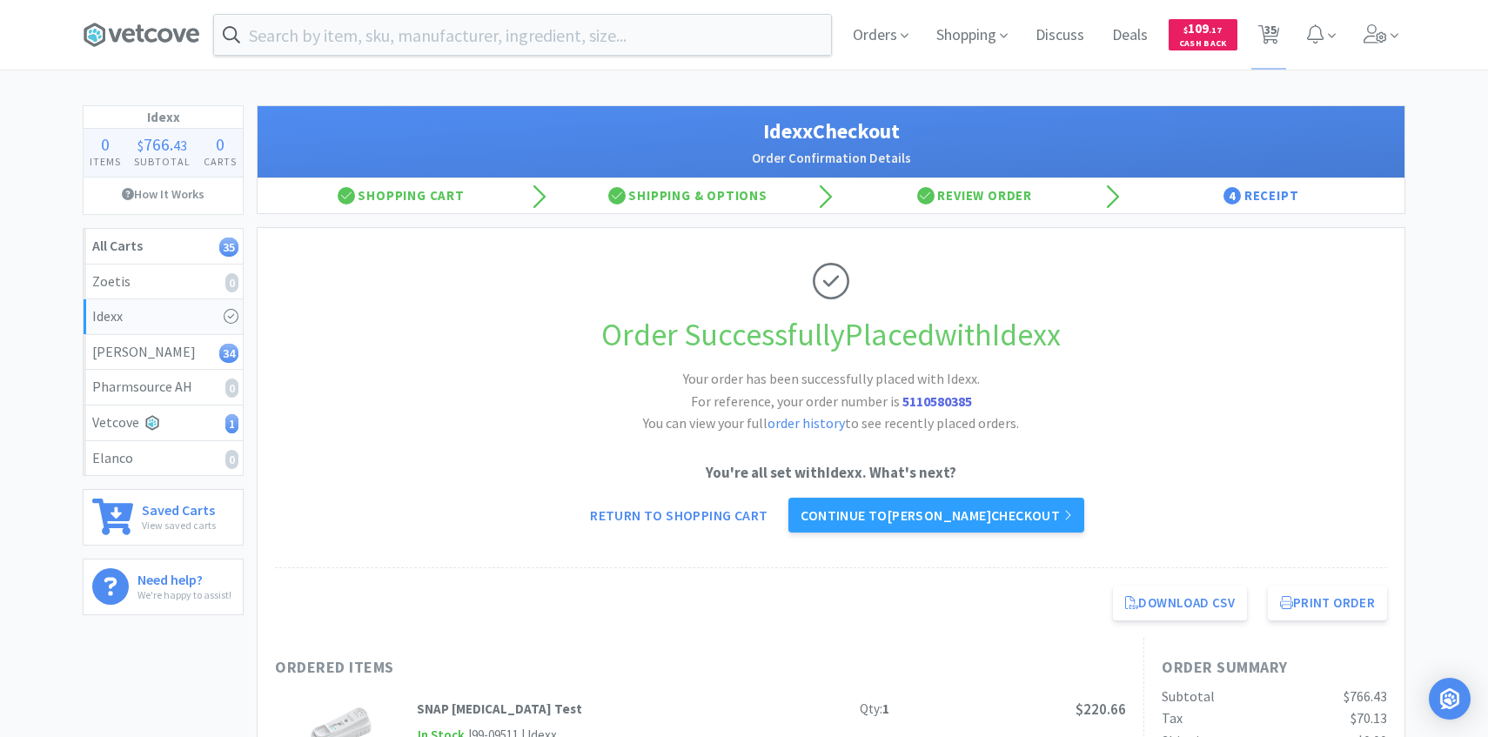
select select "1"
select select "30"
select select "25"
select select "1"
select select "2"
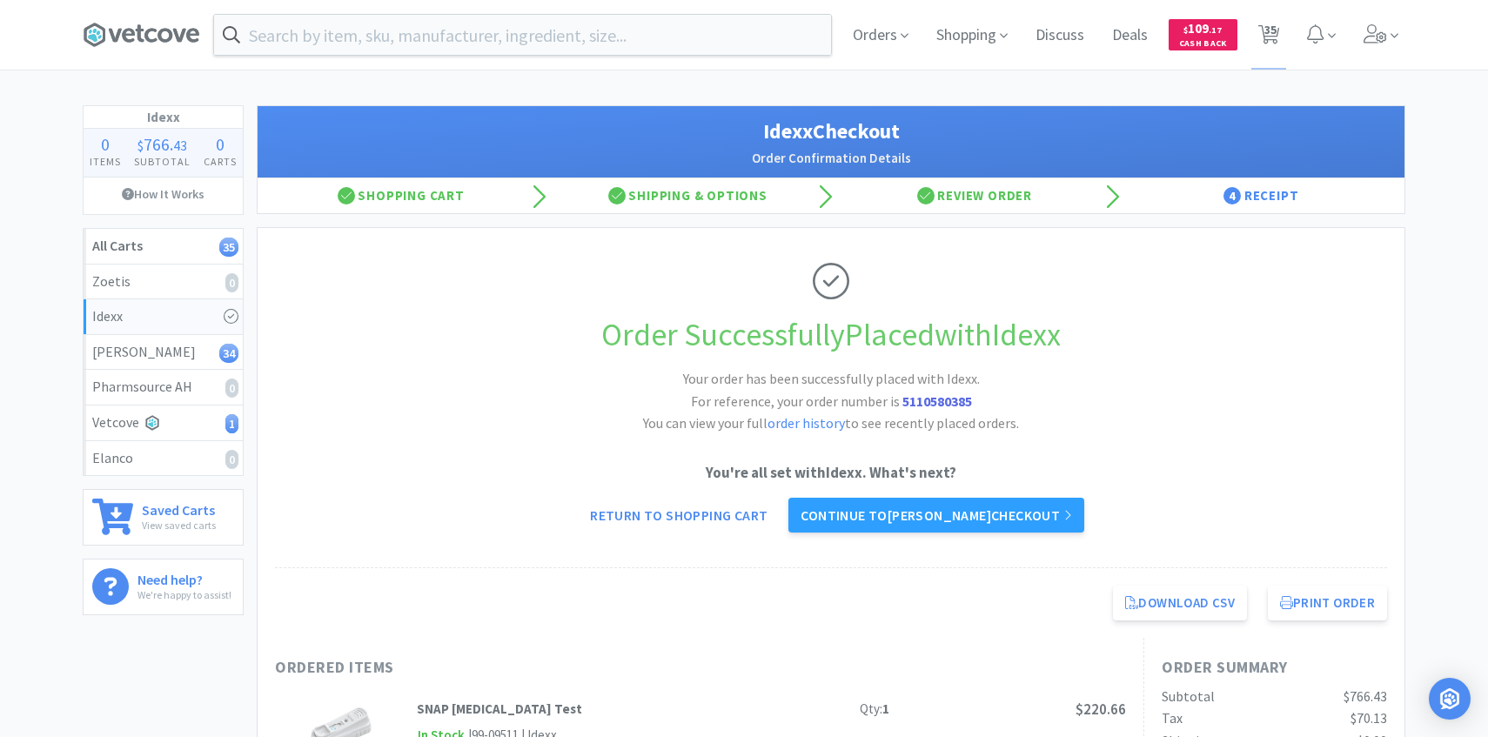
select select "1"
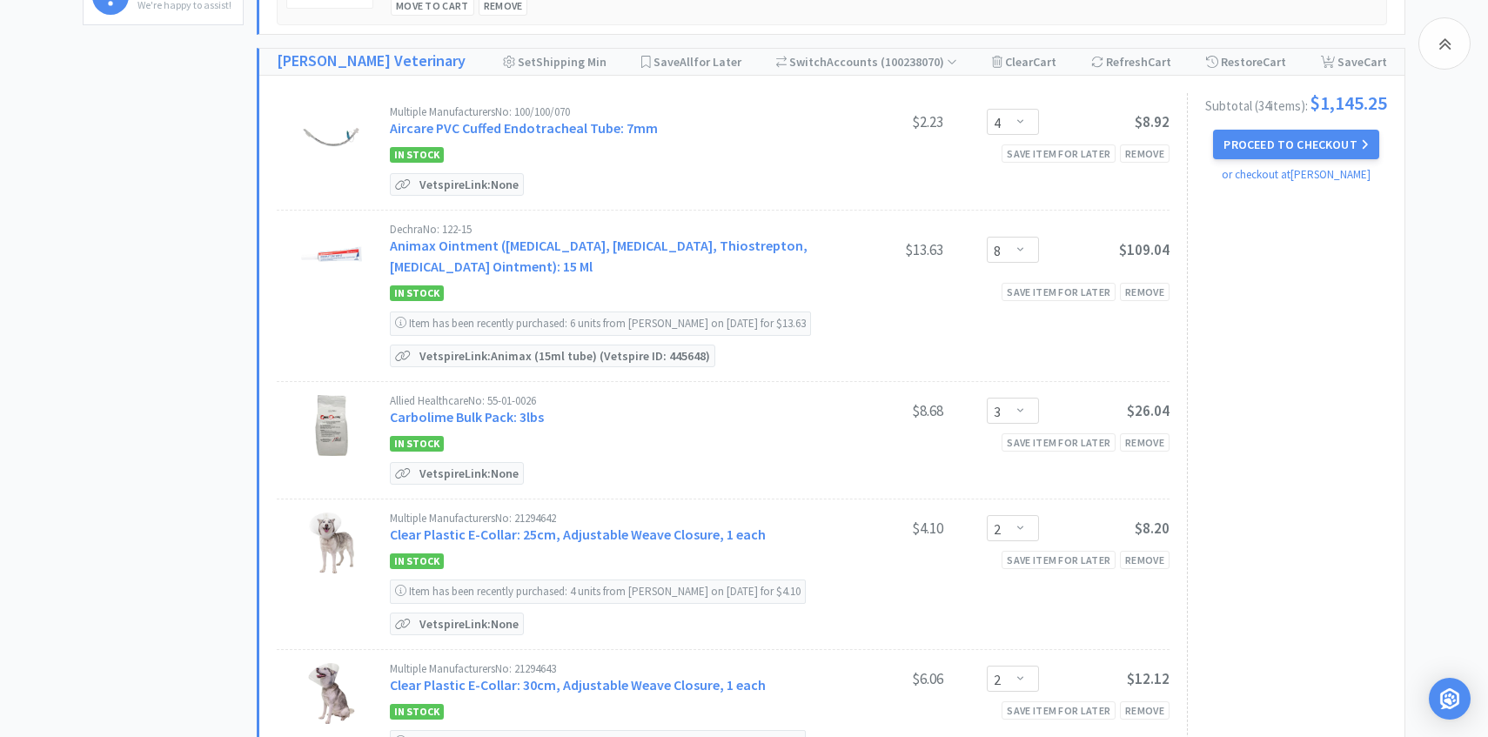
scroll to position [589, 0]
click at [613, 252] on link "Animax Ointment ([MEDICAL_DATA], [MEDICAL_DATA], Thiostrepton, [MEDICAL_DATA] O…" at bounding box center [599, 257] width 418 height 38
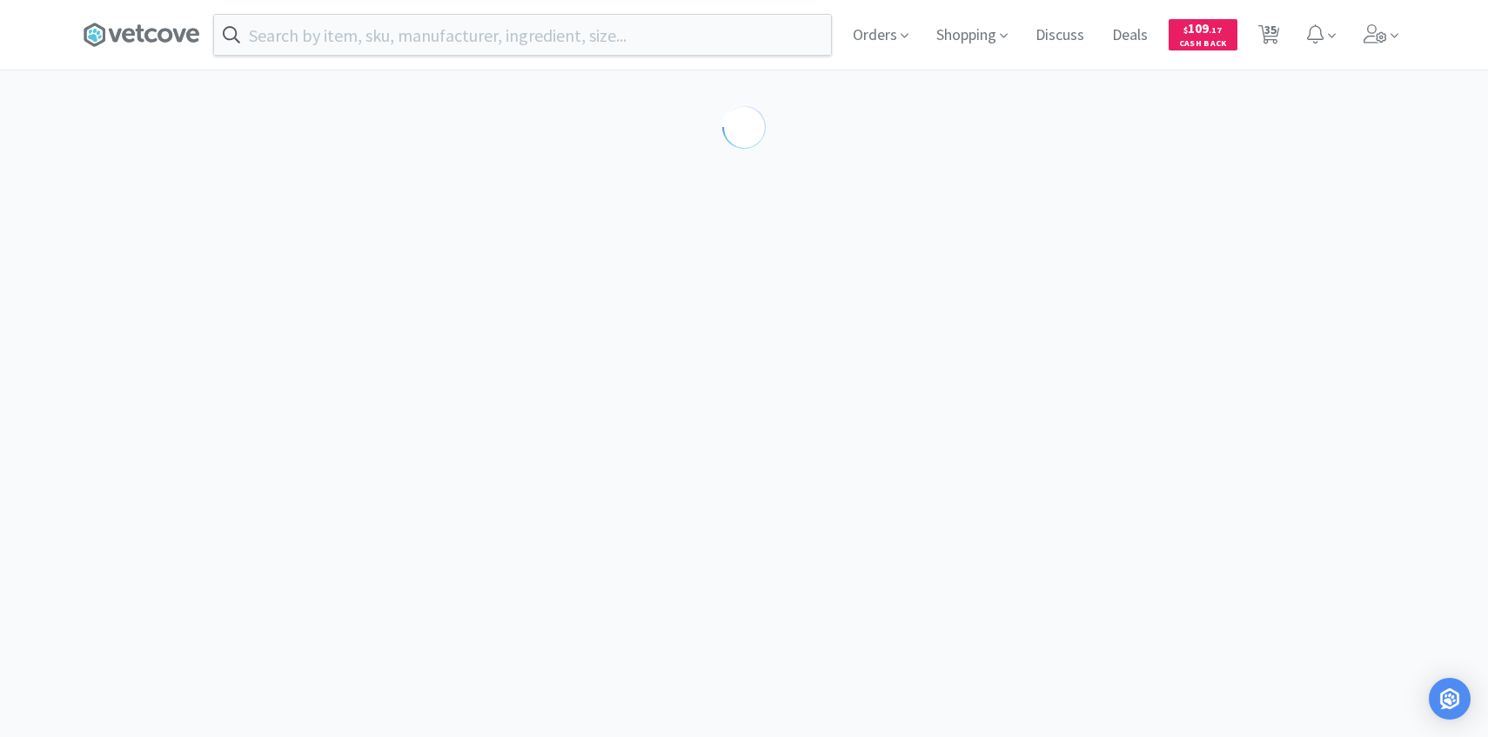
select select "143513"
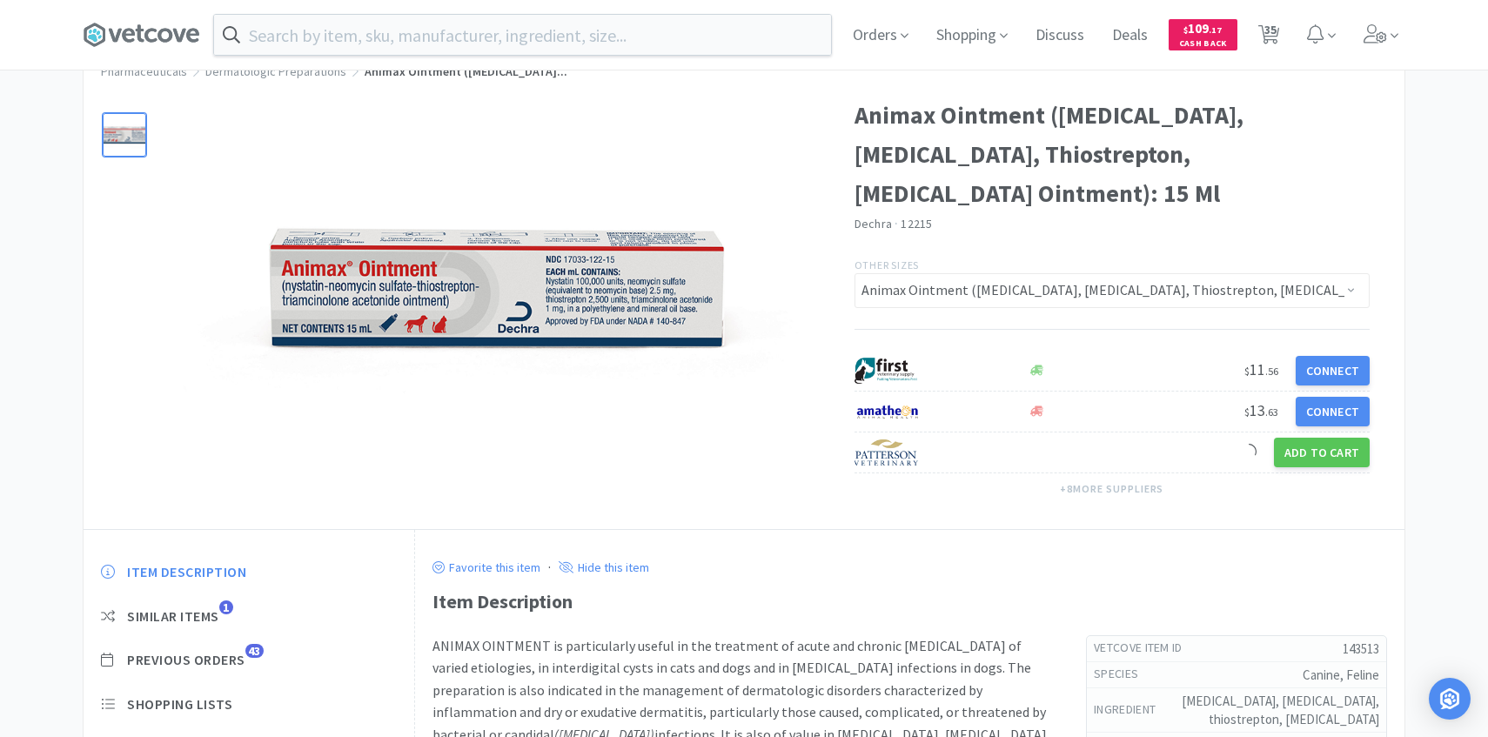
scroll to position [131, 0]
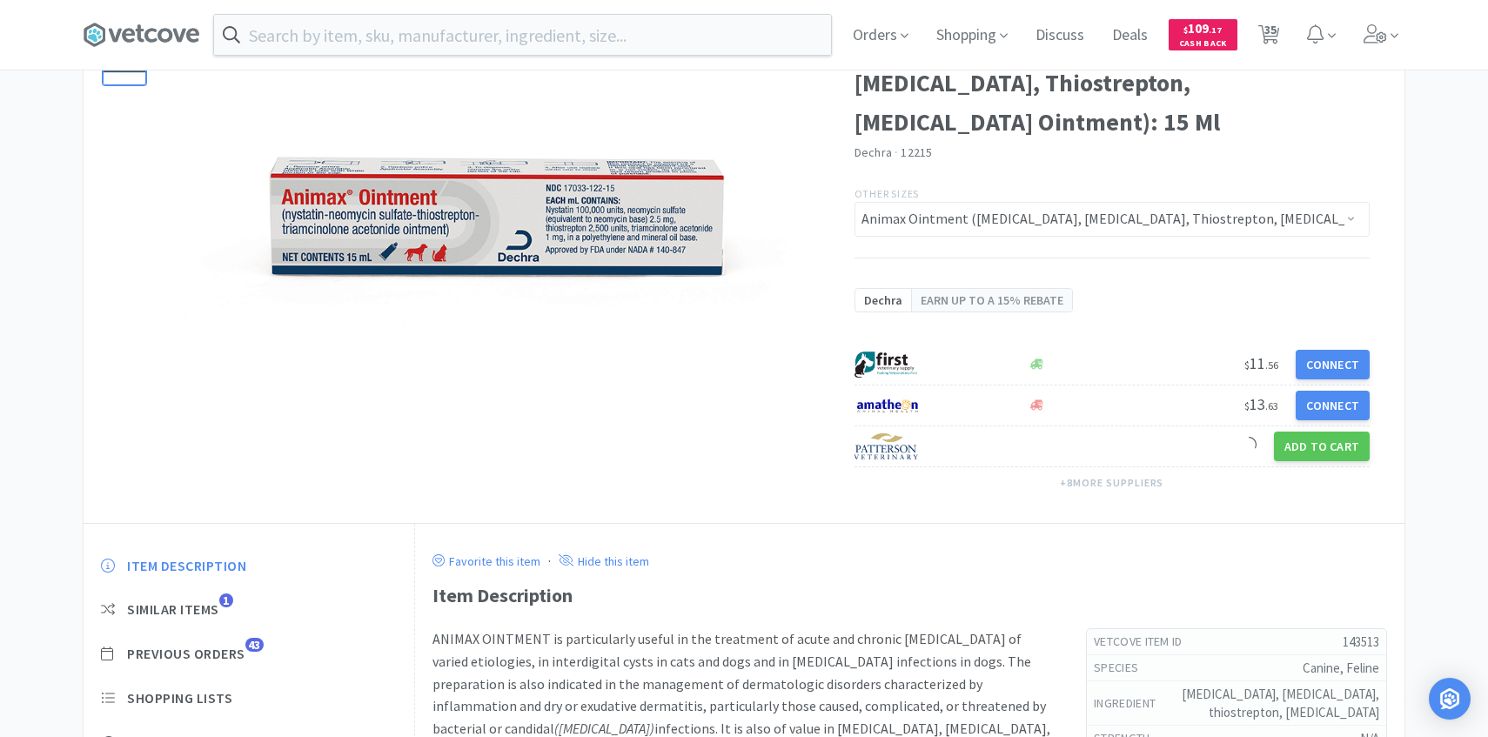
click at [226, 663] on div "Item Description Similar Items 1 Previous Orders 43 Shopping Lists Track Item N…" at bounding box center [249, 712] width 331 height 345
click at [230, 652] on span "Previous Orders" at bounding box center [186, 654] width 118 height 18
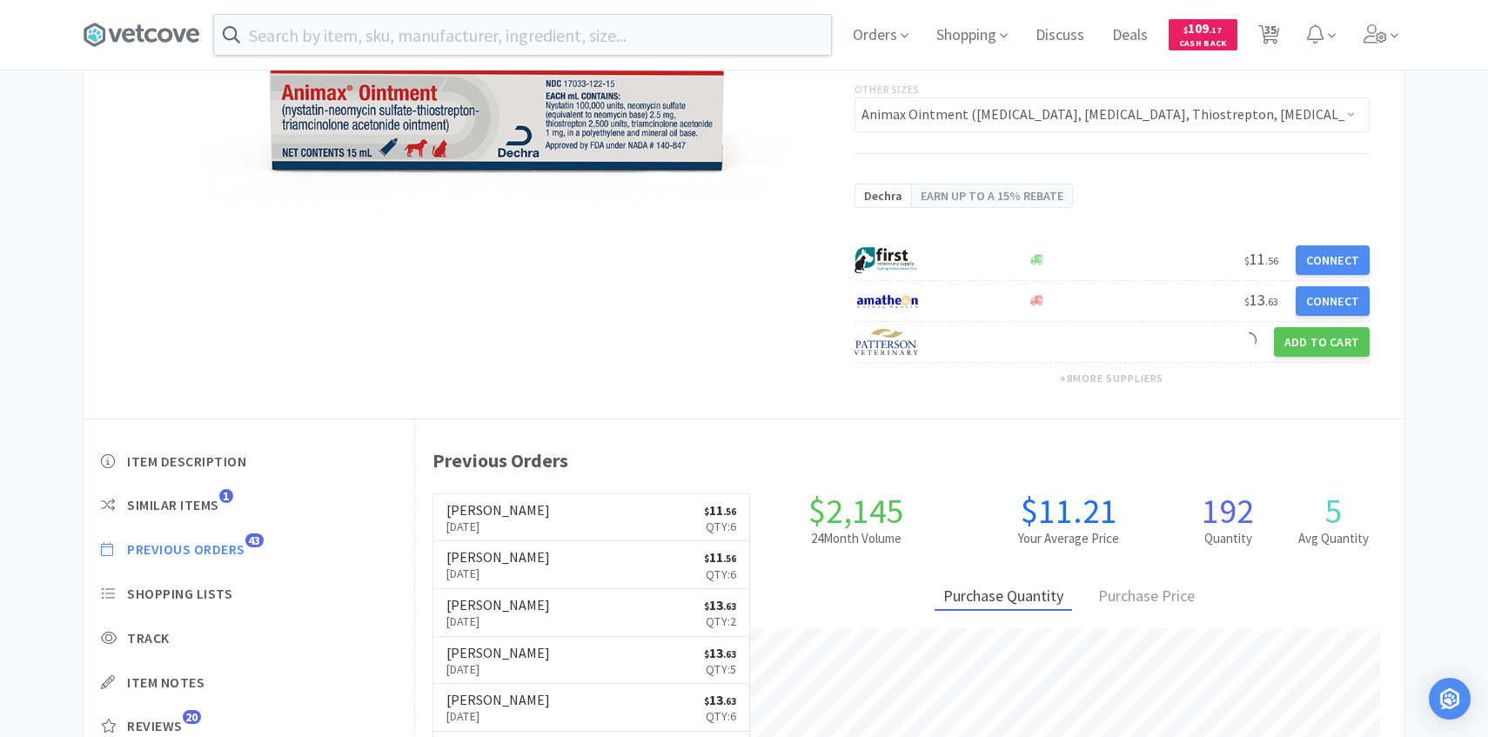
scroll to position [238, 0]
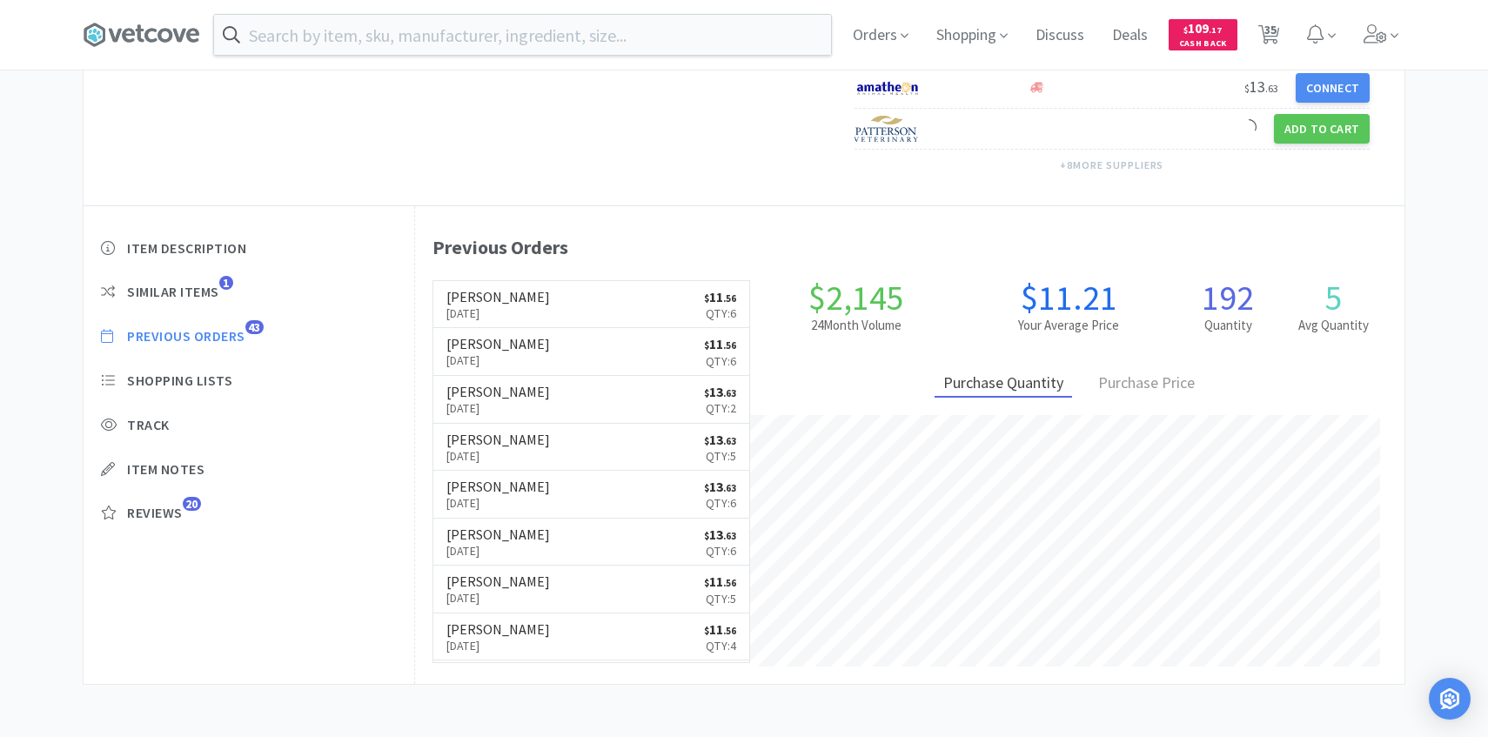
select select "4"
select select "8"
select select "3"
select select "2"
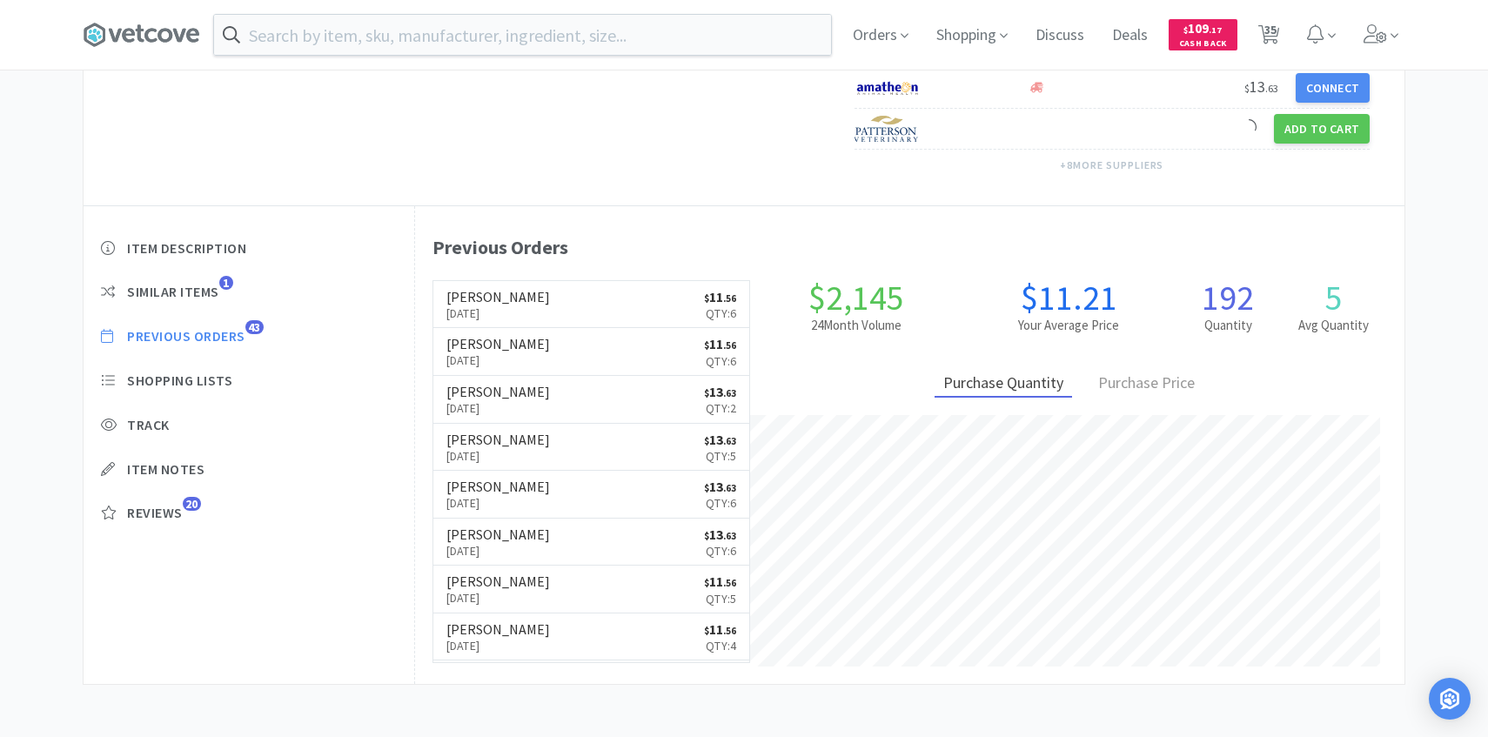
select select "2"
select select "1"
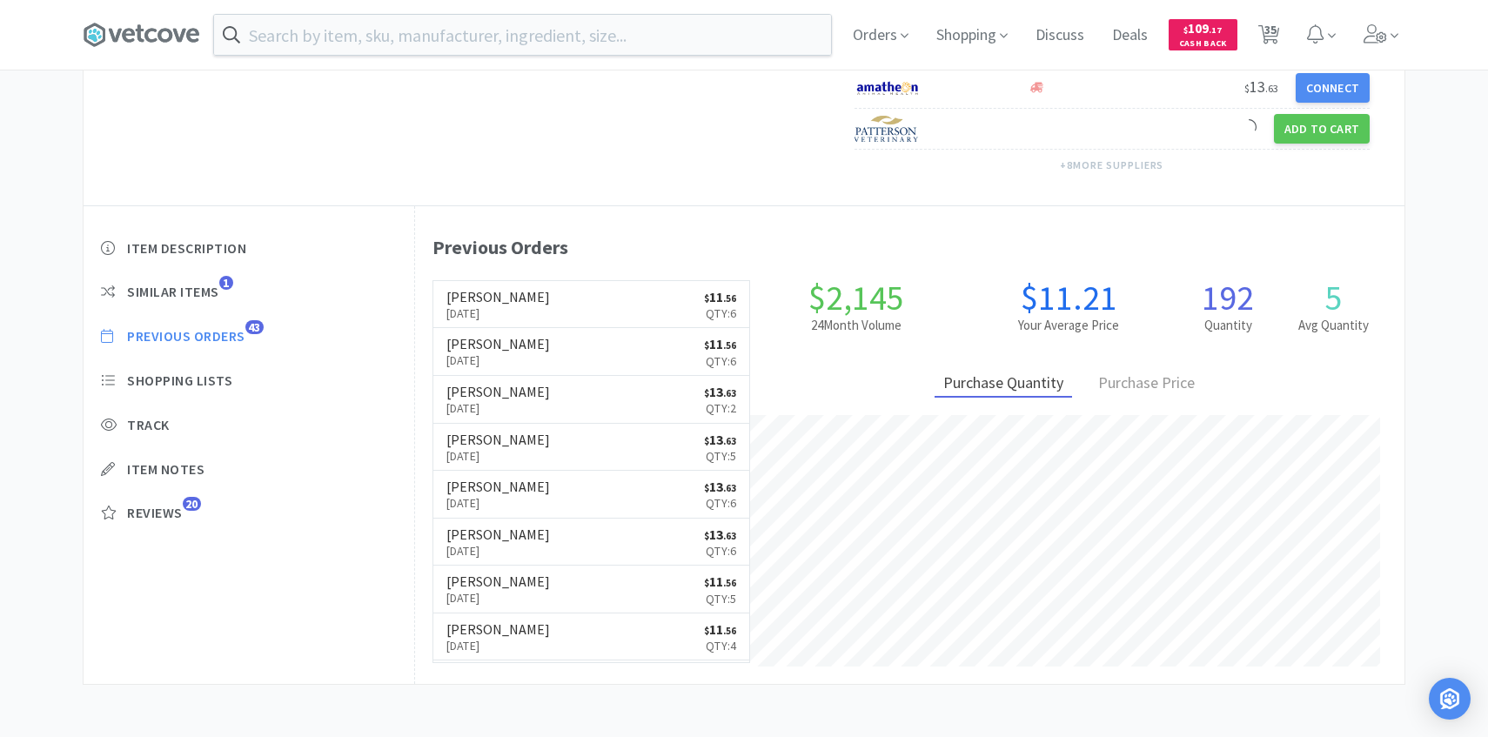
select select "1"
select select "3"
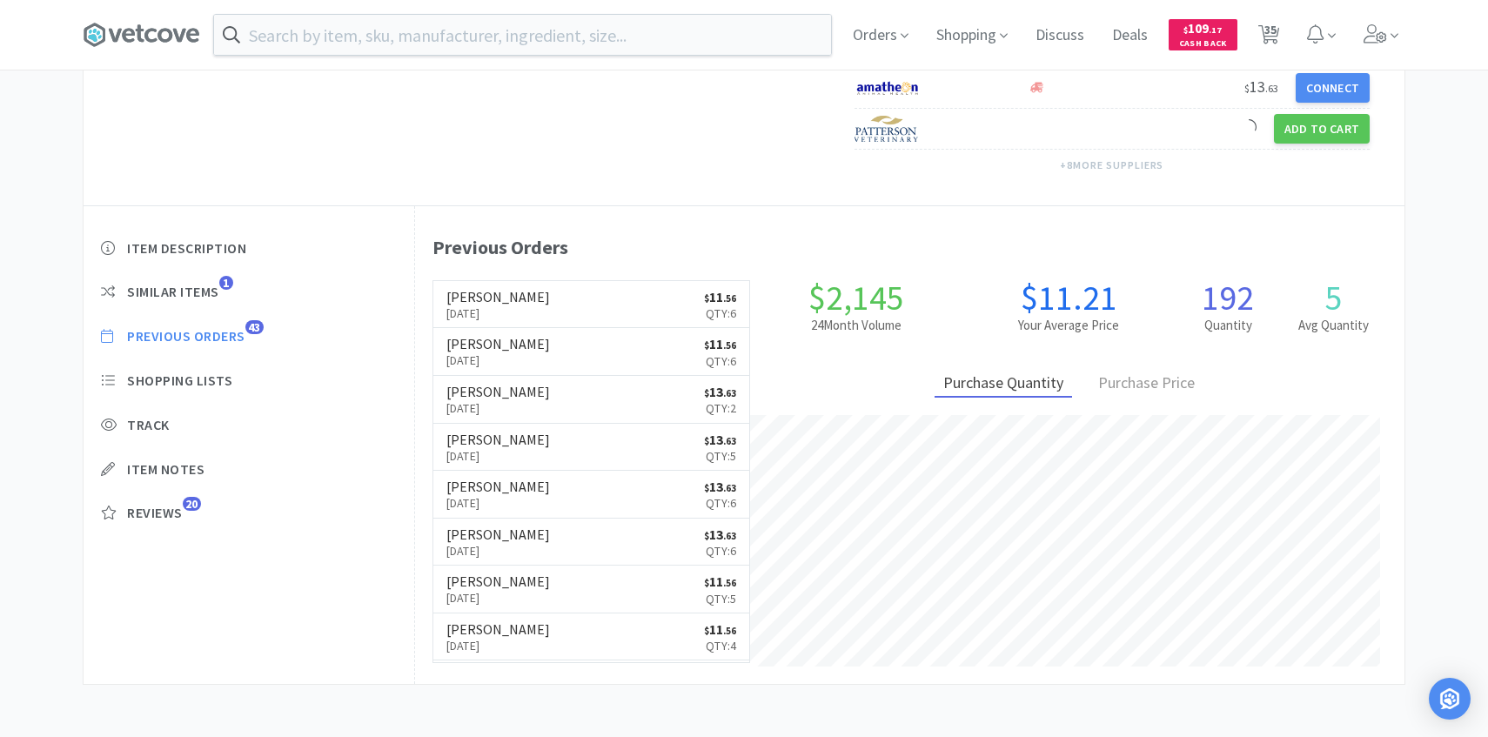
select select "1"
select select "2"
select select "1"
select select "2"
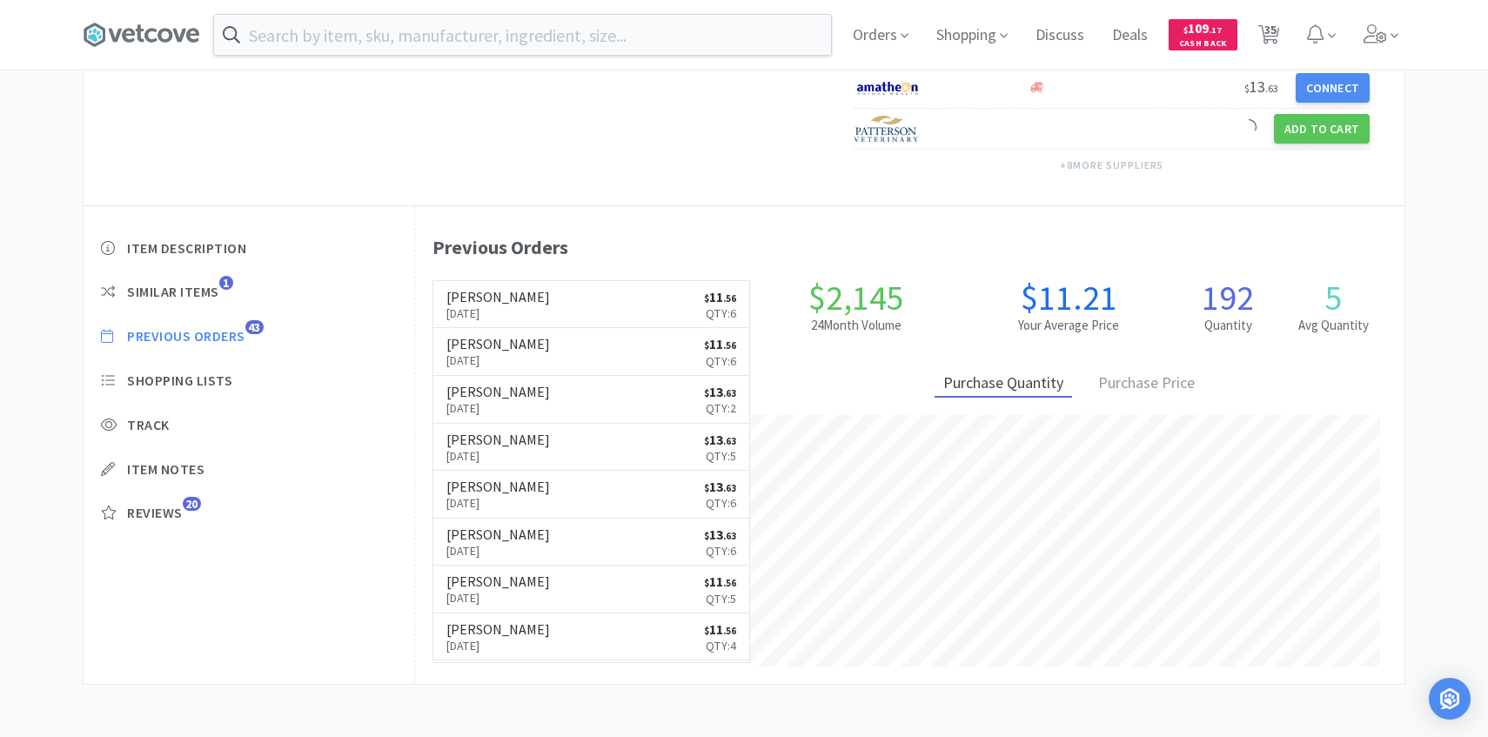
select select "4"
select select "1"
select select "2"
select select "1"
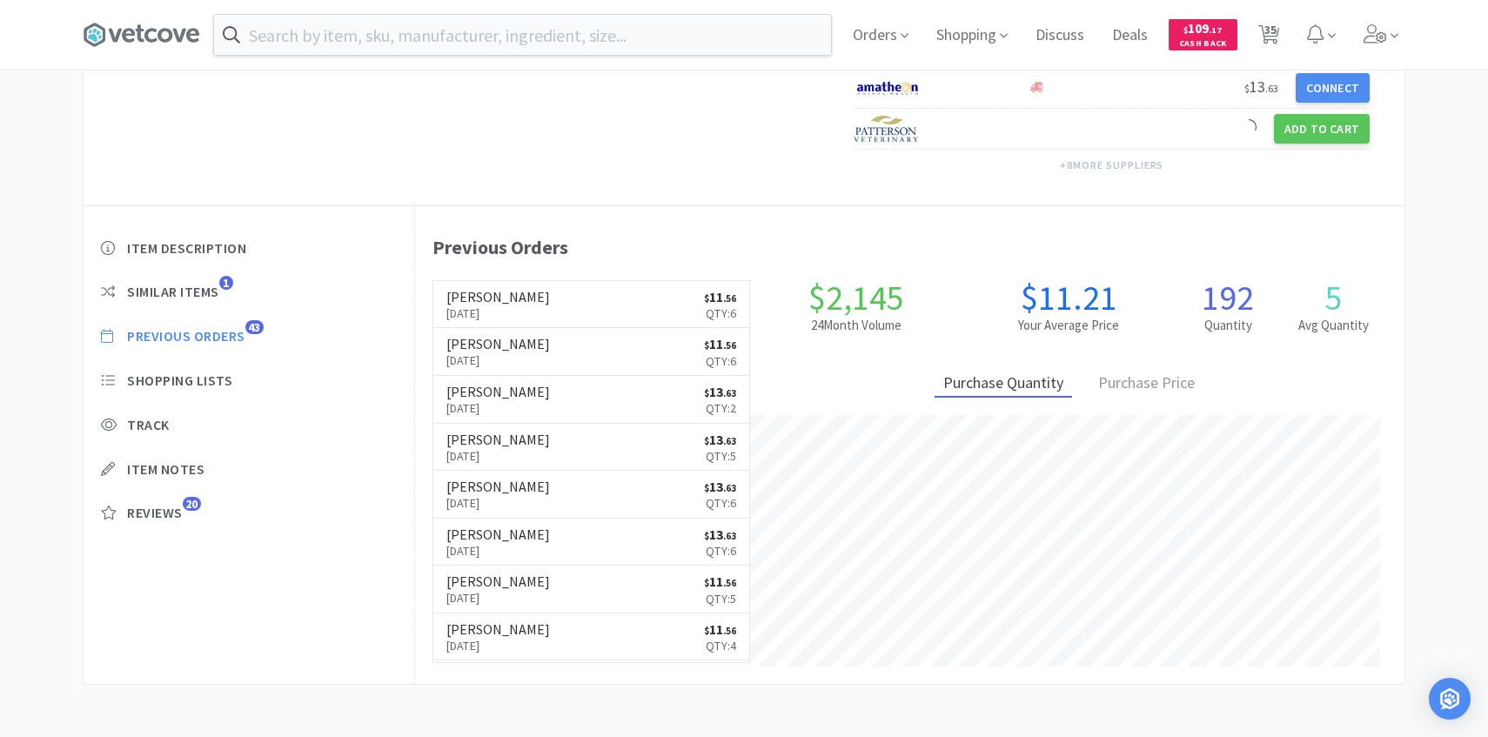
select select "2"
select select "20"
select select "2"
select select "25"
select select "1"
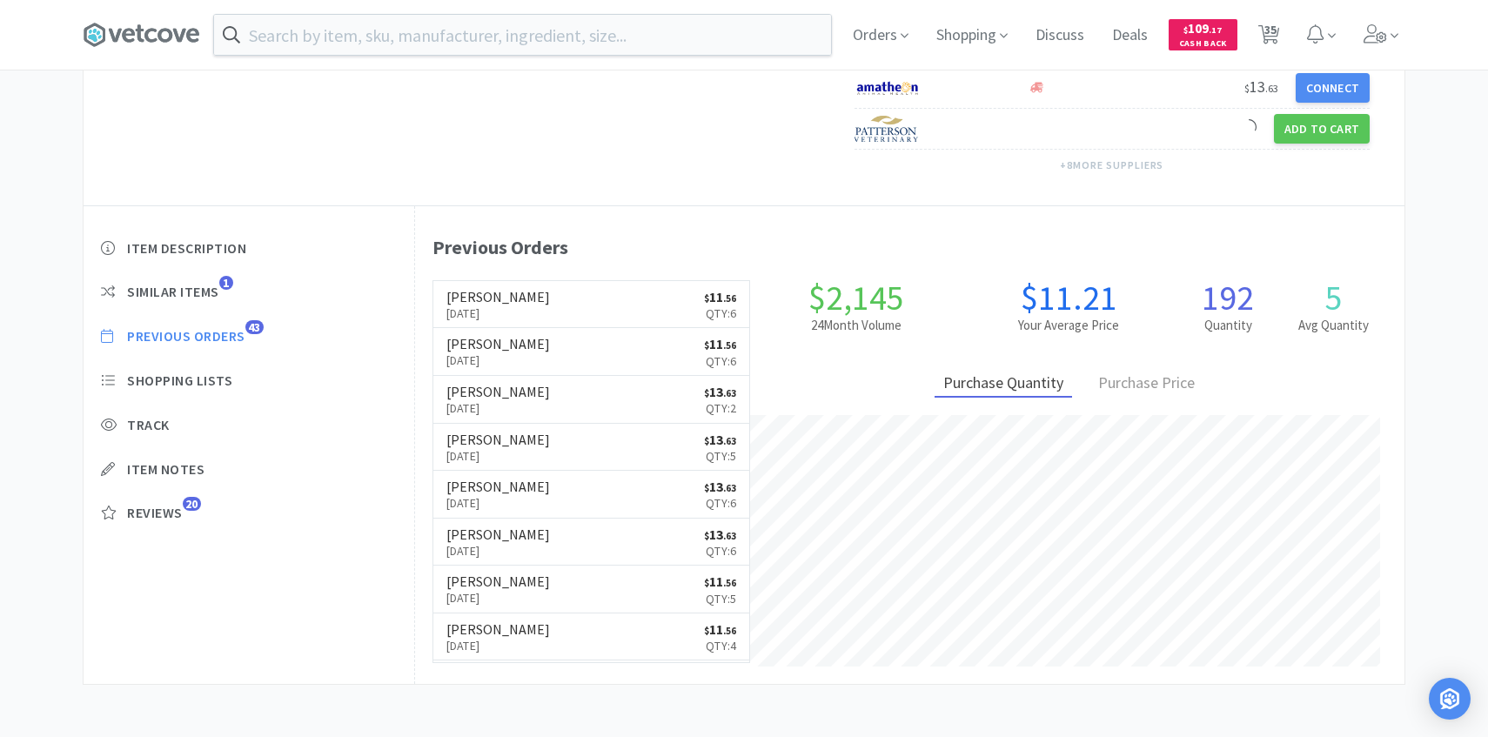
select select "30"
select select "25"
select select "1"
select select "2"
select select "1"
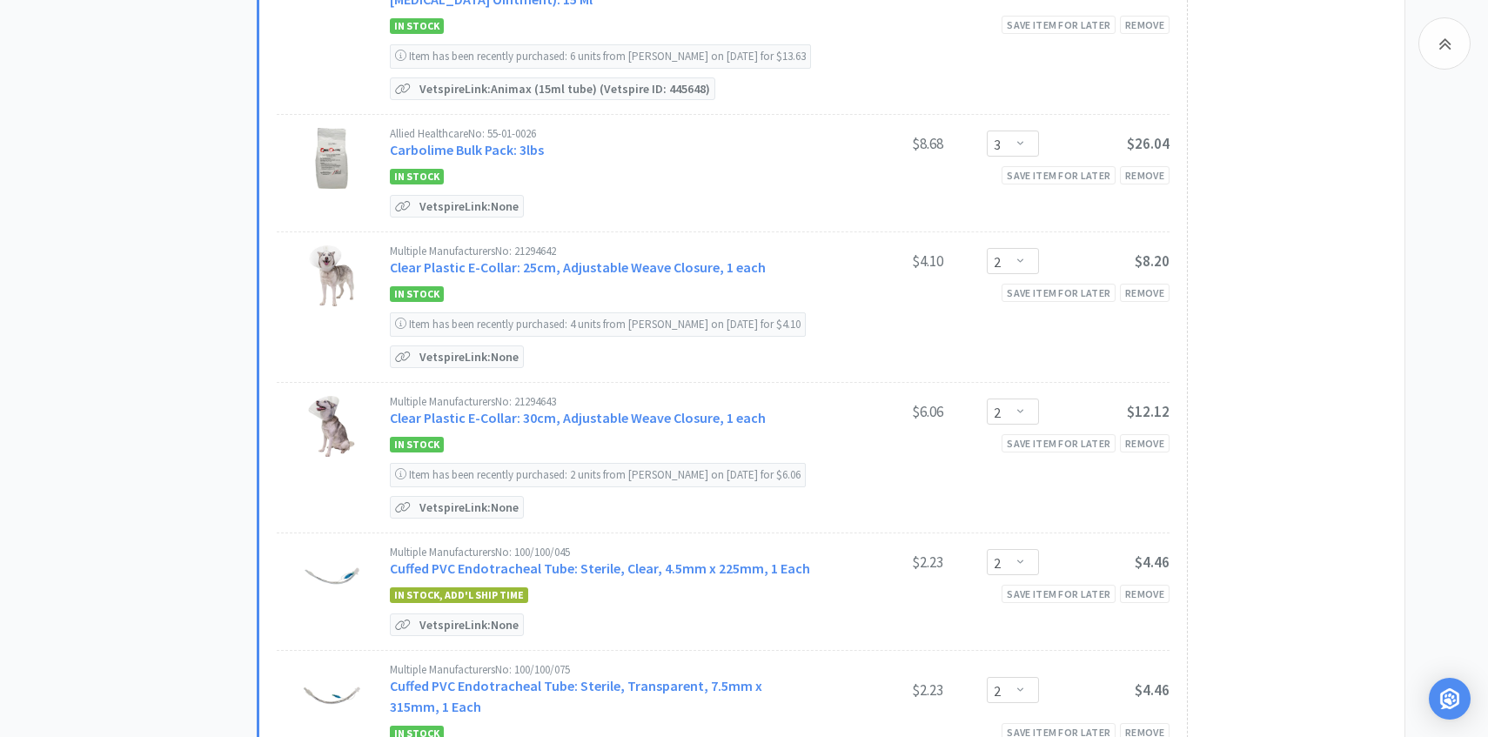
scroll to position [860, 0]
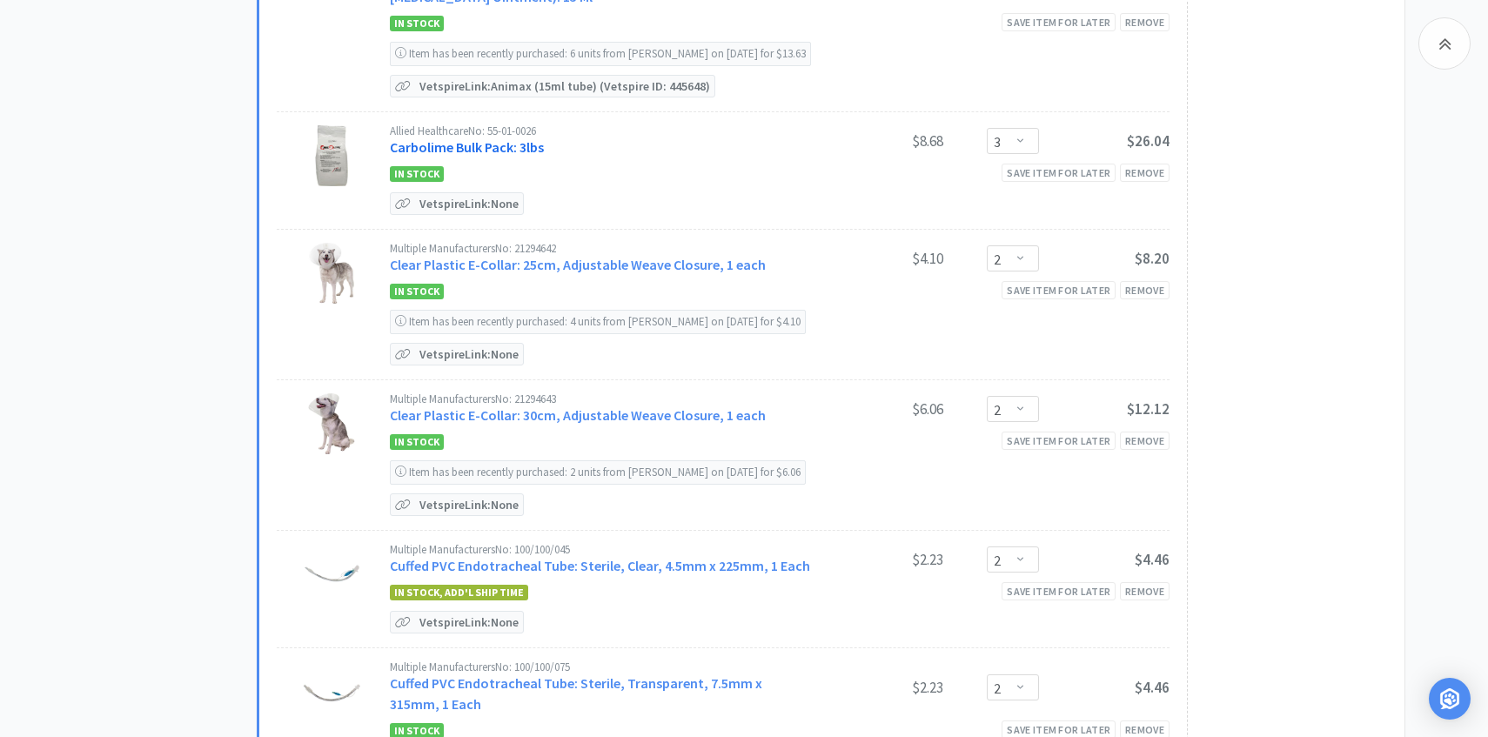
click at [511, 153] on link "Carbolime Bulk Pack: 3lbs" at bounding box center [467, 146] width 154 height 17
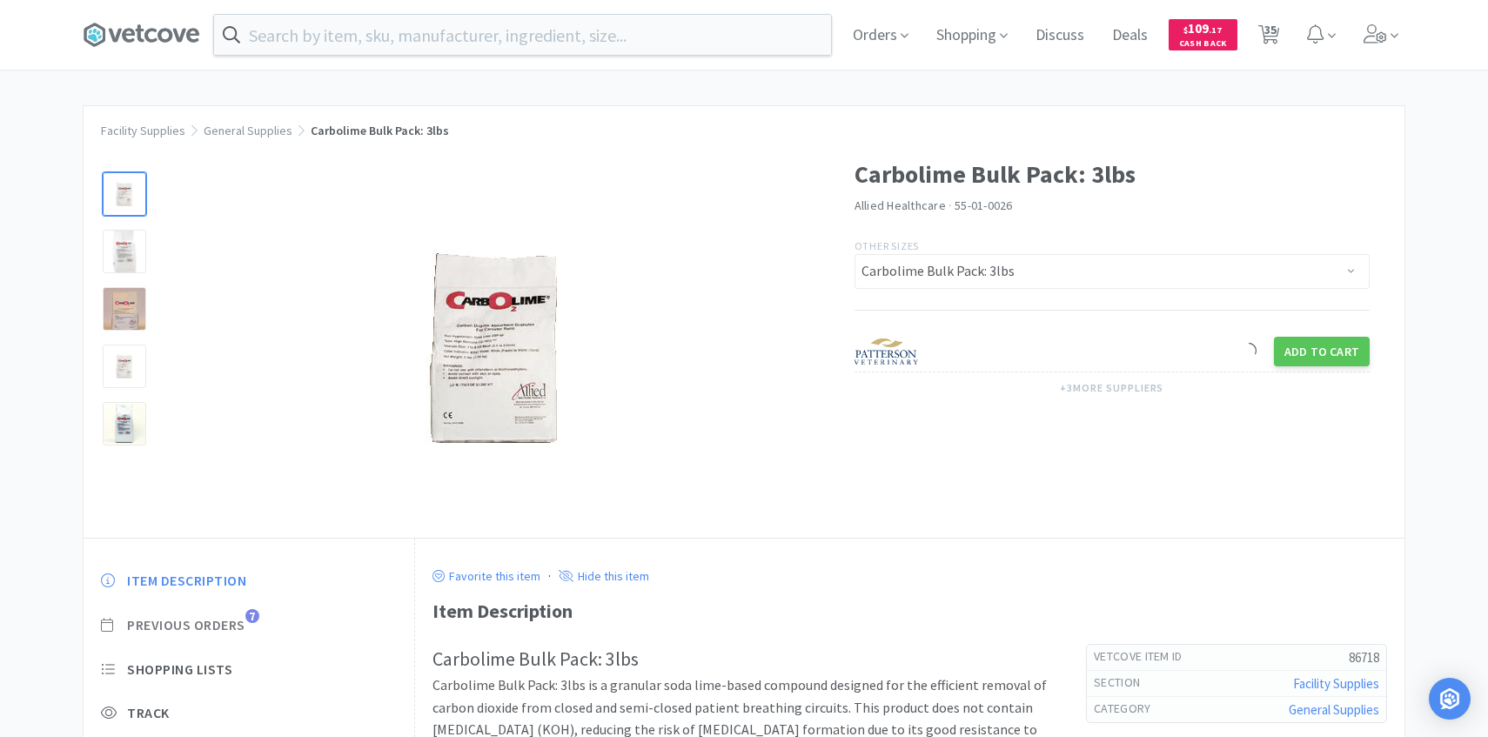
click at [237, 623] on span "Previous Orders" at bounding box center [186, 625] width 118 height 18
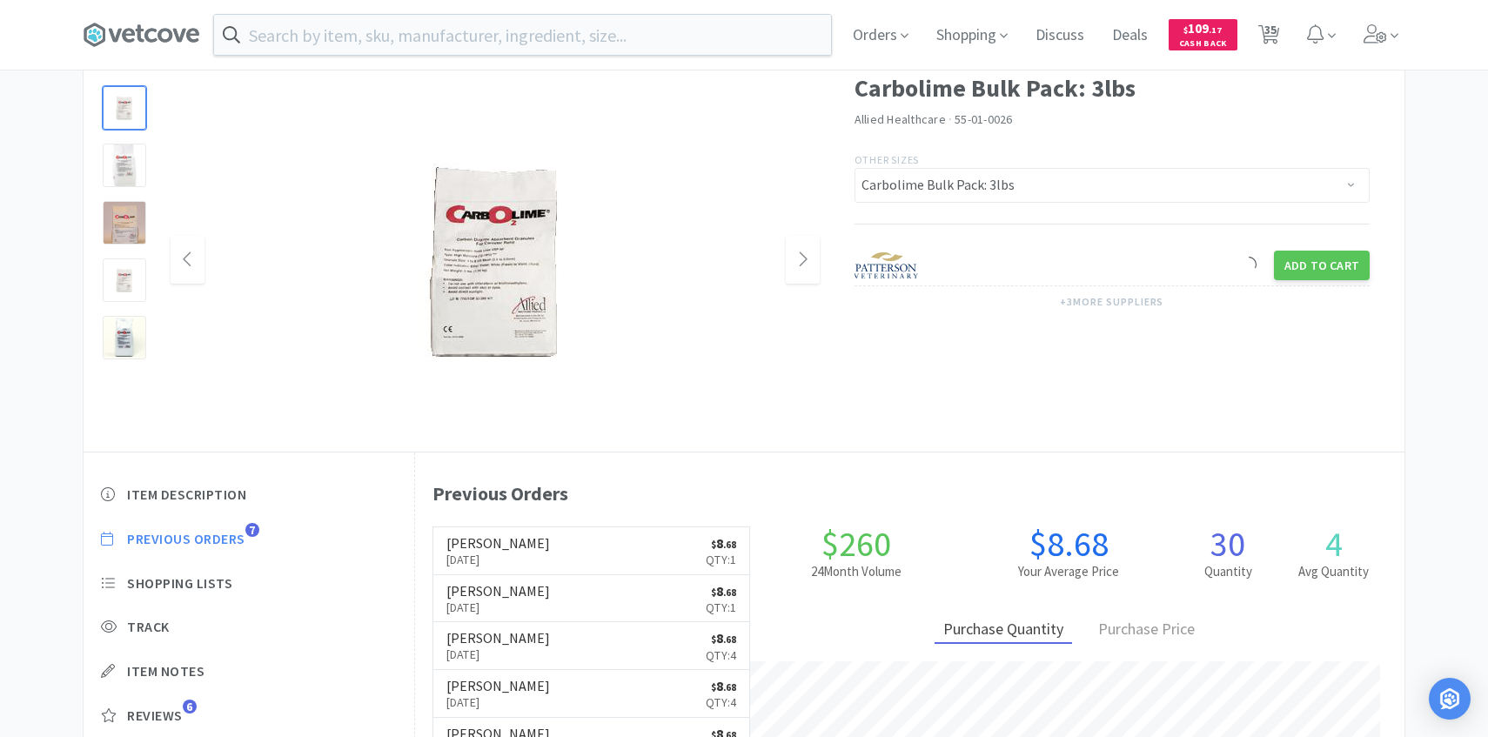
scroll to position [299, 0]
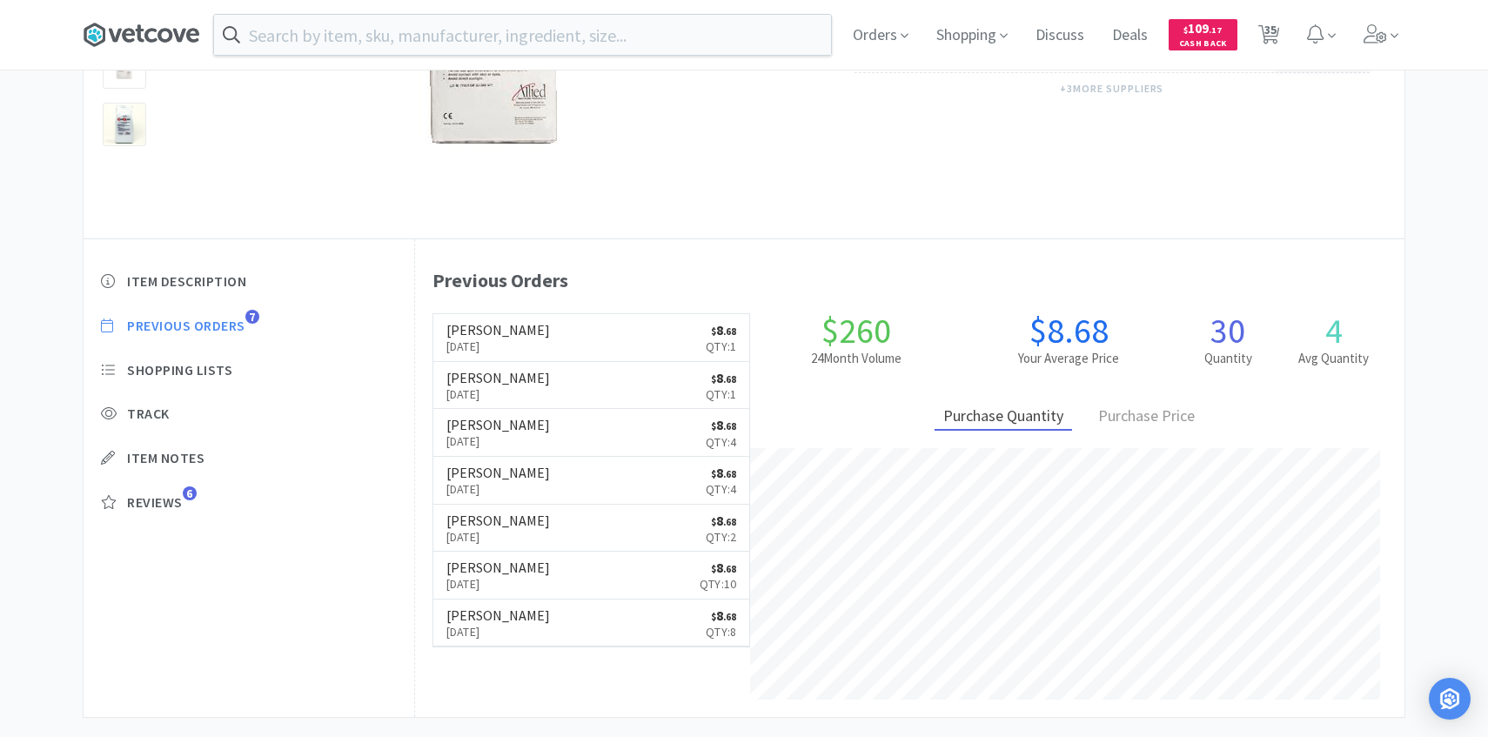
scroll to position [860, 0]
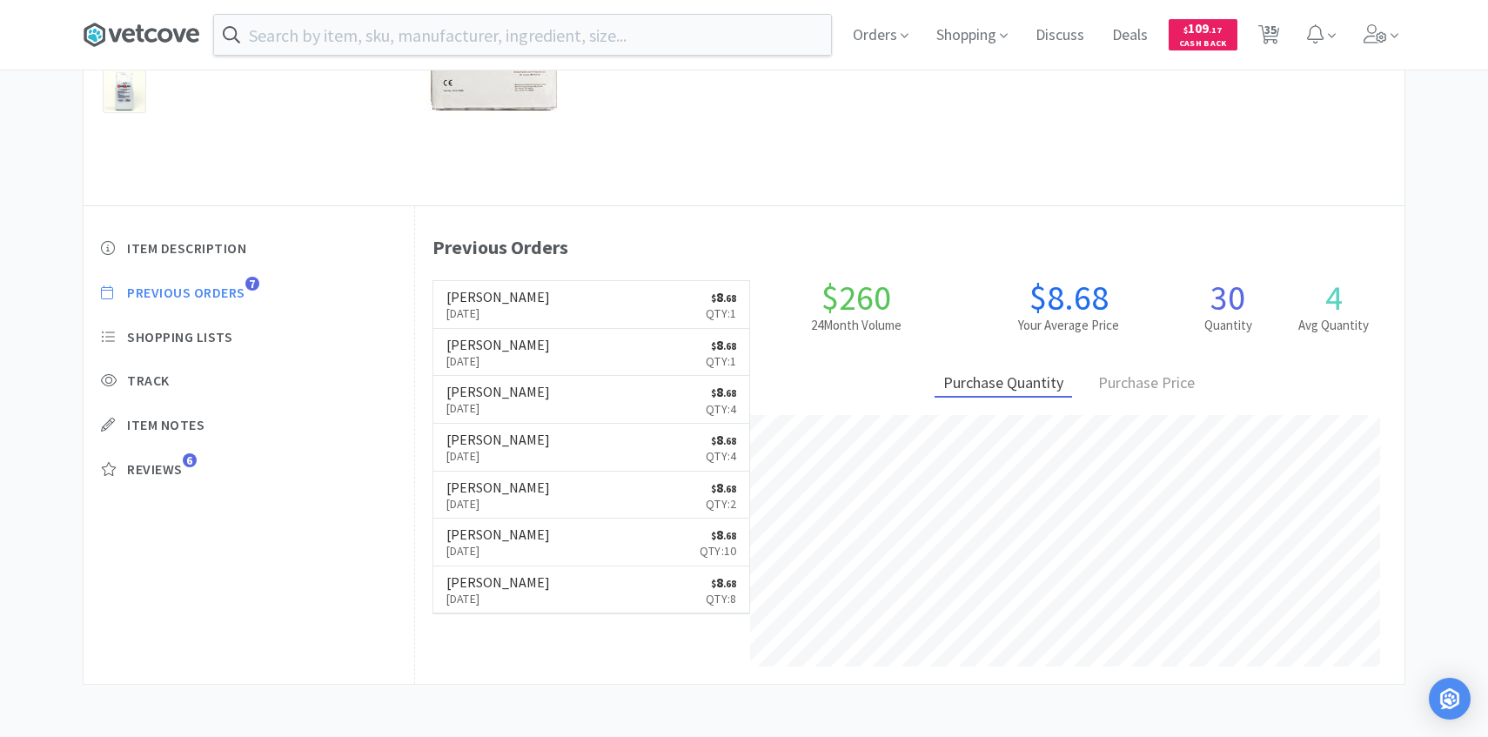
select select "4"
select select "8"
select select "3"
select select "2"
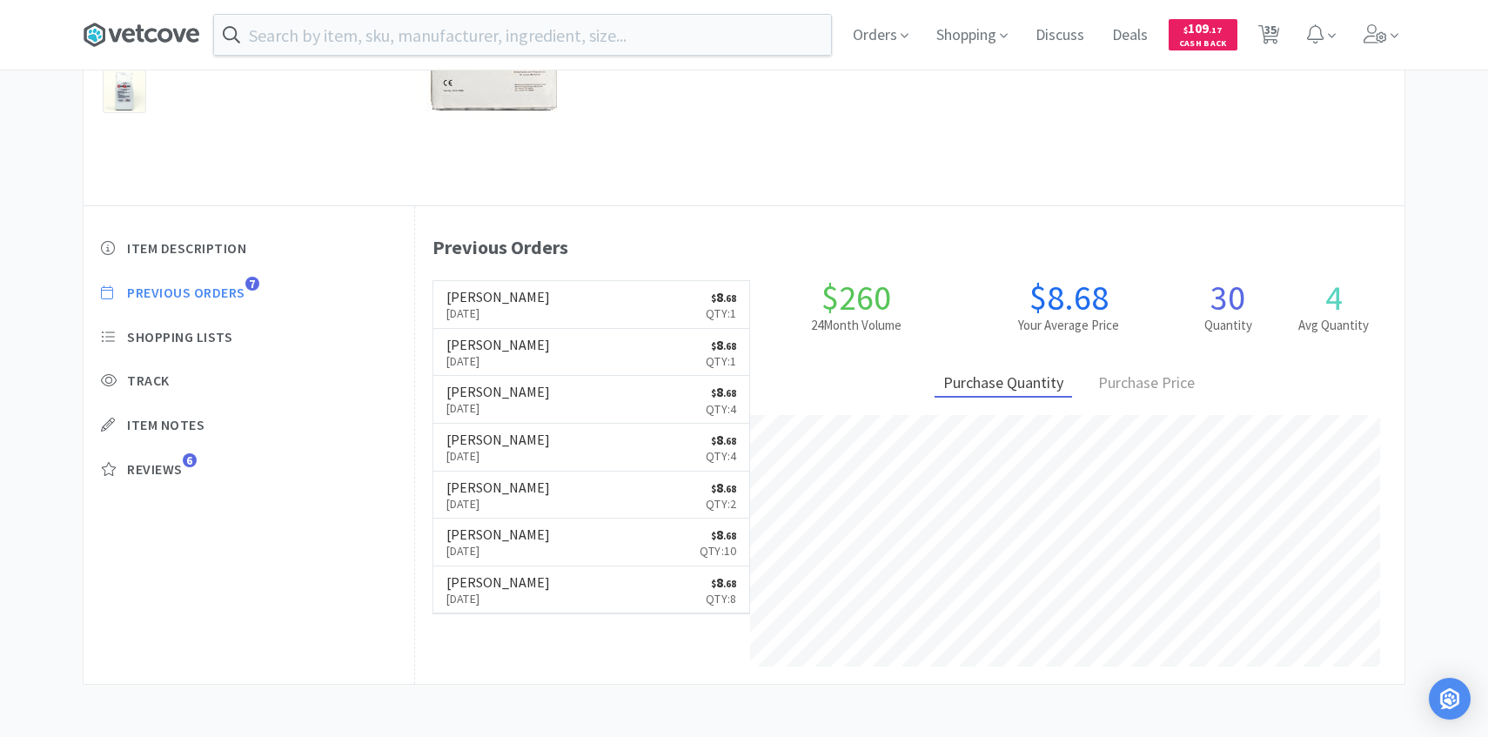
select select "2"
select select "1"
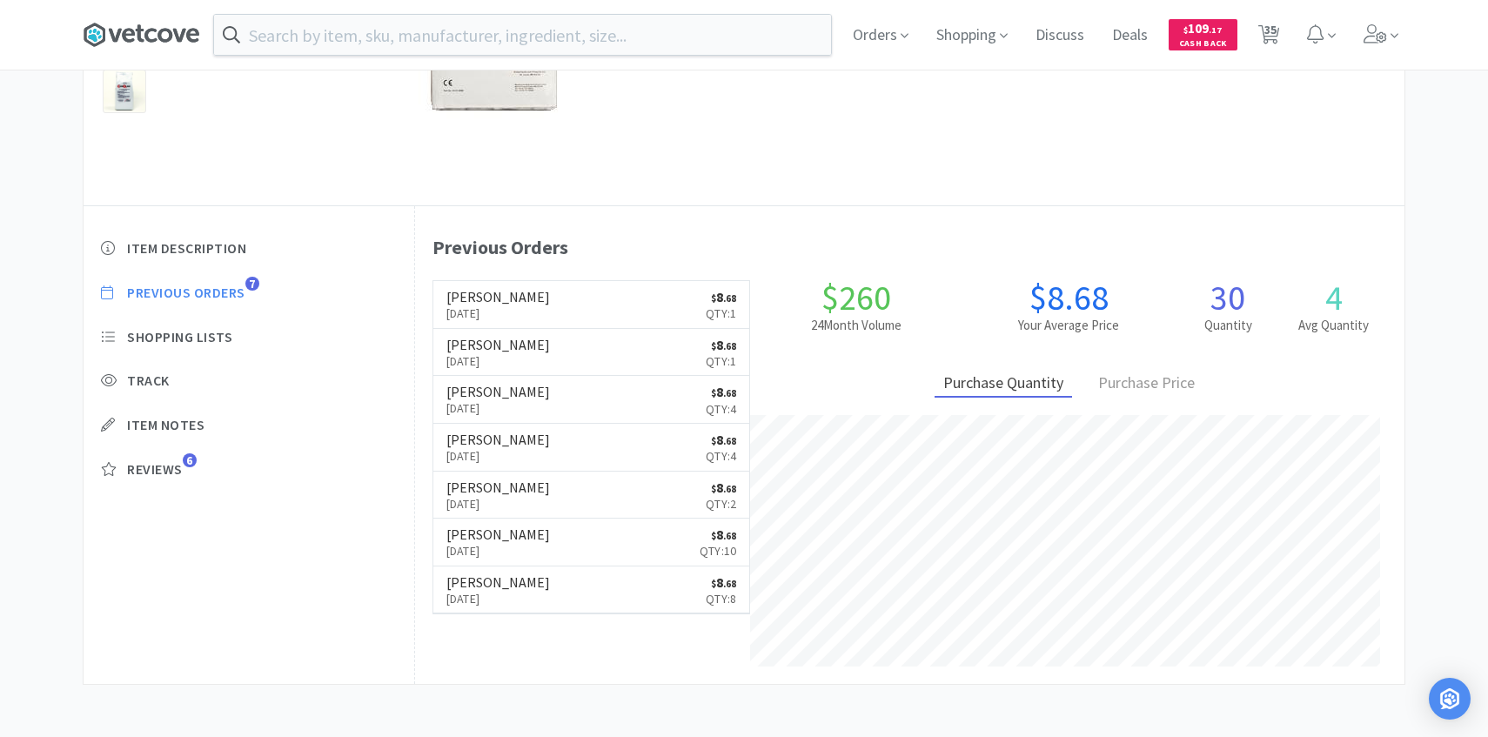
select select "1"
select select "3"
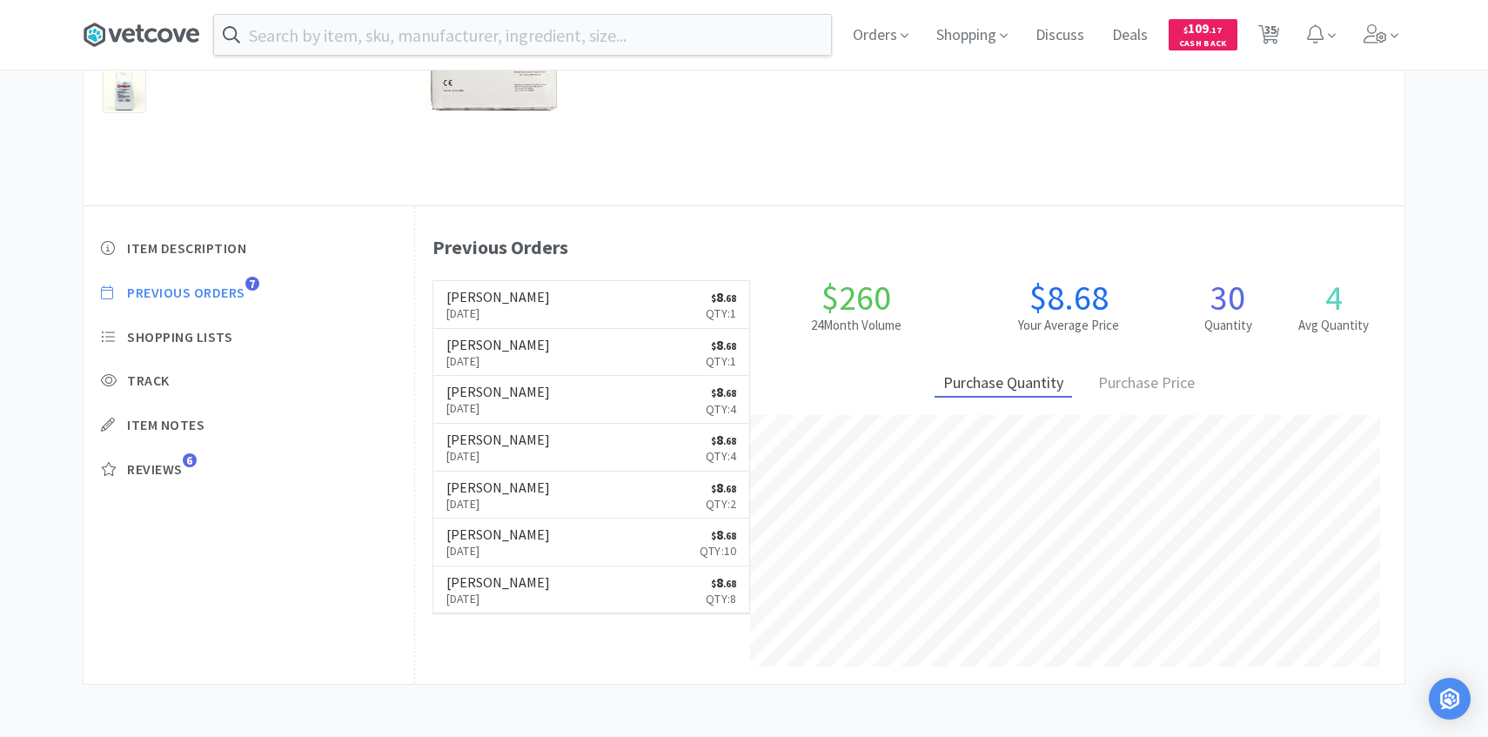
select select "1"
select select "2"
select select "1"
select select "2"
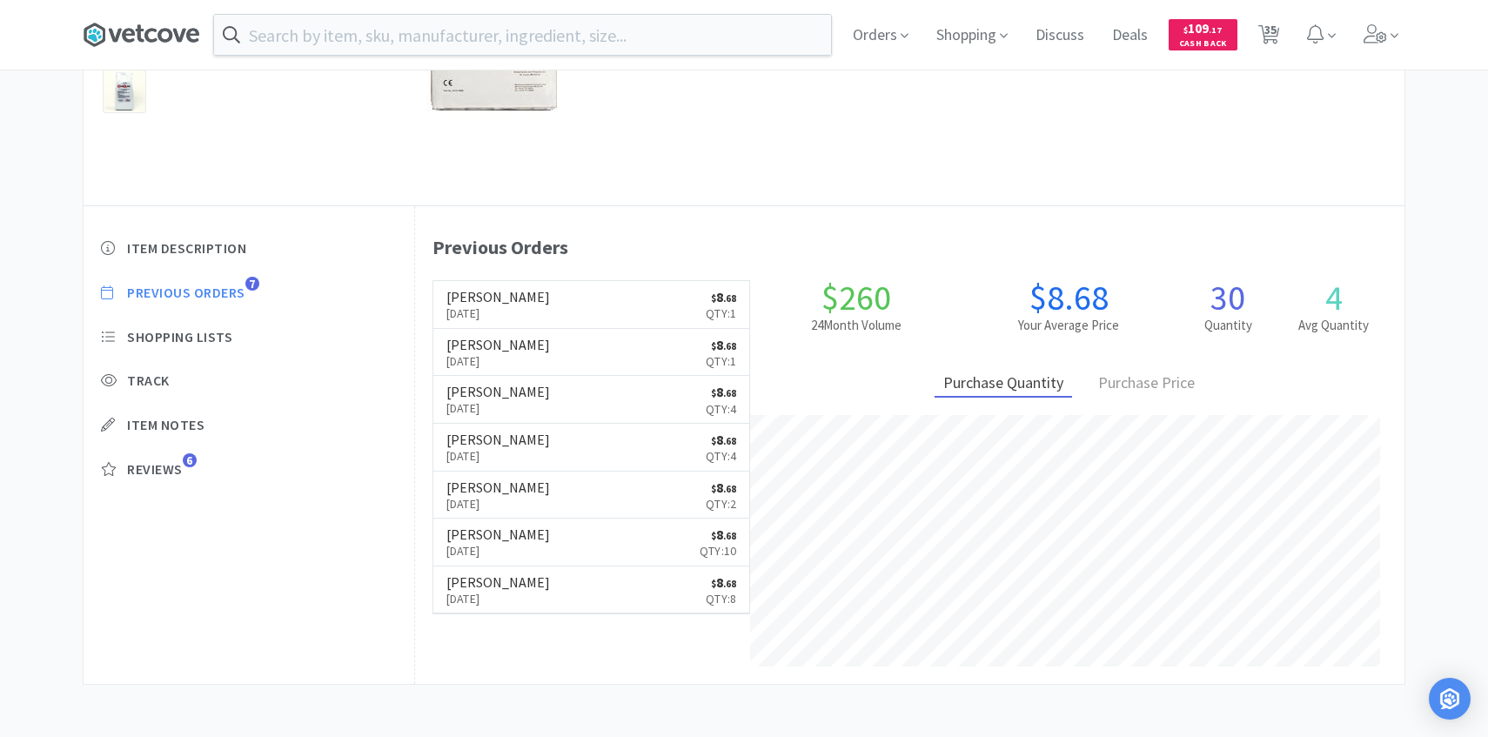
select select "4"
select select "1"
select select "2"
select select "1"
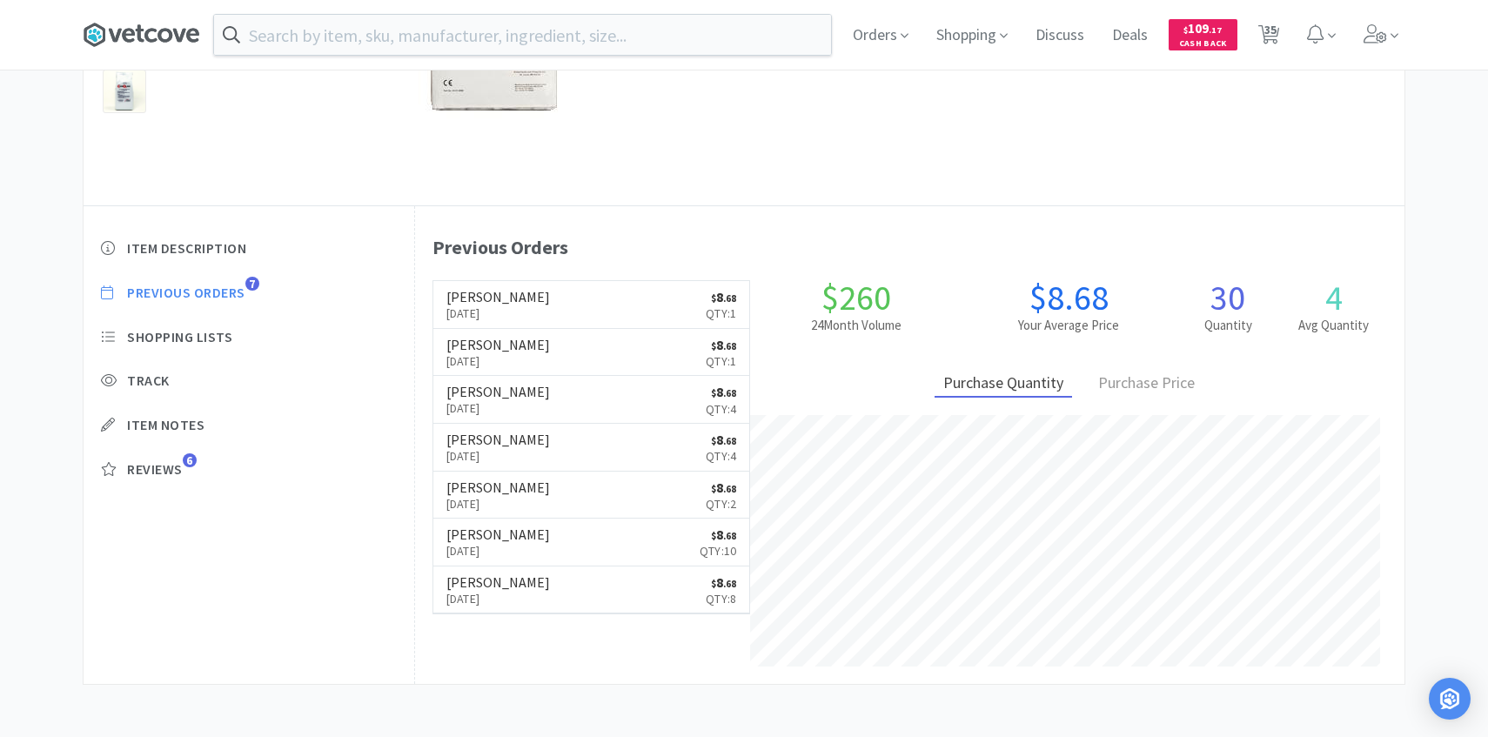
select select "2"
select select "20"
select select "2"
select select "25"
select select "1"
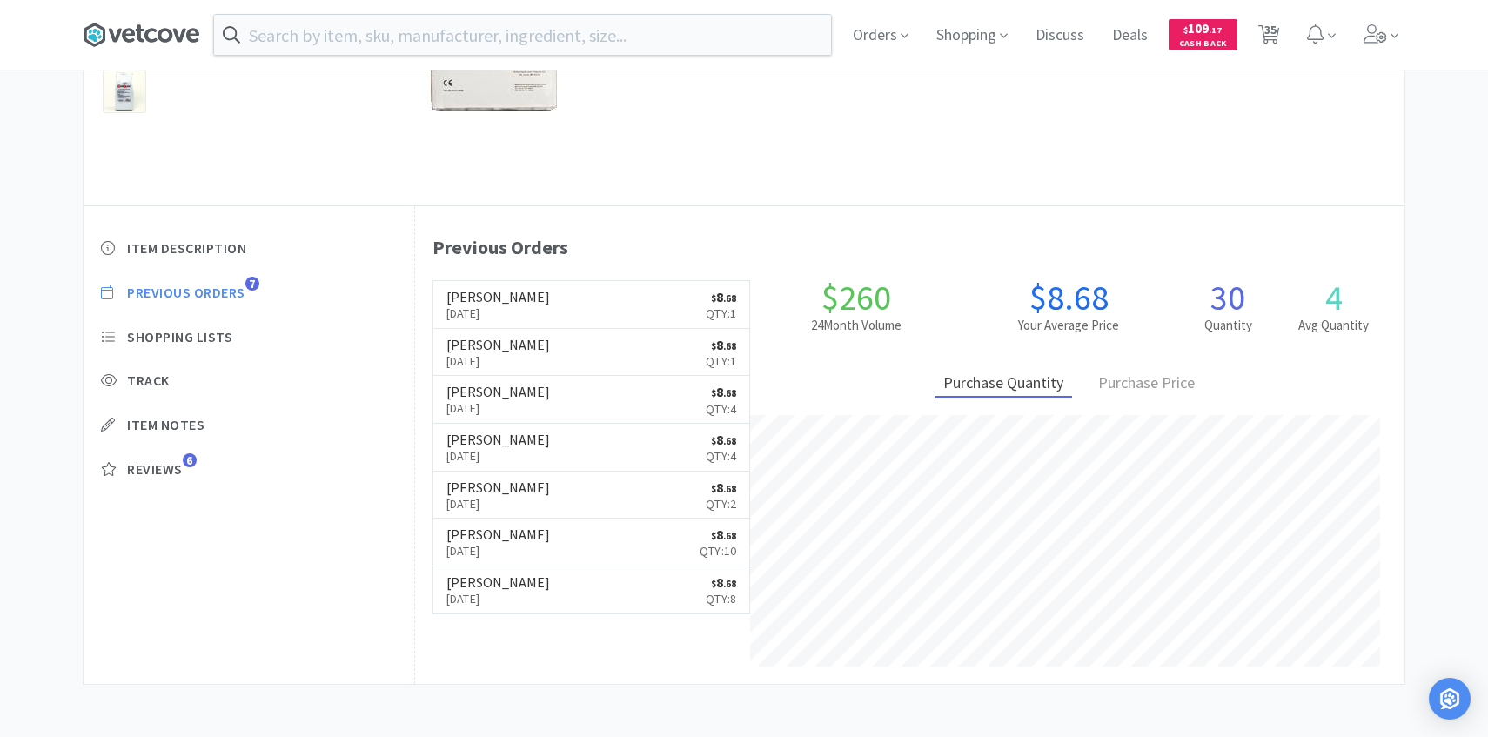
select select "30"
select select "25"
select select "1"
select select "2"
select select "1"
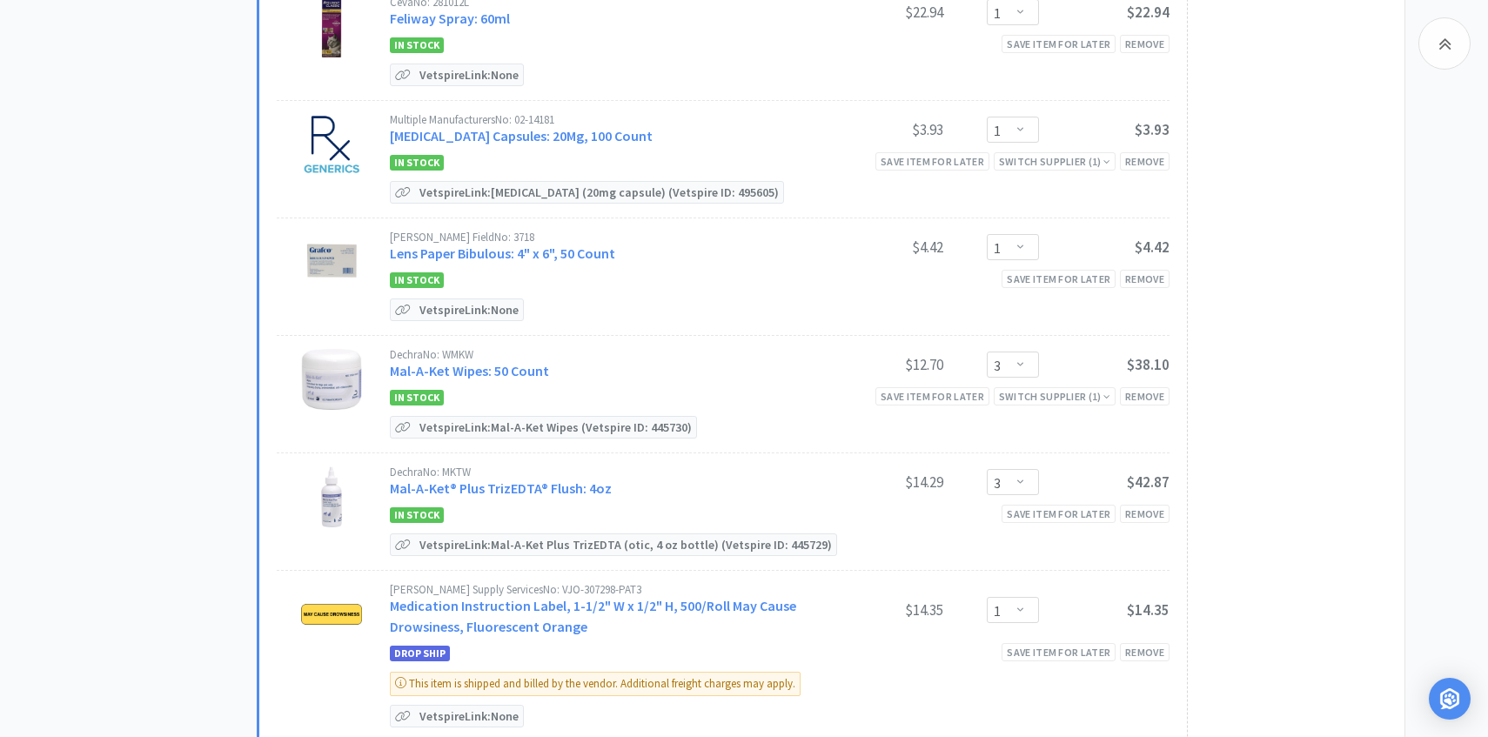
scroll to position [2036, 0]
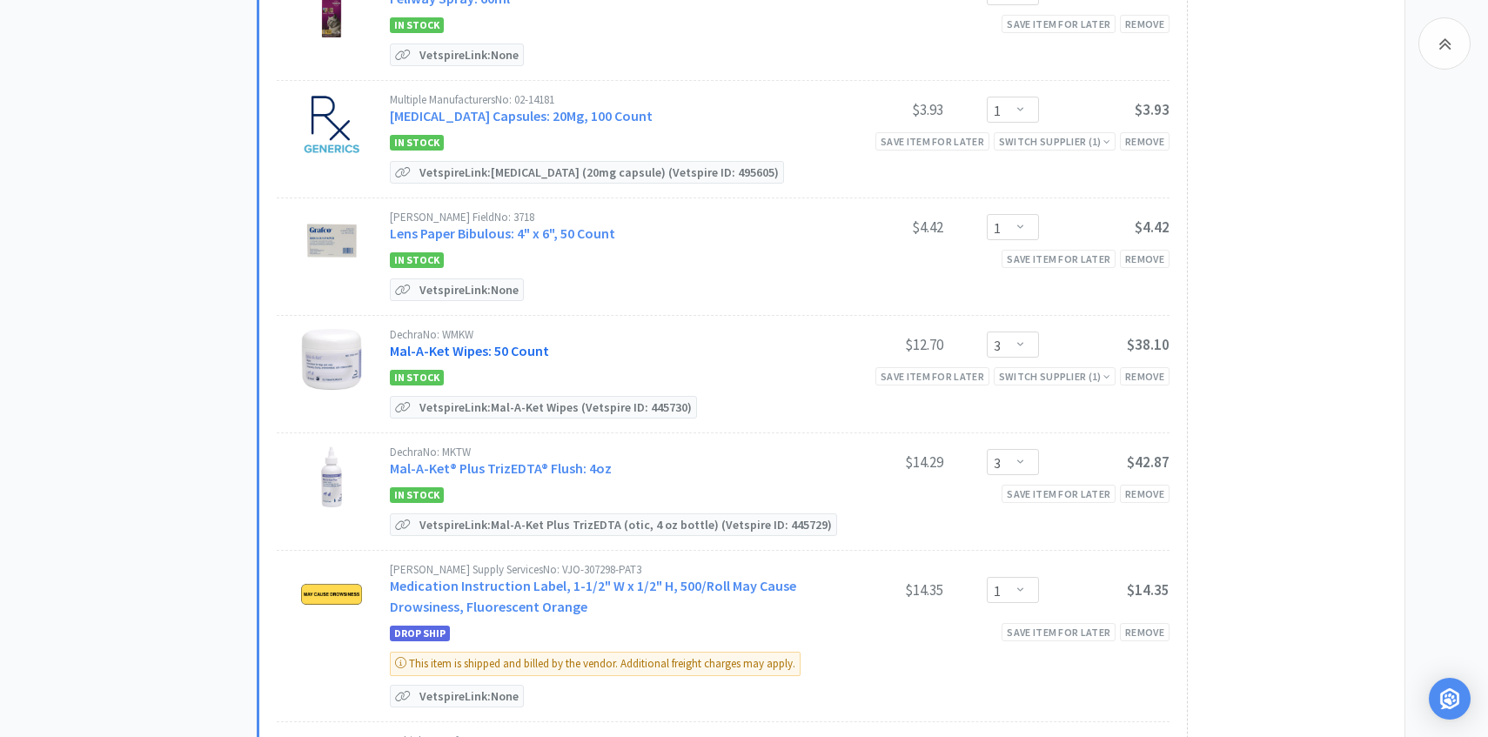
click at [501, 342] on link "Mal-A-Ket Wipes: 50 Count" at bounding box center [469, 350] width 159 height 17
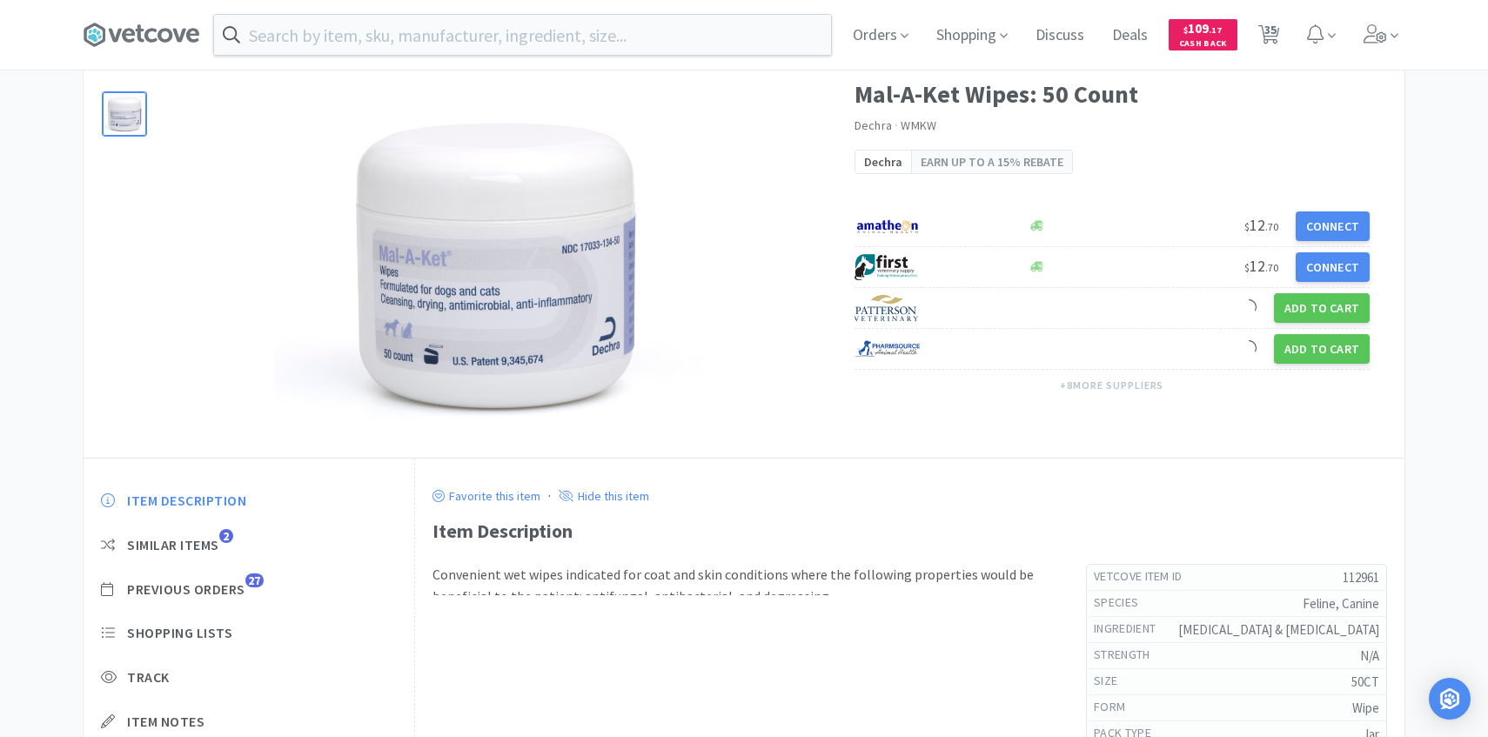
scroll to position [185, 0]
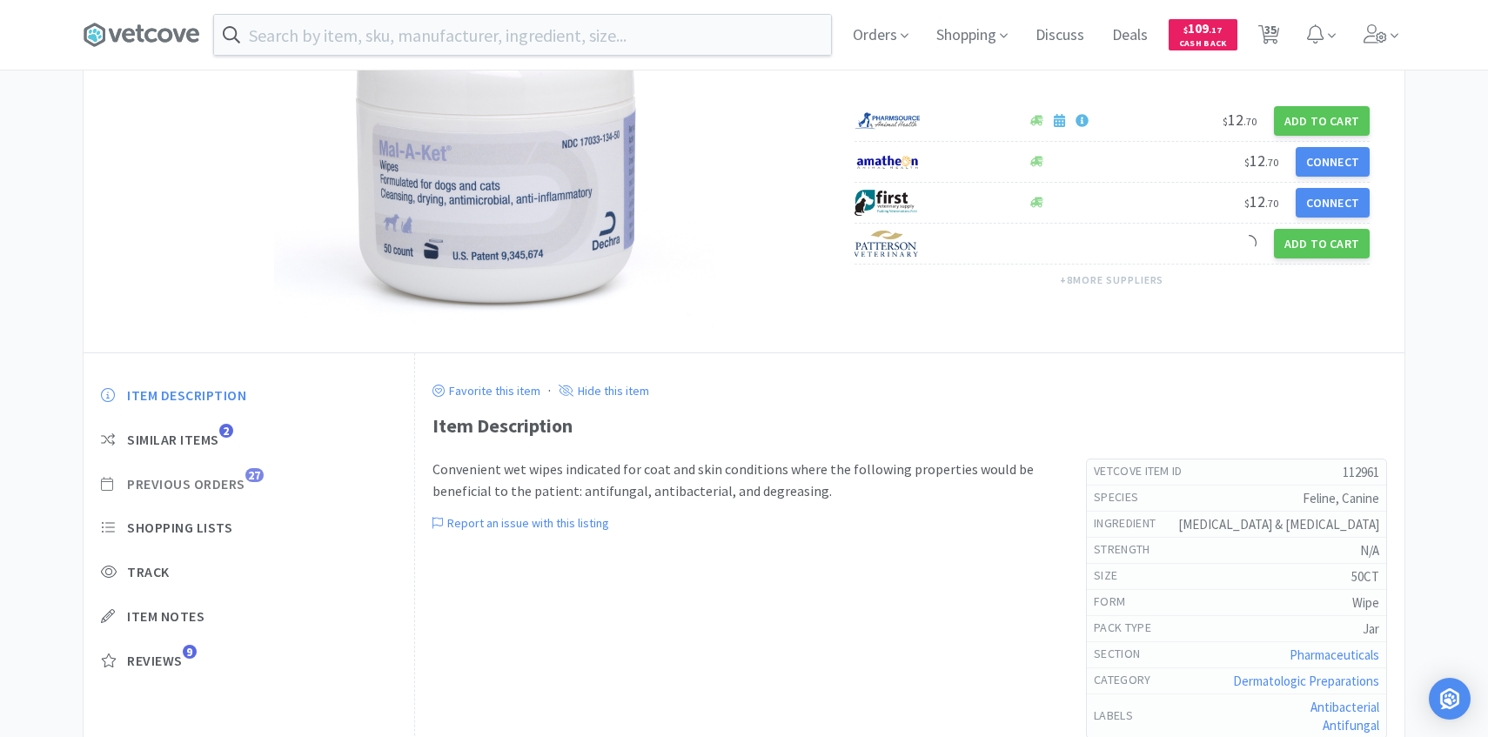
click at [246, 487] on span "Previous Orders 27" at bounding box center [249, 484] width 296 height 18
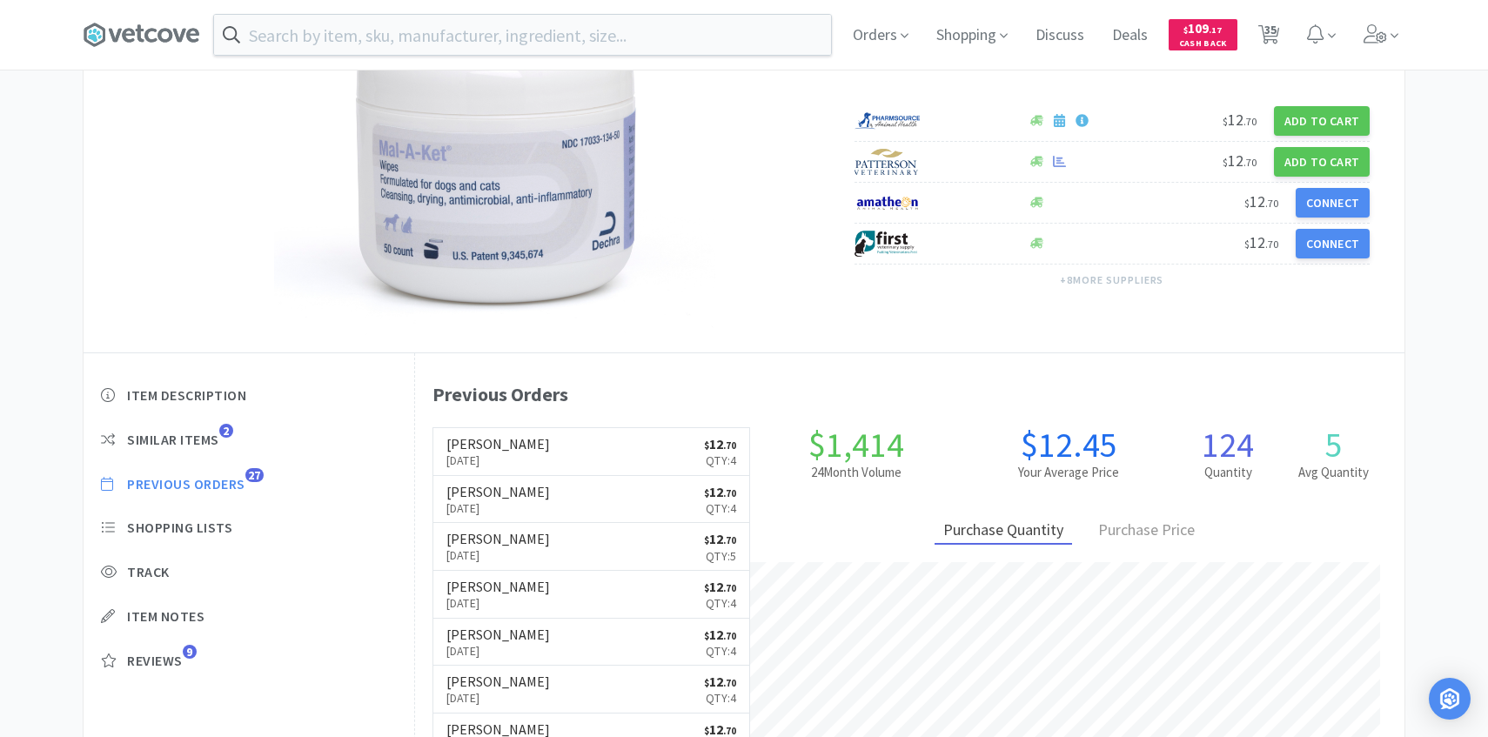
scroll to position [478, 990]
select select "4"
select select "8"
select select "3"
select select "2"
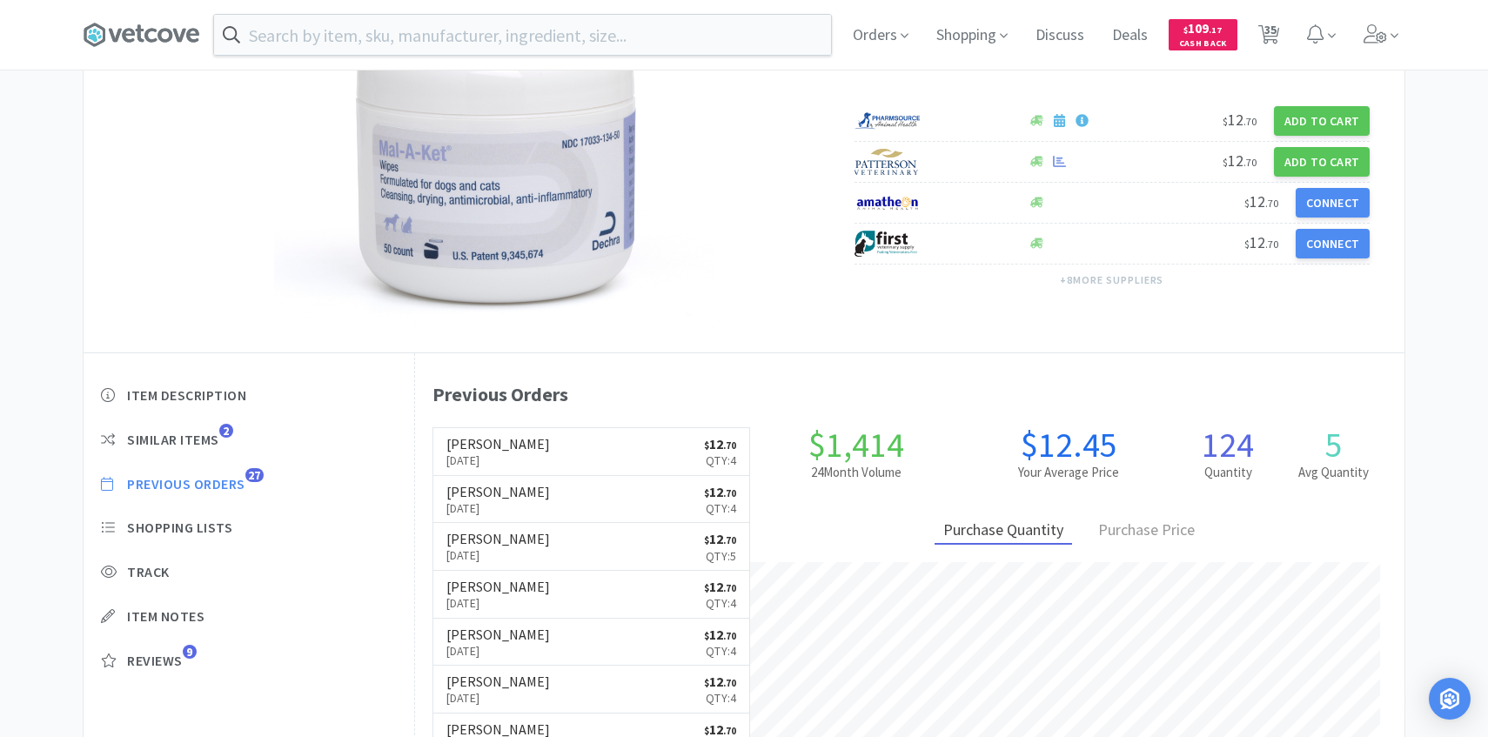
select select "2"
select select "1"
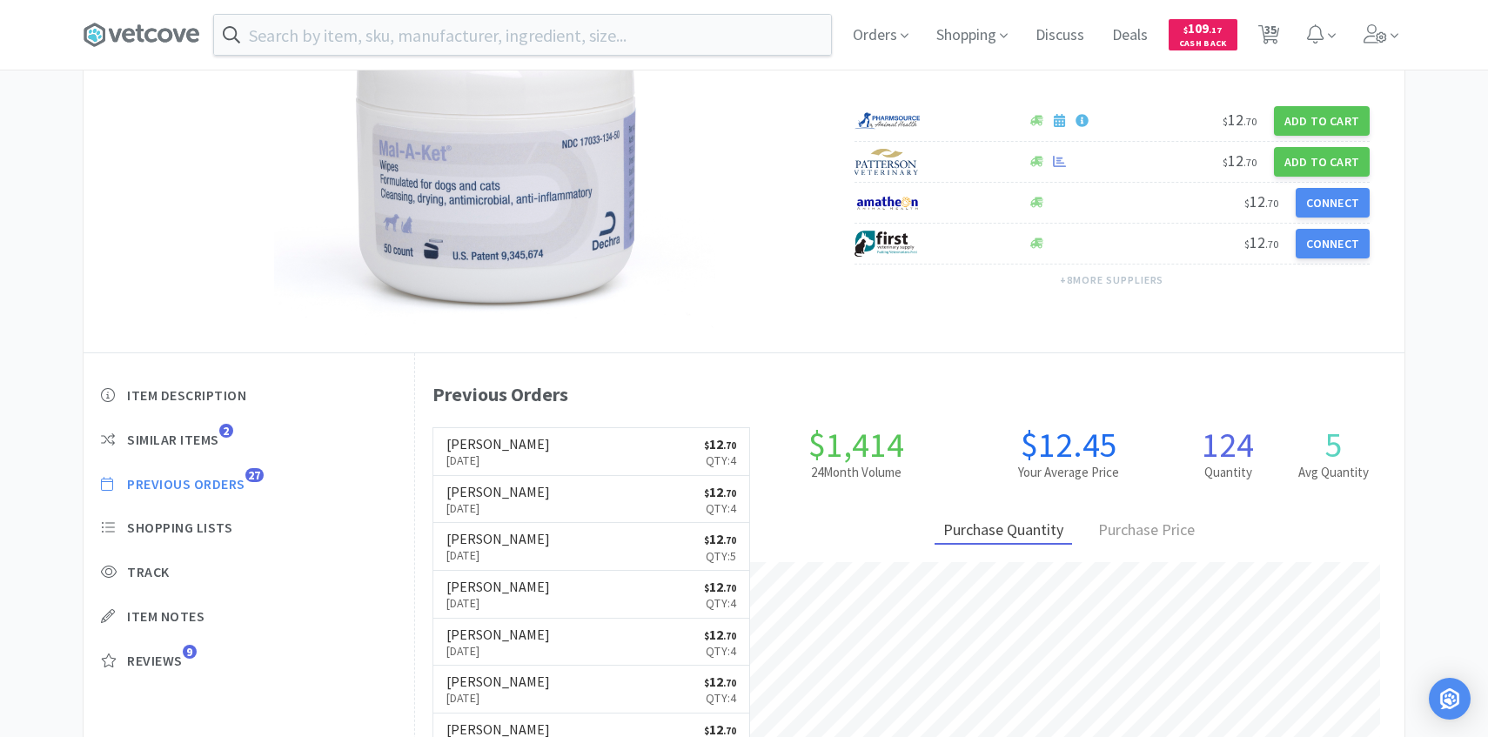
select select "1"
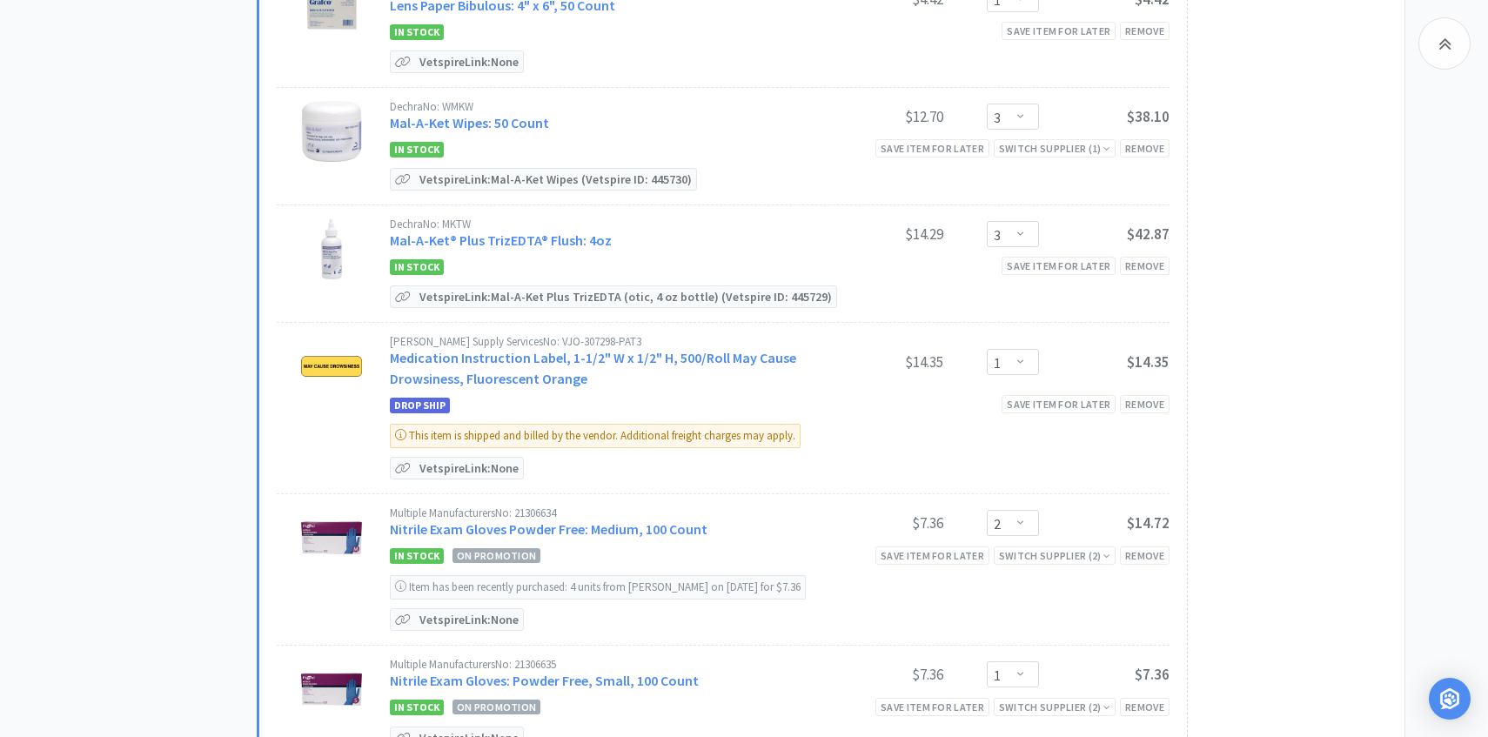
scroll to position [2277, 0]
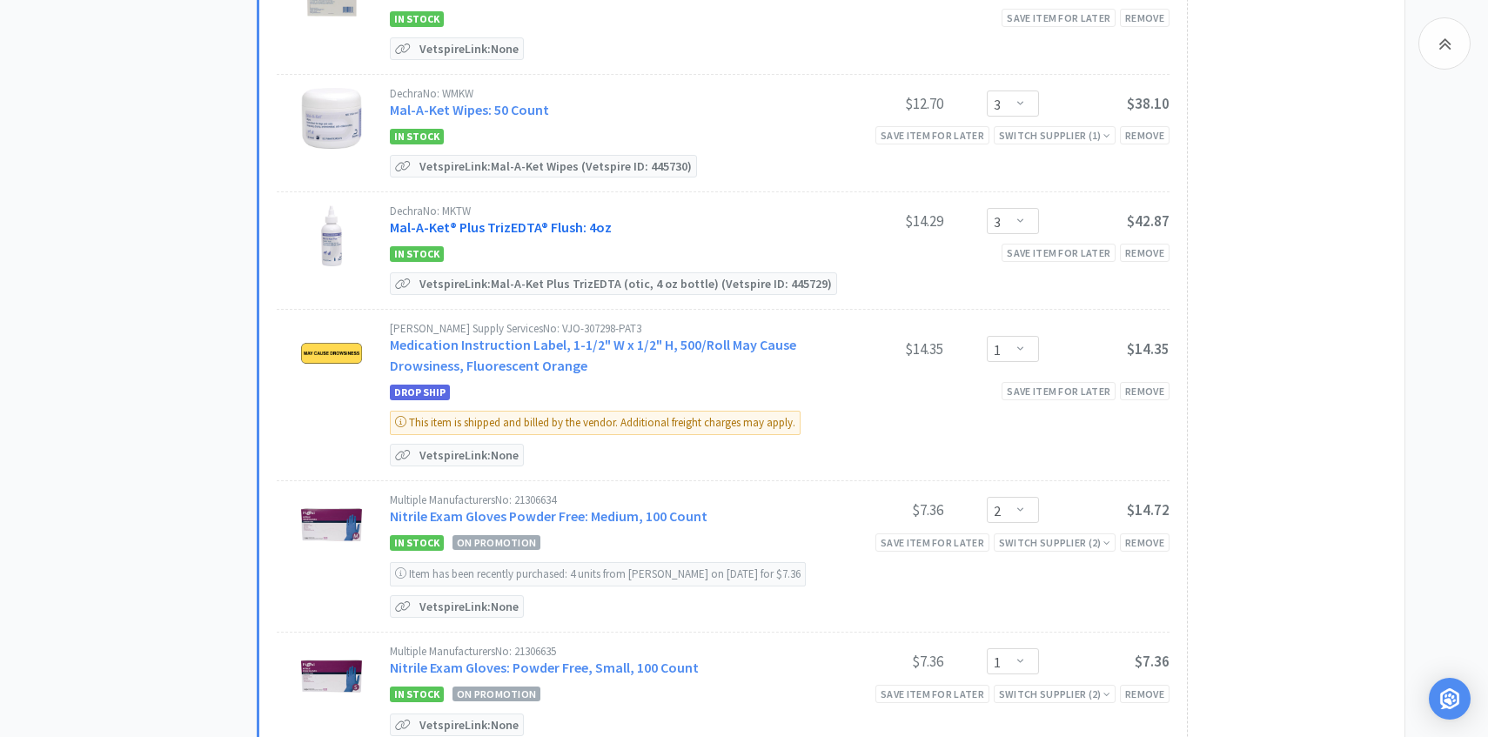
click at [593, 223] on link "Mal-A-Ket® Plus TrizEDTA® Flush: 4oz" at bounding box center [501, 226] width 222 height 17
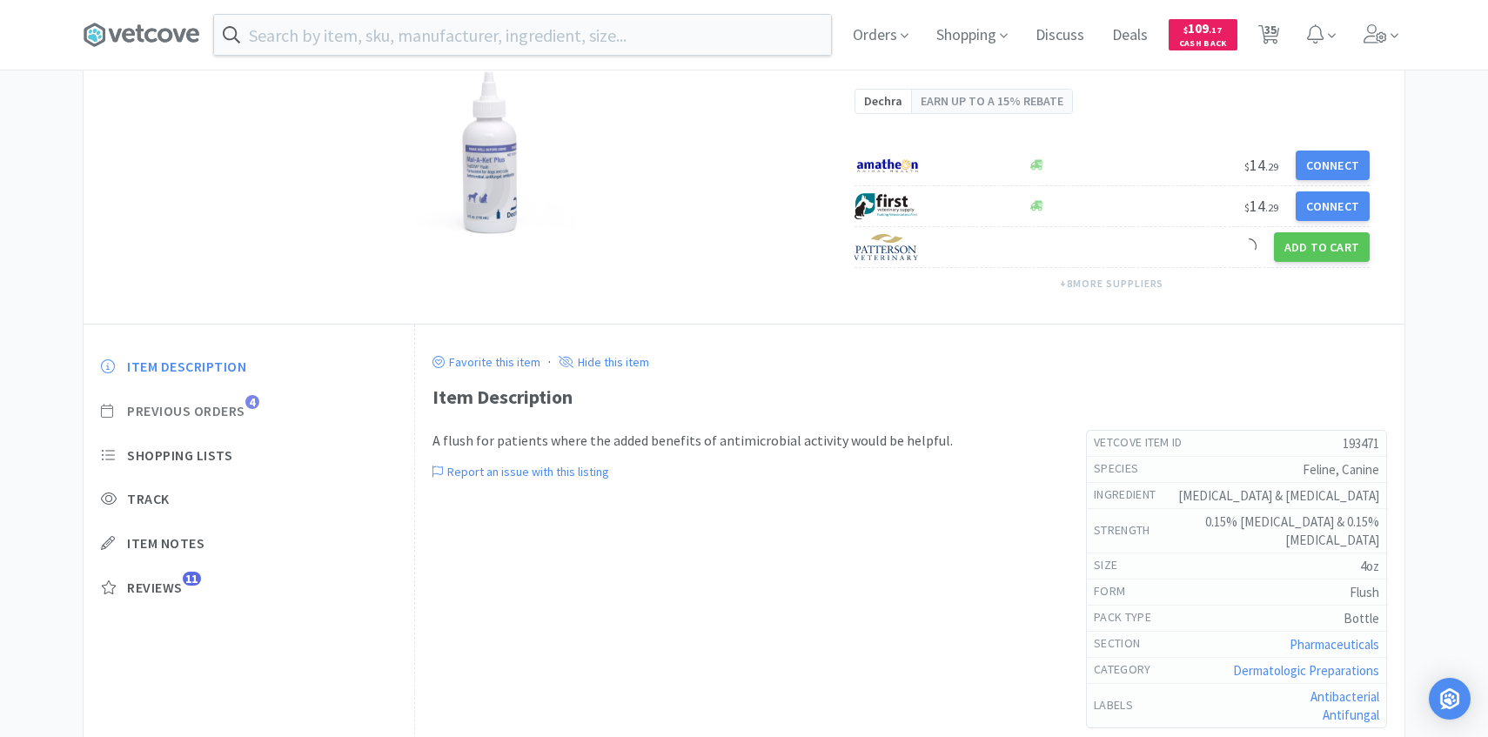
click at [228, 415] on span "Previous Orders" at bounding box center [186, 411] width 118 height 18
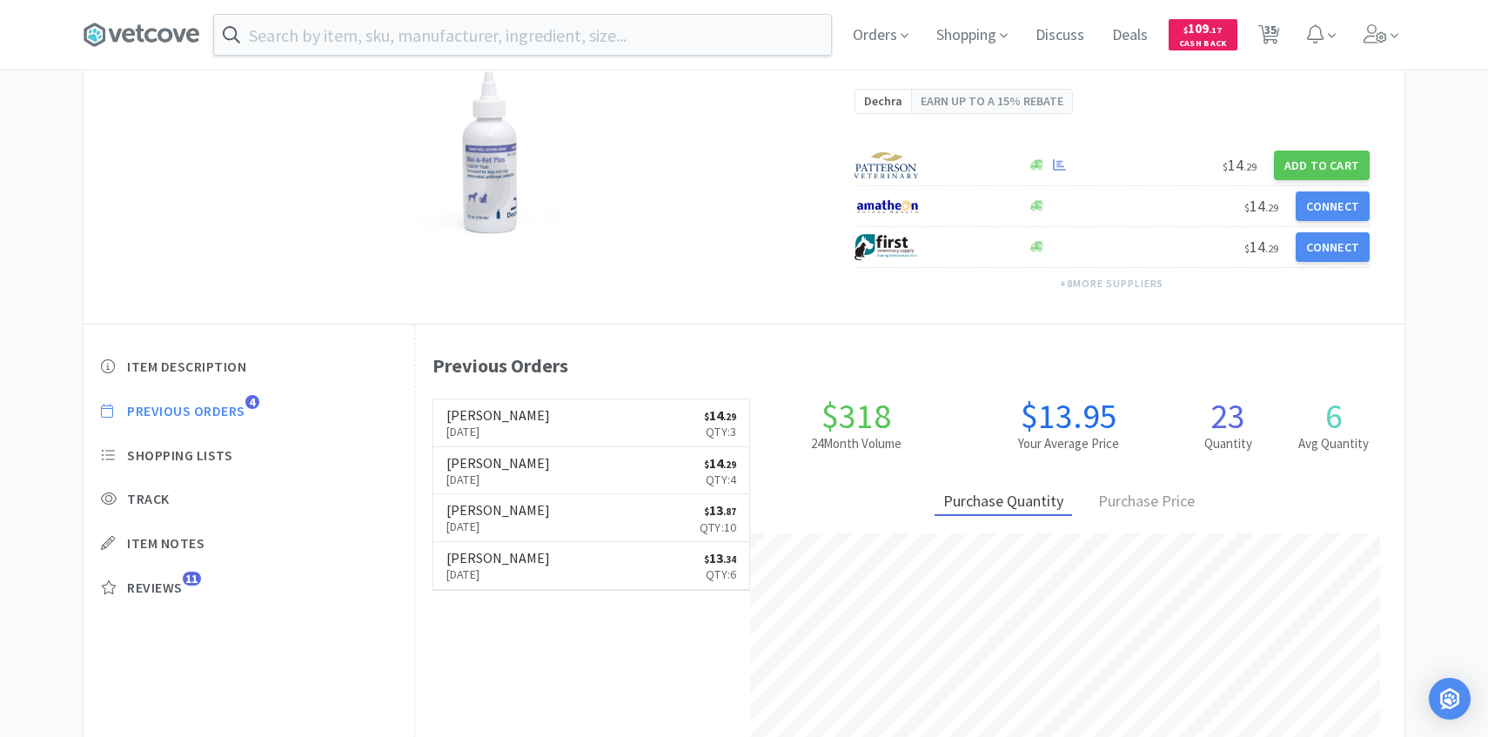
scroll to position [478, 990]
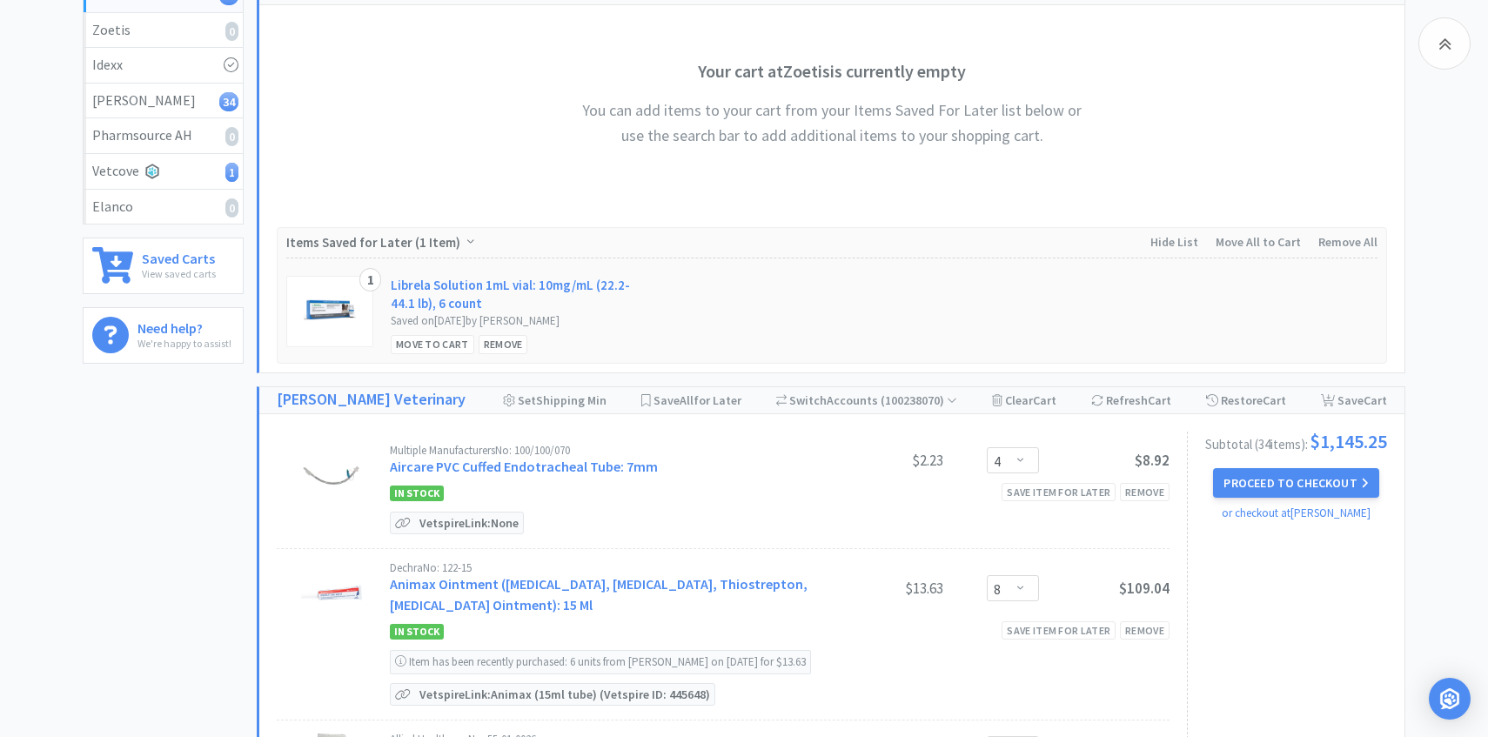
scroll to position [2277, 0]
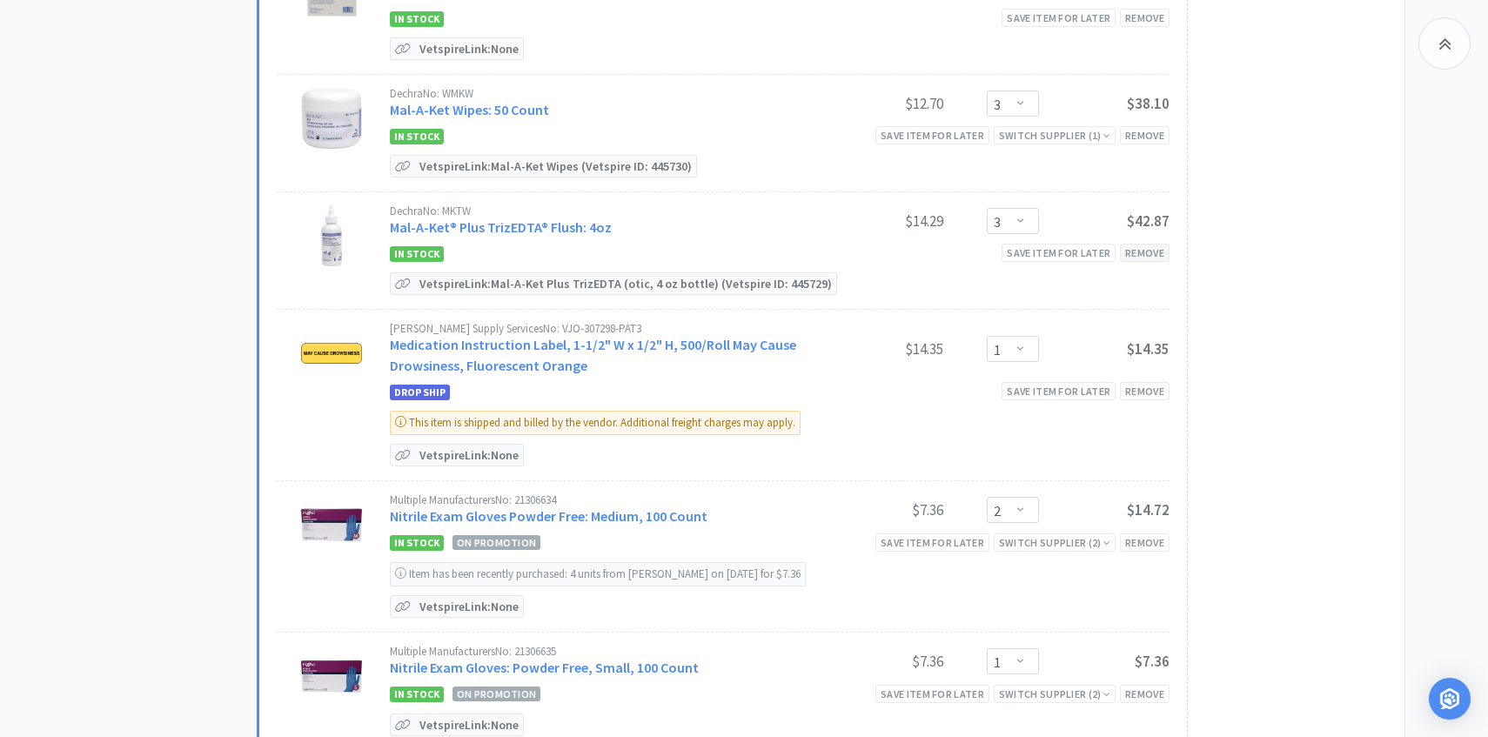
click at [1154, 244] on div "Remove" at bounding box center [1145, 253] width 50 height 18
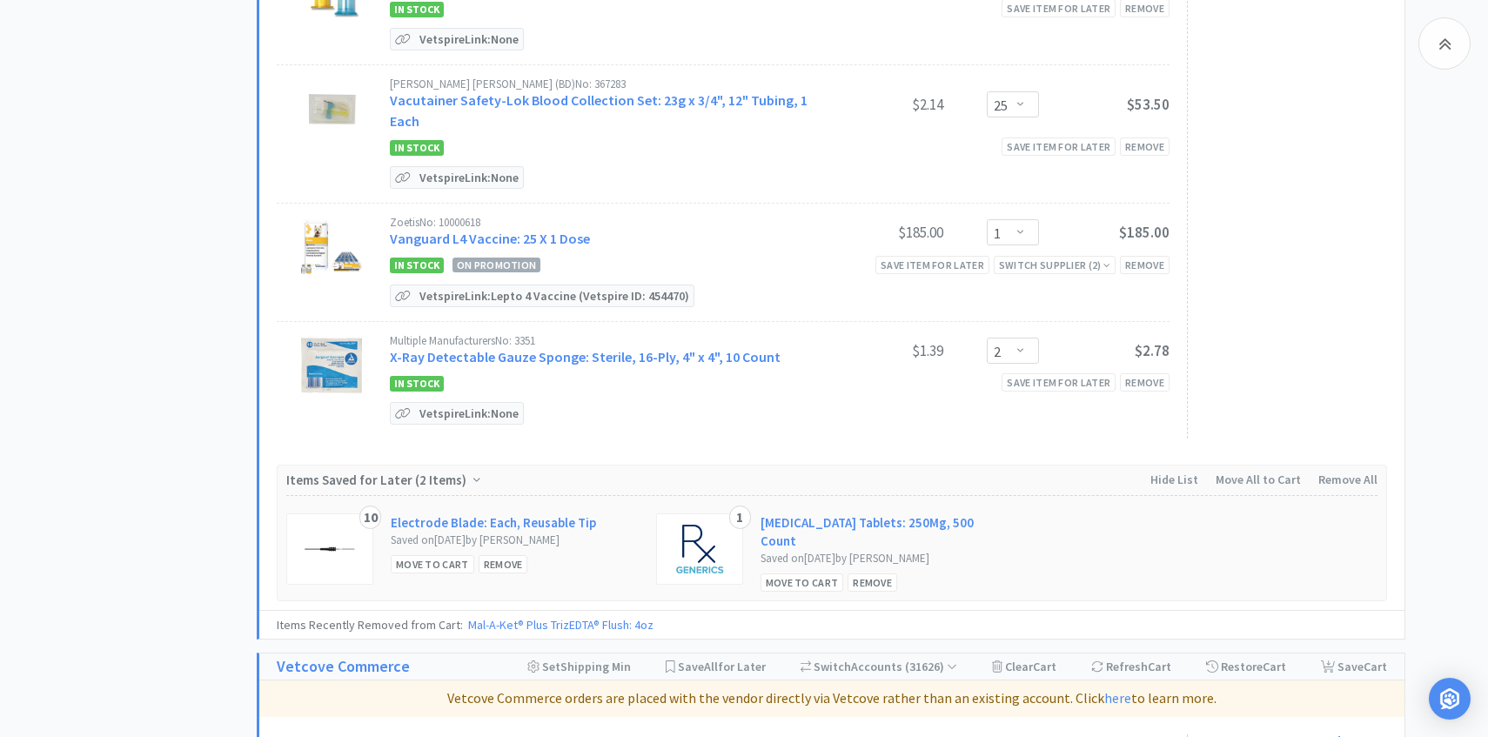
scroll to position [4504, 0]
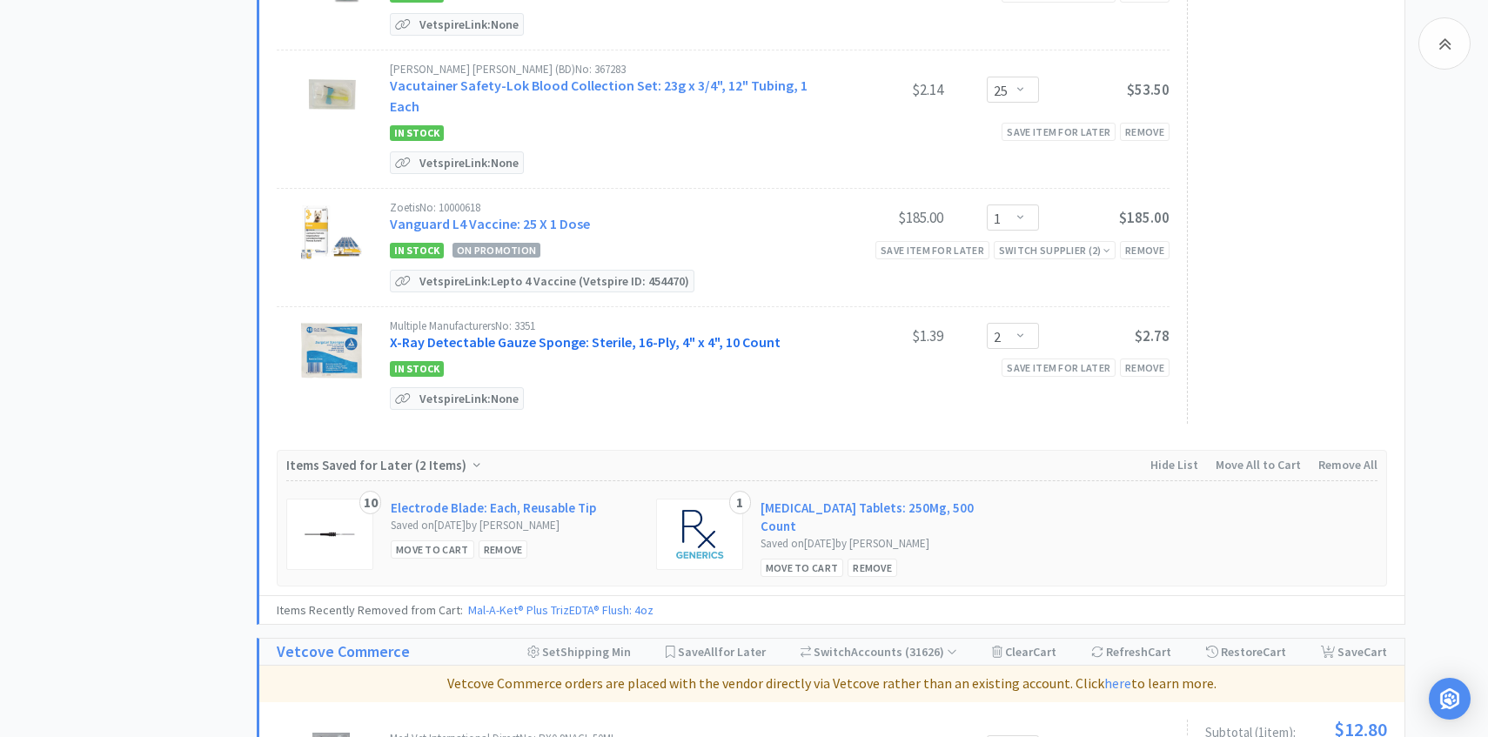
click at [561, 333] on link "X-Ray Detectable Gauze Sponge: Sterile, 16-Ply, 4" x 4", 10 Count" at bounding box center [585, 341] width 391 height 17
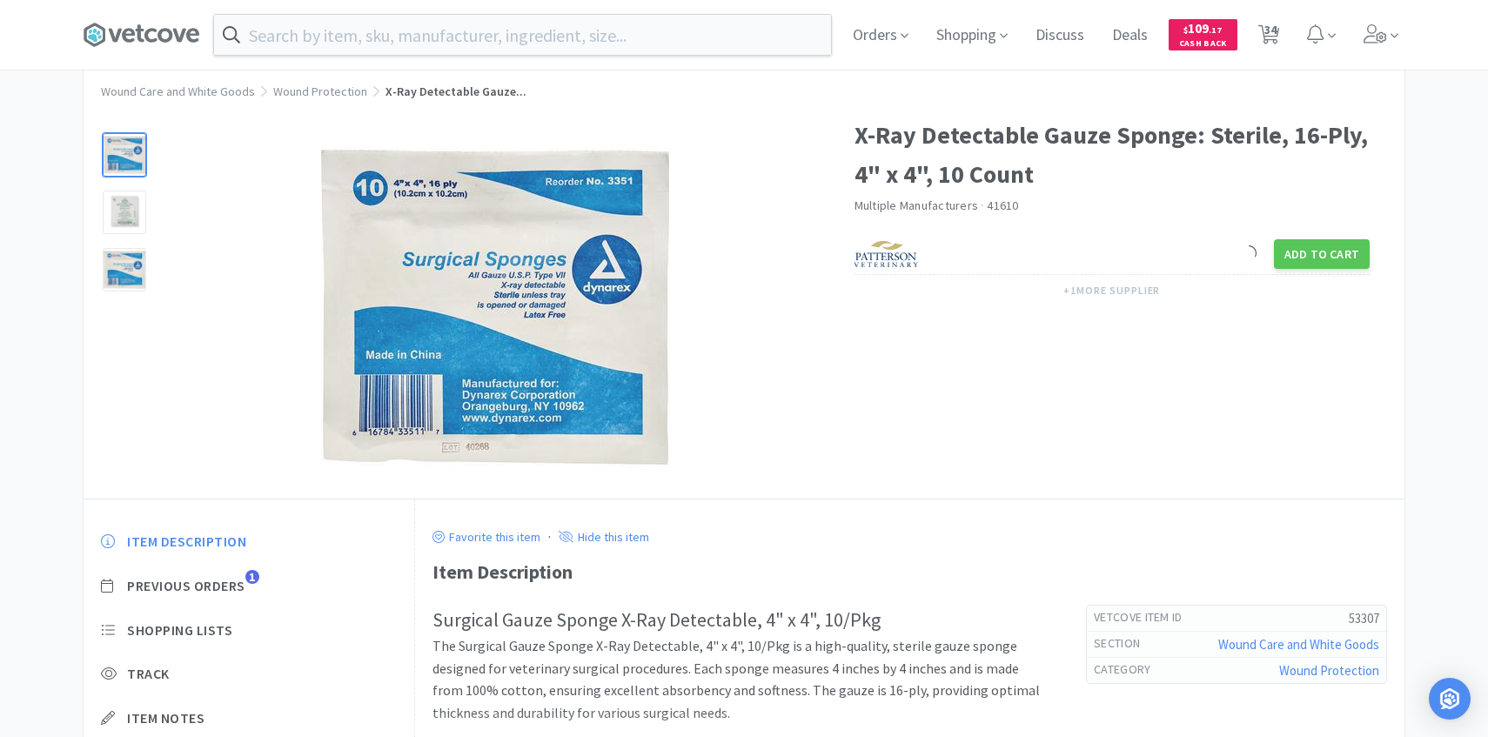
scroll to position [52, 0]
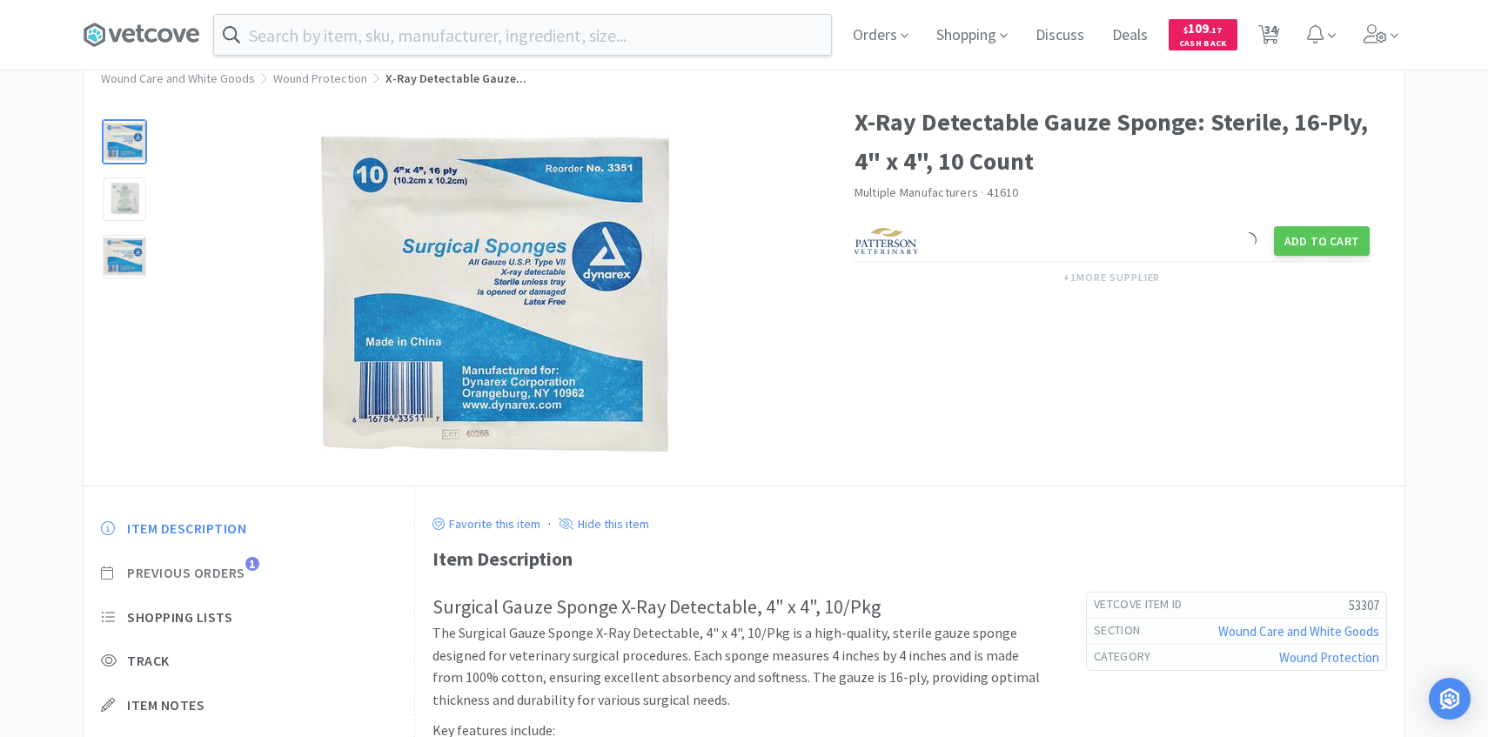
click at [234, 578] on span "Previous Orders" at bounding box center [186, 573] width 118 height 18
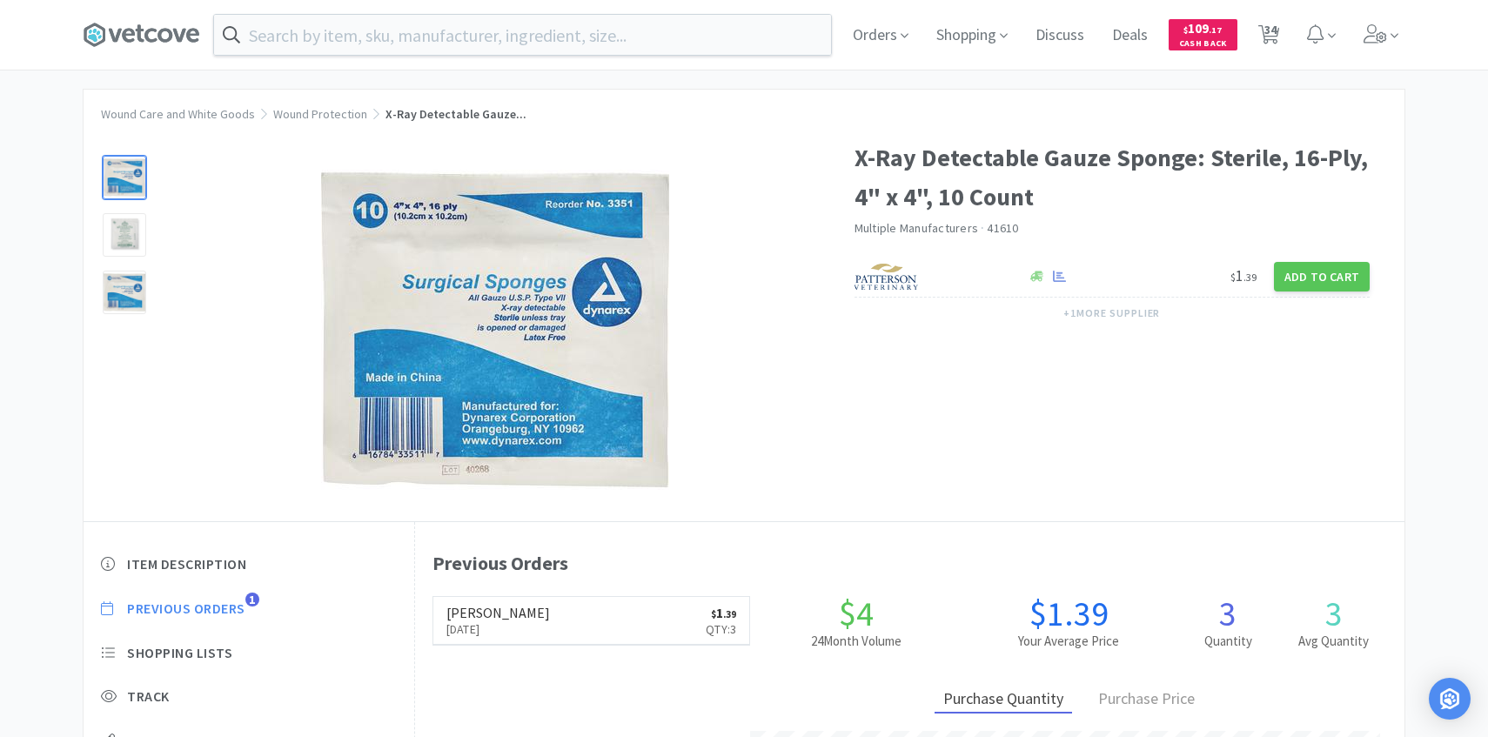
scroll to position [0, 0]
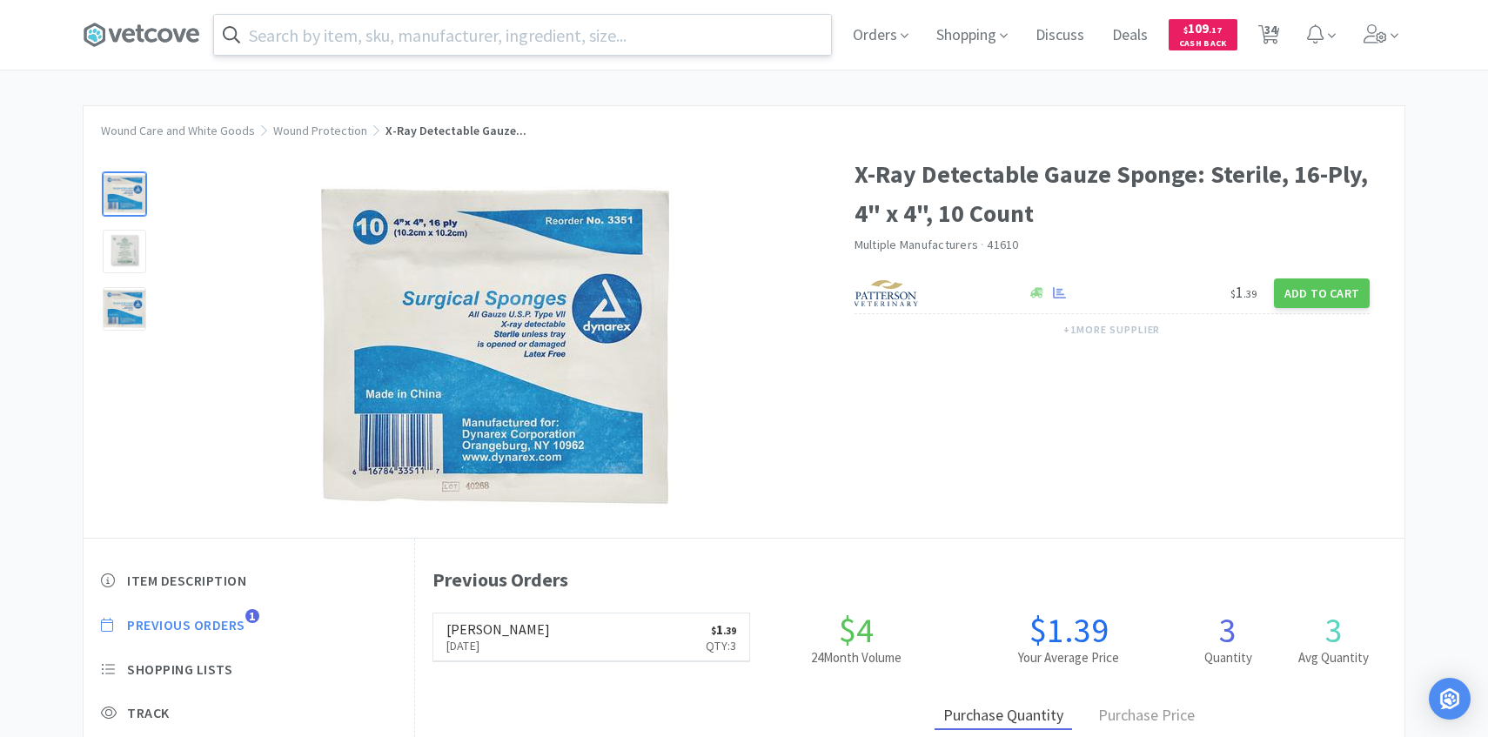
click at [485, 28] on input "text" at bounding box center [522, 35] width 617 height 40
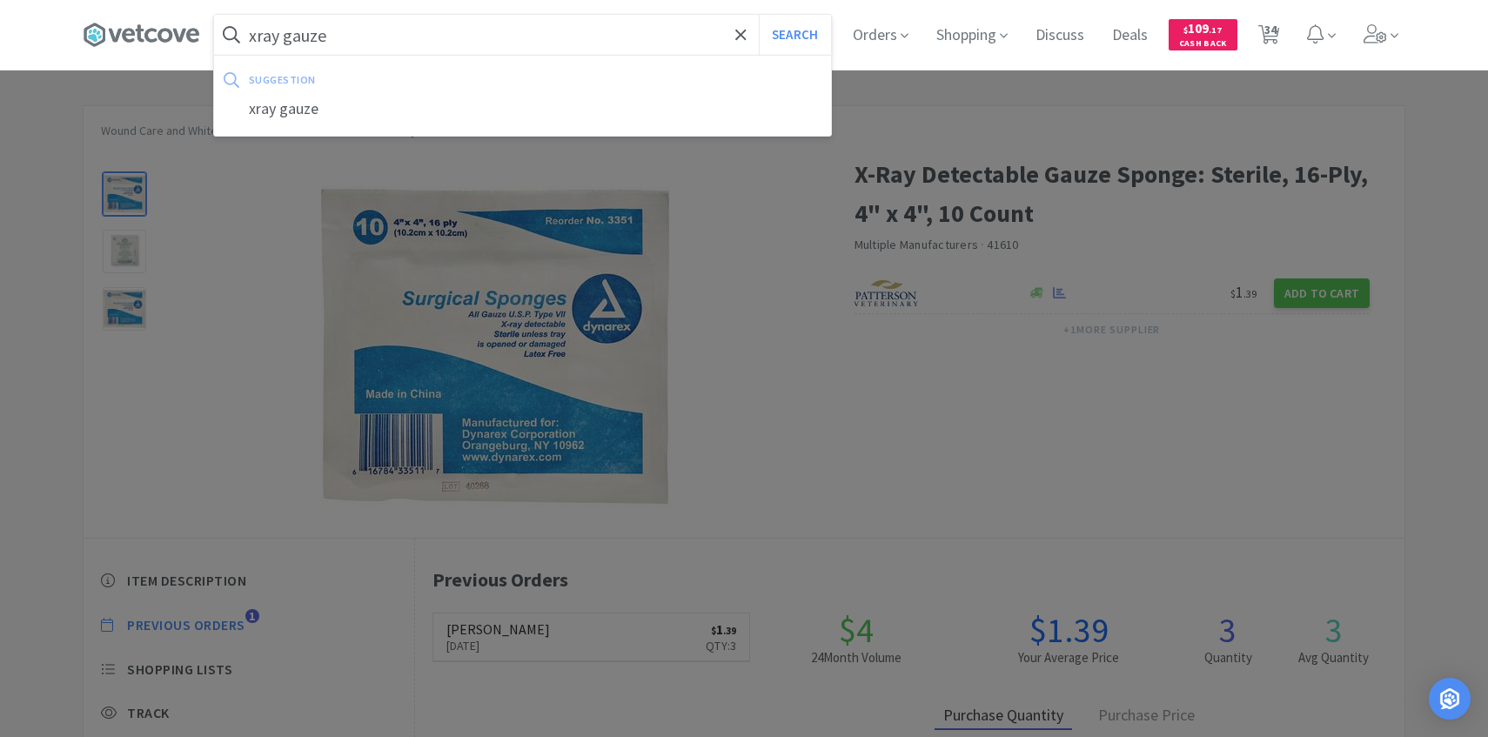
click at [759, 15] on button "Search" at bounding box center [795, 35] width 72 height 40
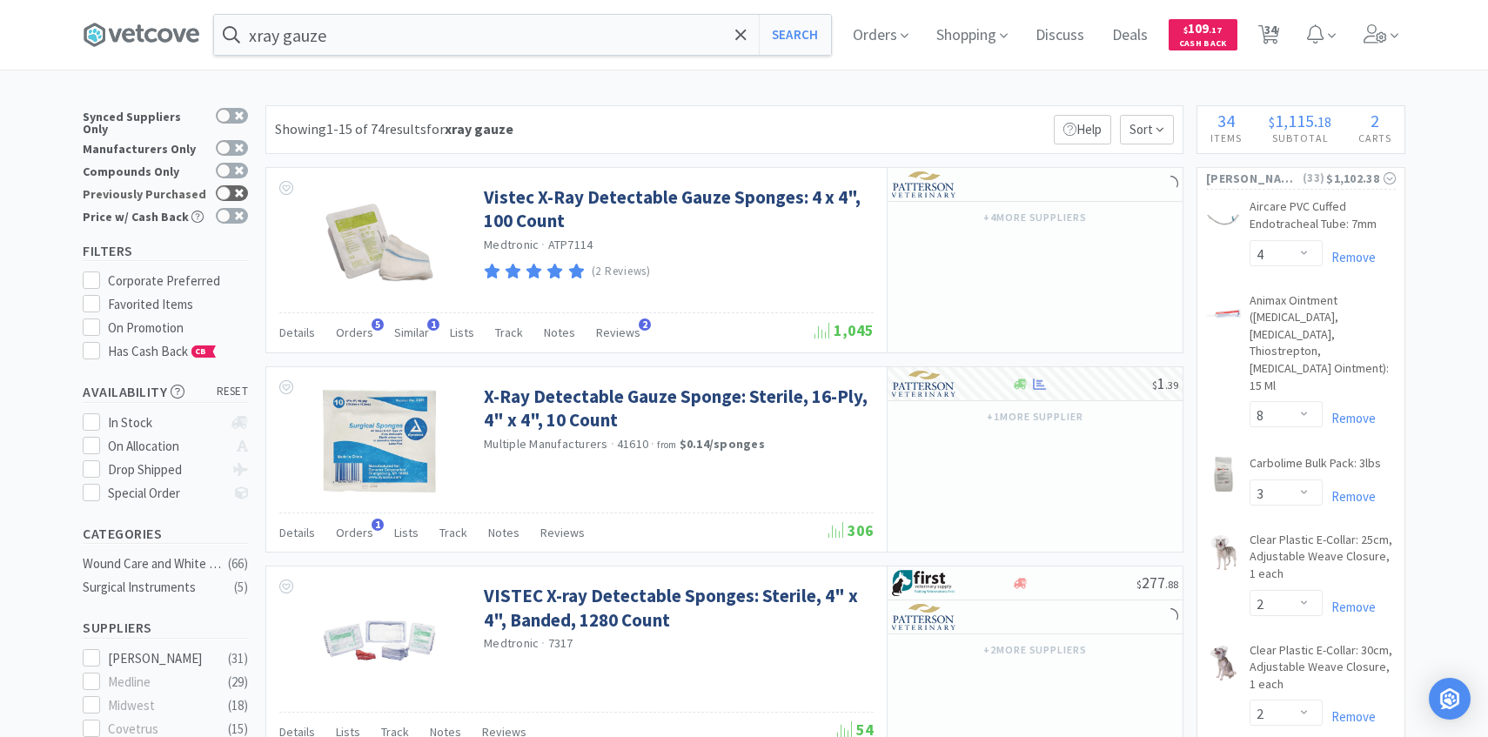
click at [239, 189] on icon at bounding box center [239, 193] width 9 height 9
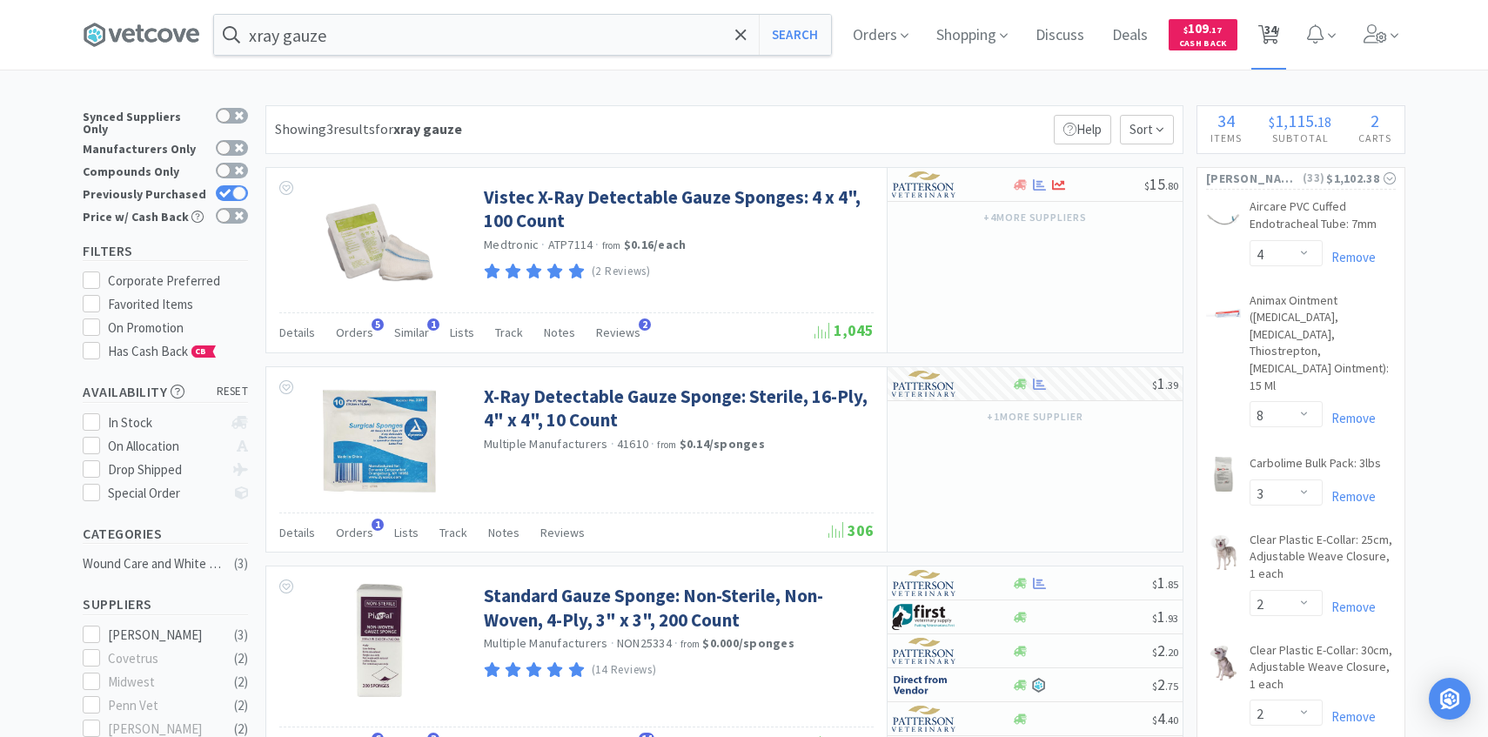
click at [1269, 22] on span "34" at bounding box center [1271, 30] width 12 height 70
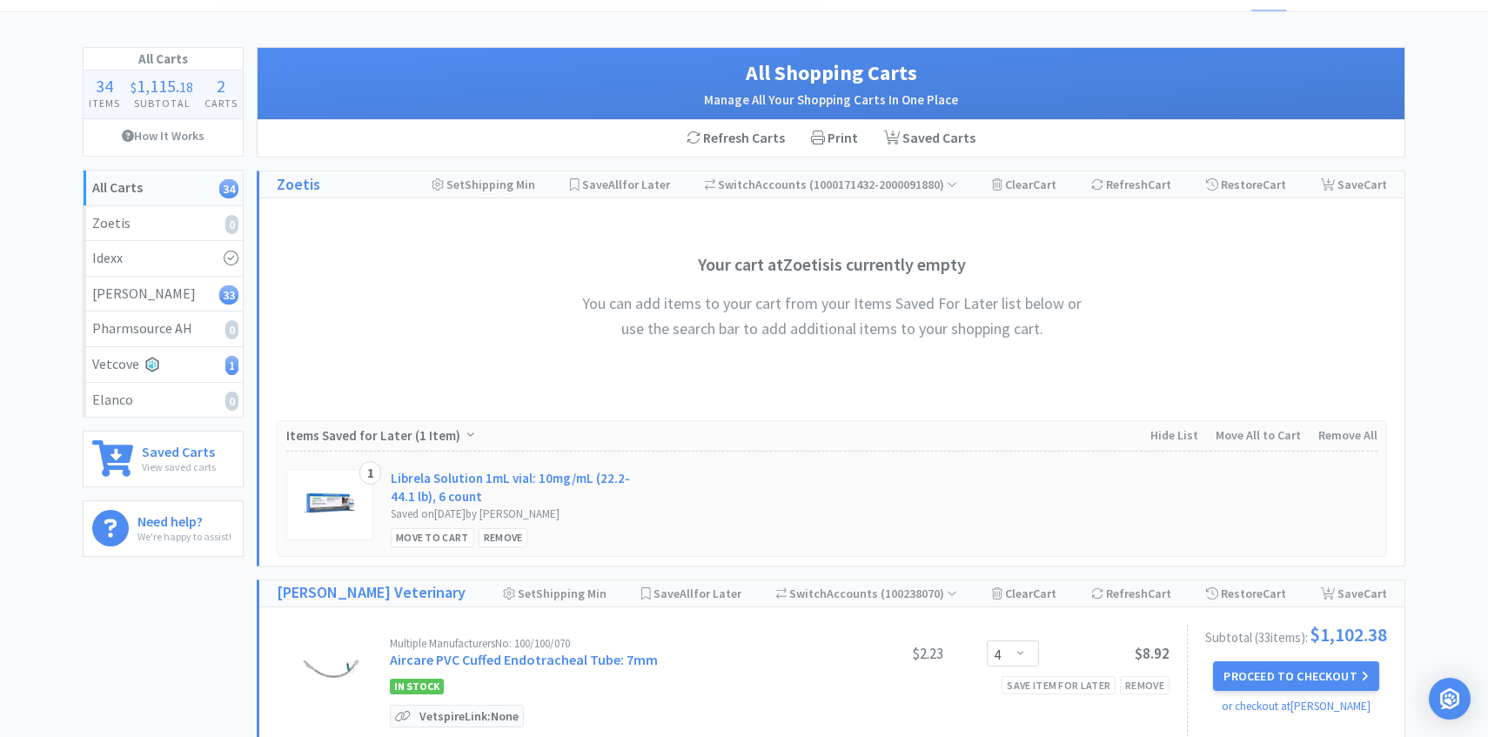
click at [1252, 681] on button "Proceed to Checkout" at bounding box center [1295, 676] width 165 height 30
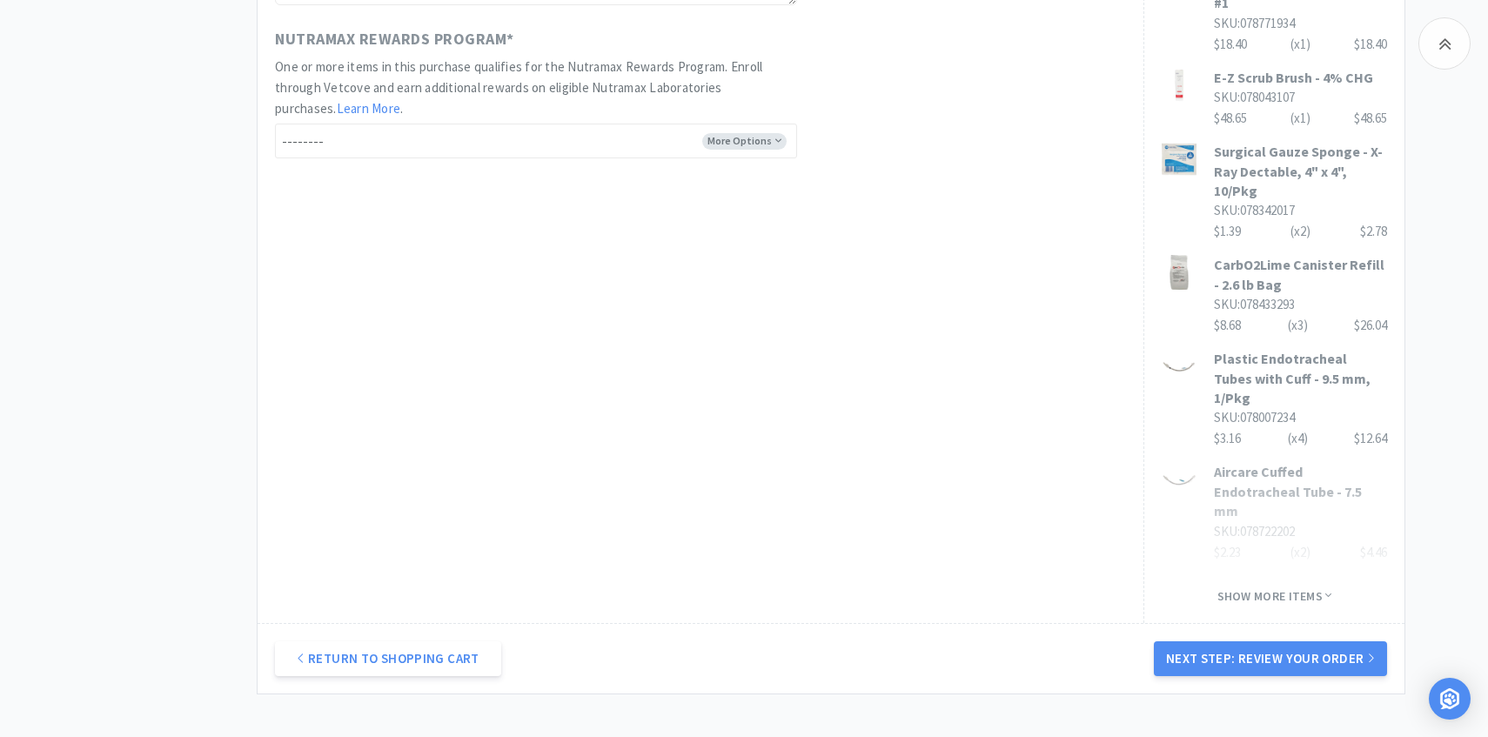
scroll to position [1049, 0]
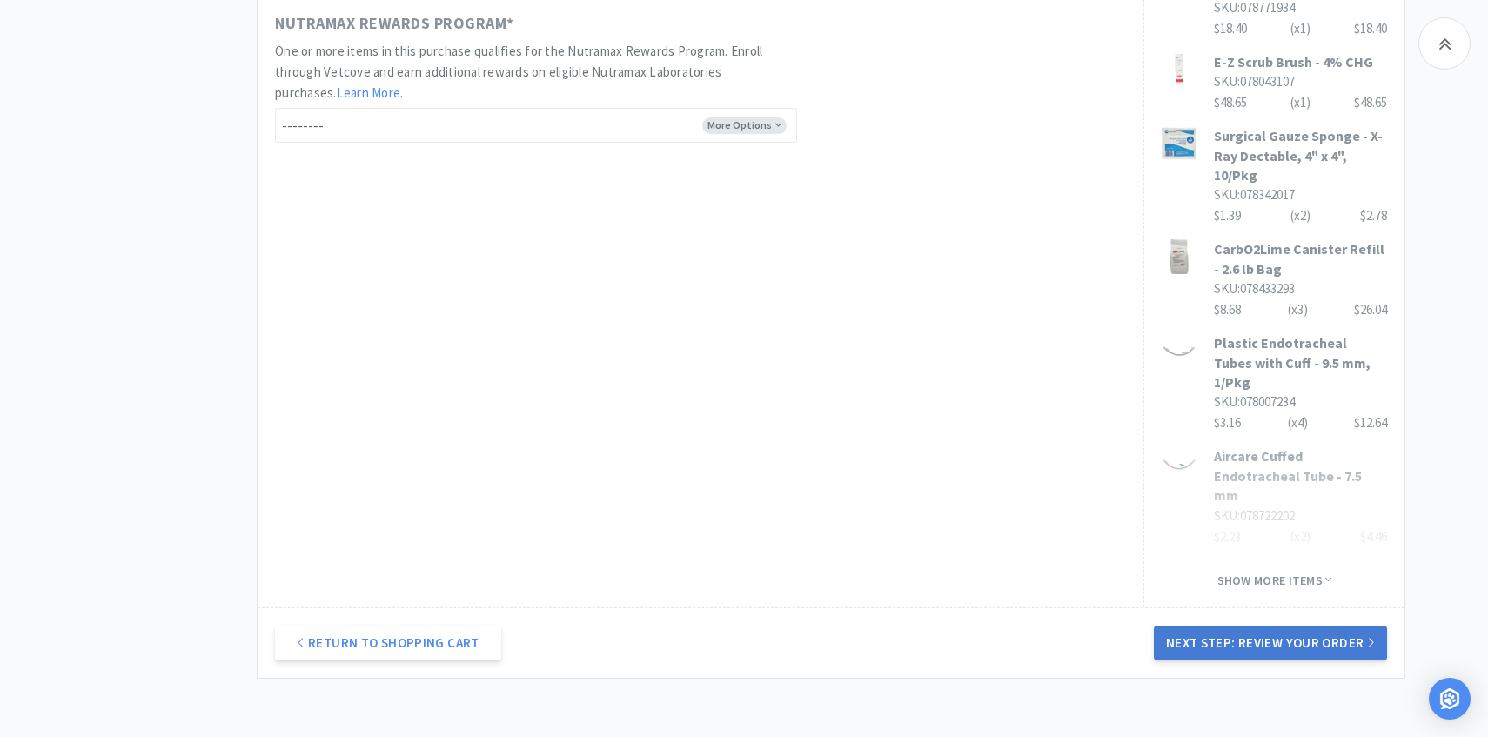
click at [1242, 626] on button "Next Step: Review Your Order" at bounding box center [1270, 643] width 233 height 35
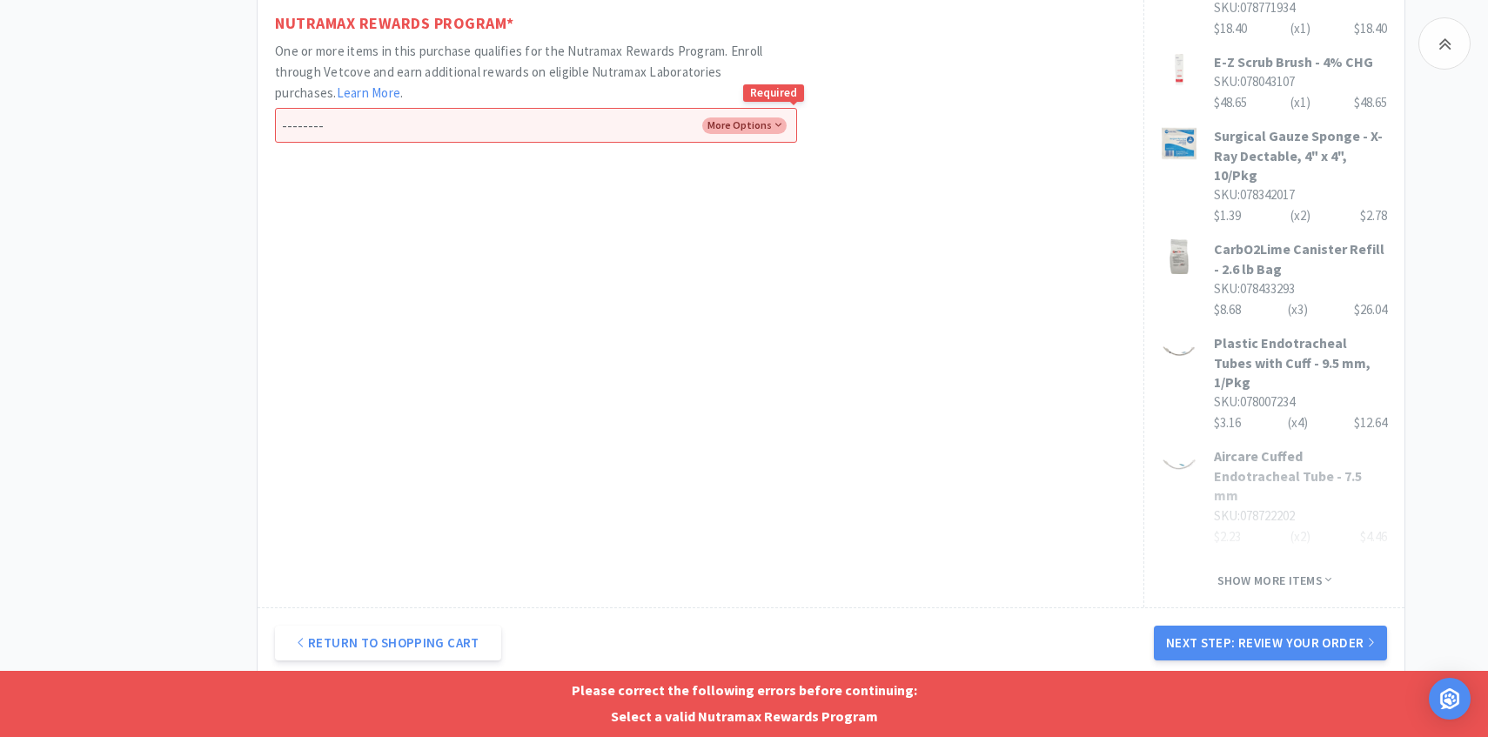
click at [591, 140] on select "-------- Enroll me in the Nutramax Rewards Program No thank you" at bounding box center [536, 125] width 522 height 35
click at [275, 108] on select "-------- Enroll me in the Nutramax Rewards Program No thank you" at bounding box center [536, 125] width 522 height 35
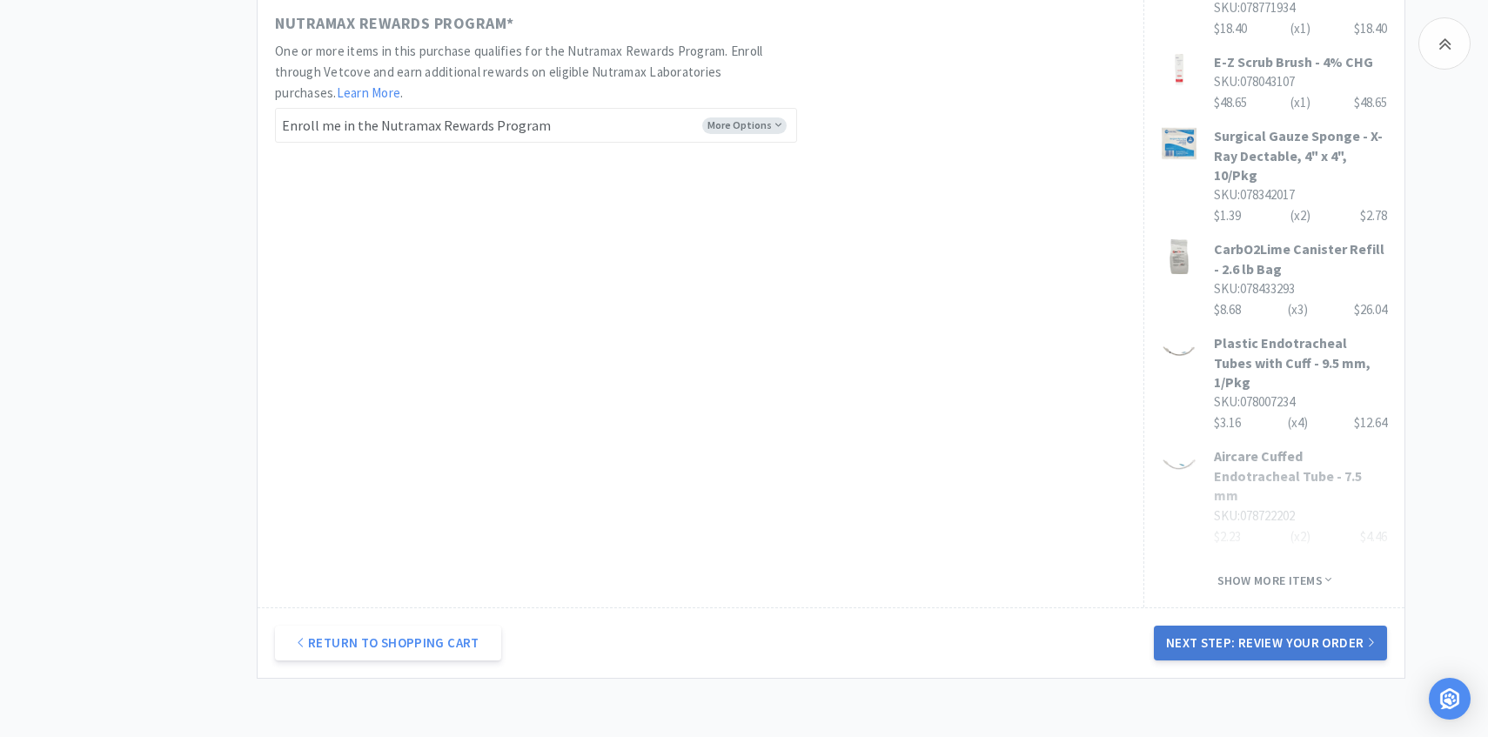
click at [1242, 626] on button "Next Step: Review Your Order" at bounding box center [1270, 643] width 233 height 35
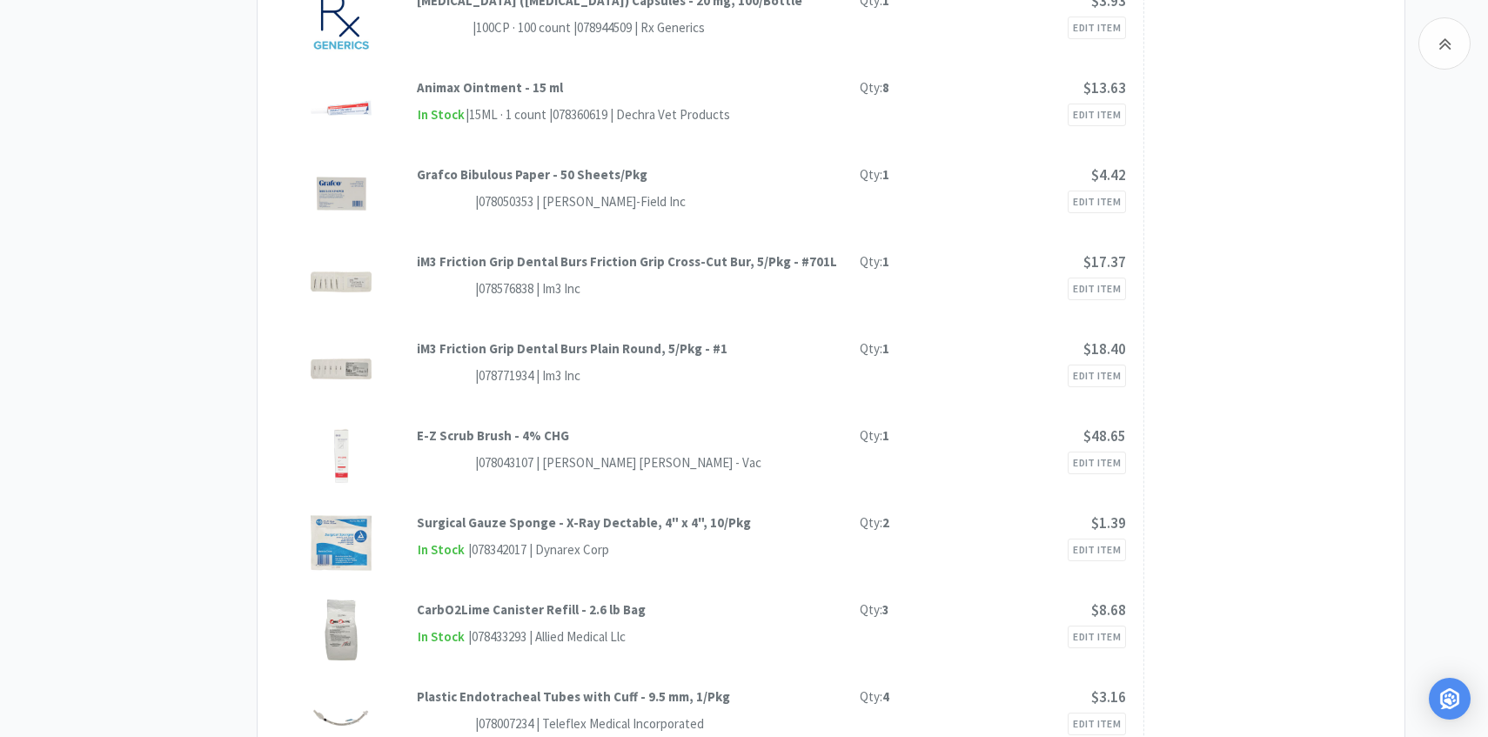
scroll to position [0, 0]
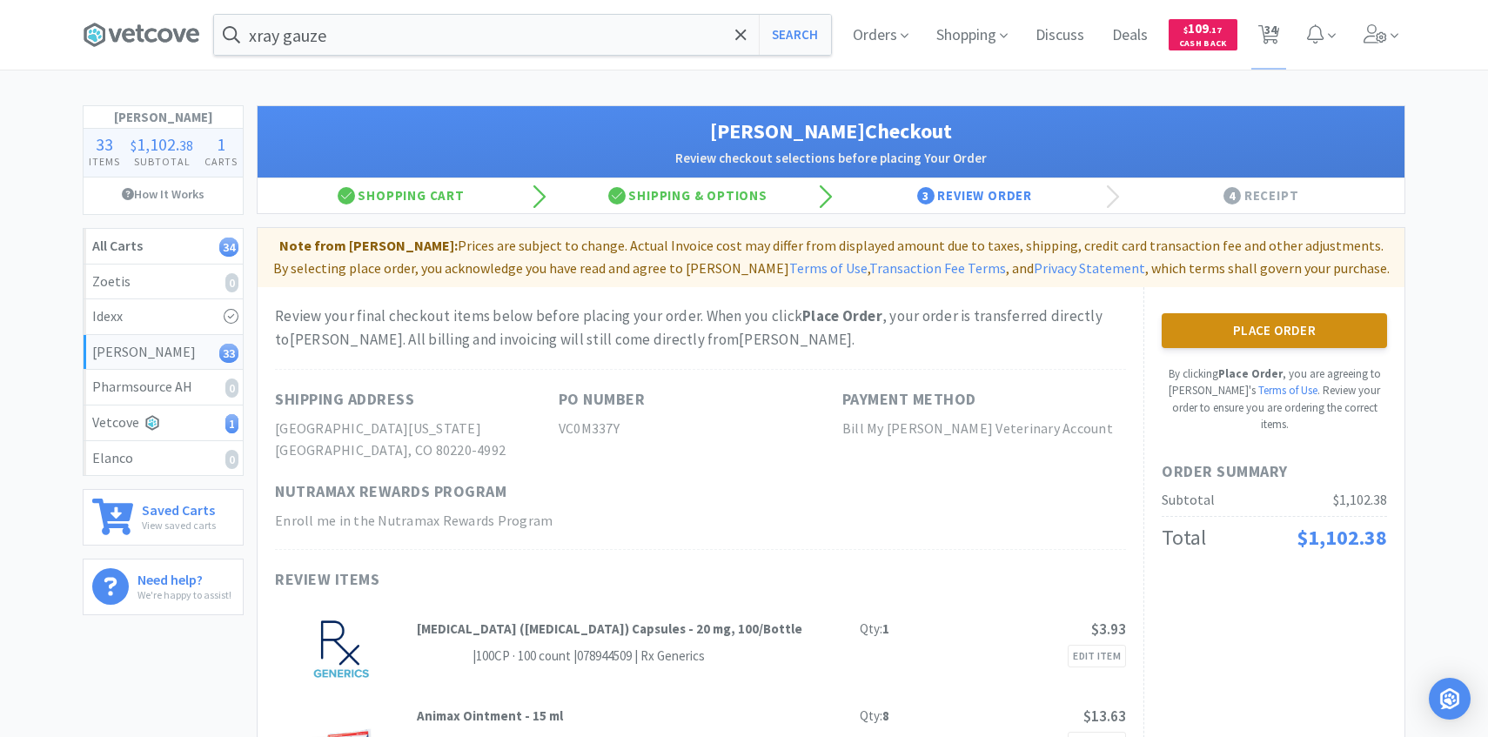
click at [1202, 332] on button "Place Order" at bounding box center [1274, 330] width 225 height 35
